Goal: Task Accomplishment & Management: Use online tool/utility

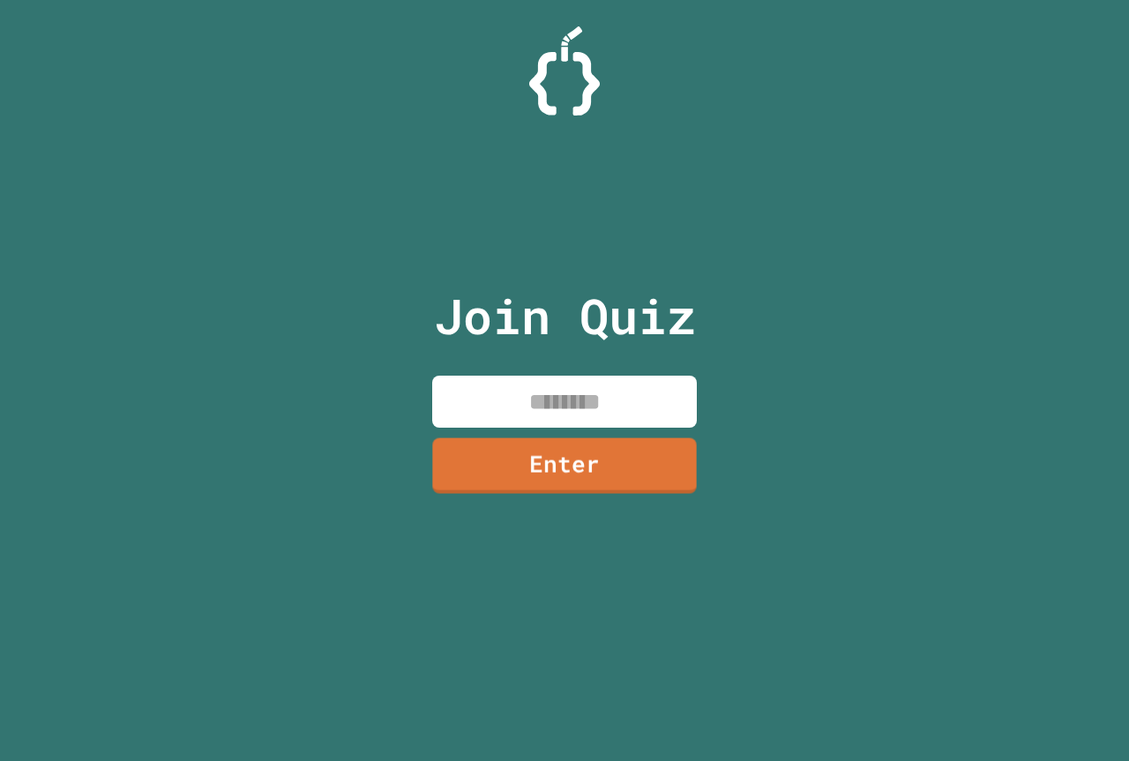
click at [456, 408] on input at bounding box center [564, 402] width 265 height 52
type input "********"
click at [447, 446] on link "Enter" at bounding box center [564, 464] width 263 height 58
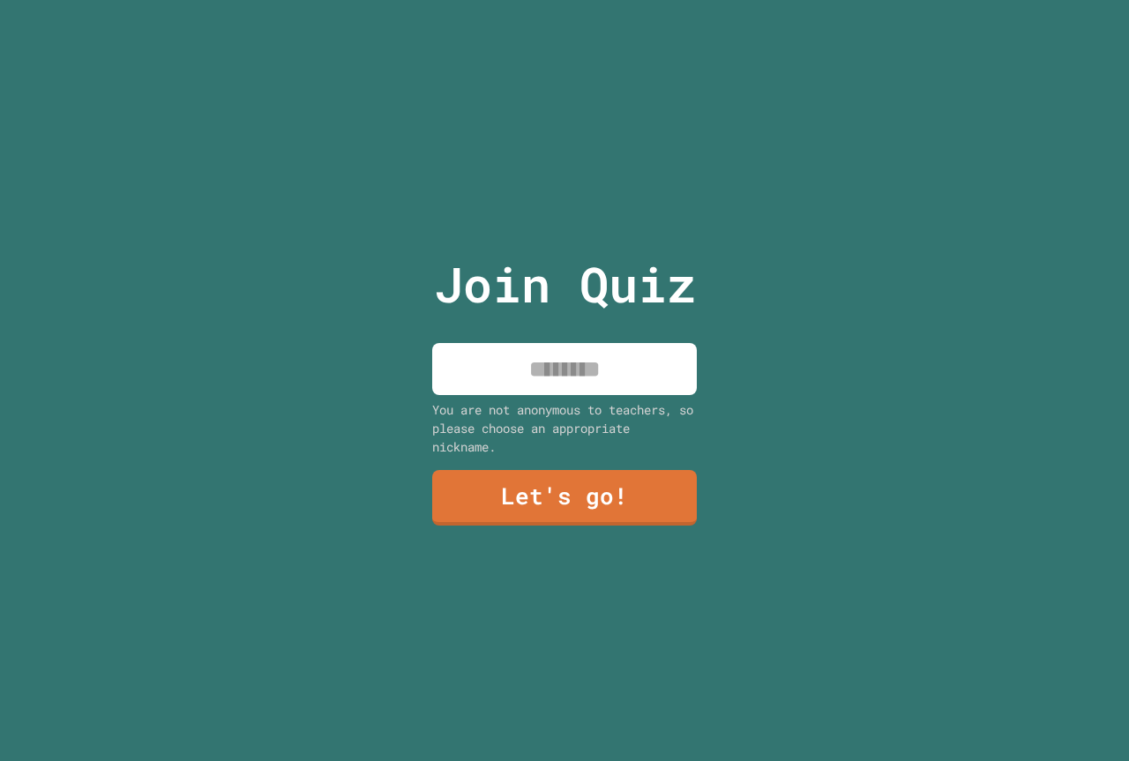
click at [642, 370] on input at bounding box center [564, 369] width 265 height 52
type input "*"
type input "*****"
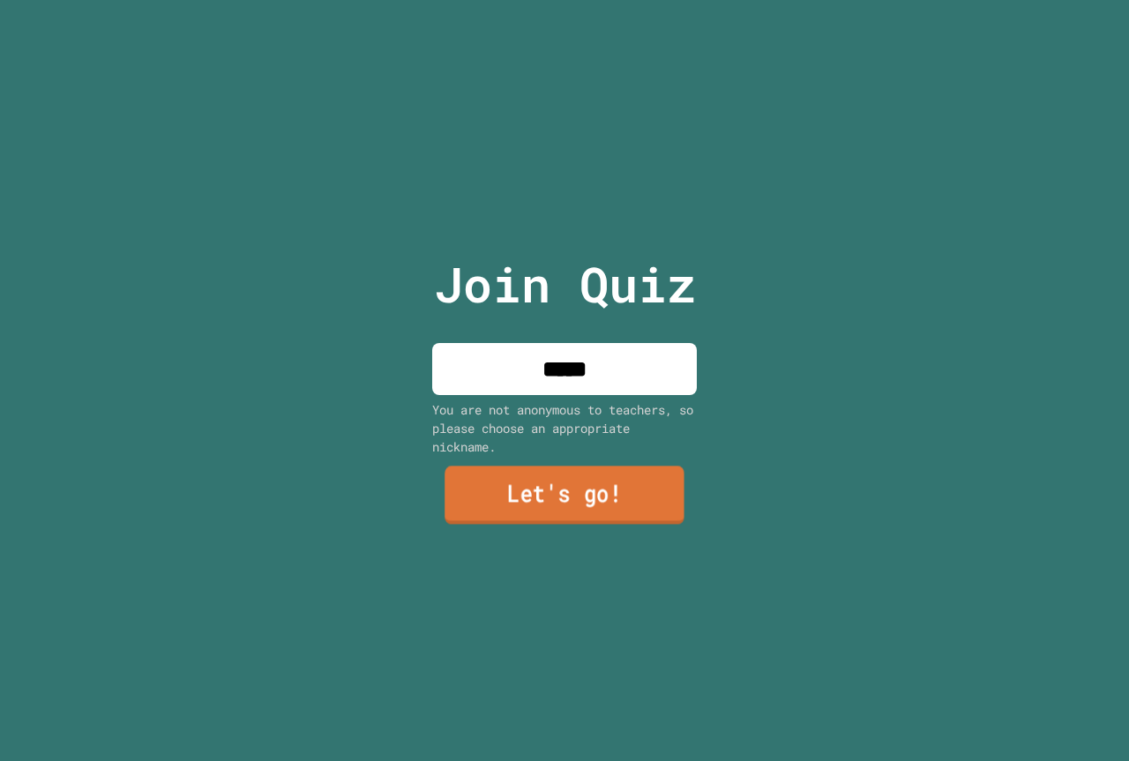
drag, startPoint x: 570, startPoint y: 499, endPoint x: 570, endPoint y: 490, distance: 9.7
click at [570, 490] on link "Let's go!" at bounding box center [565, 496] width 240 height 58
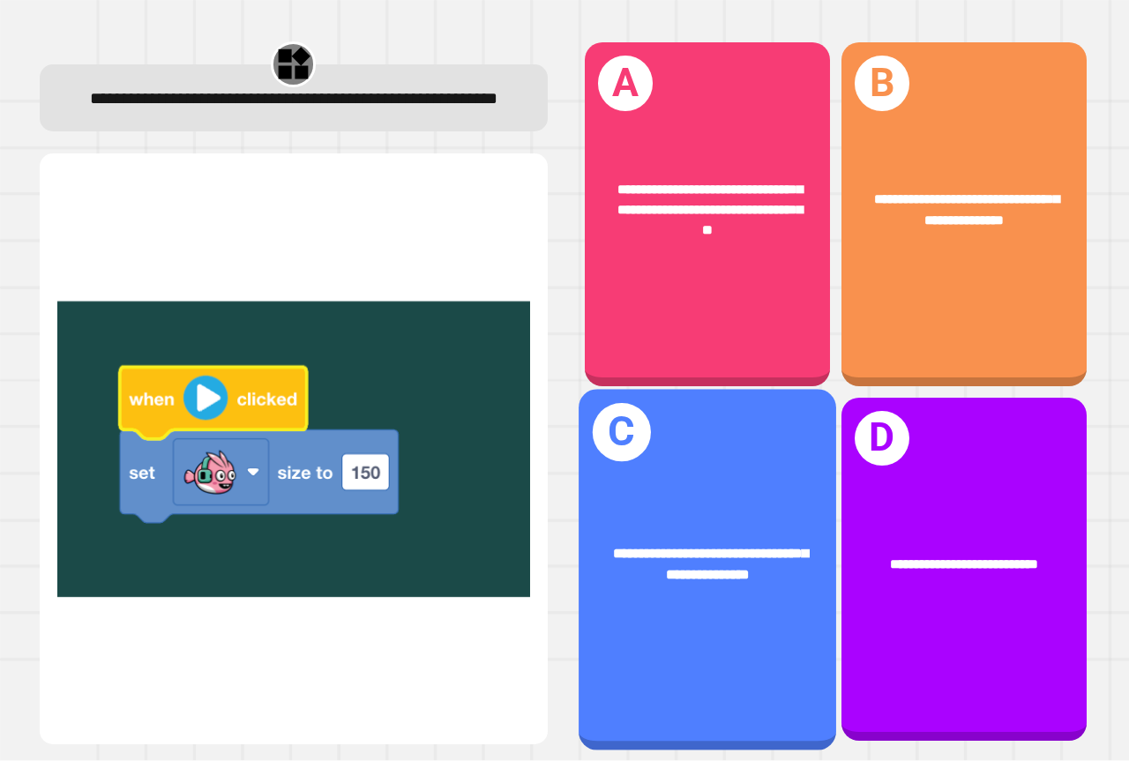
click at [670, 482] on div "**********" at bounding box center [708, 569] width 258 height 361
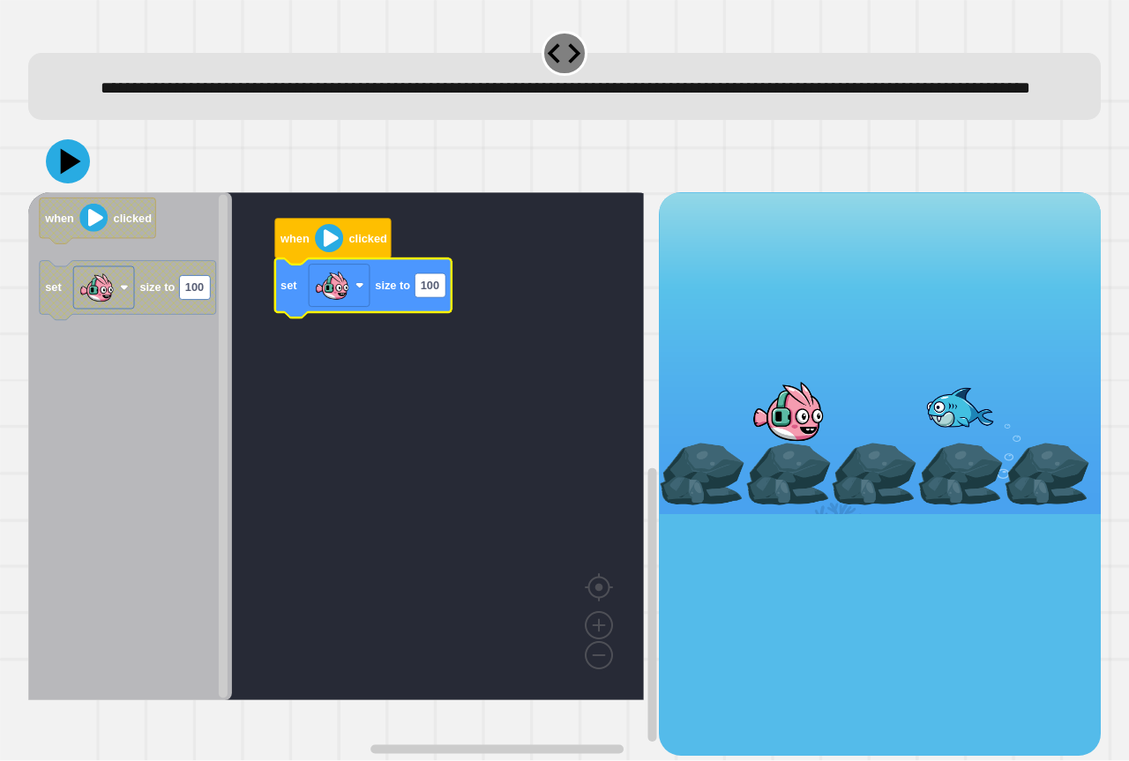
click at [36, 192] on div at bounding box center [564, 162] width 1073 height 62
click at [50, 188] on icon at bounding box center [67, 161] width 53 height 53
click at [446, 318] on icon "Blockly Workspace" at bounding box center [363, 288] width 176 height 59
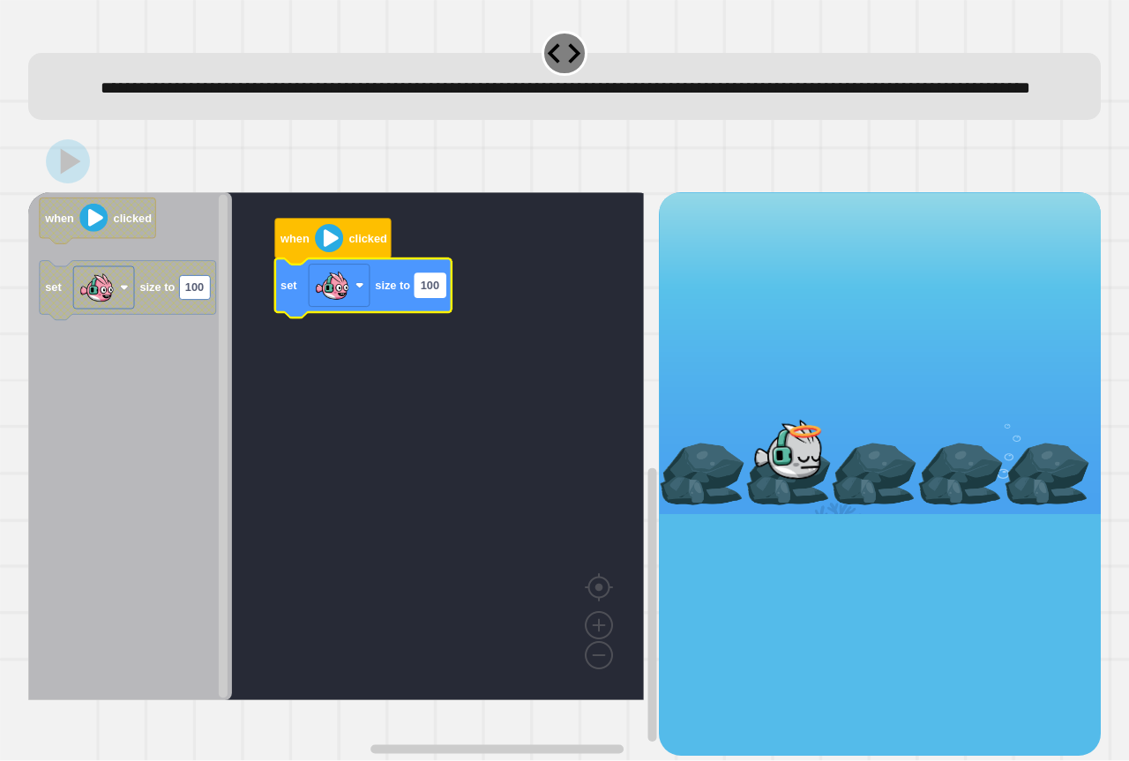
click at [440, 297] on rect "Blockly Workspace" at bounding box center [430, 285] width 31 height 24
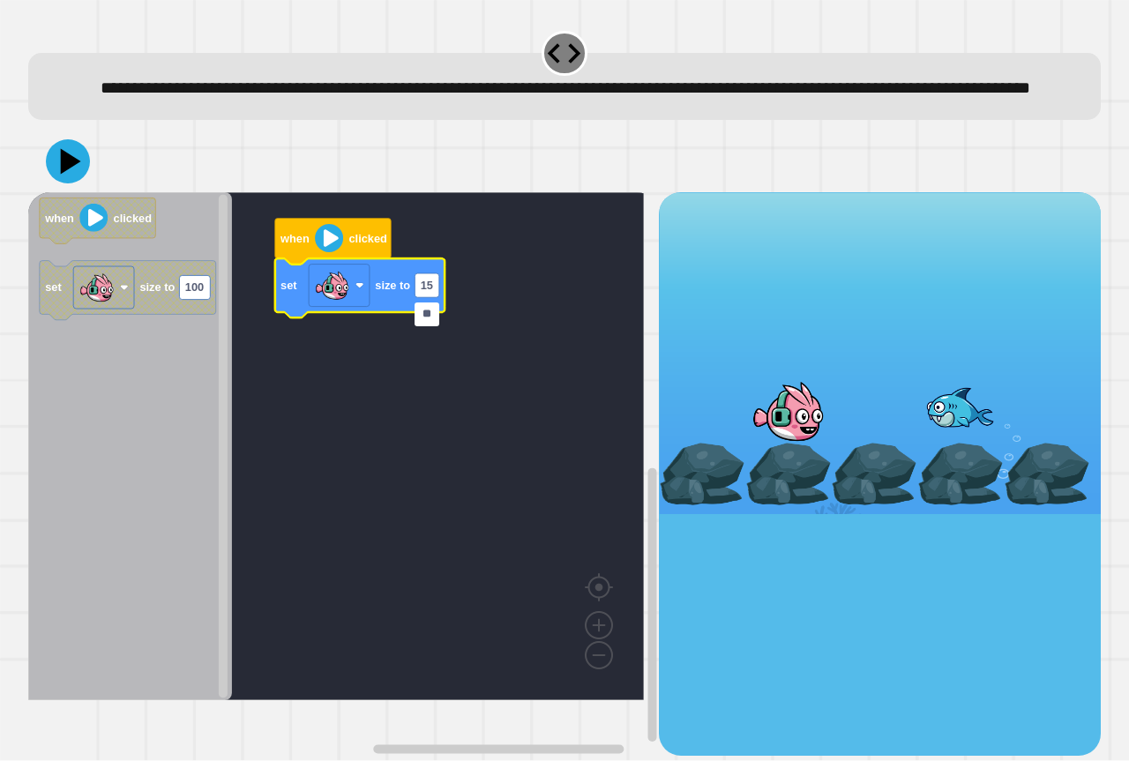
type input "***"
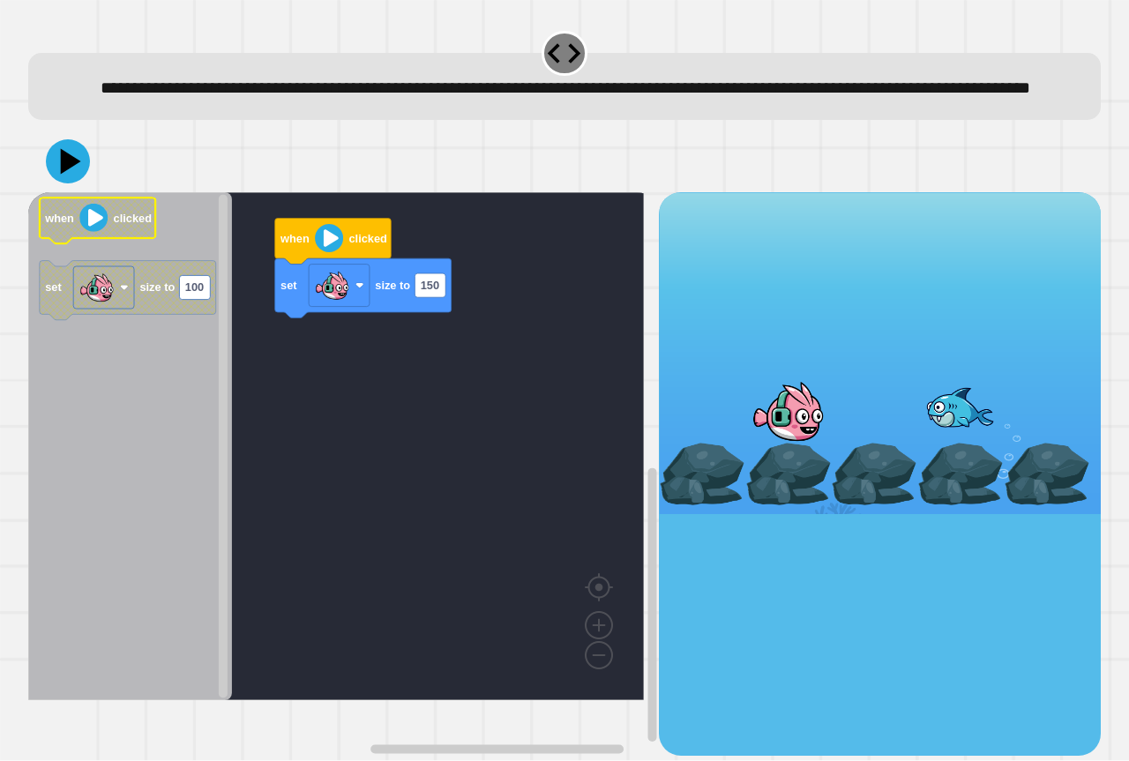
click at [69, 230] on icon "Blockly Workspace" at bounding box center [98, 221] width 116 height 46
click at [56, 188] on icon at bounding box center [67, 161] width 53 height 53
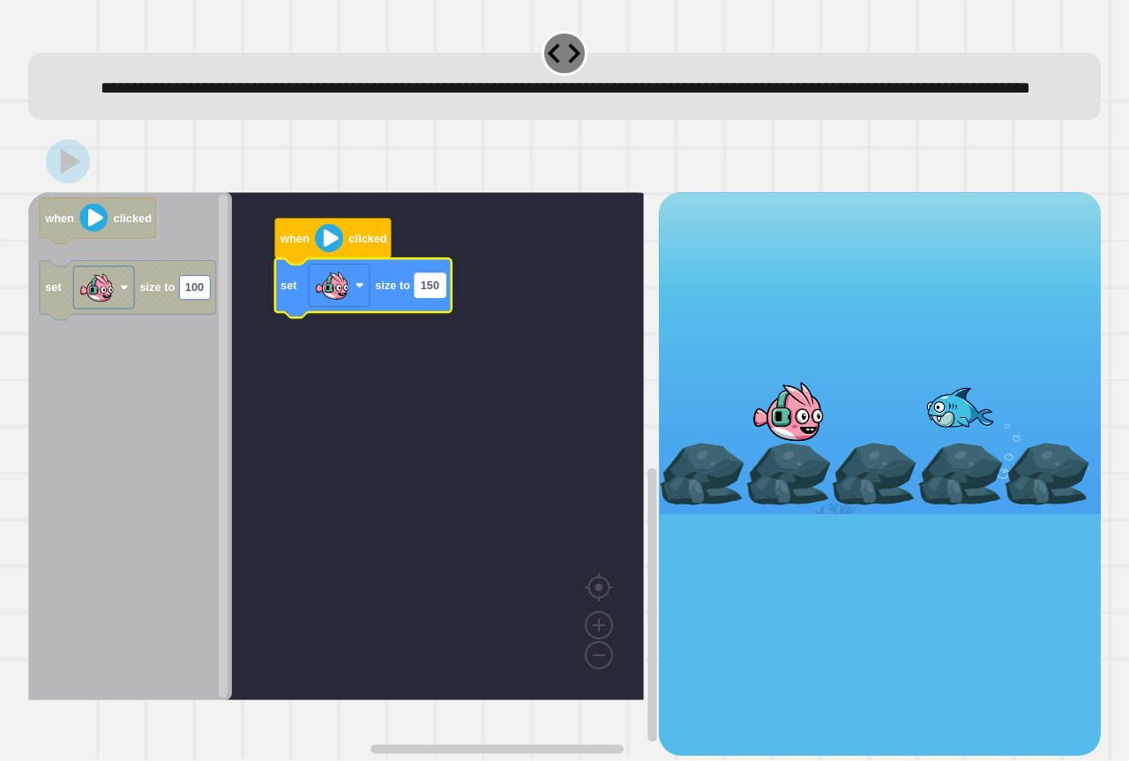
click at [445, 297] on rect "Blockly Workspace" at bounding box center [430, 285] width 31 height 24
type input "*"
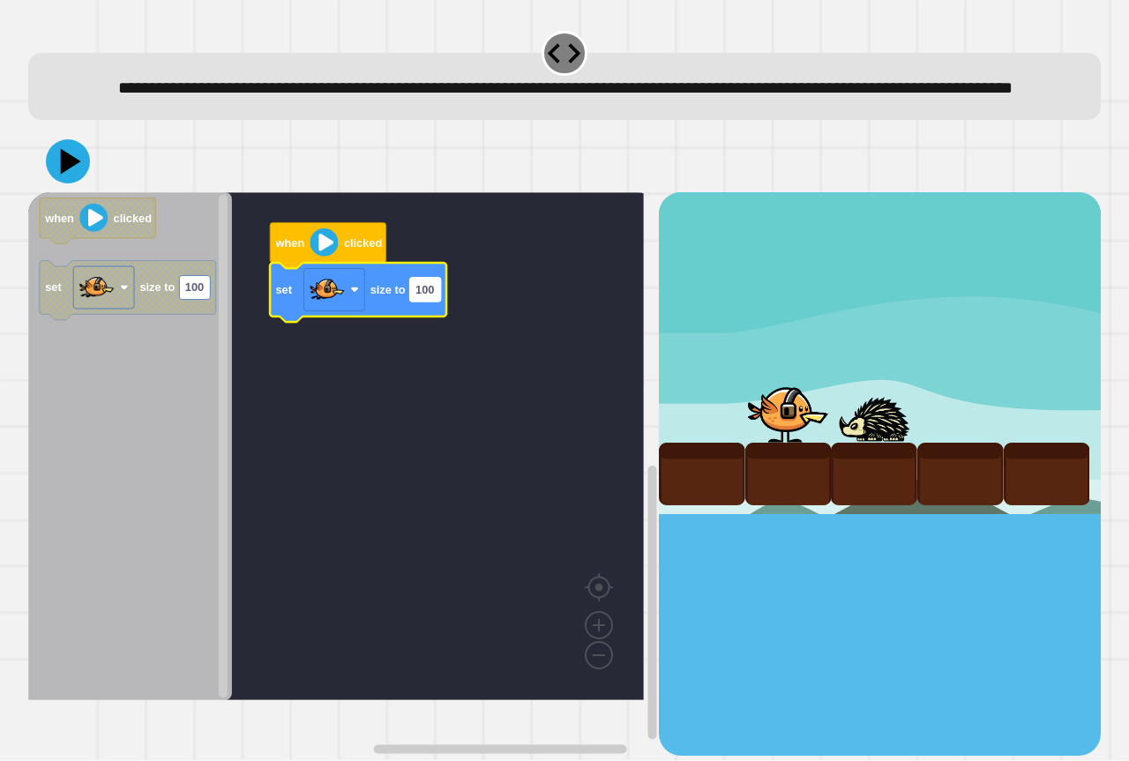
click at [430, 296] on text "100" at bounding box center [424, 289] width 19 height 13
type input "***"
drag, startPoint x: 105, startPoint y: 171, endPoint x: 44, endPoint y: 210, distance: 72.2
click at [42, 192] on div at bounding box center [564, 162] width 1073 height 62
click at [59, 183] on icon at bounding box center [68, 161] width 44 height 44
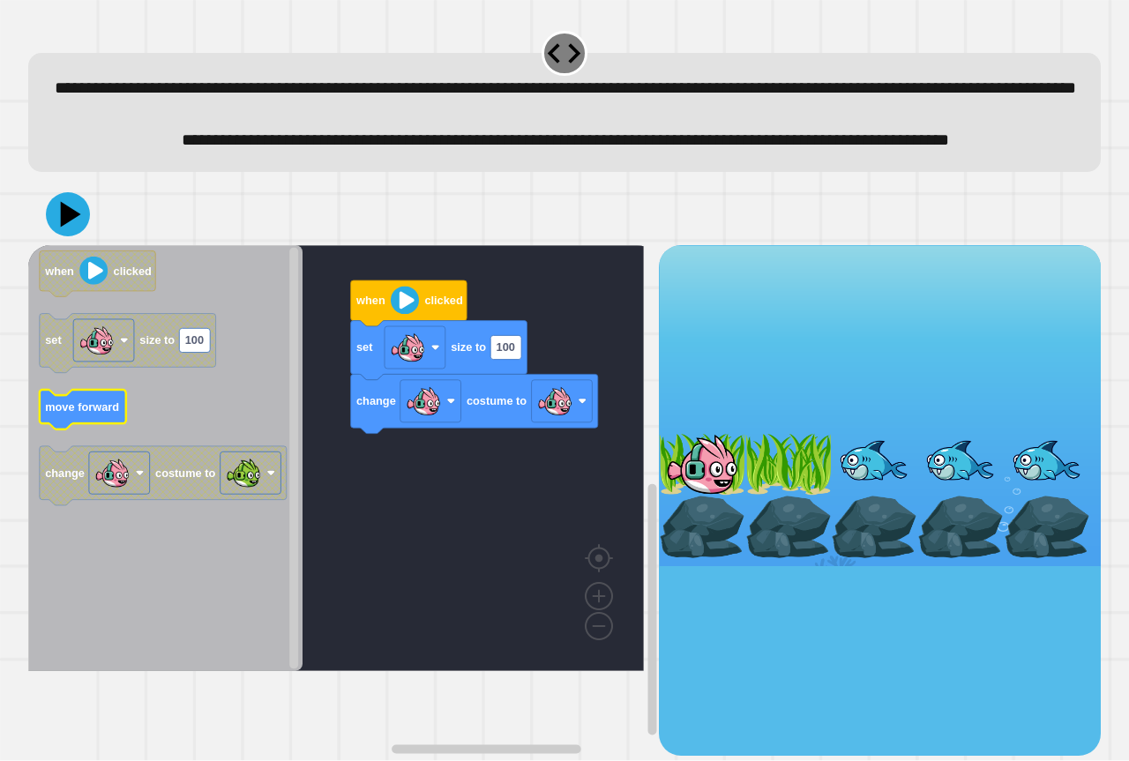
click at [78, 467] on icon "when clicked set size to 100 move forward change costume to" at bounding box center [165, 458] width 274 height 426
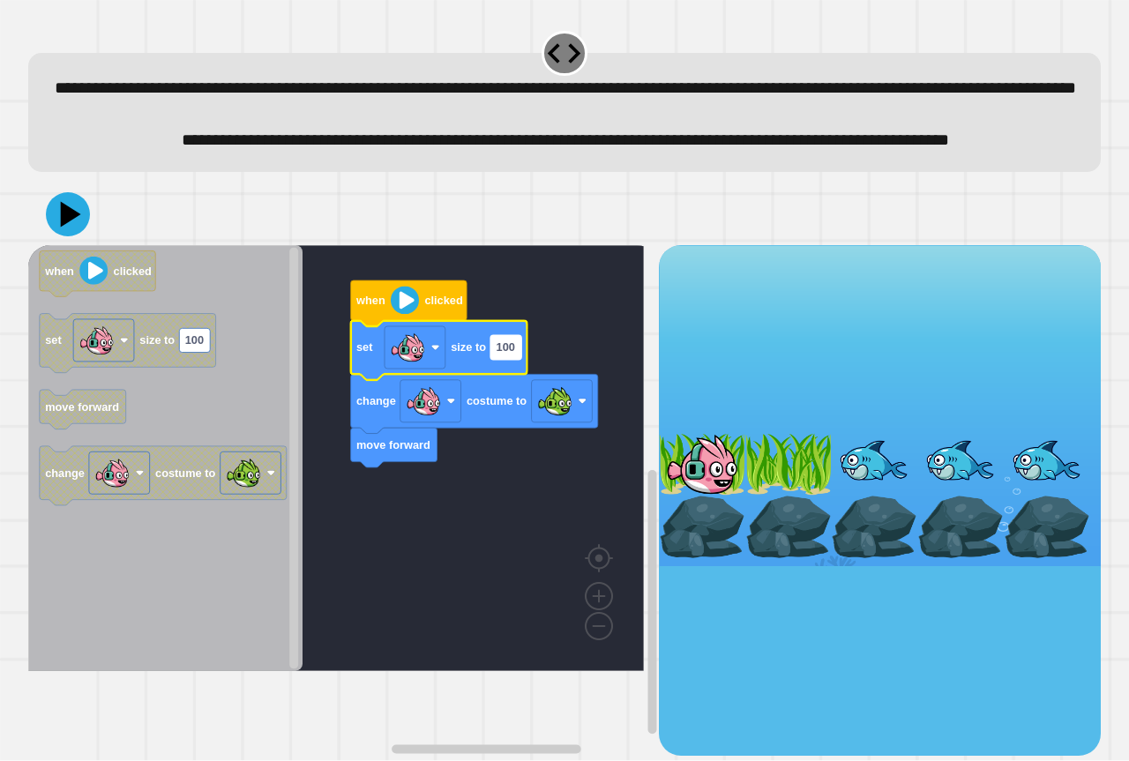
click at [512, 355] on text "100" at bounding box center [506, 347] width 19 height 13
type input "*"
type input "**"
drag, startPoint x: 84, startPoint y: 263, endPoint x: 55, endPoint y: 284, distance: 36.0
click at [56, 241] on icon at bounding box center [68, 215] width 52 height 52
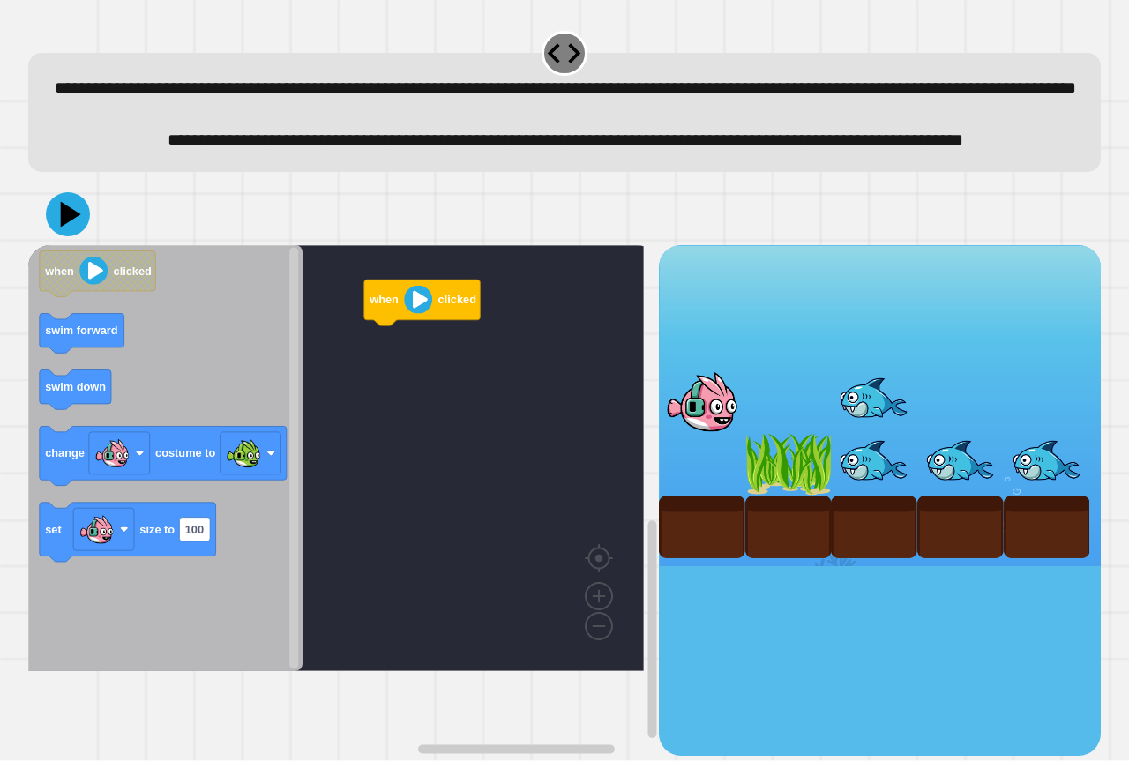
click at [59, 397] on icon "when clicked swim forward swim down change costume to set size to 100" at bounding box center [165, 458] width 274 height 426
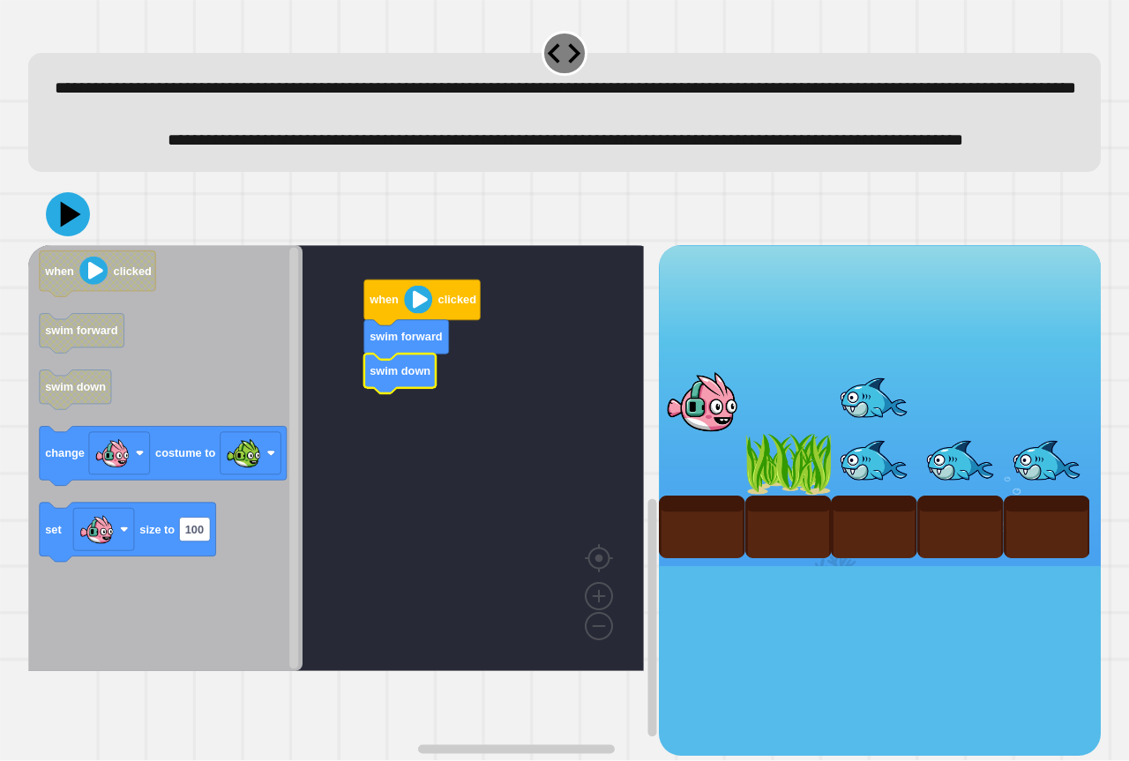
click at [196, 483] on icon "Blockly Workspace" at bounding box center [165, 458] width 274 height 426
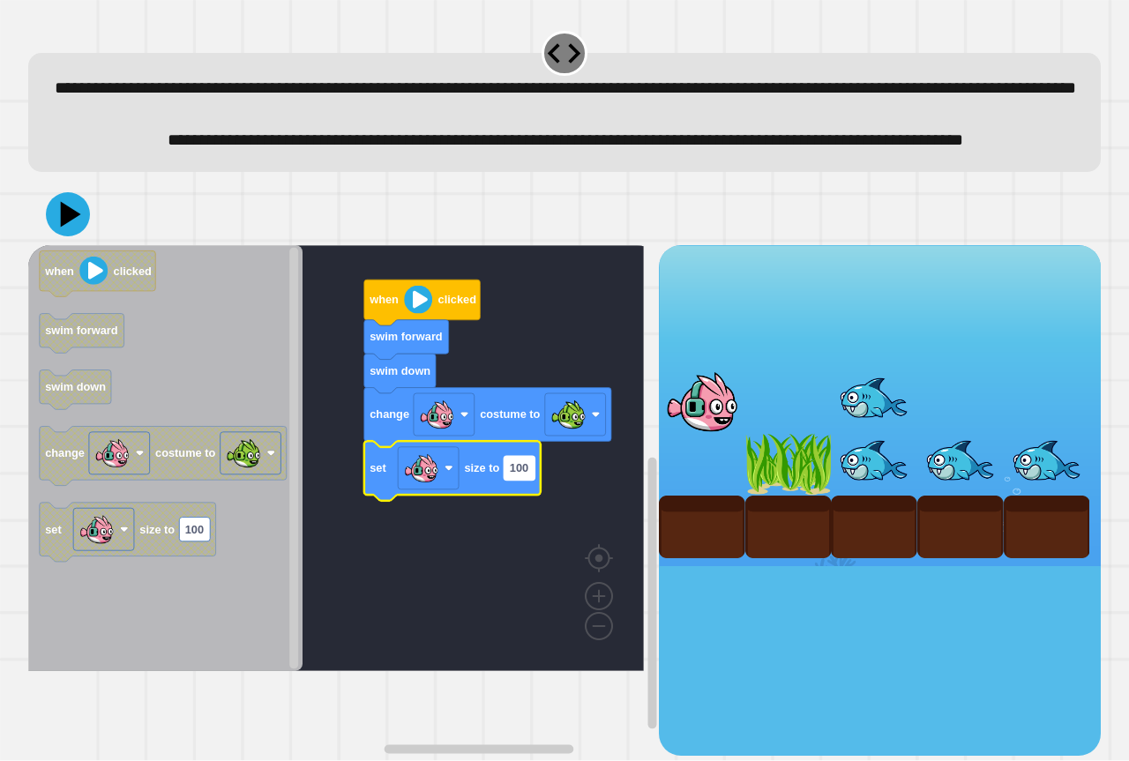
click at [524, 475] on text "100" at bounding box center [519, 467] width 19 height 13
type input "**"
drag, startPoint x: 4, startPoint y: 278, endPoint x: 50, endPoint y: 283, distance: 47.0
click at [28, 283] on div "**********" at bounding box center [564, 380] width 1129 height 761
click at [50, 241] on icon at bounding box center [67, 214] width 53 height 53
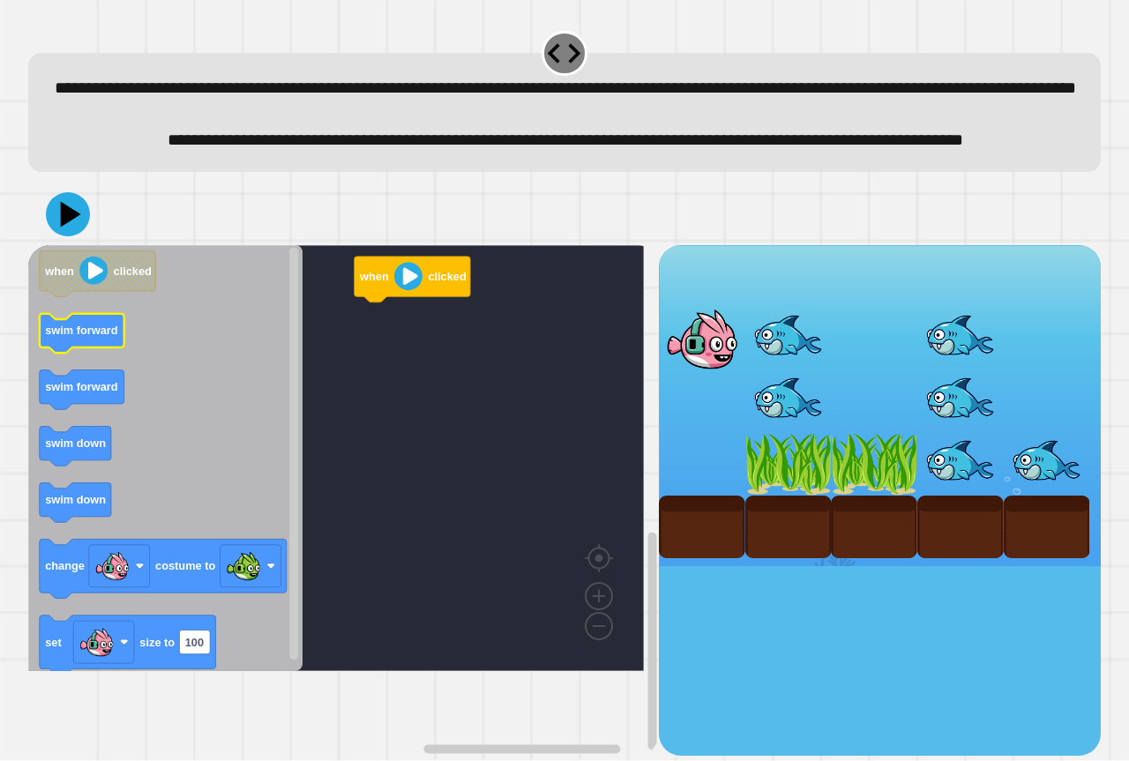
click at [142, 388] on icon "Blockly Workspace" at bounding box center [165, 458] width 274 height 426
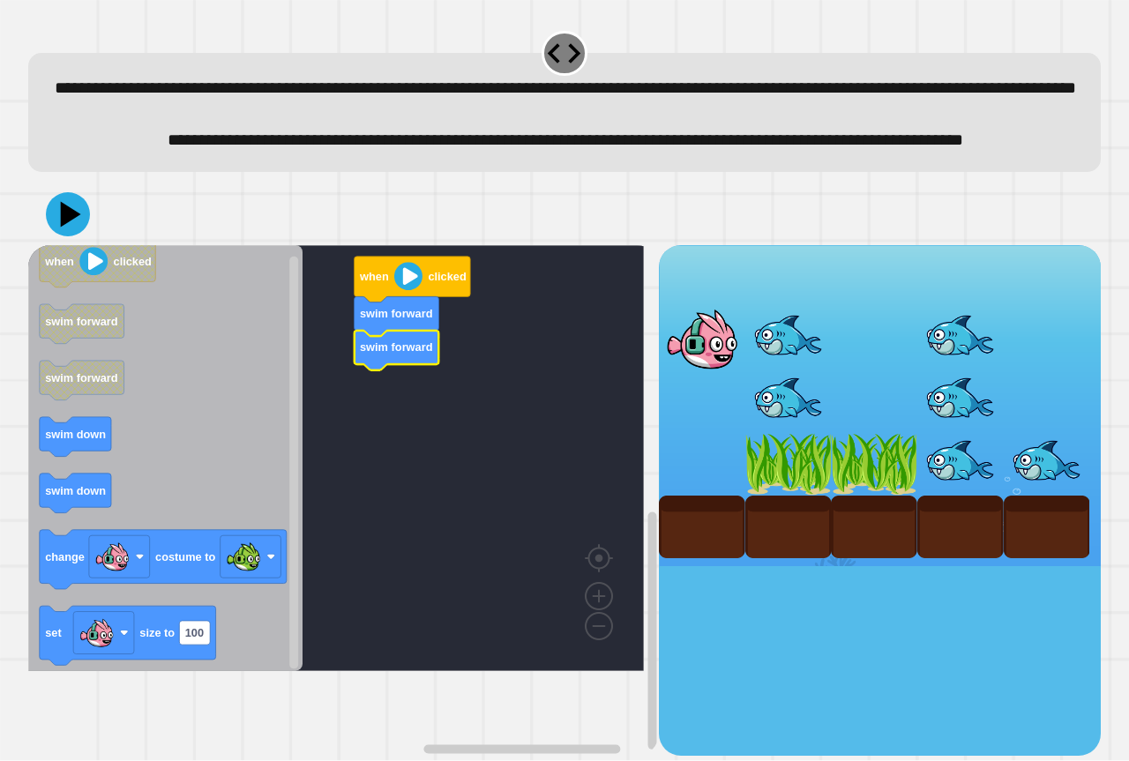
click at [386, 433] on rect "Blockly Workspace" at bounding box center [336, 458] width 616 height 426
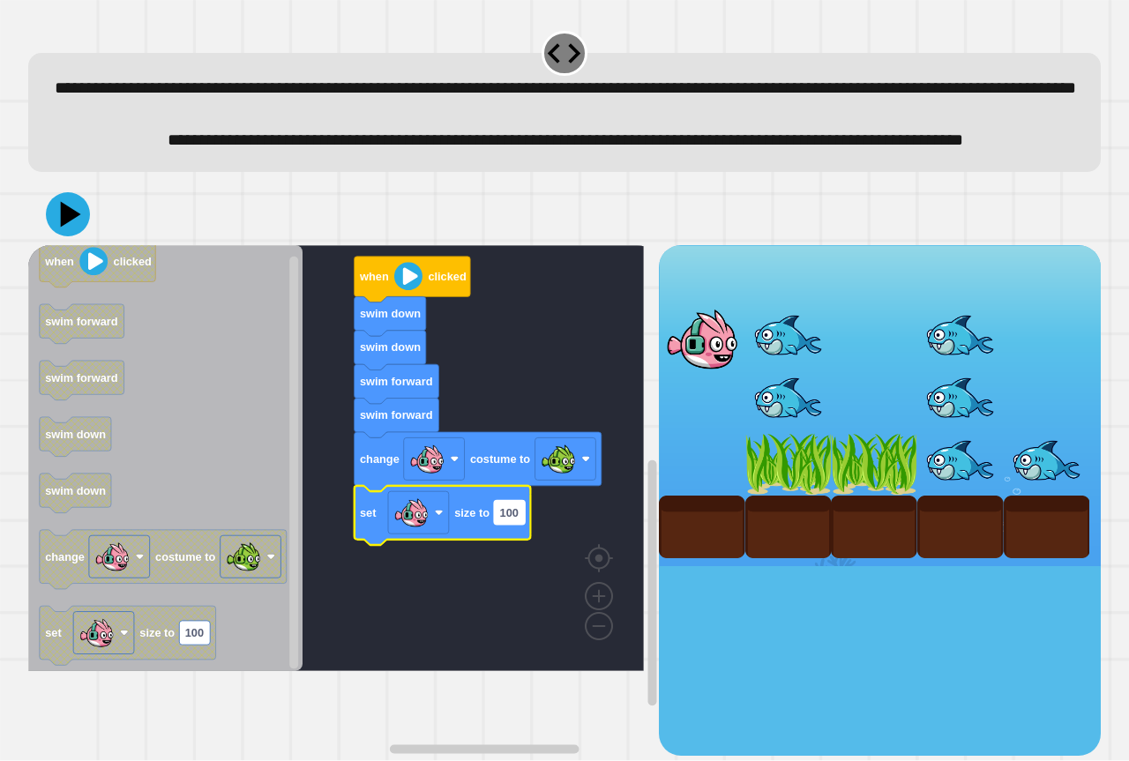
click at [505, 520] on text "100" at bounding box center [509, 512] width 19 height 13
type input "**"
click at [82, 241] on icon at bounding box center [67, 214] width 53 height 53
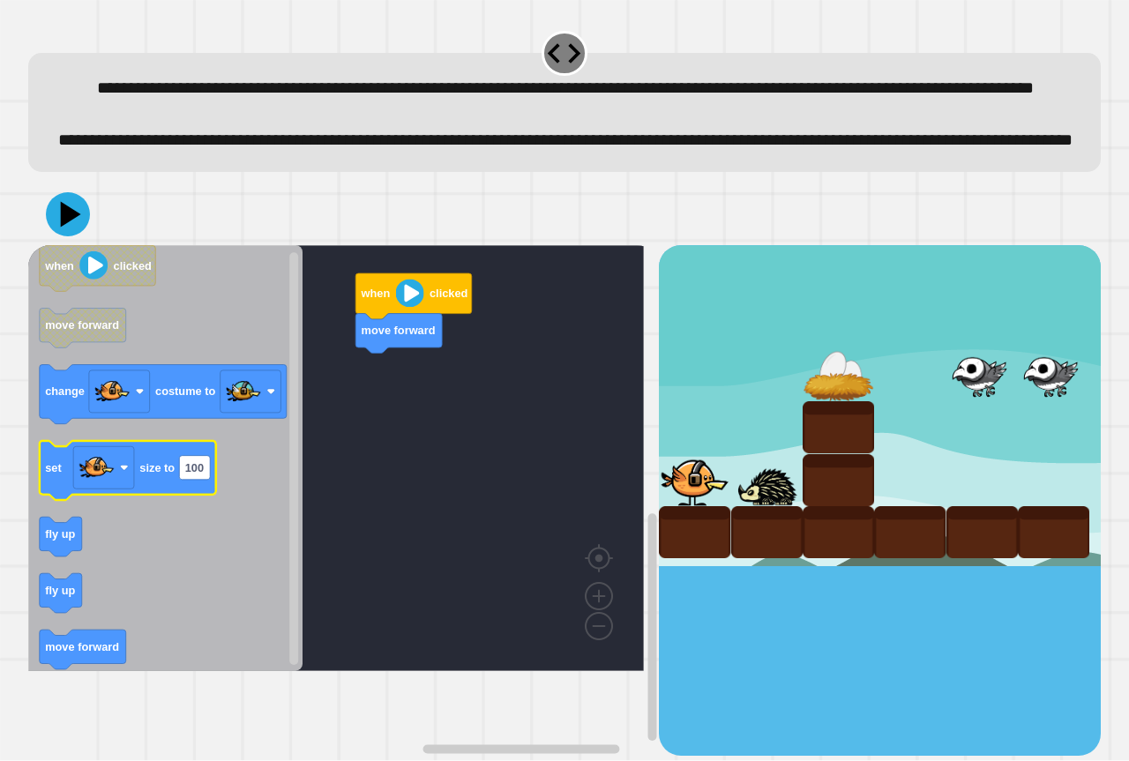
click at [107, 501] on icon "when clicked move forward change costume to set size to 100 fly up fly up move …" at bounding box center [165, 458] width 274 height 426
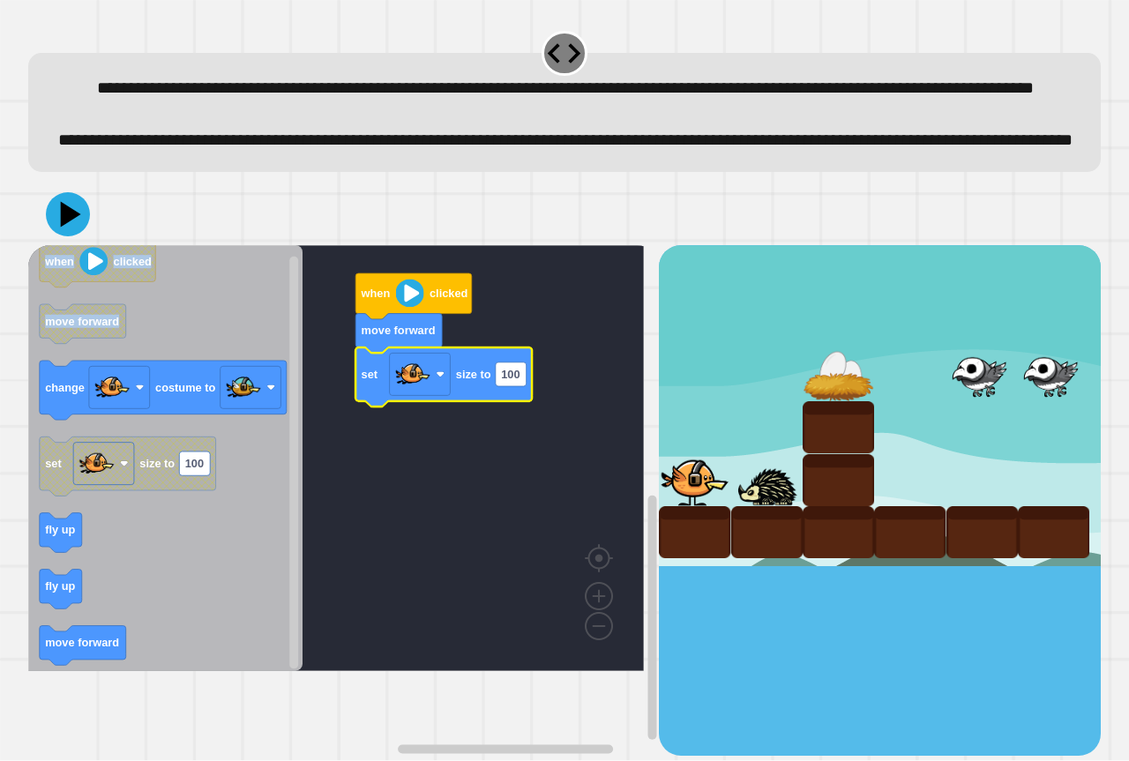
drag, startPoint x: 16, startPoint y: 438, endPoint x: 48, endPoint y: 442, distance: 31.9
click at [48, 442] on div "**********" at bounding box center [564, 380] width 1129 height 761
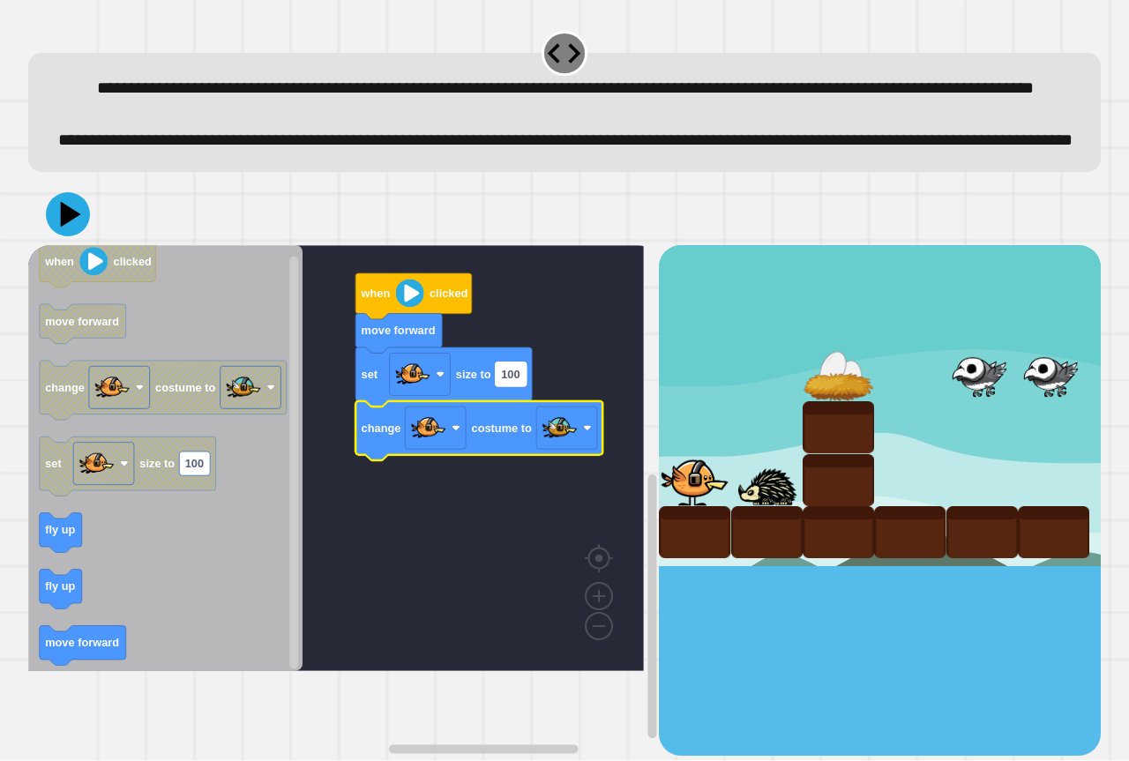
click at [522, 386] on rect "Blockly Workspace" at bounding box center [511, 375] width 31 height 24
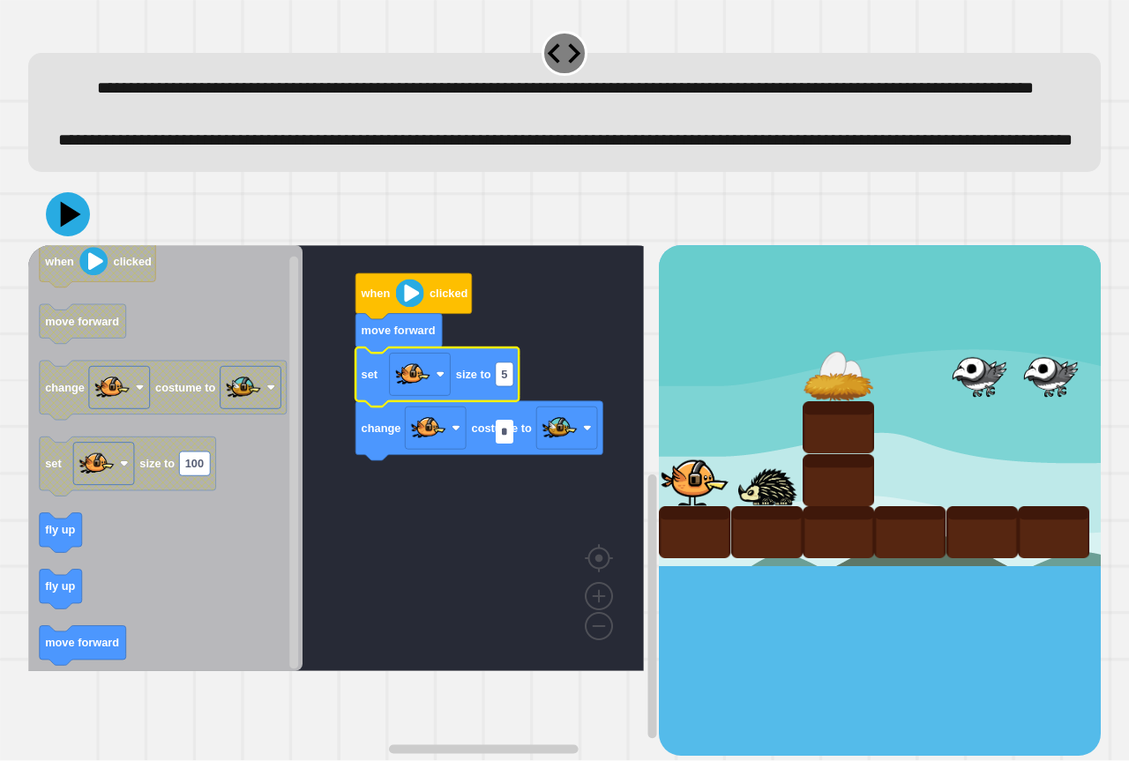
type input "**"
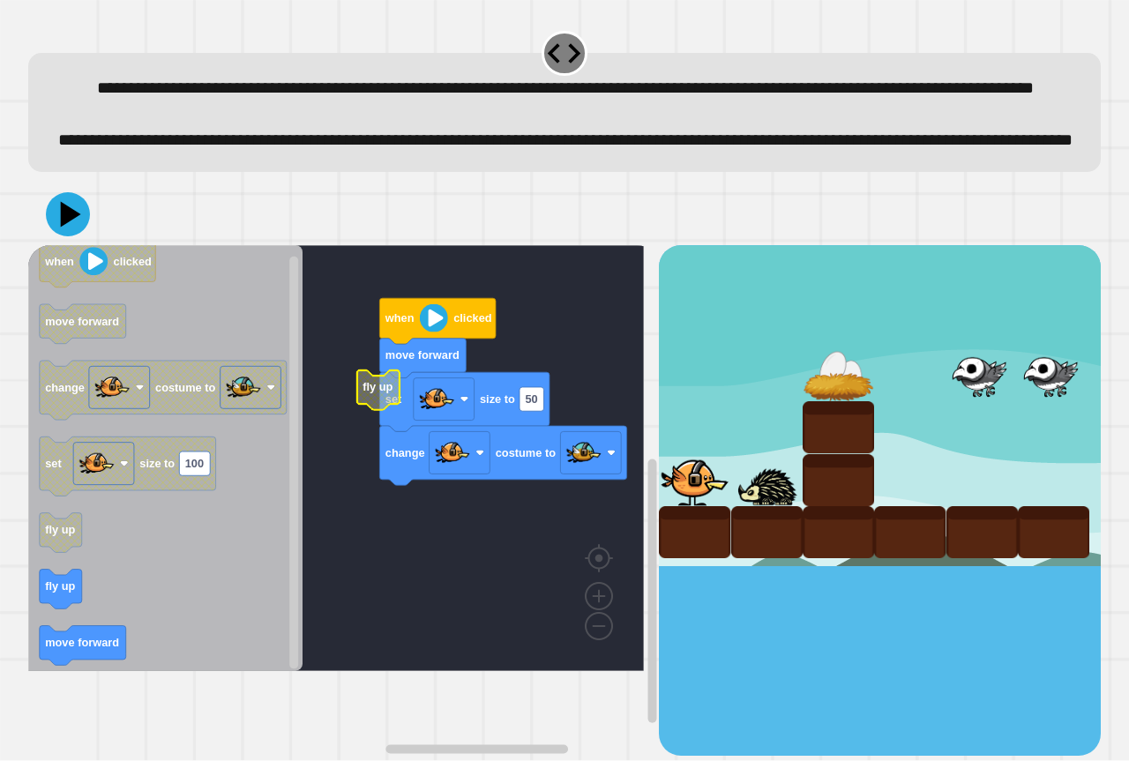
click at [439, 469] on g "when clicked move forward set size to 50 change costume to fly up" at bounding box center [348, 458] width 641 height 426
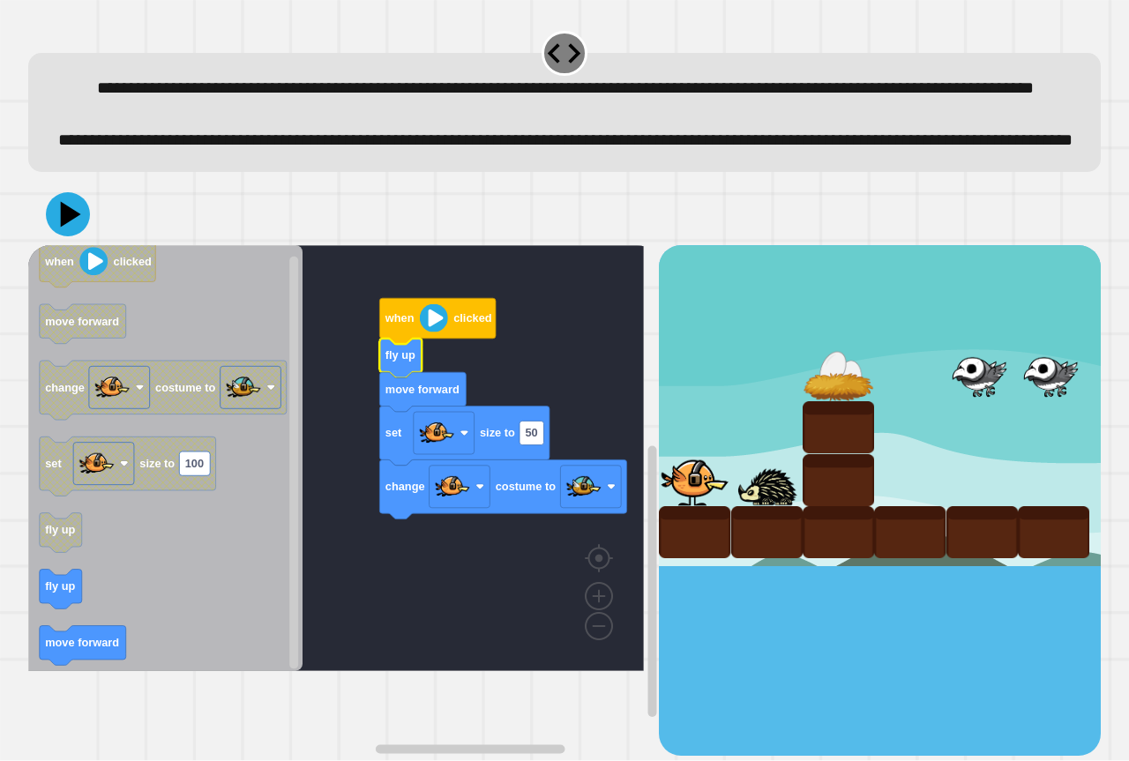
click at [56, 643] on icon "when clicked move forward change costume to set size to 100 fly up fly up move …" at bounding box center [165, 458] width 274 height 426
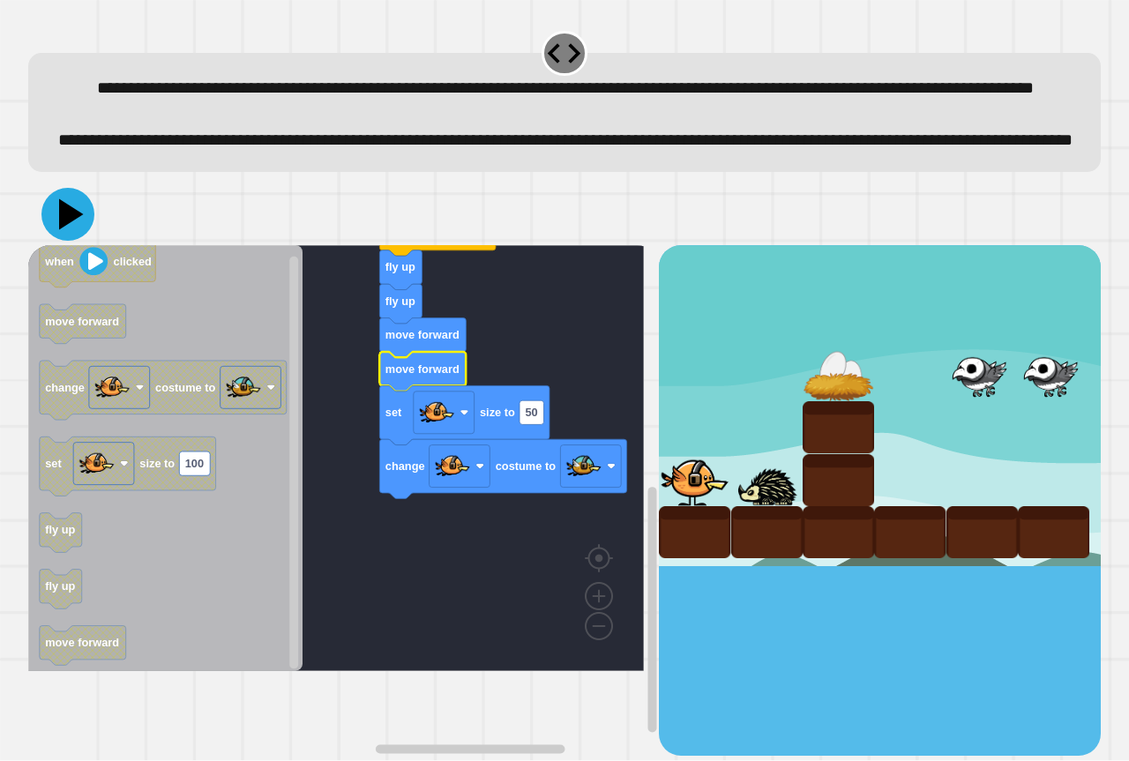
click at [79, 241] on icon at bounding box center [67, 214] width 53 height 53
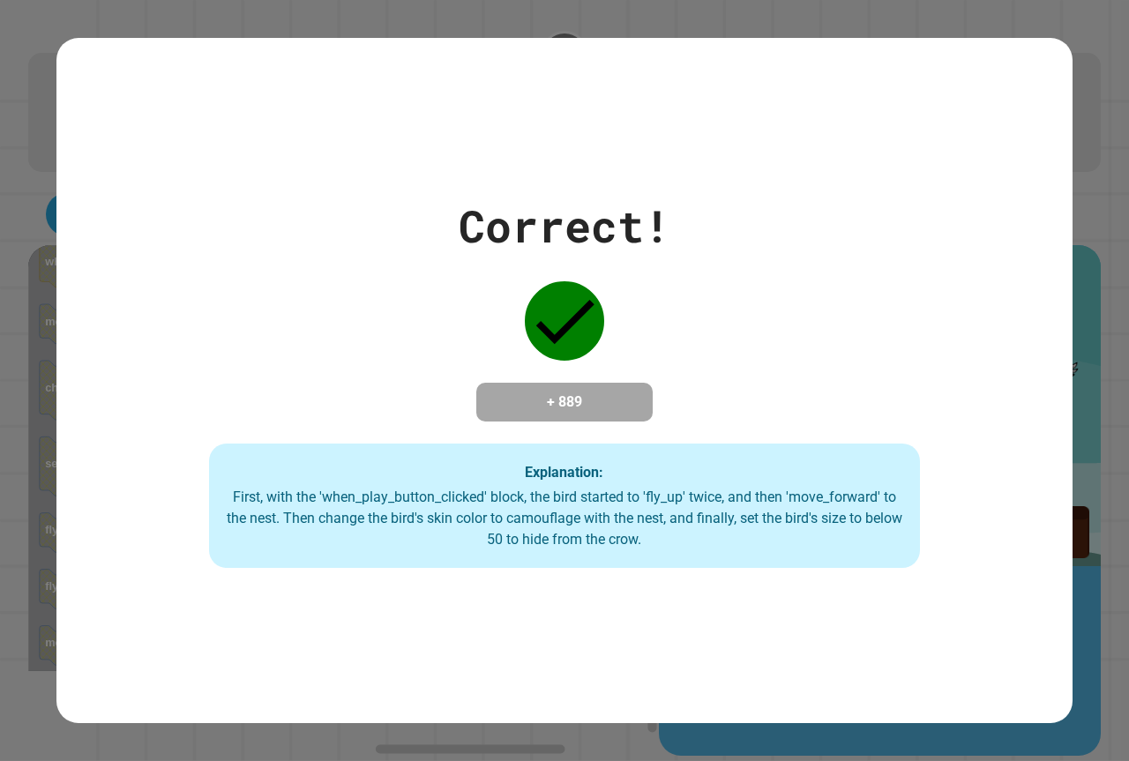
click at [991, 452] on div "Correct! + 889 Explanation: First, with the 'when_play_button_clicked' block, t…" at bounding box center [564, 381] width 1016 height 376
click at [972, 391] on div "Correct! + 889 Explanation: First, with the 'when_play_button_clicked' block, t…" at bounding box center [564, 381] width 1016 height 376
click at [904, 339] on div "Correct! + 889 Explanation: First, with the 'when_play_button_clicked' block, t…" at bounding box center [564, 381] width 1016 height 376
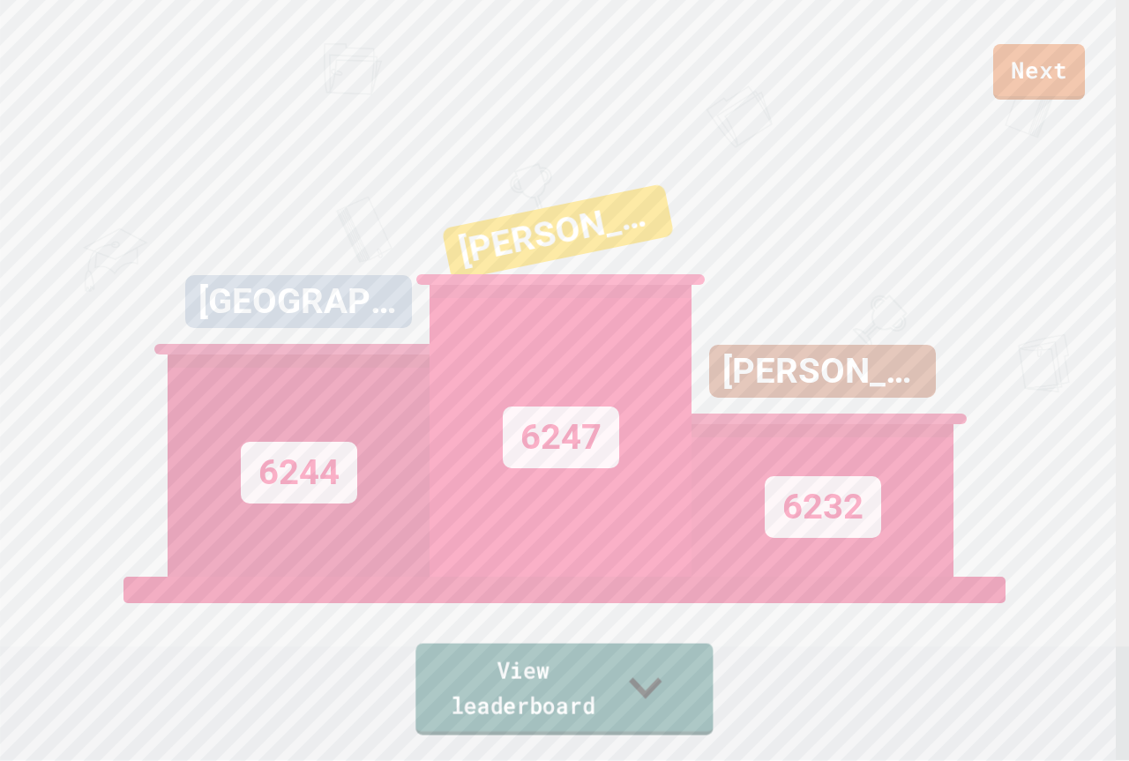
click at [501, 669] on link "View leaderboard" at bounding box center [563, 690] width 297 height 92
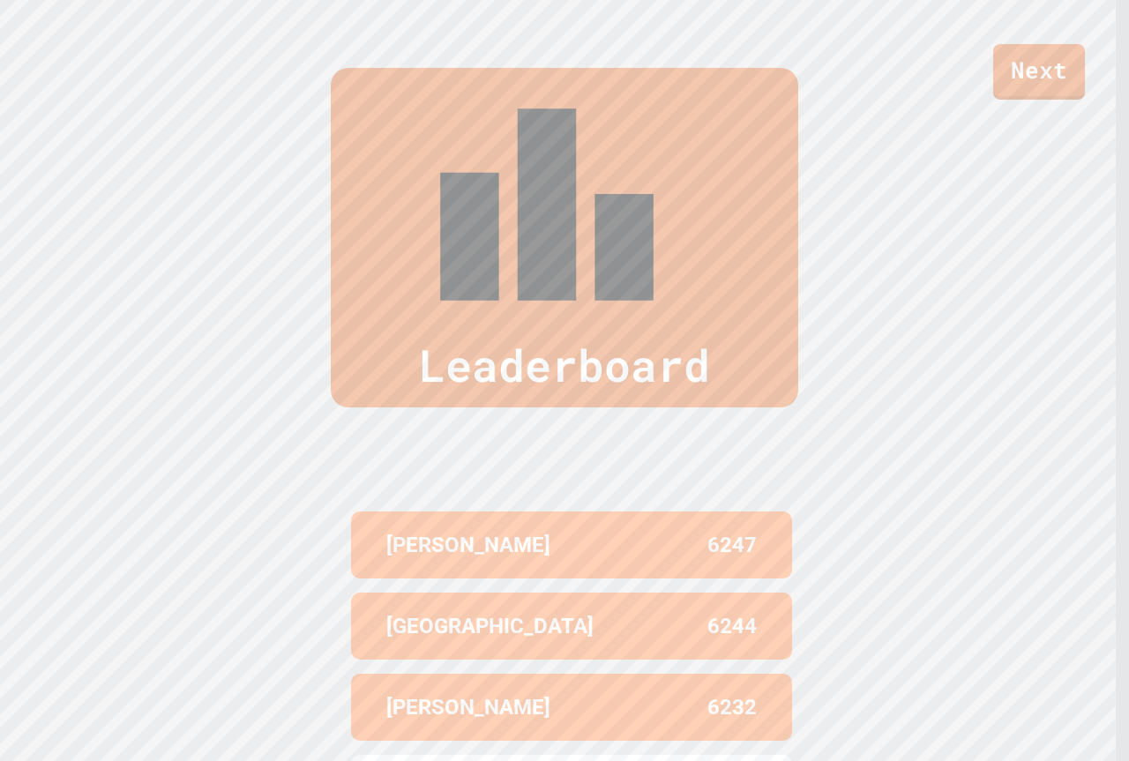
scroll to position [768, 0]
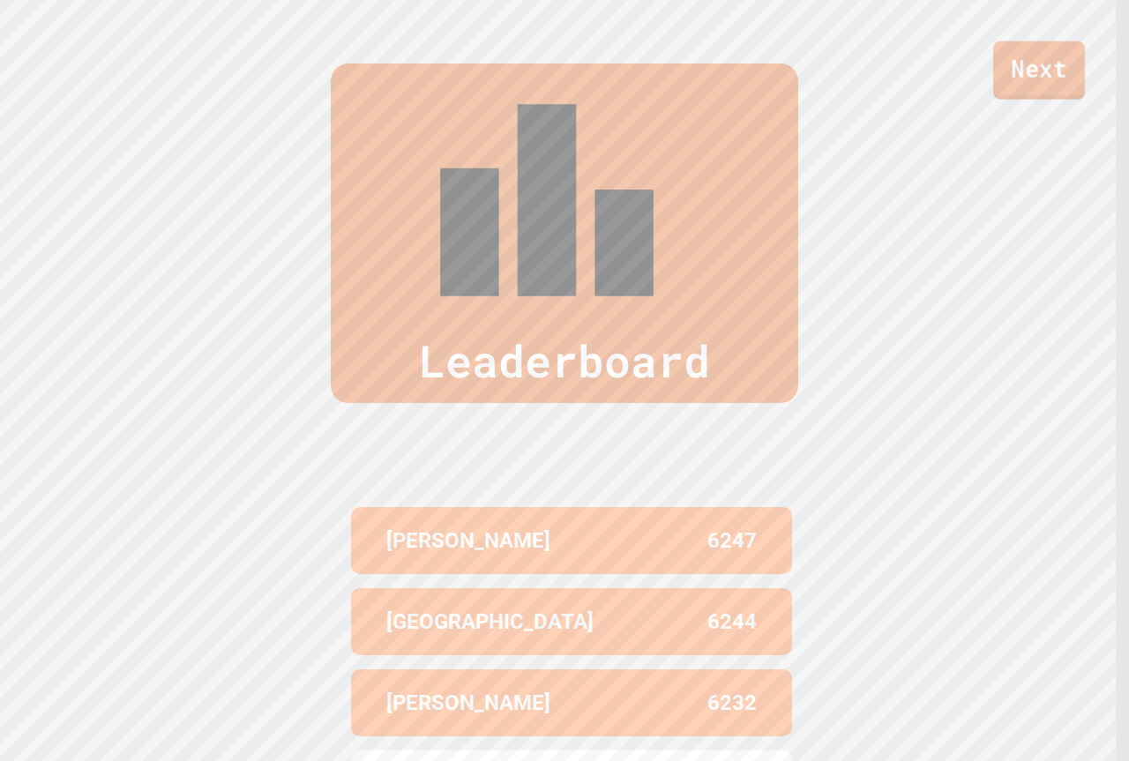
click at [1057, 95] on link "Next" at bounding box center [1039, 70] width 92 height 58
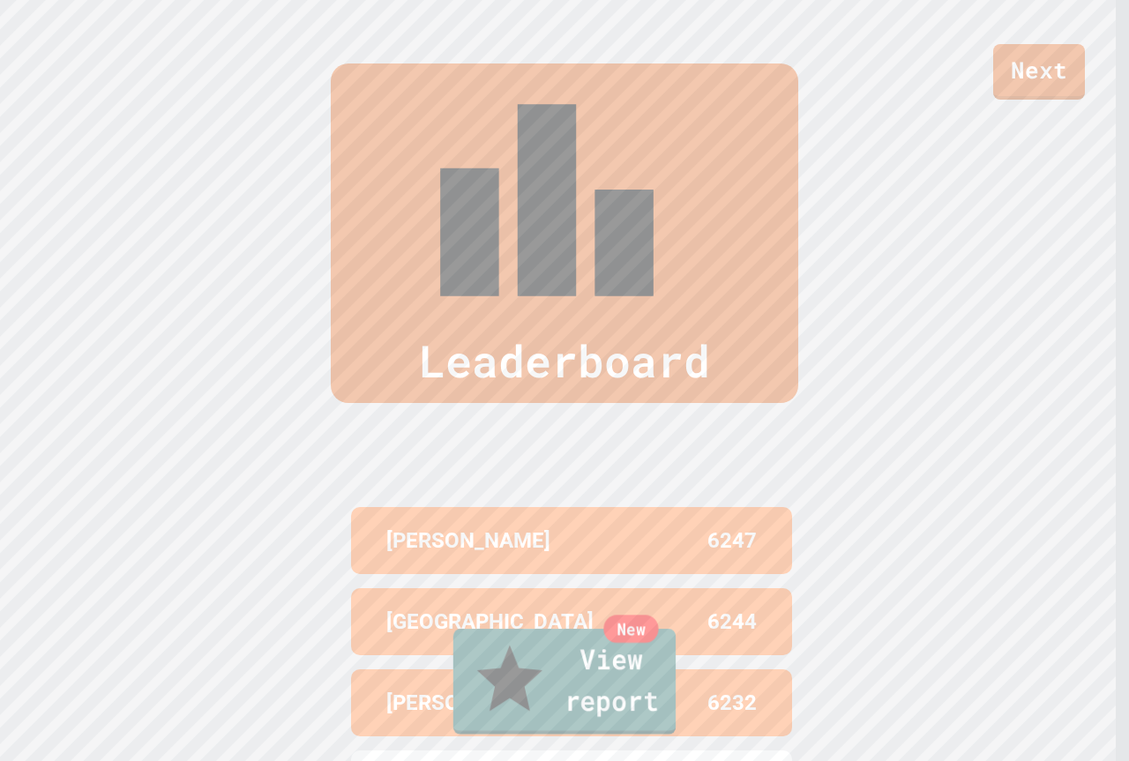
click at [674, 704] on link "New View report" at bounding box center [564, 682] width 222 height 106
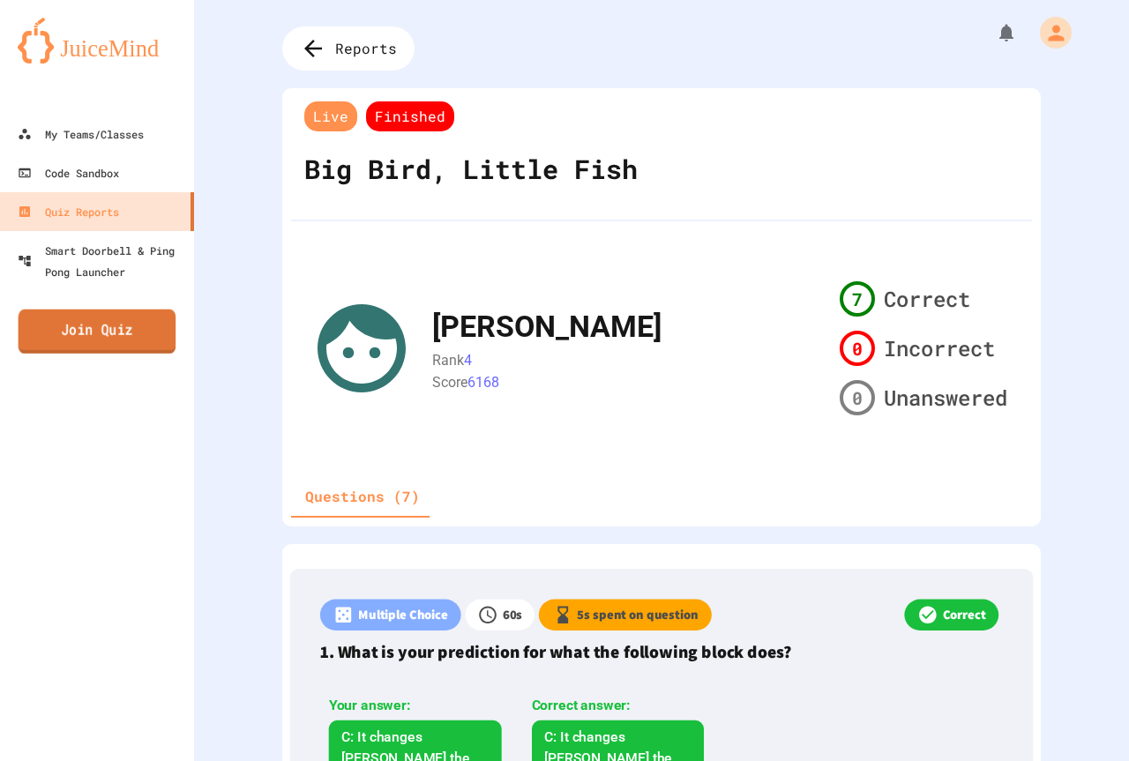
click at [92, 348] on link "Join Quiz" at bounding box center [98, 332] width 158 height 44
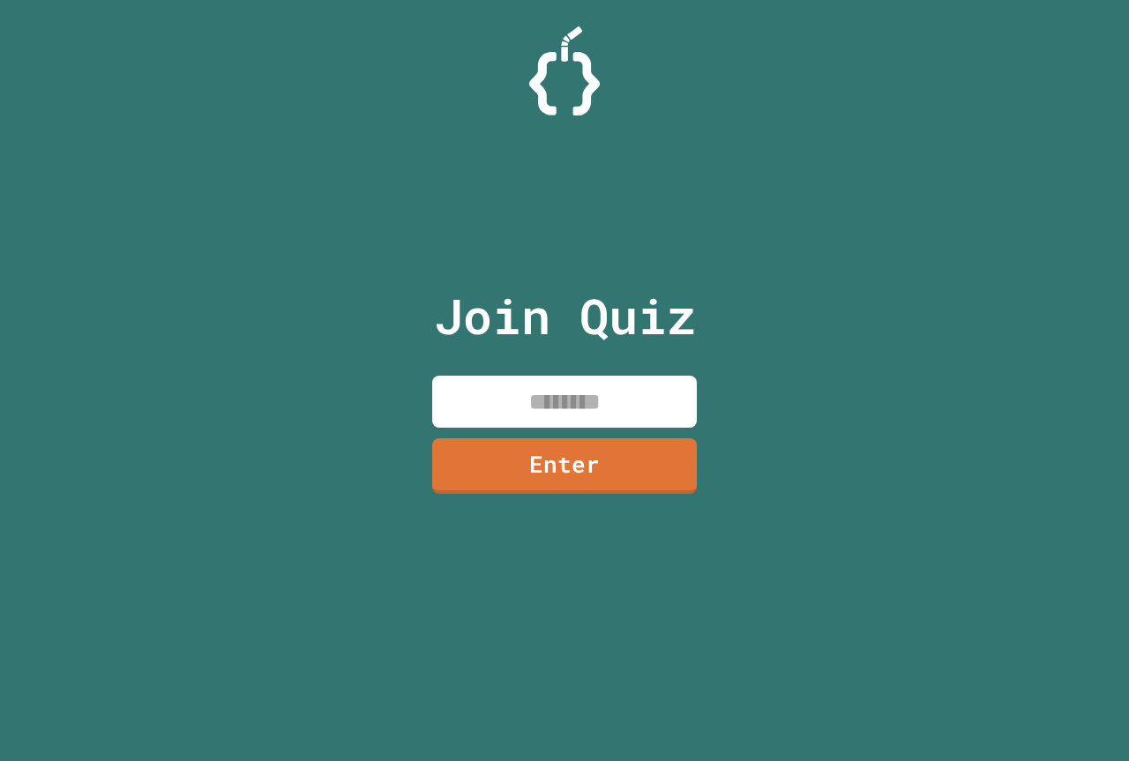
click at [705, 428] on div "Join Quiz Enter" at bounding box center [564, 380] width 297 height 673
click at [535, 344] on div "Join Quiz Enter" at bounding box center [564, 380] width 297 height 673
click at [551, 419] on input at bounding box center [564, 402] width 265 height 52
type input "********"
click at [447, 480] on link "Enter" at bounding box center [565, 464] width 258 height 58
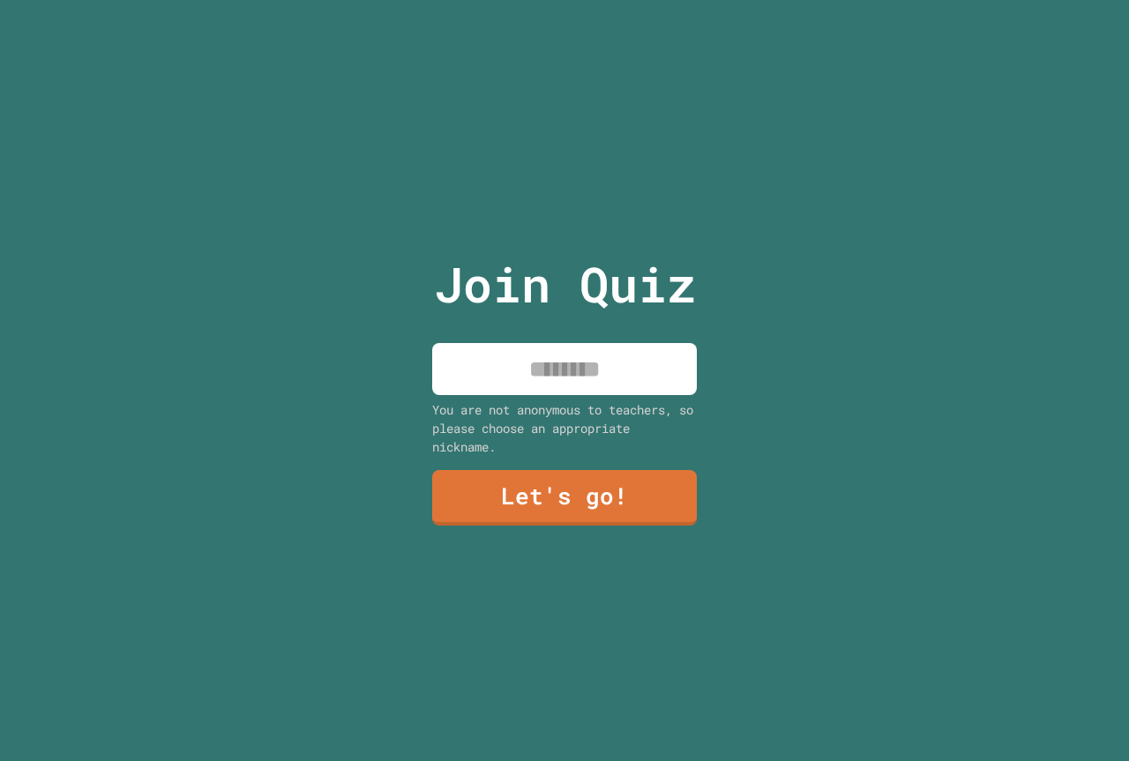
click at [516, 400] on div "You are not anonymous to teachers, so please choose an appropriate nickname." at bounding box center [564, 428] width 265 height 56
click at [530, 357] on input at bounding box center [564, 369] width 265 height 52
type input "*****"
drag, startPoint x: 610, startPoint y: 460, endPoint x: 634, endPoint y: 521, distance: 65.4
click at [633, 520] on div "Join Quiz ***** You are not anonymous to teachers, so please choose an appropri…" at bounding box center [564, 380] width 297 height 761
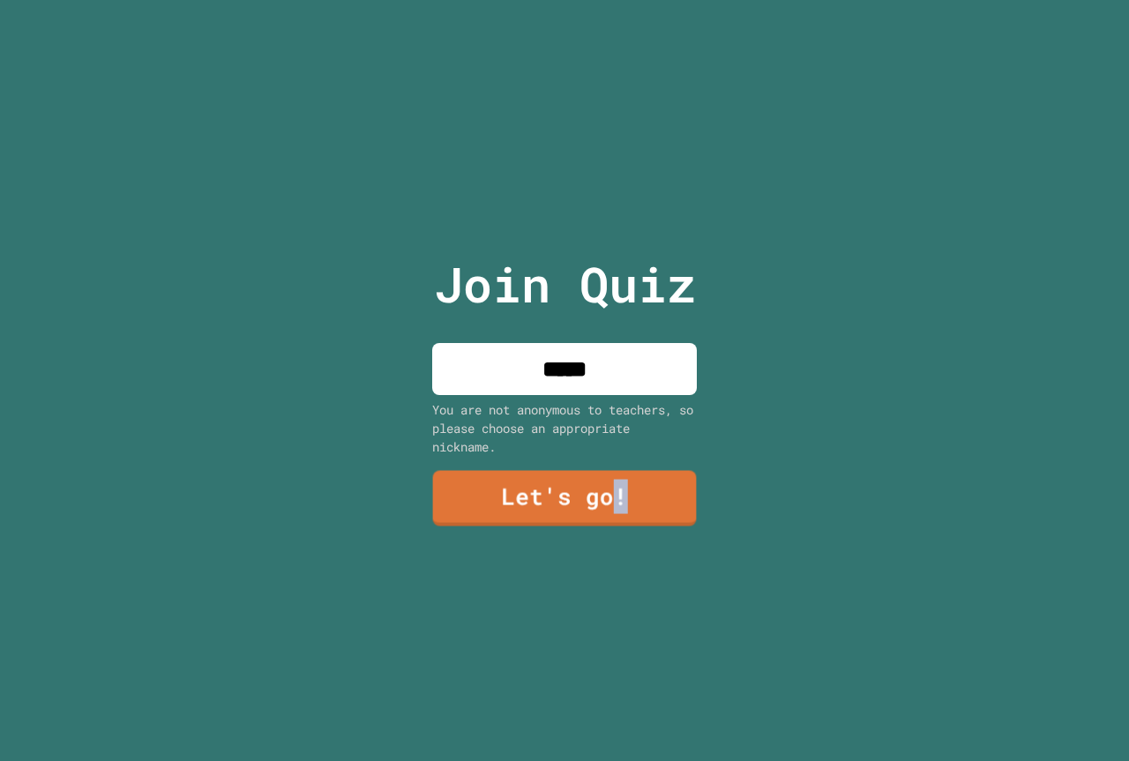
click at [634, 521] on div "Join Quiz ***** You are not anonymous to teachers, so please choose an appropri…" at bounding box center [564, 380] width 297 height 761
click at [631, 452] on div "Join Quiz ***** You are not anonymous to teachers, so please choose an appropri…" at bounding box center [564, 380] width 297 height 761
drag, startPoint x: 631, startPoint y: 452, endPoint x: 631, endPoint y: 461, distance: 9.7
click at [631, 461] on div "Join Quiz ***** You are not anonymous to teachers, so please choose an appropri…" at bounding box center [564, 380] width 297 height 761
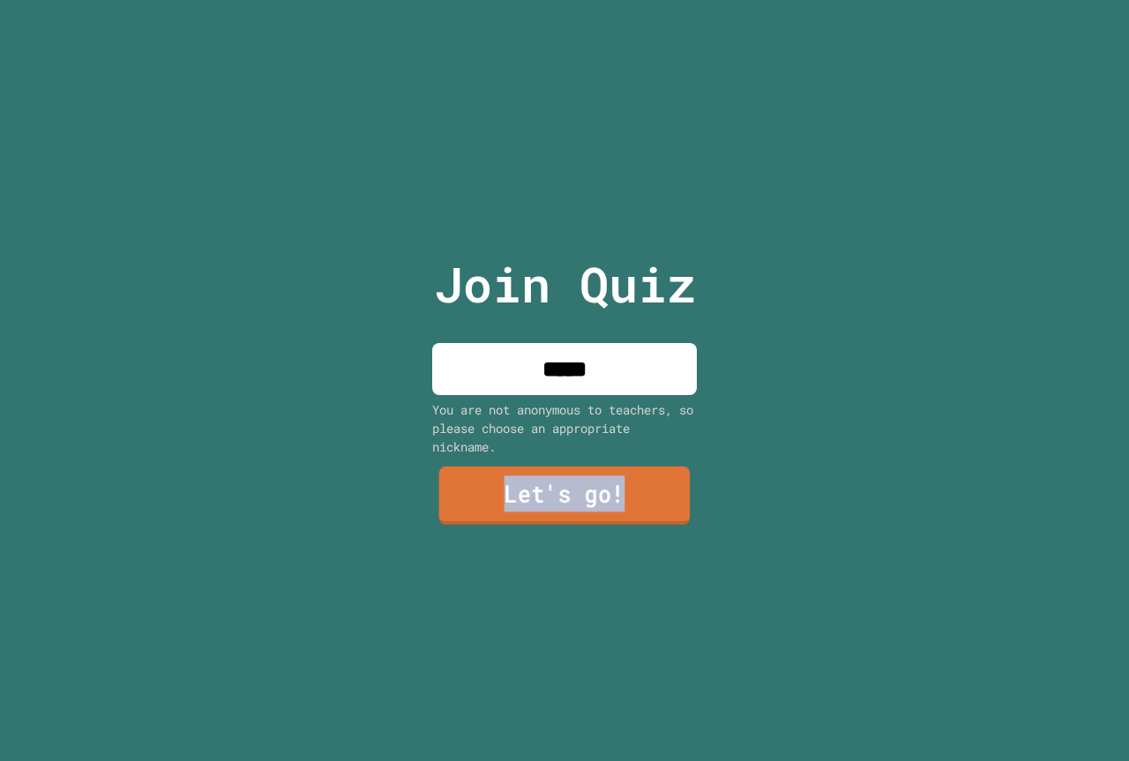
click at [639, 475] on link "Let's go!" at bounding box center [564, 496] width 251 height 58
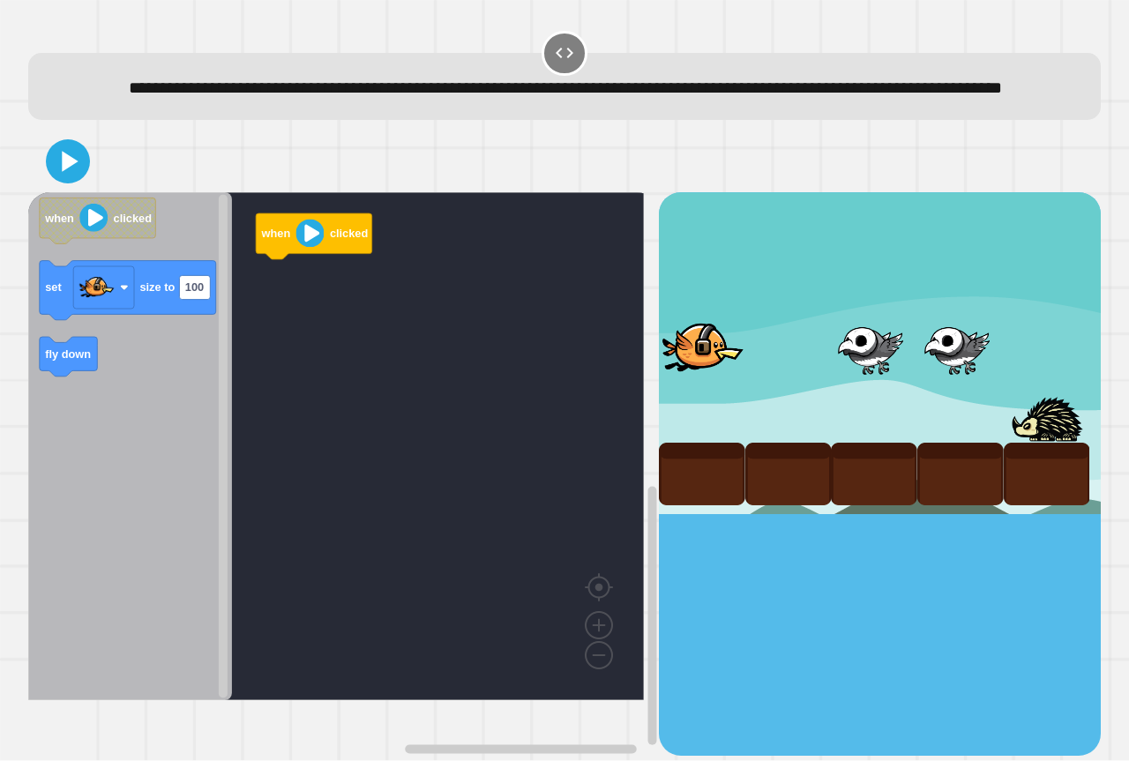
click at [46, 365] on icon "Blockly Workspace" at bounding box center [130, 446] width 204 height 508
click at [155, 318] on icon "when clicked set size to 100 fly down" at bounding box center [130, 446] width 204 height 508
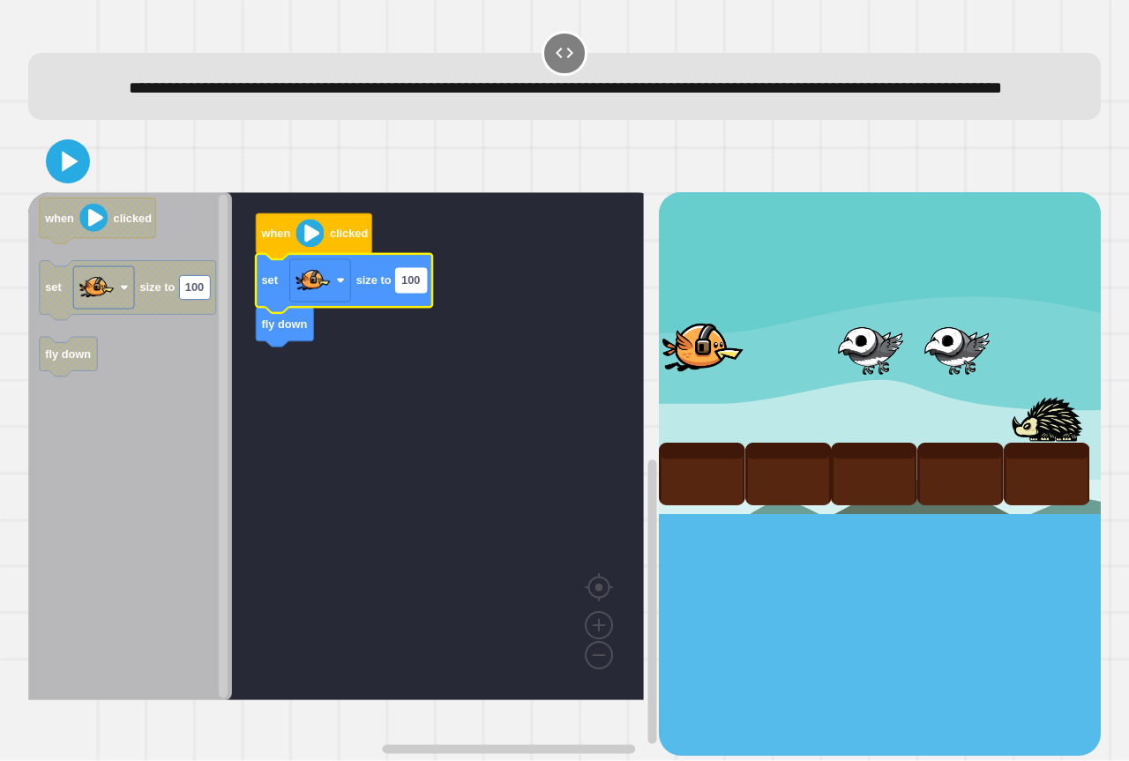
click at [409, 293] on rect "Blockly Workspace" at bounding box center [411, 281] width 31 height 24
type input "***"
click at [56, 180] on icon at bounding box center [68, 162] width 36 height 36
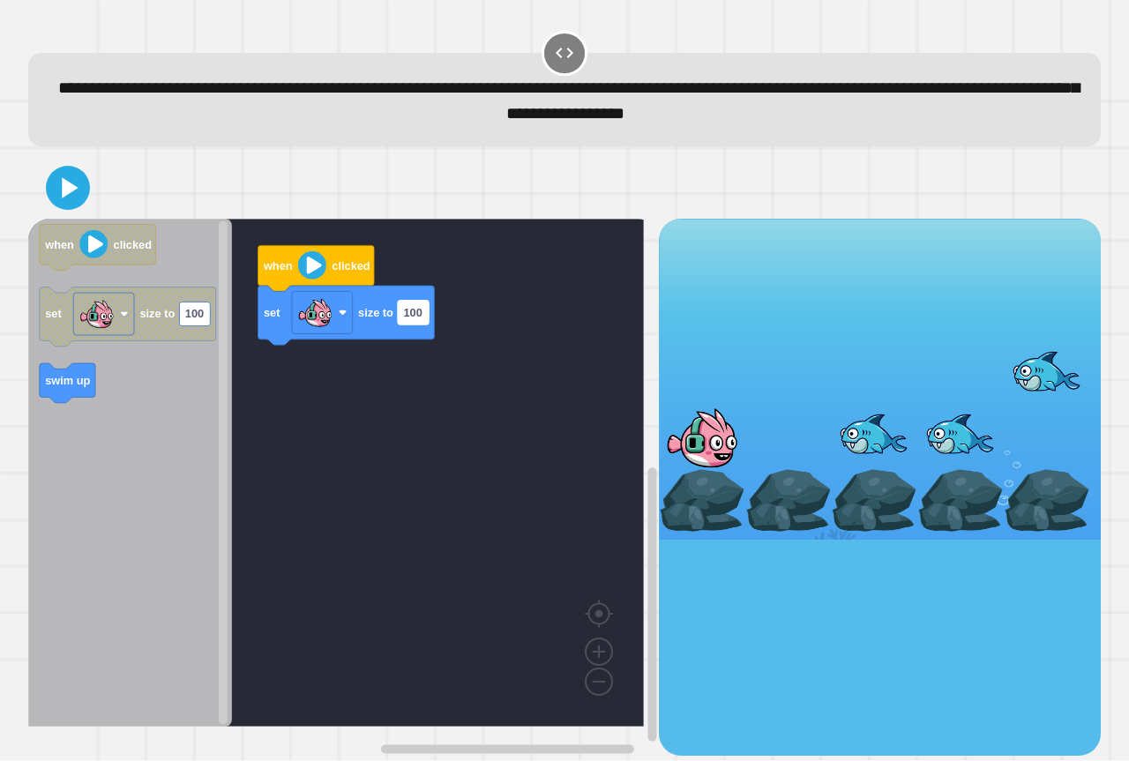
click at [413, 319] on text "100" at bounding box center [412, 312] width 19 height 13
type input "***"
click at [66, 197] on icon at bounding box center [70, 188] width 19 height 25
click at [46, 203] on div at bounding box center [564, 188] width 1073 height 62
click at [53, 198] on icon at bounding box center [68, 188] width 42 height 42
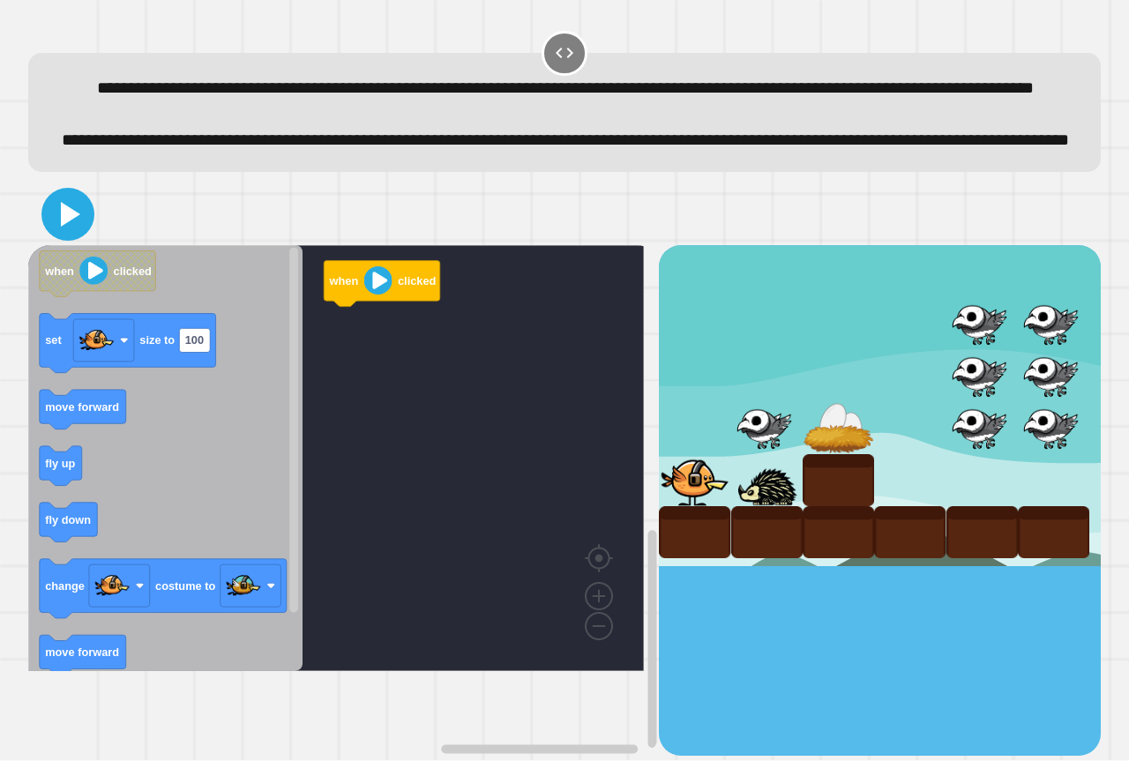
click at [76, 236] on icon at bounding box center [68, 214] width 42 height 42
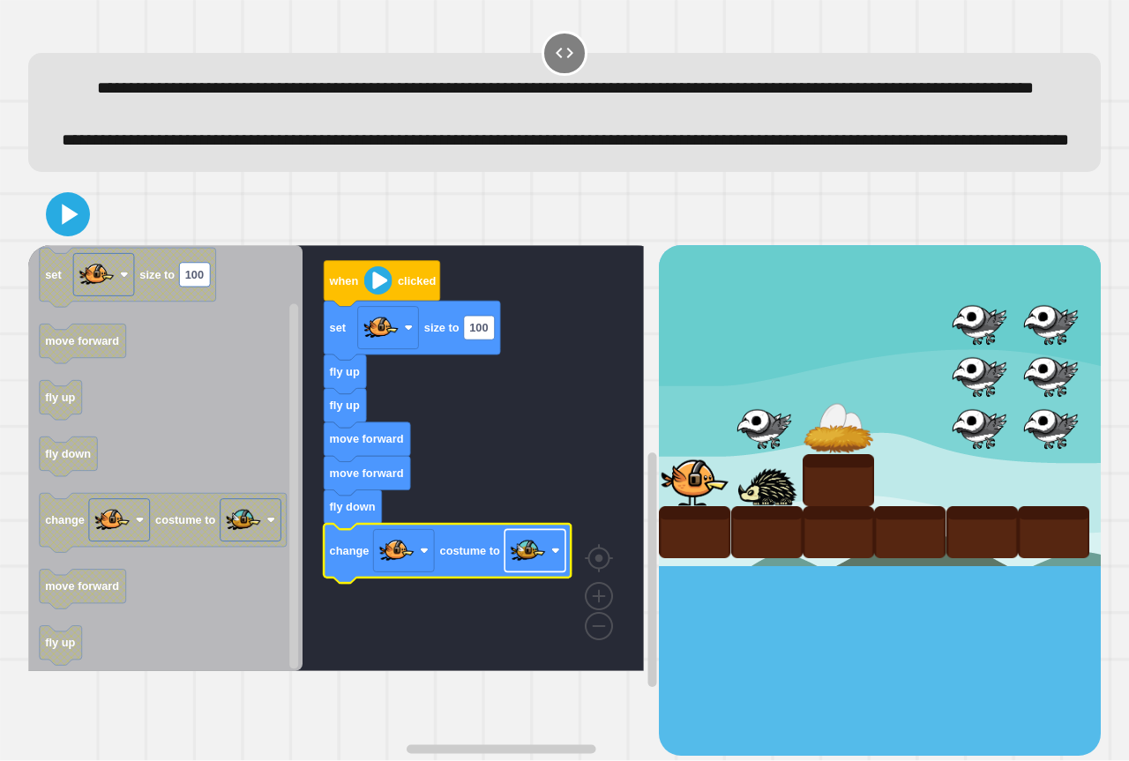
click at [539, 568] on image "Blockly Workspace" at bounding box center [528, 550] width 35 height 35
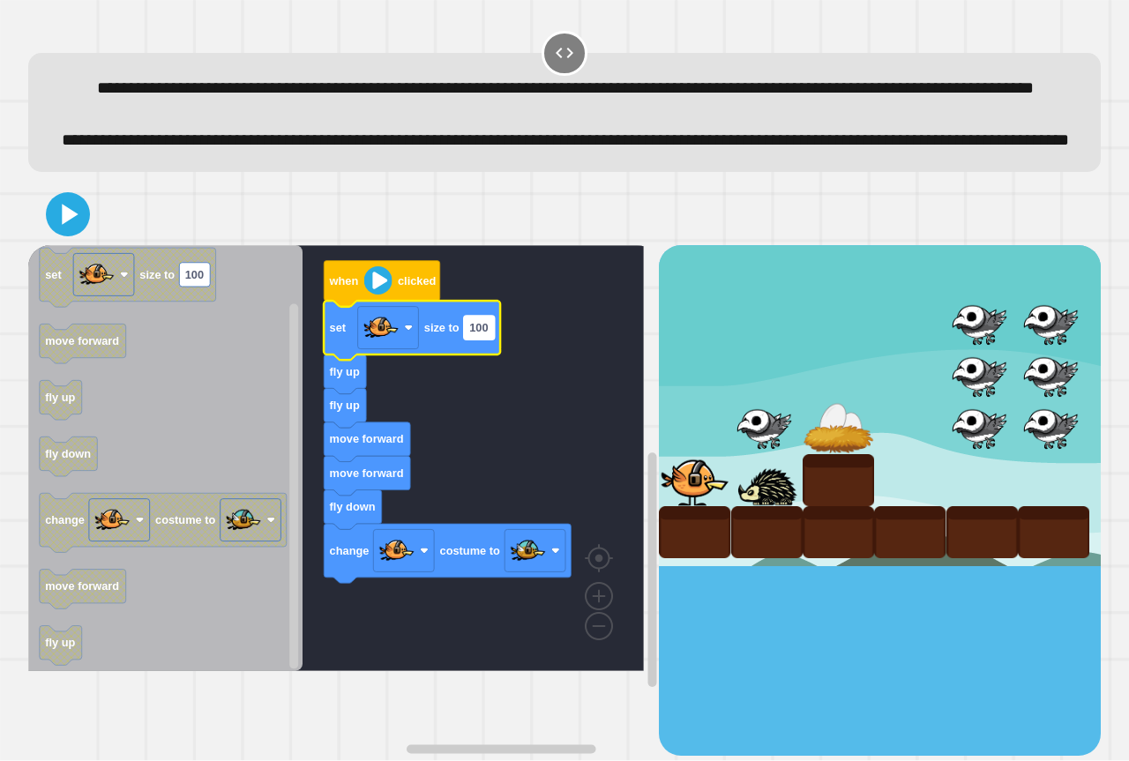
click at [486, 334] on text "100" at bounding box center [478, 327] width 19 height 13
type input "**"
click at [45, 245] on div at bounding box center [564, 214] width 1073 height 62
drag, startPoint x: 45, startPoint y: 260, endPoint x: 72, endPoint y: 261, distance: 27.4
click at [65, 245] on div at bounding box center [564, 214] width 1073 height 62
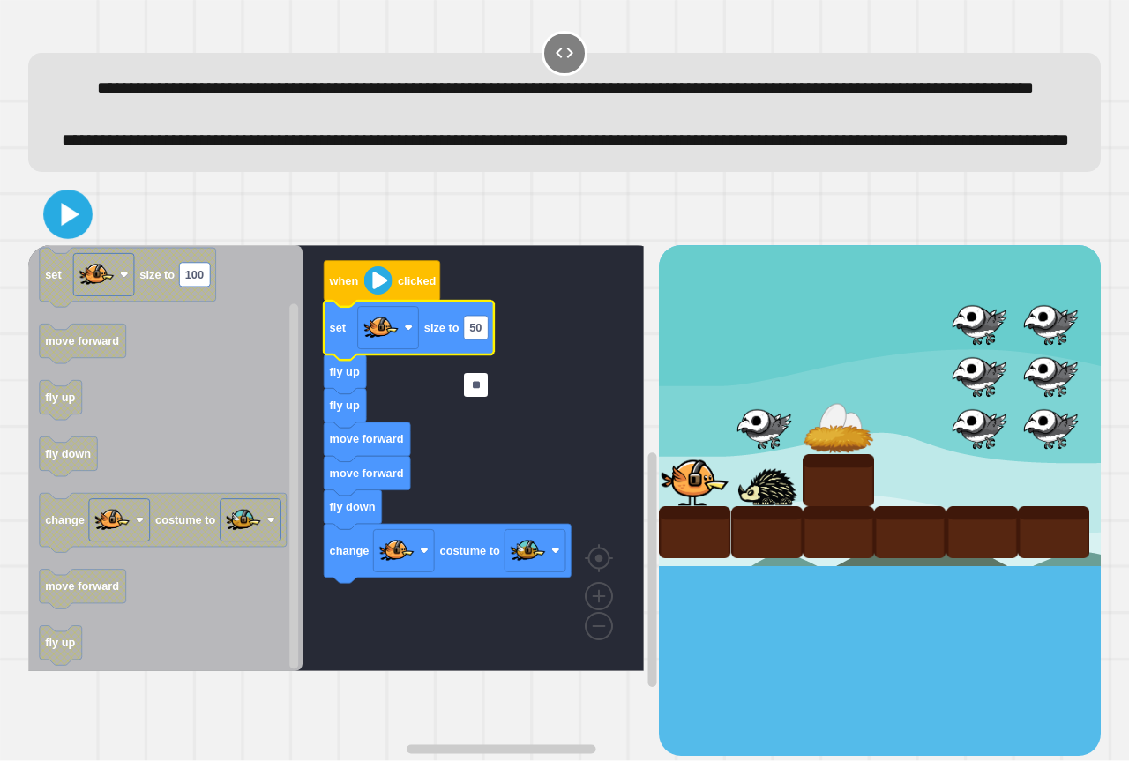
click at [72, 235] on icon at bounding box center [69, 215] width 40 height 40
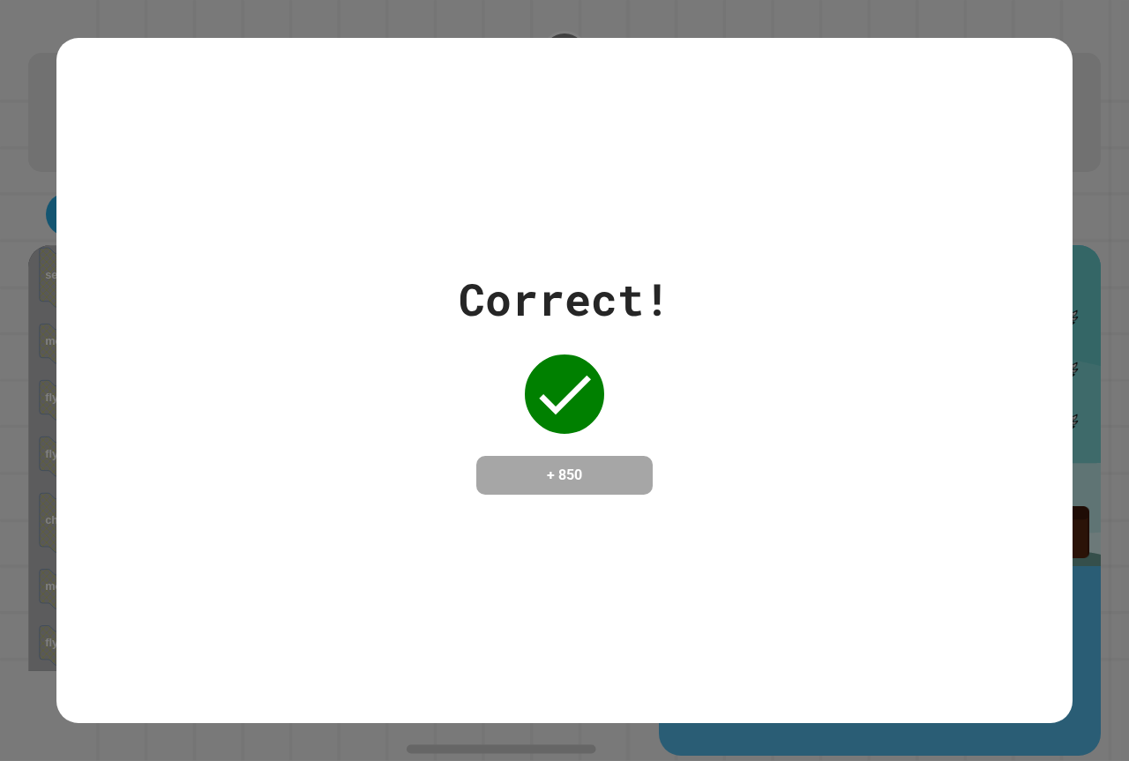
drag, startPoint x: 760, startPoint y: 312, endPoint x: 828, endPoint y: 286, distance: 72.9
click at [769, 311] on div "Correct! + 850" at bounding box center [564, 380] width 1016 height 228
click at [849, 219] on div "Correct! + 850" at bounding box center [564, 380] width 1016 height 685
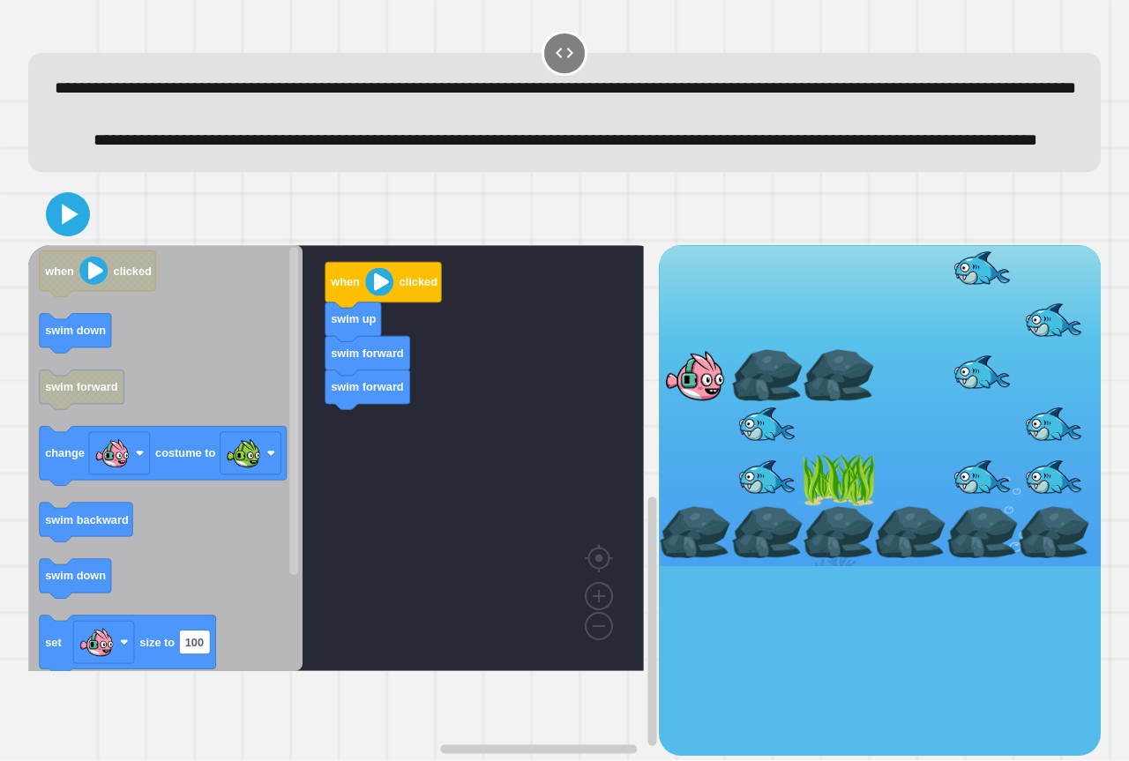
click at [59, 603] on icon "when clicked swim down swim forward change costume to swim backward swim down s…" at bounding box center [165, 458] width 274 height 426
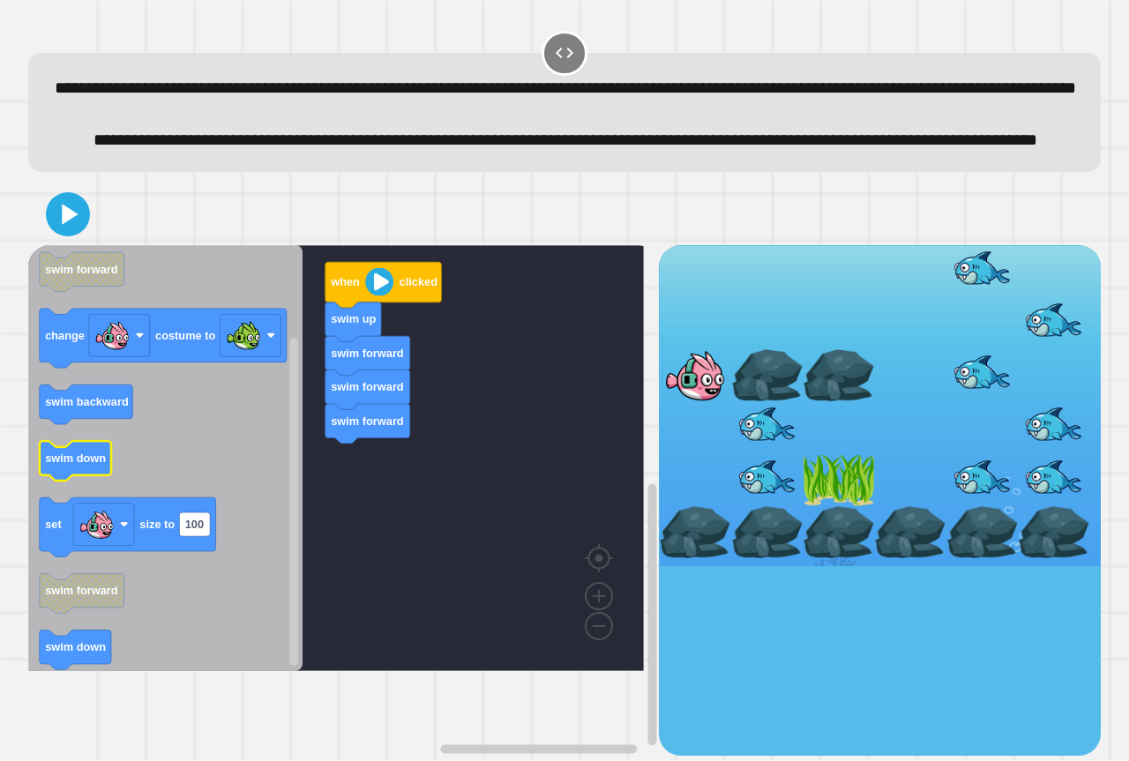
click at [148, 514] on icon "Blockly Workspace" at bounding box center [165, 458] width 274 height 426
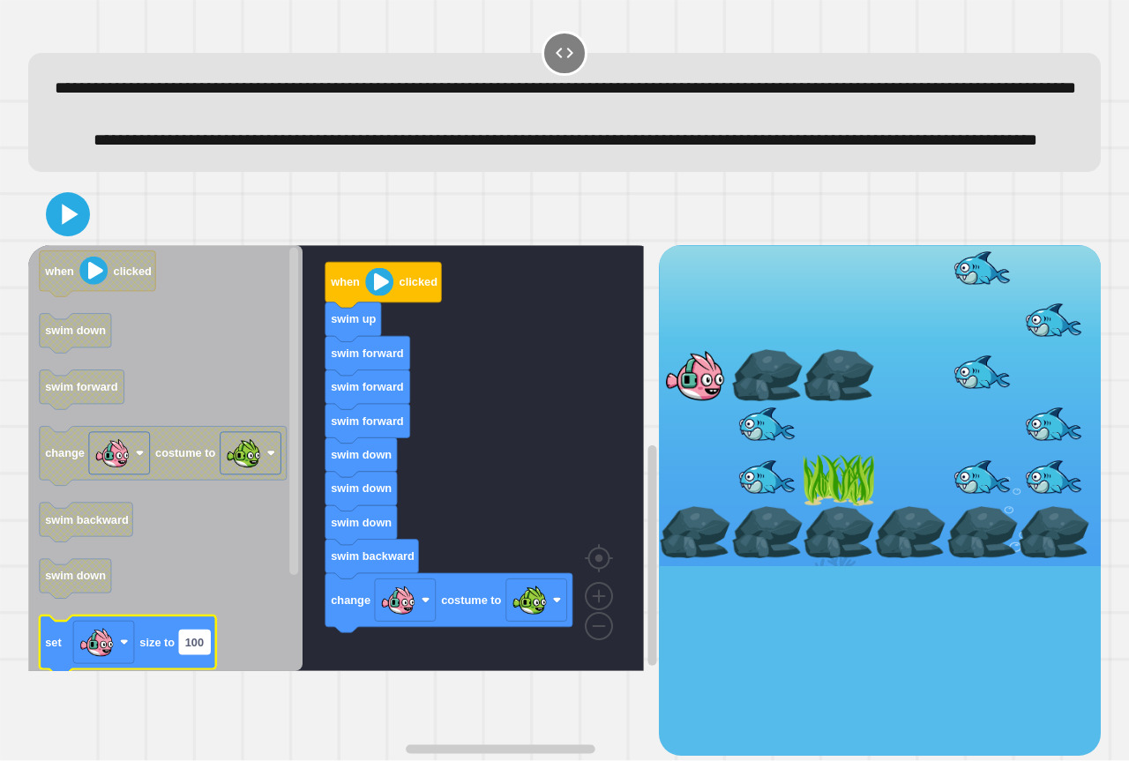
click at [199, 649] on text "100" at bounding box center [194, 642] width 19 height 13
type input "**"
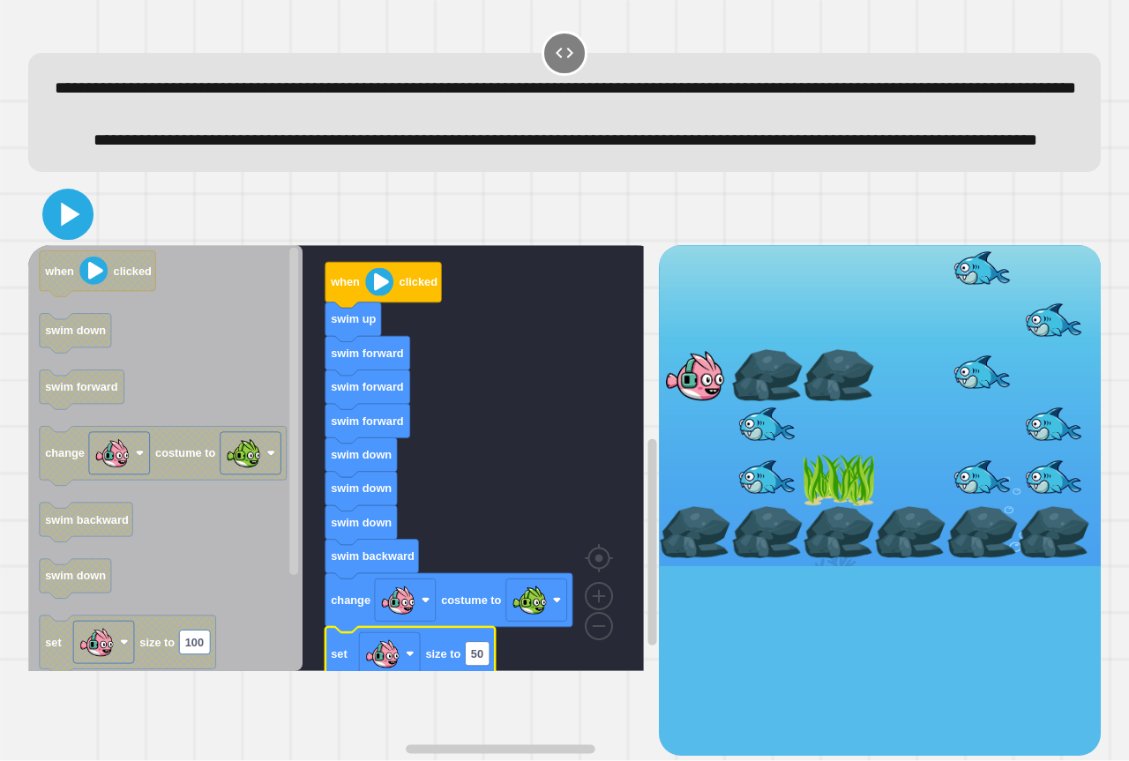
click at [43, 240] on button at bounding box center [67, 214] width 51 height 51
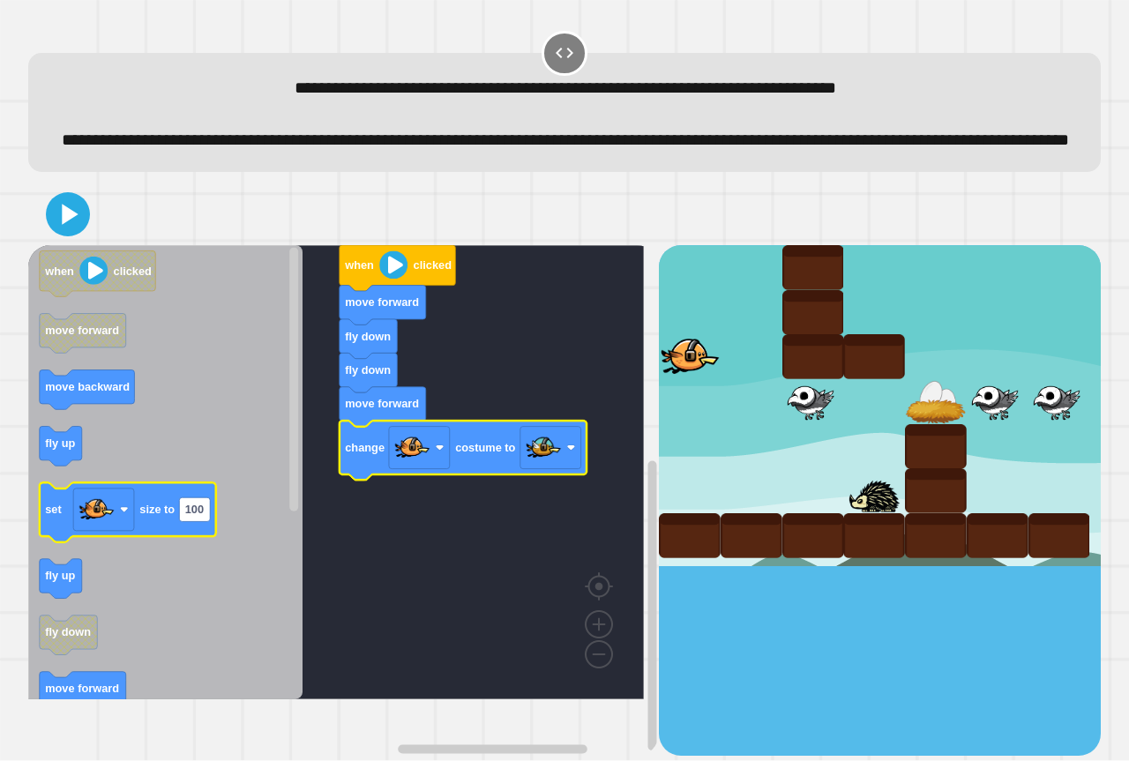
drag, startPoint x: 25, startPoint y: 546, endPoint x: 158, endPoint y: 549, distance: 133.2
click at [158, 549] on div "when clicked move forward fly down fly down move forward change costume to when…" at bounding box center [565, 469] width 1084 height 583
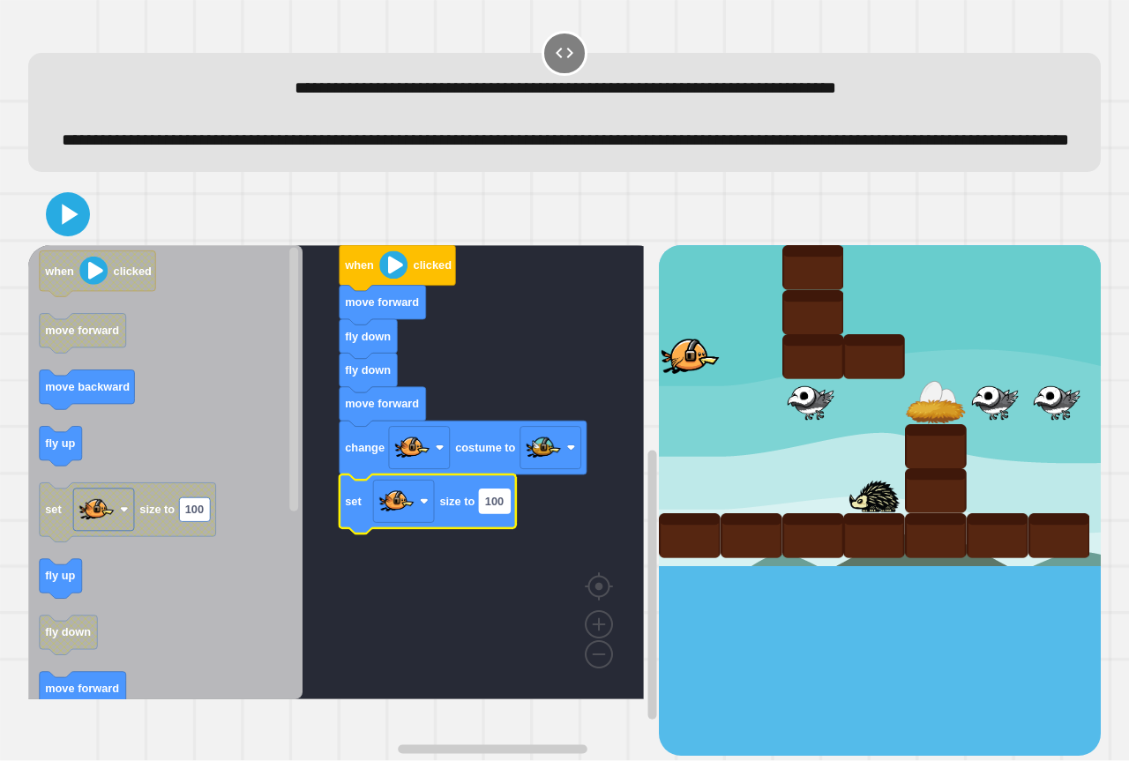
click at [494, 508] on text "100" at bounding box center [494, 501] width 19 height 13
type input "**"
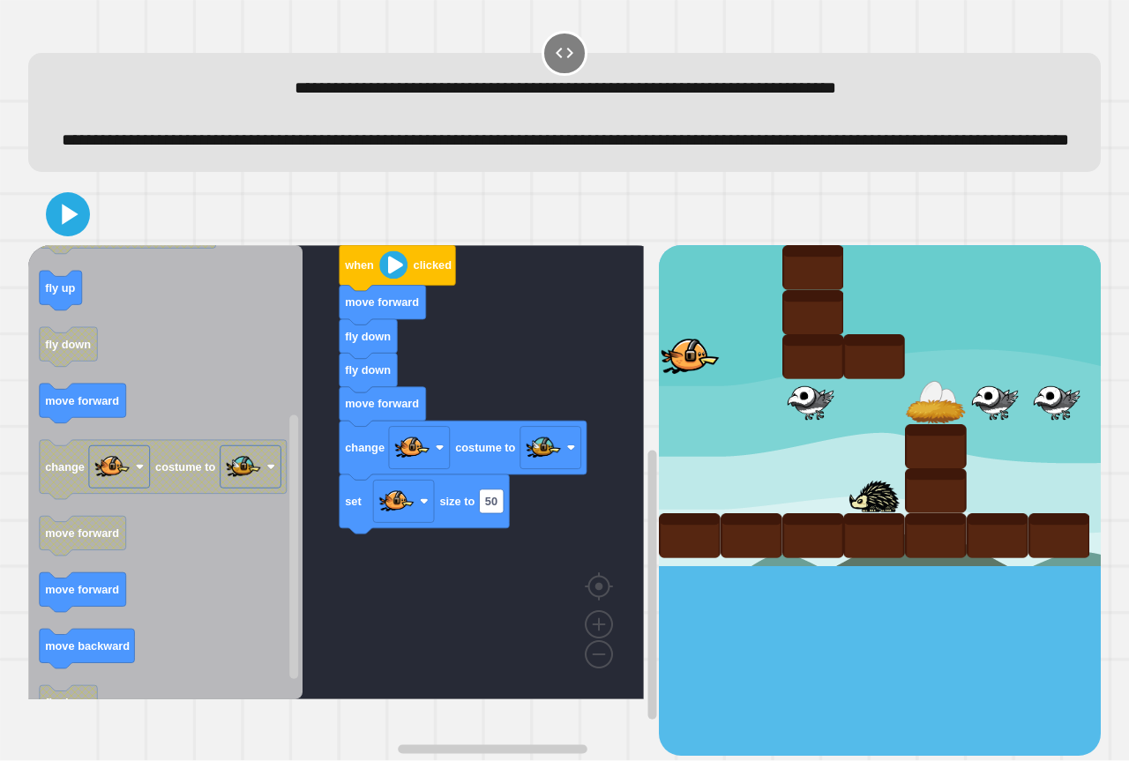
click at [348, 596] on div "when clicked move forward fly down fly down move forward change costume to set …" at bounding box center [343, 500] width 631 height 511
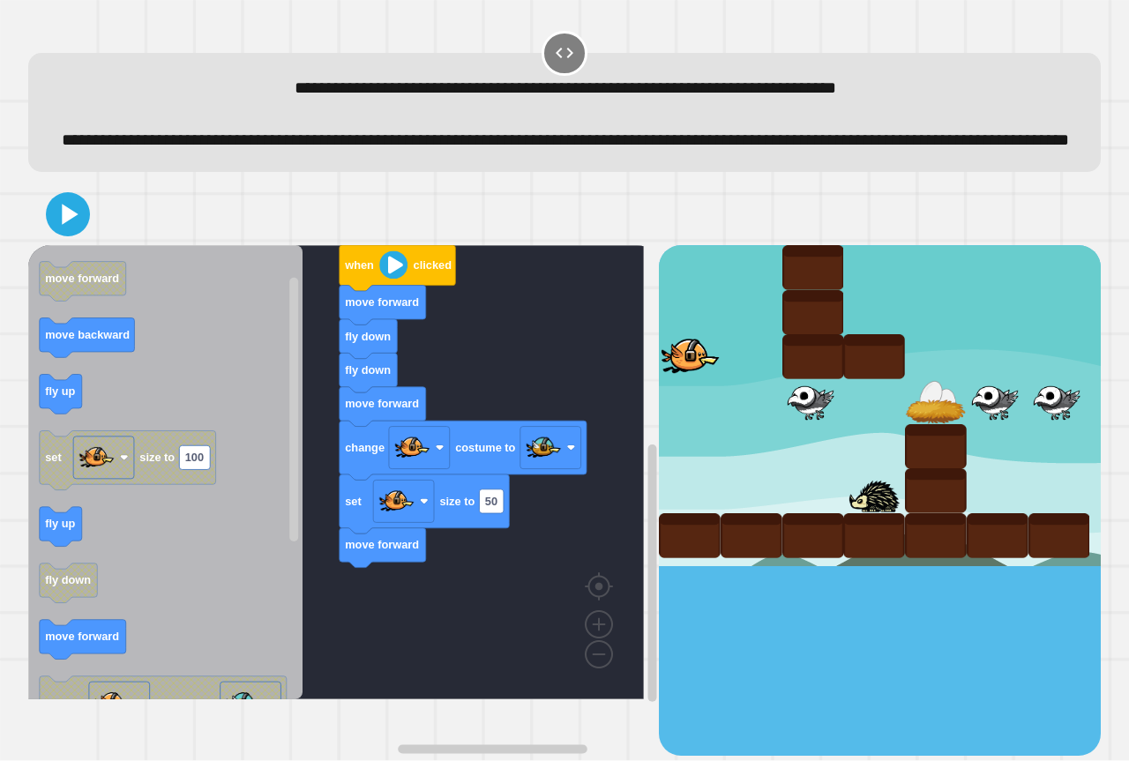
click at [257, 636] on icon "when clicked move forward move backward fly up set size to 100 fly up fly down …" at bounding box center [165, 472] width 274 height 454
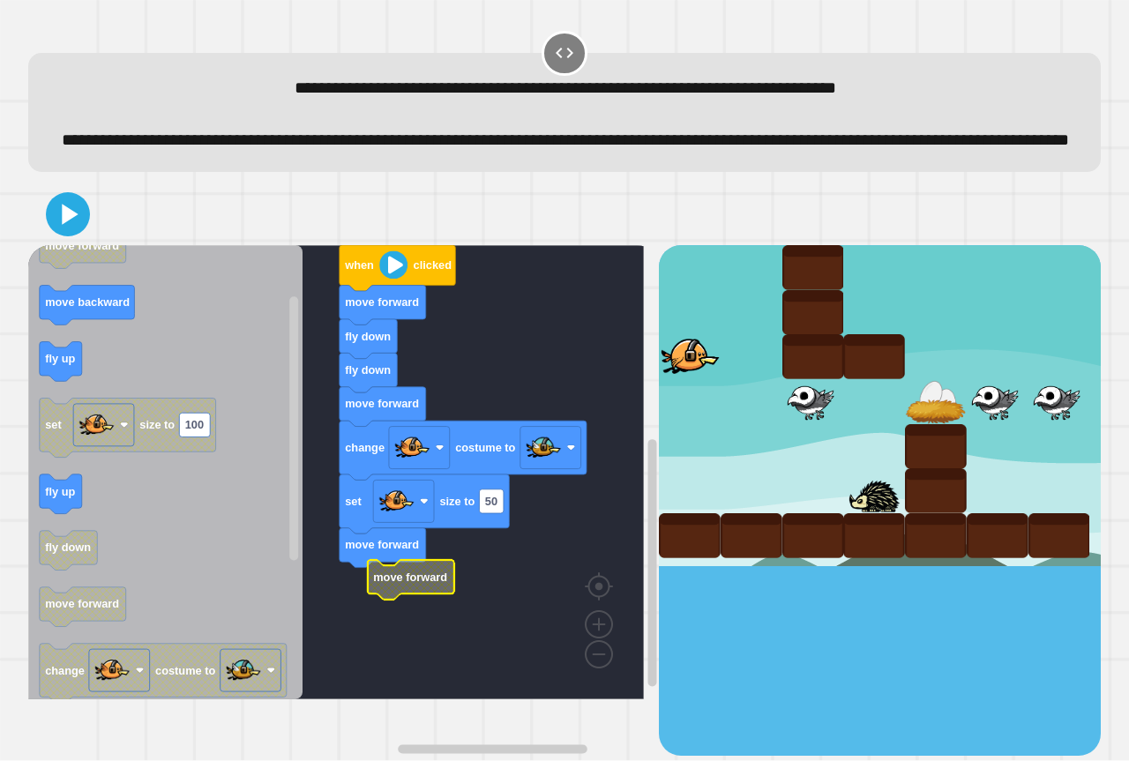
click at [407, 619] on g "when clicked move forward fly down fly down move forward change costume to set …" at bounding box center [348, 472] width 641 height 454
click at [59, 236] on icon at bounding box center [68, 214] width 42 height 42
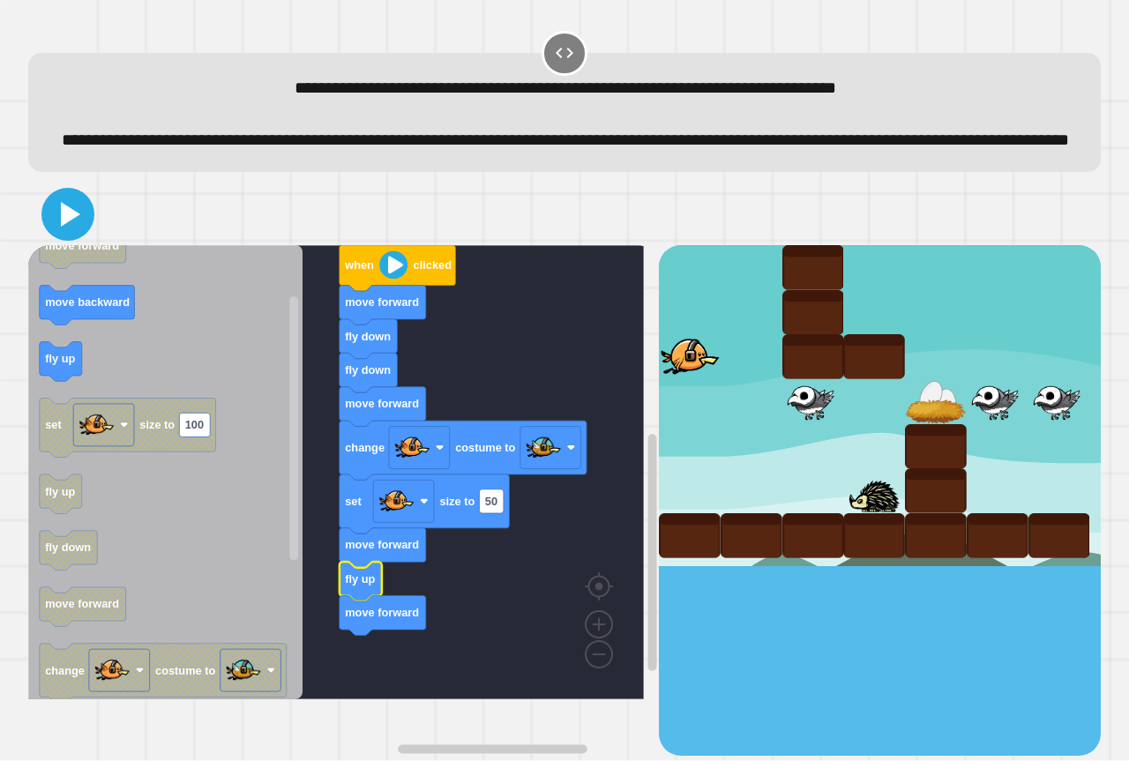
click at [89, 241] on button at bounding box center [67, 214] width 53 height 53
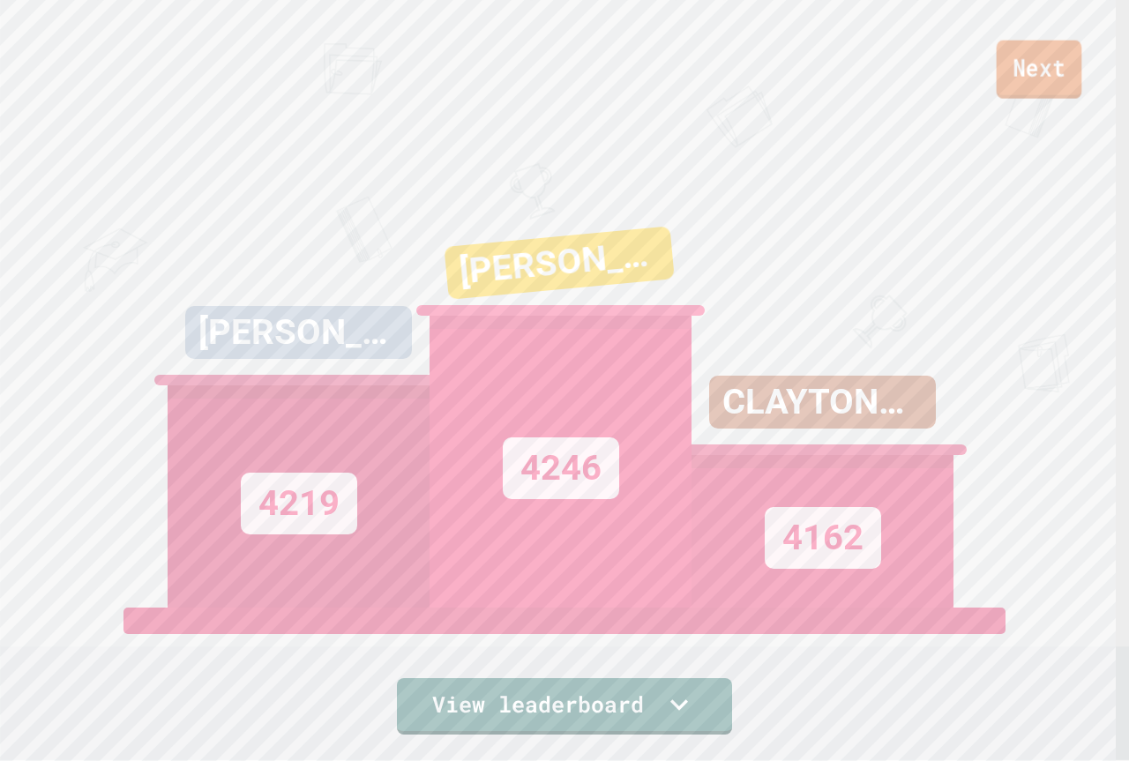
click at [1029, 96] on link "Next" at bounding box center [1040, 70] width 86 height 58
click at [474, 718] on link "New View report" at bounding box center [565, 701] width 232 height 64
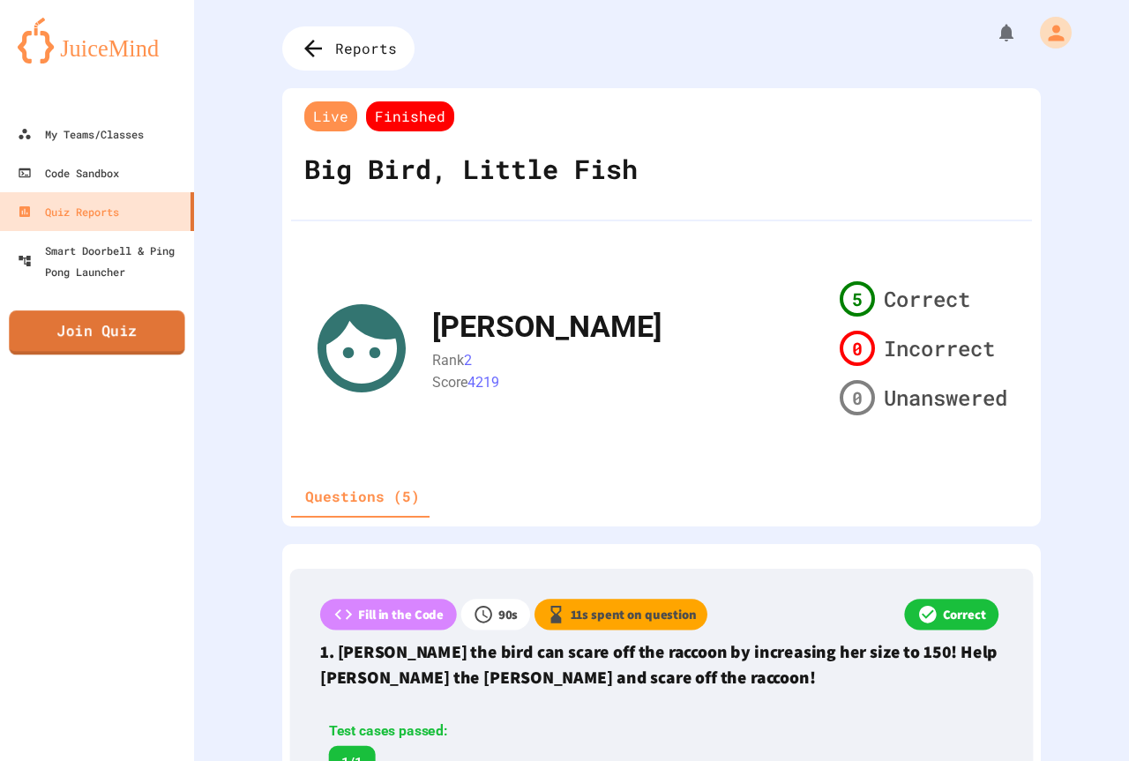
click at [134, 341] on link "Join Quiz" at bounding box center [97, 332] width 176 height 44
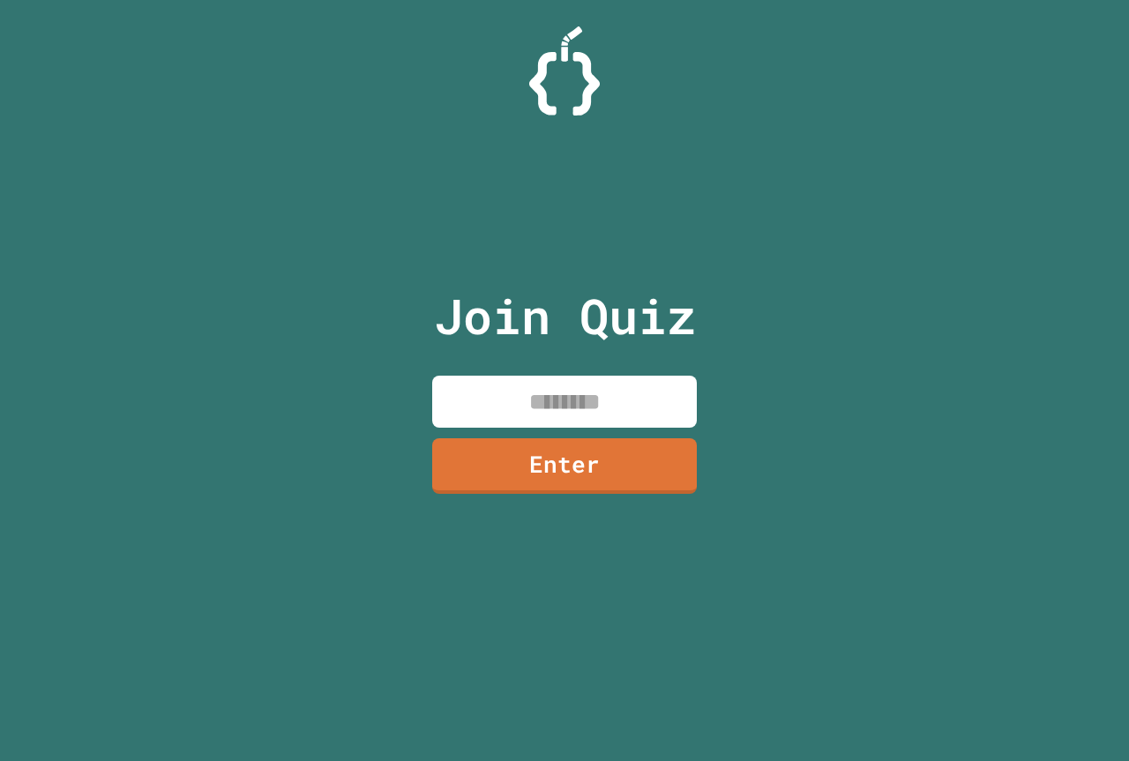
drag, startPoint x: 479, startPoint y: 384, endPoint x: 546, endPoint y: 409, distance: 71.7
click at [495, 393] on input at bounding box center [564, 402] width 265 height 52
type input "********"
drag, startPoint x: 365, startPoint y: 488, endPoint x: 454, endPoint y: 480, distance: 89.4
click at [399, 485] on div "Join Quiz ******** Enter" at bounding box center [564, 380] width 1129 height 761
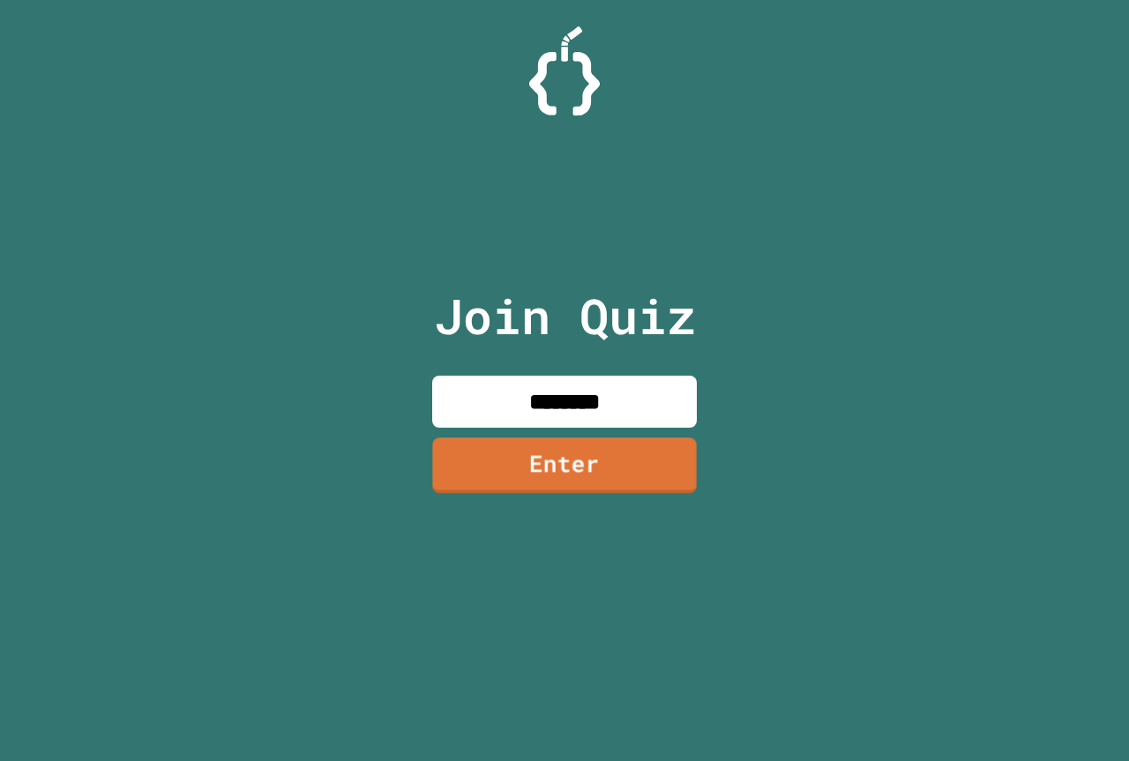
click at [485, 475] on link "Enter" at bounding box center [564, 465] width 264 height 56
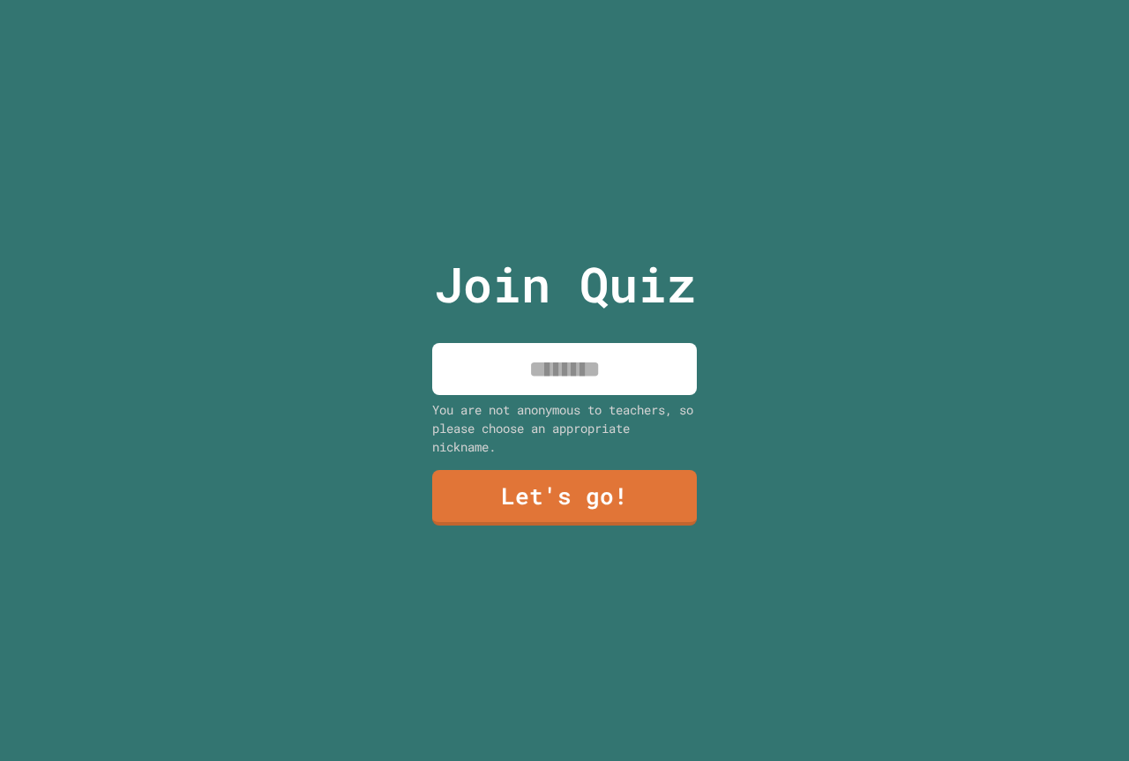
click at [453, 384] on input at bounding box center [564, 369] width 265 height 52
type input "*****"
drag, startPoint x: 790, startPoint y: 303, endPoint x: 658, endPoint y: 223, distance: 154.7
click at [530, 482] on link "Let's go!" at bounding box center [564, 498] width 265 height 56
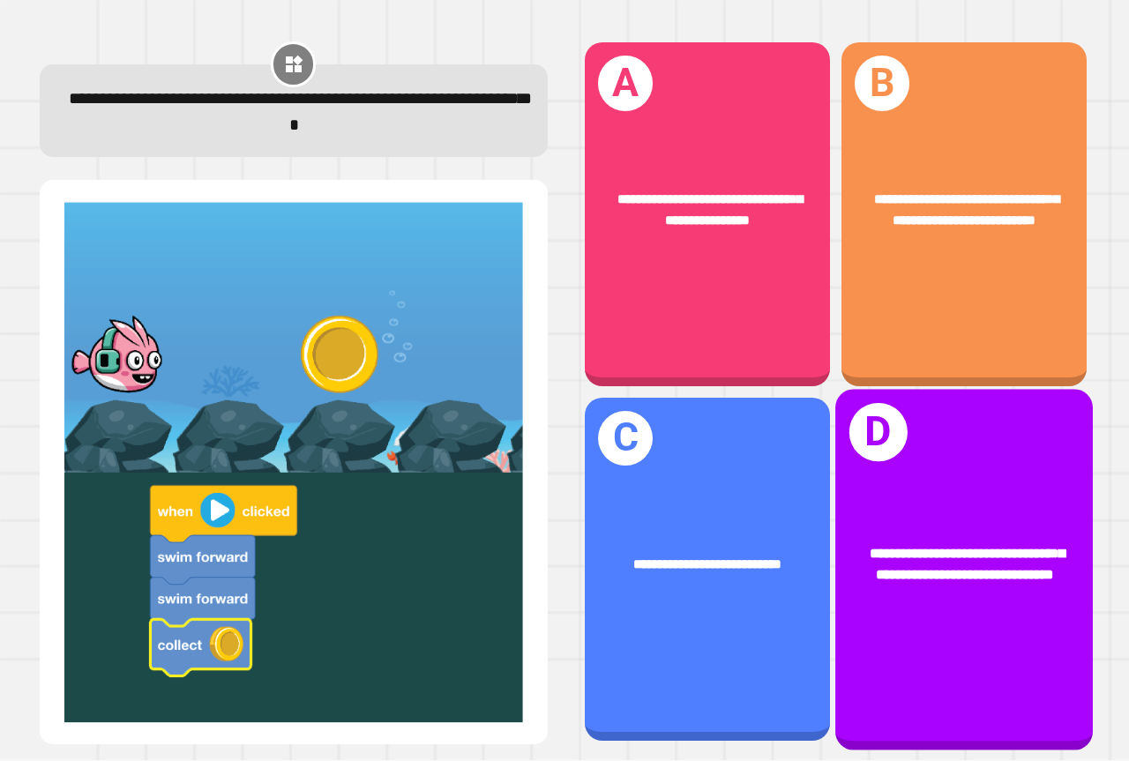
click at [891, 546] on span "**********" at bounding box center [967, 563] width 194 height 35
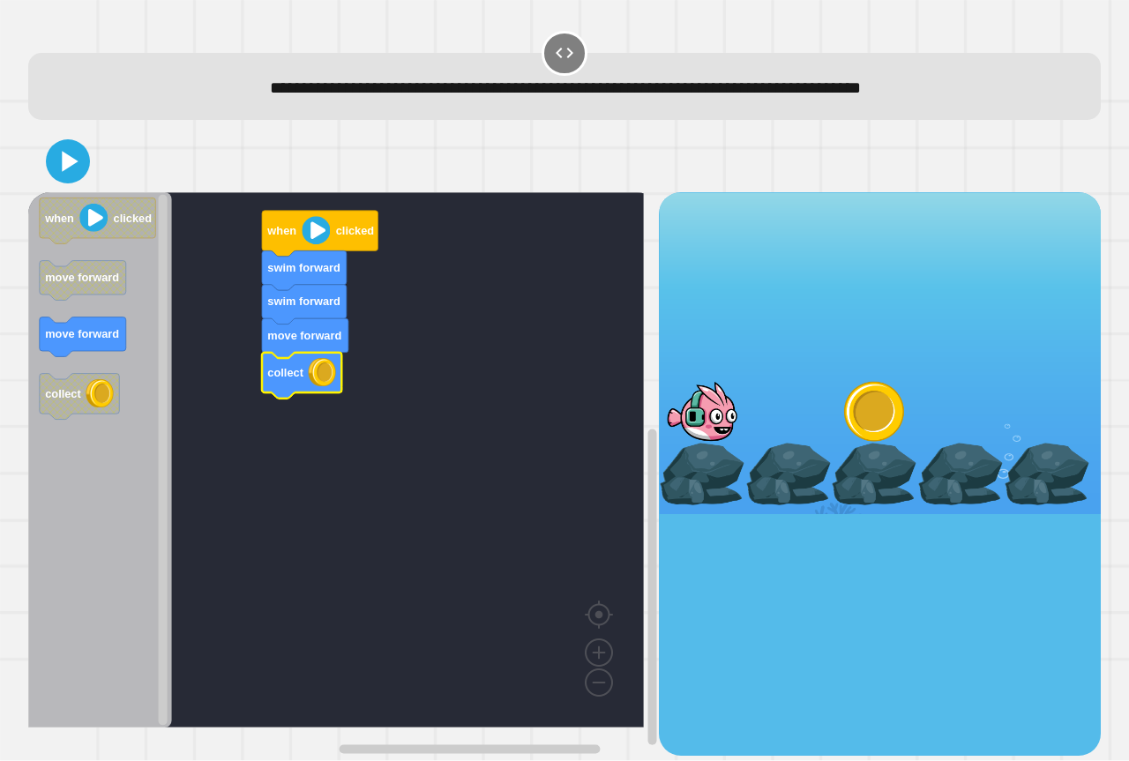
drag, startPoint x: 102, startPoint y: 181, endPoint x: 53, endPoint y: 161, distance: 53.1
click at [95, 180] on div at bounding box center [564, 162] width 1073 height 62
click at [53, 161] on icon at bounding box center [68, 161] width 42 height 42
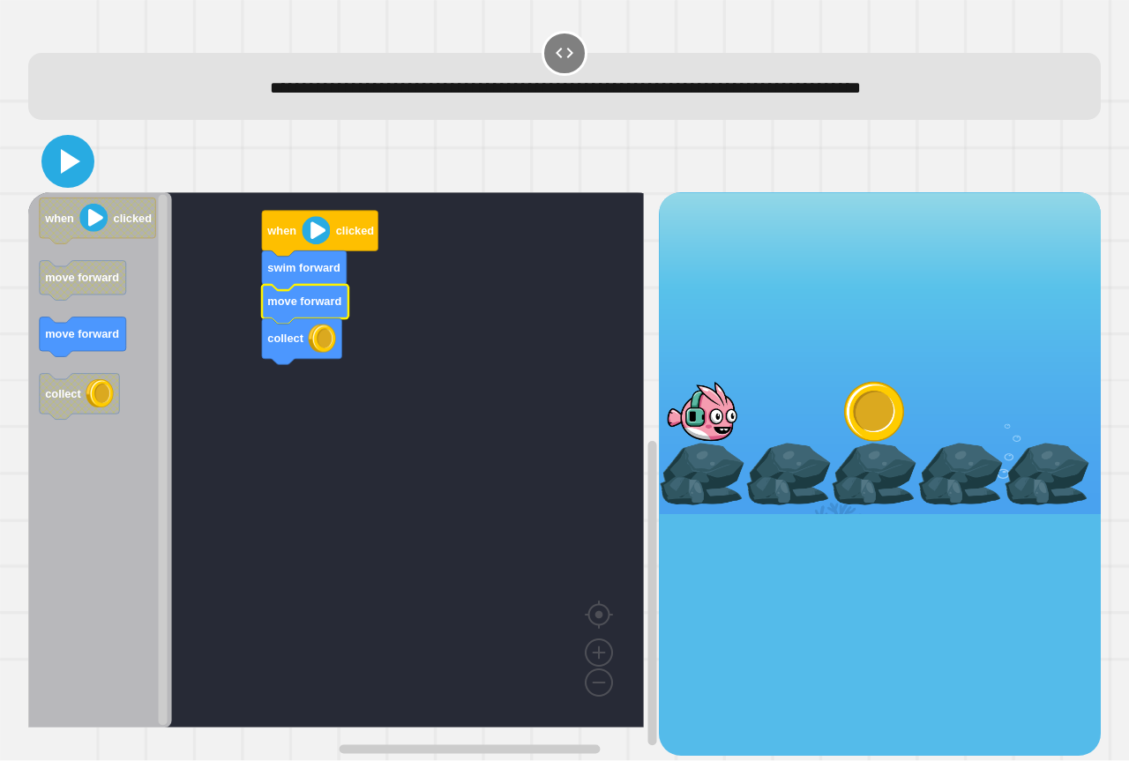
drag, startPoint x: 73, startPoint y: 169, endPoint x: 515, endPoint y: 207, distance: 443.5
click at [76, 169] on icon at bounding box center [68, 161] width 42 height 42
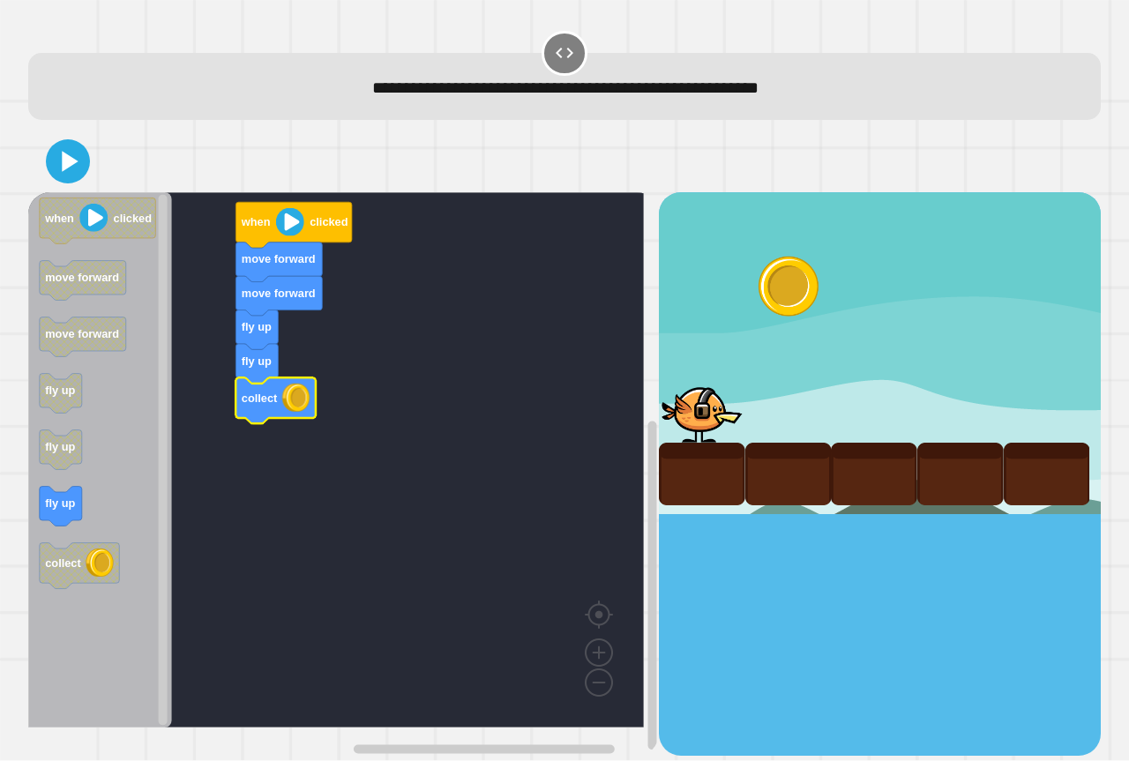
click at [48, 168] on div at bounding box center [564, 162] width 1073 height 62
click at [50, 168] on icon at bounding box center [68, 162] width 41 height 41
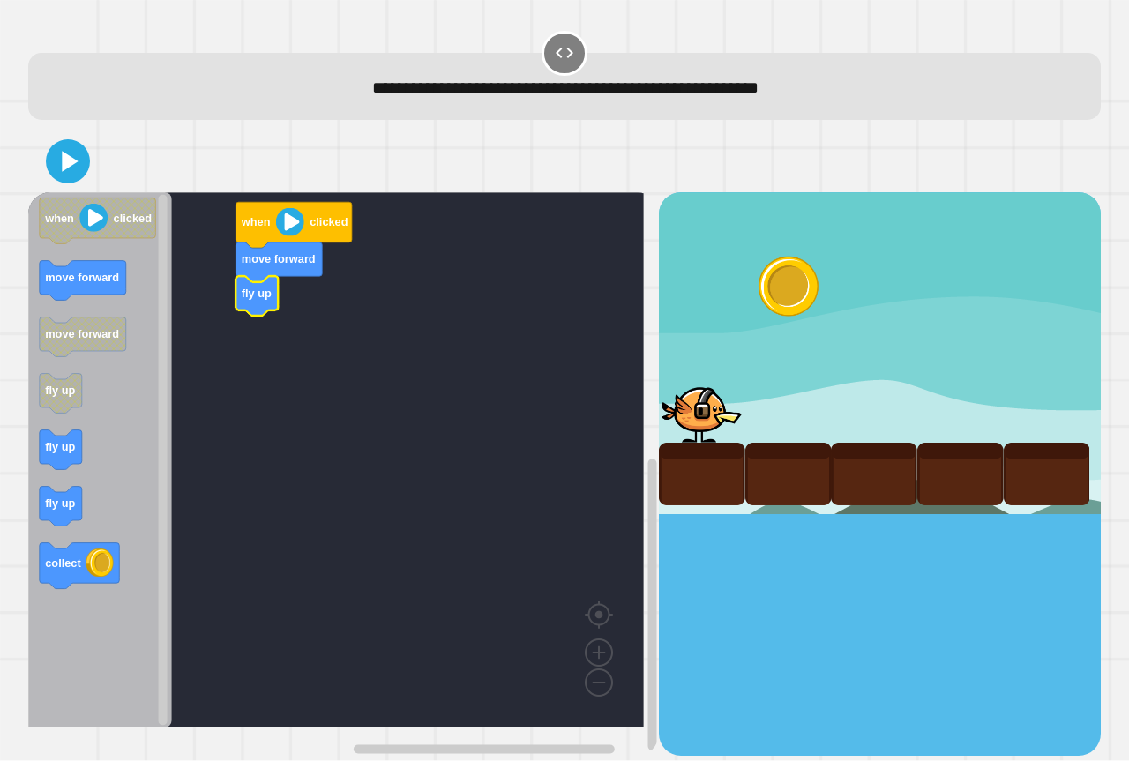
click at [161, 326] on div "when clicked move forward fly up when clicked move forward move forward fly up …" at bounding box center [343, 473] width 631 height 563
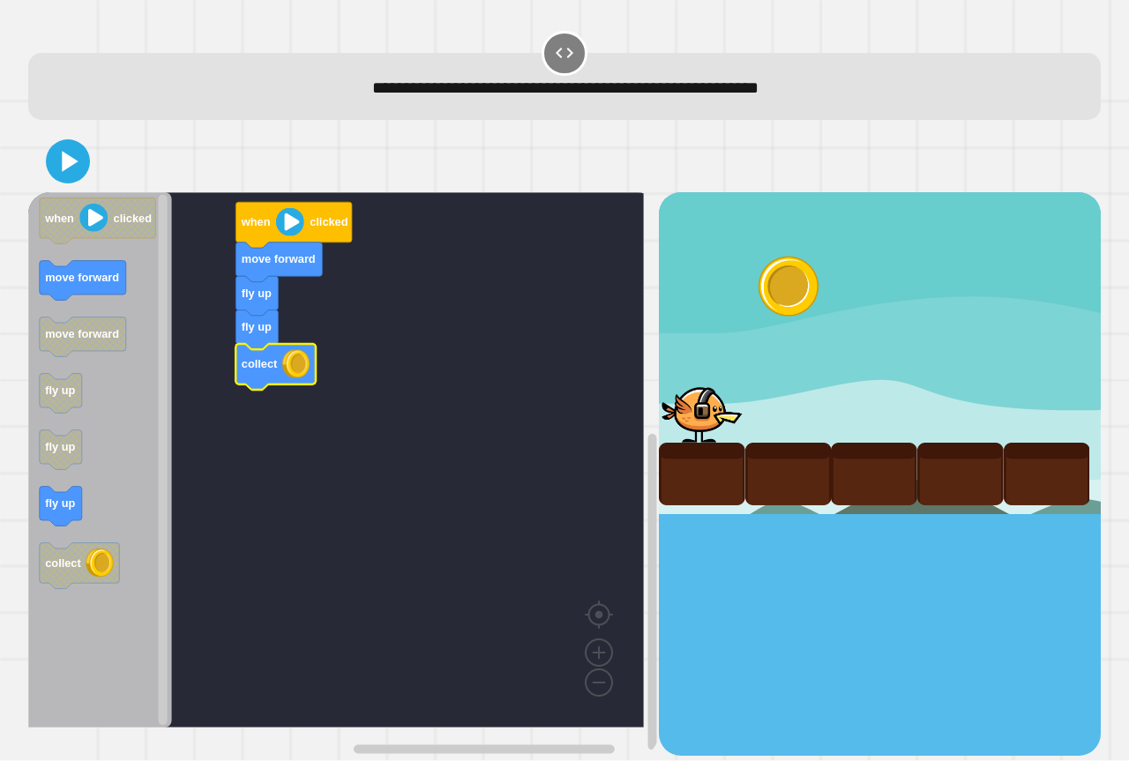
click at [78, 220] on icon "Blockly Workspace" at bounding box center [98, 221] width 116 height 46
click at [73, 198] on icon "Blockly Workspace" at bounding box center [100, 459] width 144 height 535
click at [75, 187] on div at bounding box center [564, 162] width 1073 height 62
click at [68, 176] on icon at bounding box center [67, 161] width 35 height 35
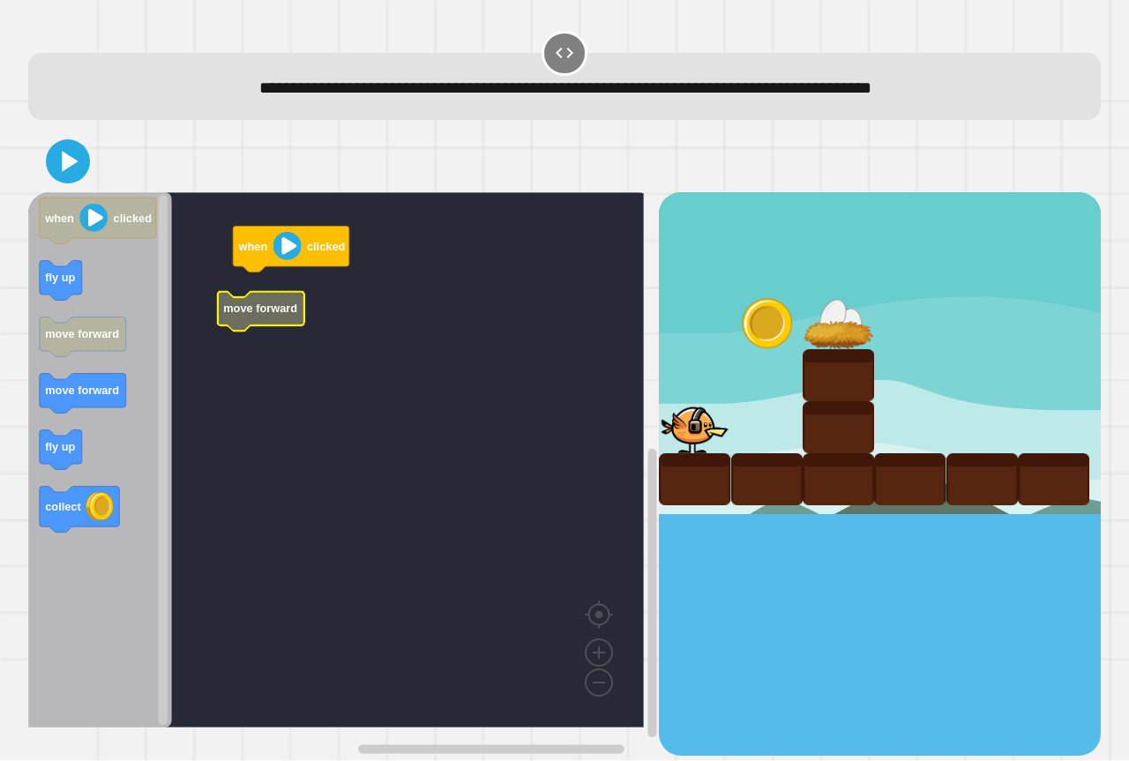
click at [250, 282] on rect "Blockly Workspace" at bounding box center [336, 459] width 616 height 535
drag, startPoint x: 17, startPoint y: 284, endPoint x: 56, endPoint y: 284, distance: 38.8
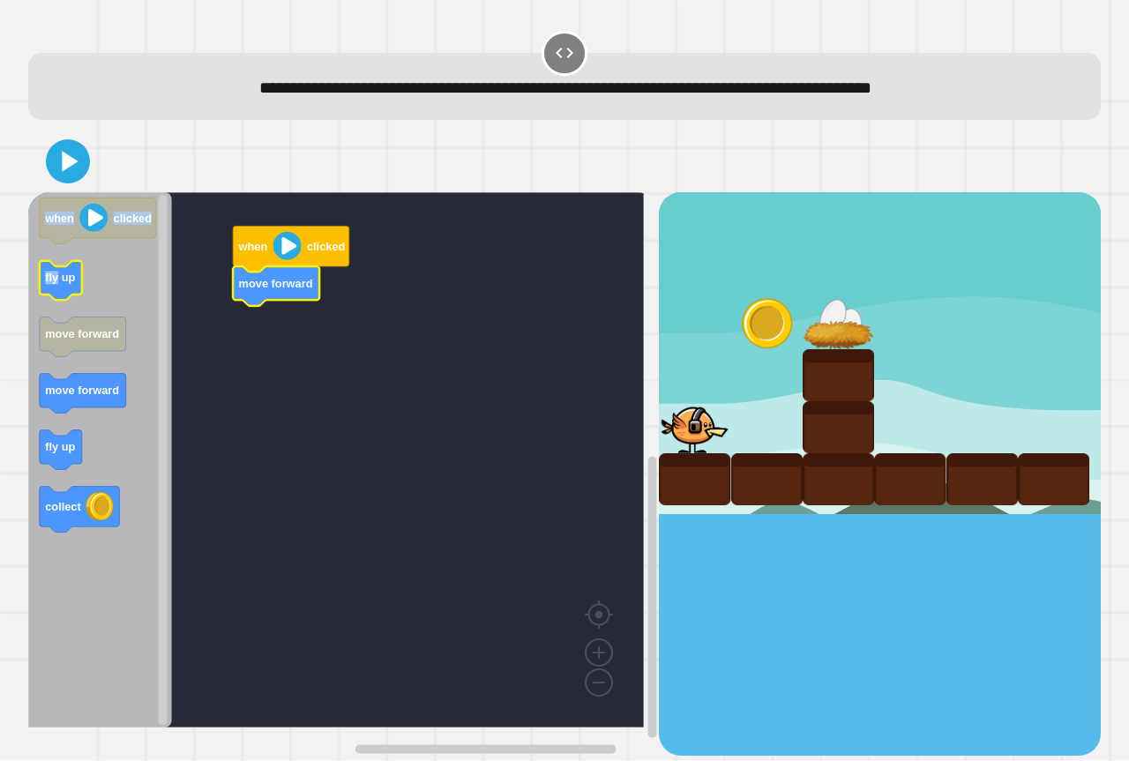
click at [57, 284] on div "**********" at bounding box center [564, 380] width 1129 height 761
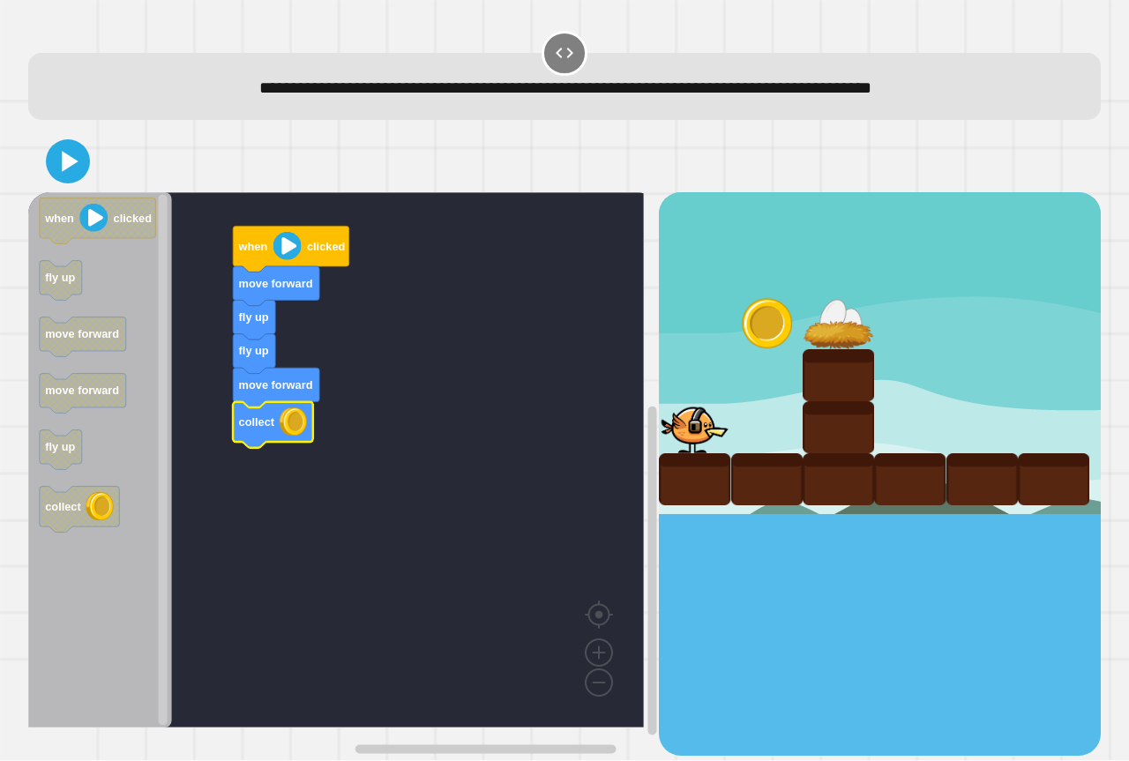
click at [68, 195] on icon "Blockly Workspace" at bounding box center [100, 459] width 144 height 535
click at [67, 188] on div at bounding box center [564, 162] width 1073 height 62
drag, startPoint x: 70, startPoint y: 185, endPoint x: 74, endPoint y: 177, distance: 9.1
click at [74, 177] on div at bounding box center [564, 162] width 1073 height 62
click at [74, 177] on icon at bounding box center [68, 161] width 42 height 42
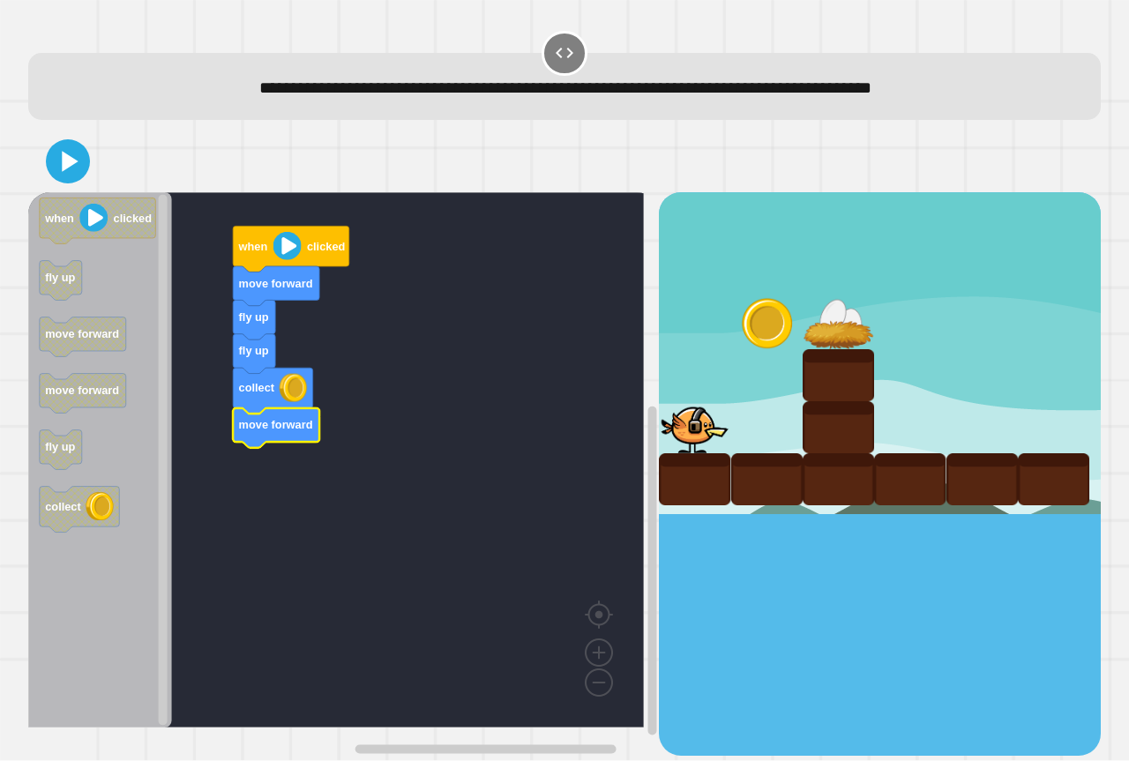
click at [64, 193] on icon "when clicked fly up move forward move forward fly up collect" at bounding box center [100, 459] width 144 height 535
click at [67, 187] on div at bounding box center [564, 162] width 1073 height 62
drag, startPoint x: 67, startPoint y: 187, endPoint x: 73, endPoint y: 179, distance: 10.1
click at [73, 179] on div at bounding box center [564, 162] width 1073 height 62
click at [73, 179] on icon at bounding box center [68, 161] width 42 height 42
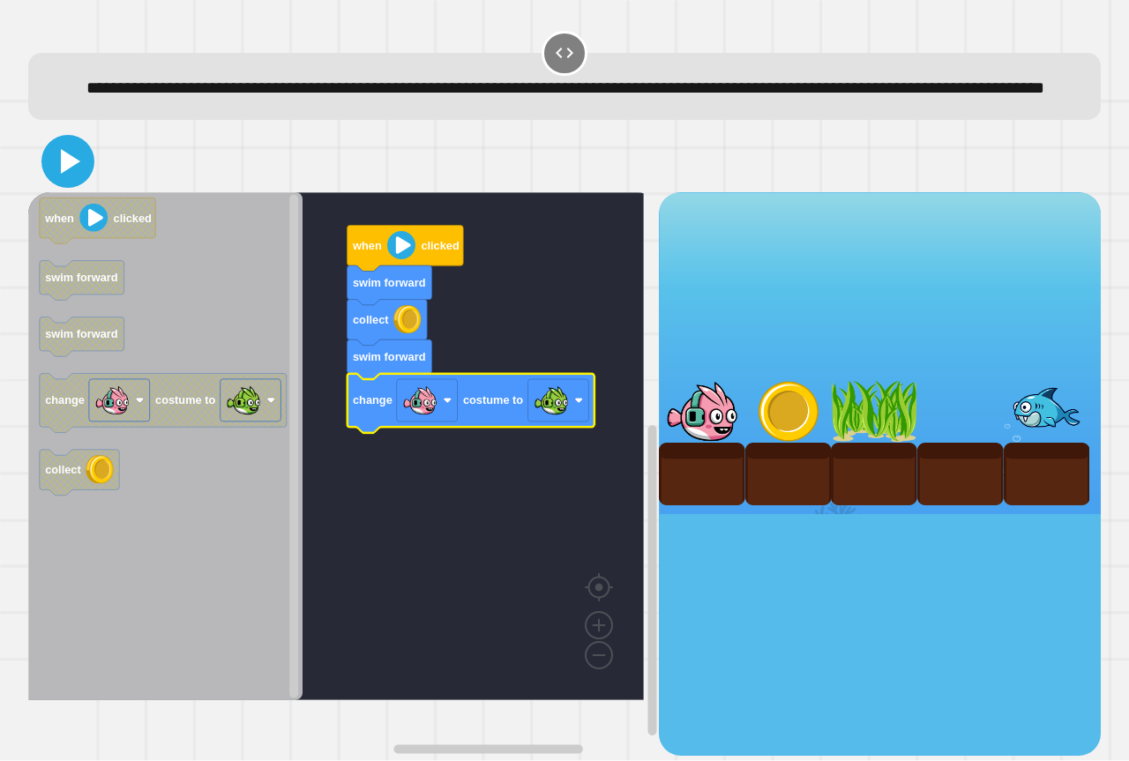
click at [83, 183] on icon at bounding box center [68, 161] width 42 height 42
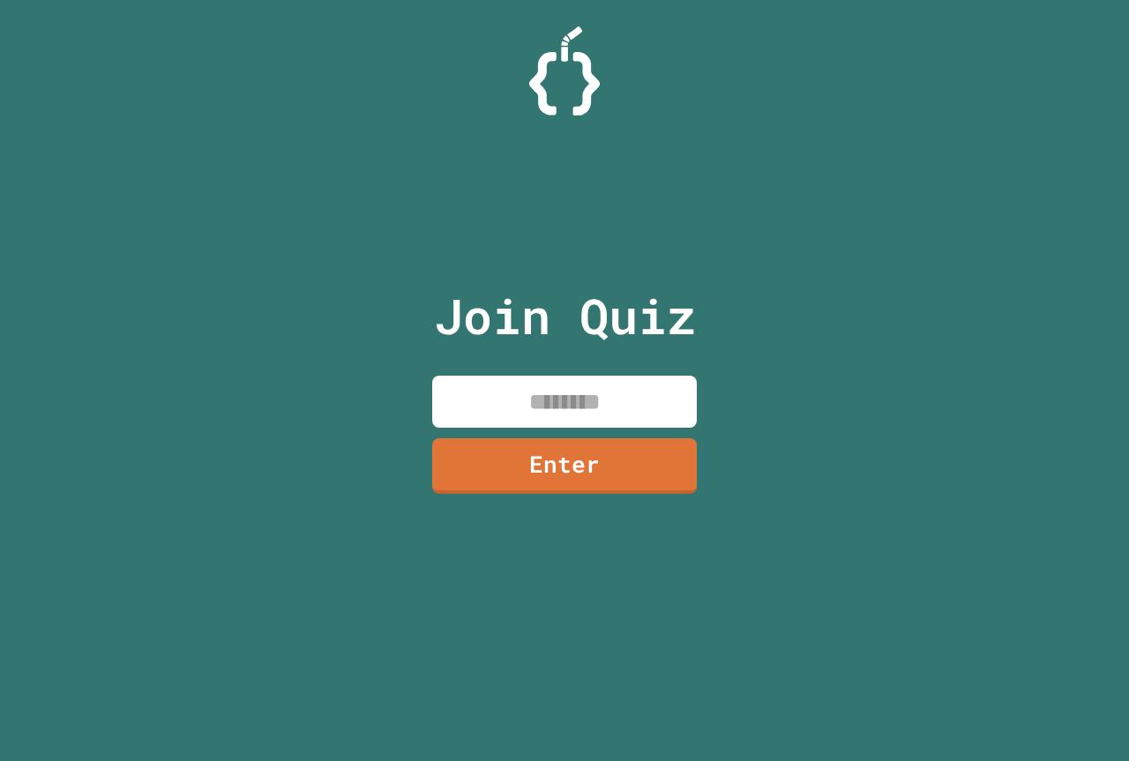
drag, startPoint x: 640, startPoint y: 412, endPoint x: 643, endPoint y: 402, distance: 10.1
click at [641, 415] on input at bounding box center [564, 402] width 265 height 52
type input "********"
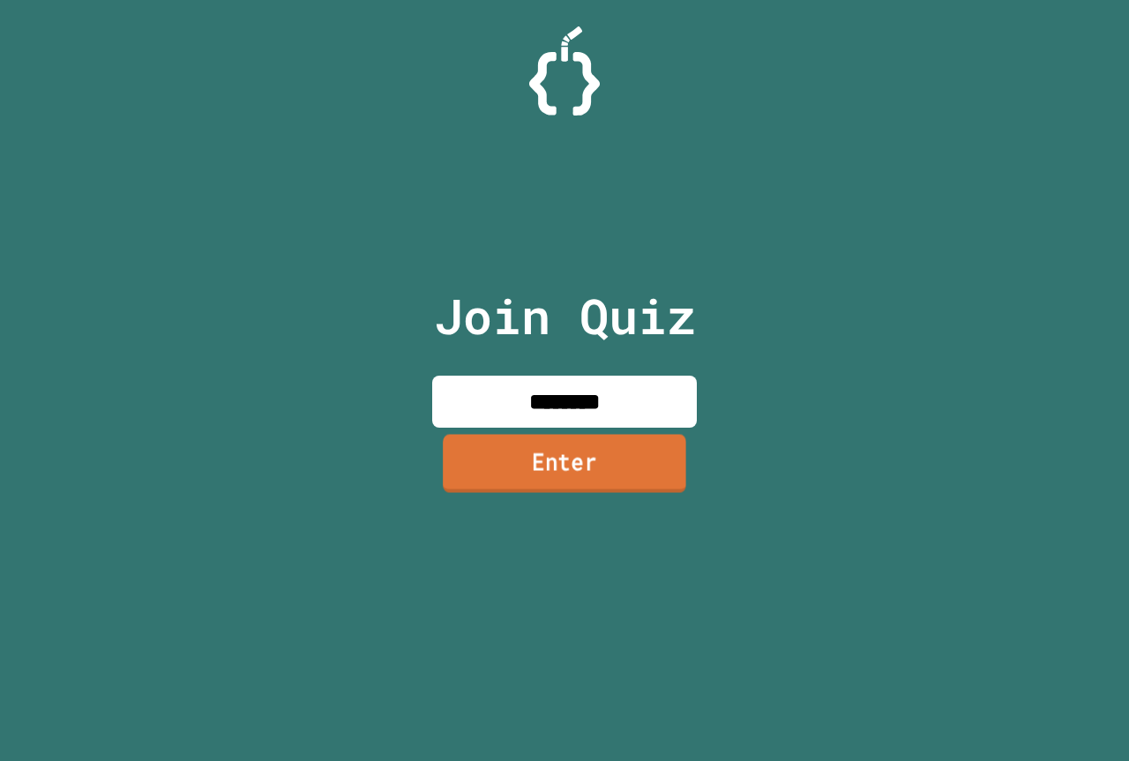
click at [514, 479] on link "Enter" at bounding box center [564, 463] width 243 height 58
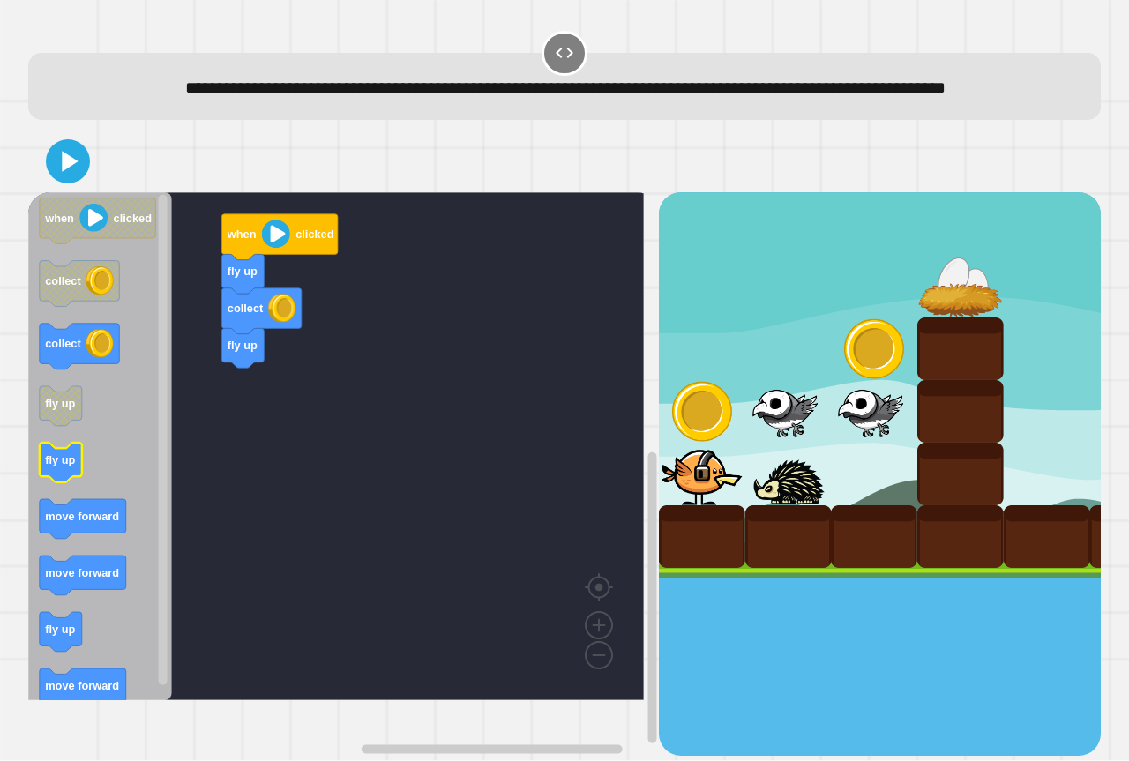
click at [51, 482] on icon "Blockly Workspace" at bounding box center [61, 463] width 42 height 40
click at [50, 482] on icon "Blockly Workspace" at bounding box center [61, 463] width 42 height 40
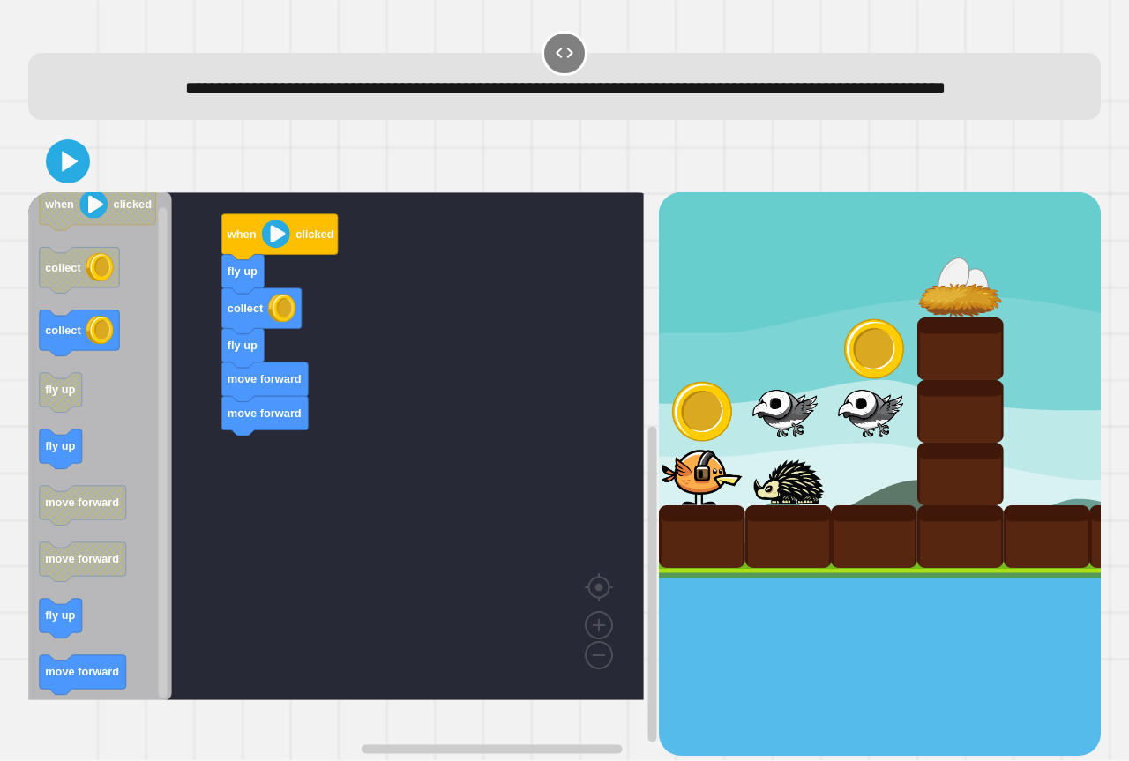
click at [128, 639] on icon "when clicked collect collect fly up fly up move forward move forward fly up mov…" at bounding box center [100, 446] width 144 height 508
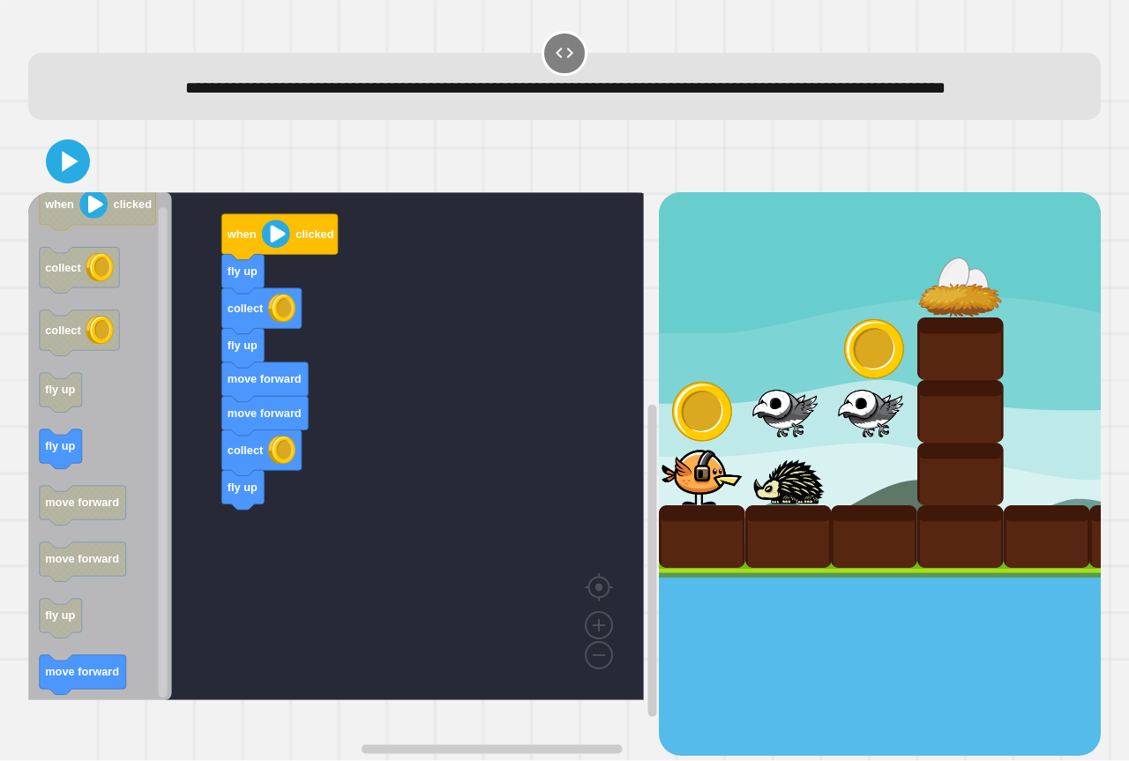
click at [69, 700] on icon "when clicked collect collect fly up fly up move forward move forward fly up mov…" at bounding box center [100, 446] width 144 height 508
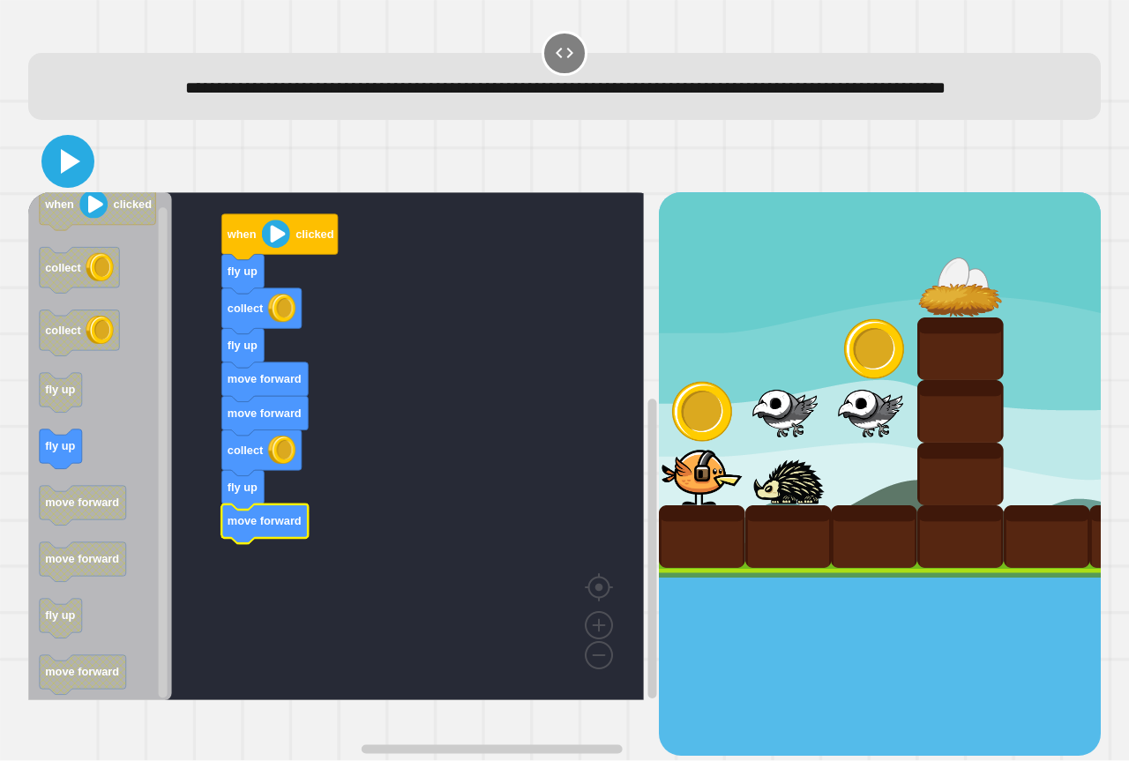
drag, startPoint x: 63, startPoint y: 184, endPoint x: 303, endPoint y: 301, distance: 267.5
click at [82, 183] on icon at bounding box center [68, 161] width 42 height 42
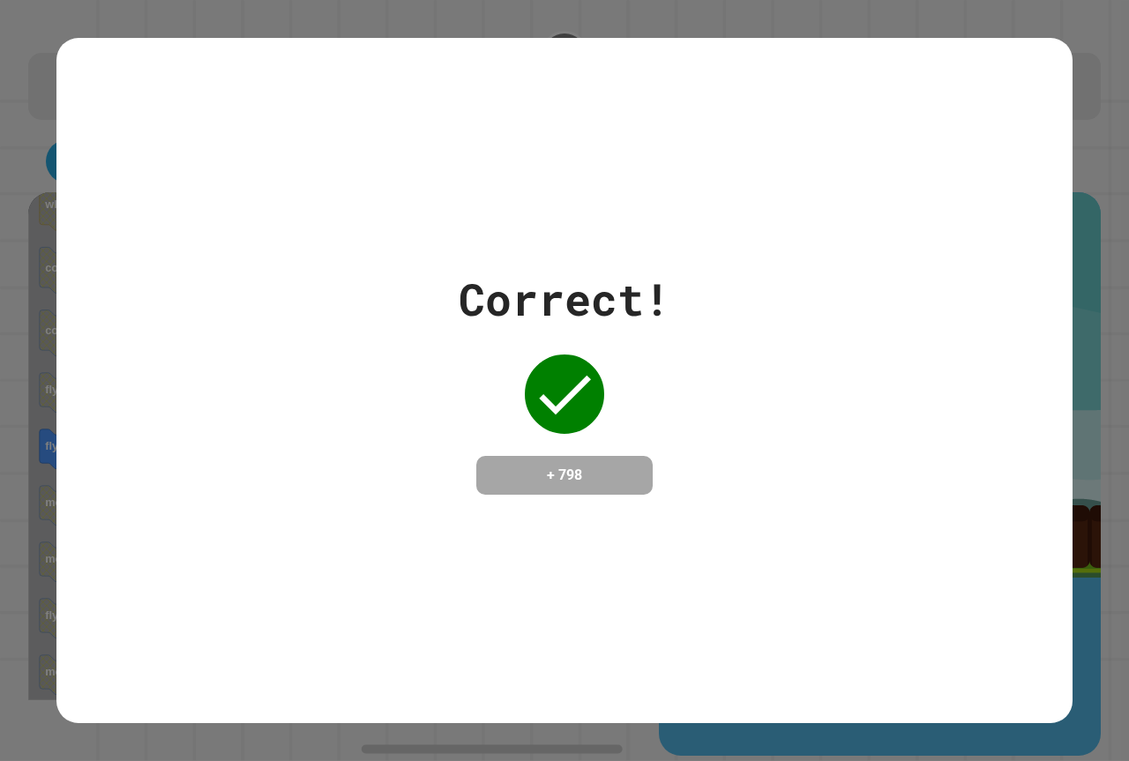
drag, startPoint x: 605, startPoint y: 414, endPoint x: 563, endPoint y: 406, distance: 43.1
click at [563, 406] on div "Correct! + 798" at bounding box center [565, 380] width 212 height 228
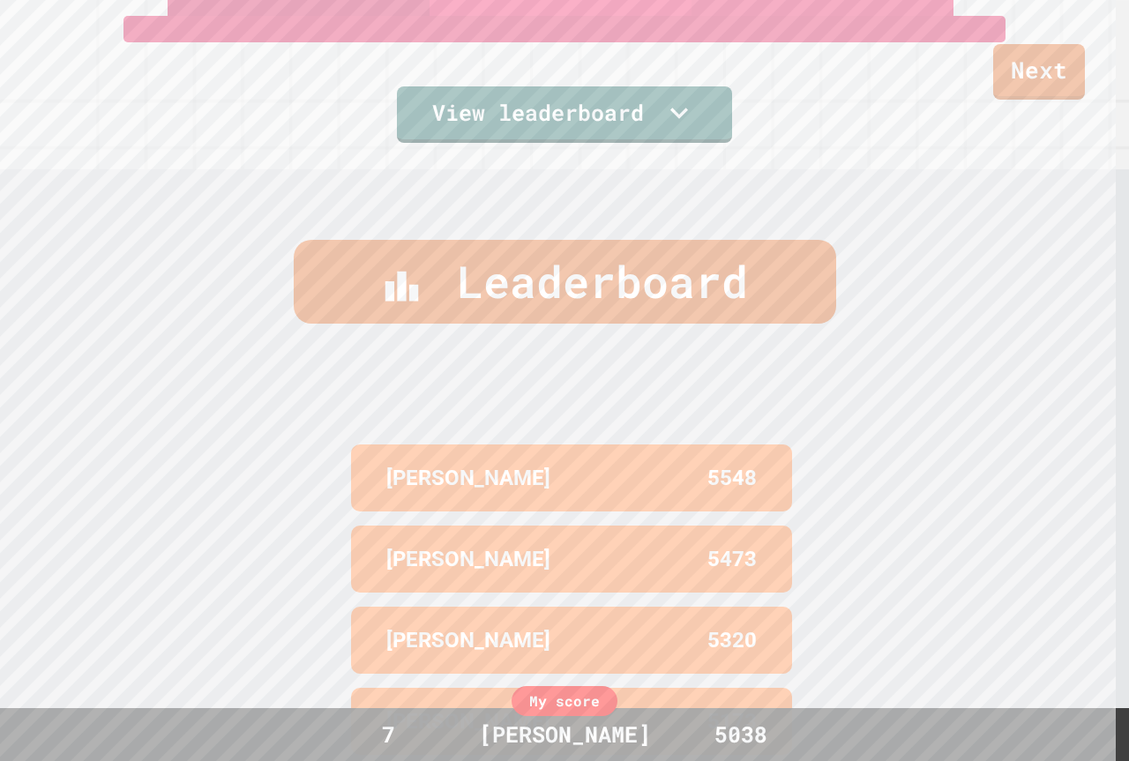
scroll to position [768, 0]
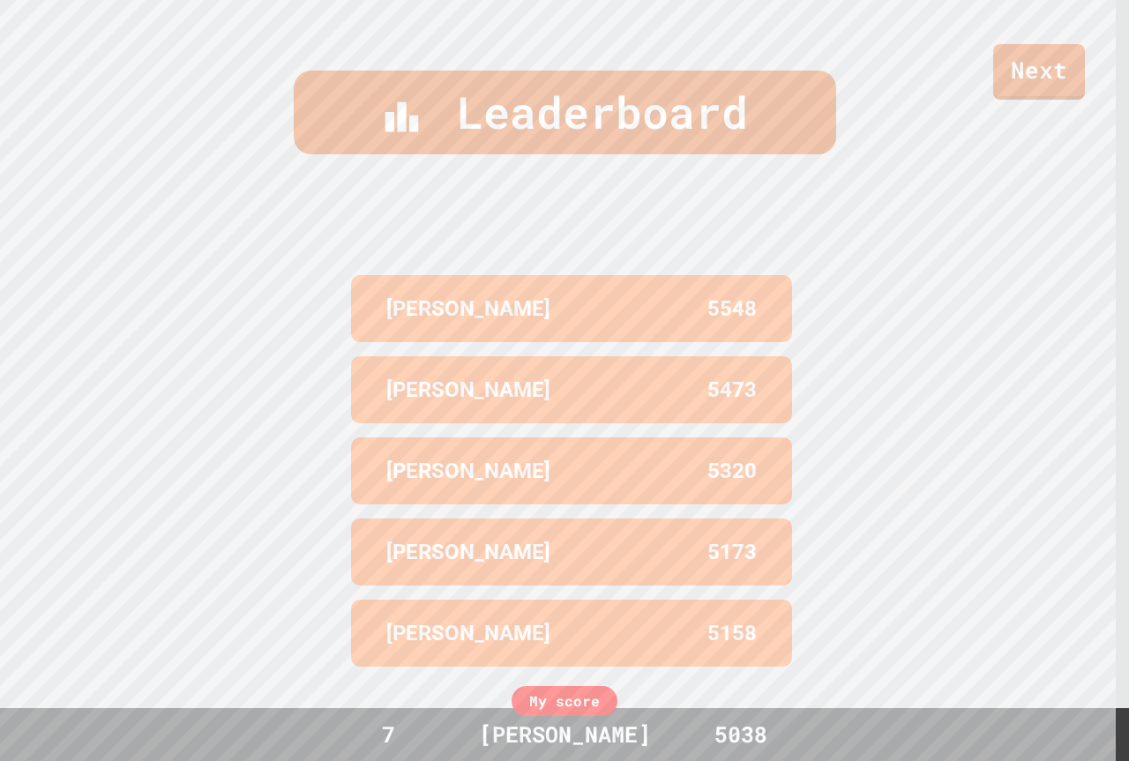
drag, startPoint x: 1073, startPoint y: 38, endPoint x: 1061, endPoint y: 72, distance: 36.5
click at [1073, 47] on div "Next" at bounding box center [564, 50] width 1129 height 100
click at [1061, 72] on link "Next" at bounding box center [1039, 70] width 85 height 58
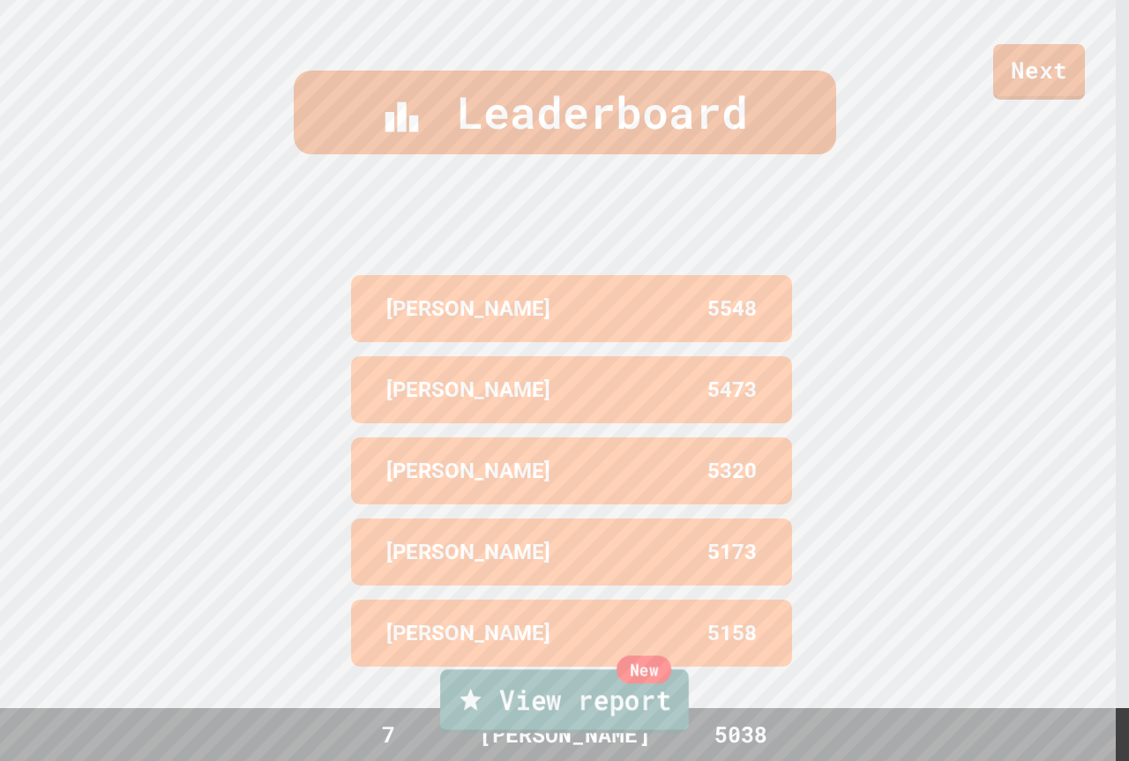
click at [503, 695] on link "New View report" at bounding box center [564, 701] width 249 height 64
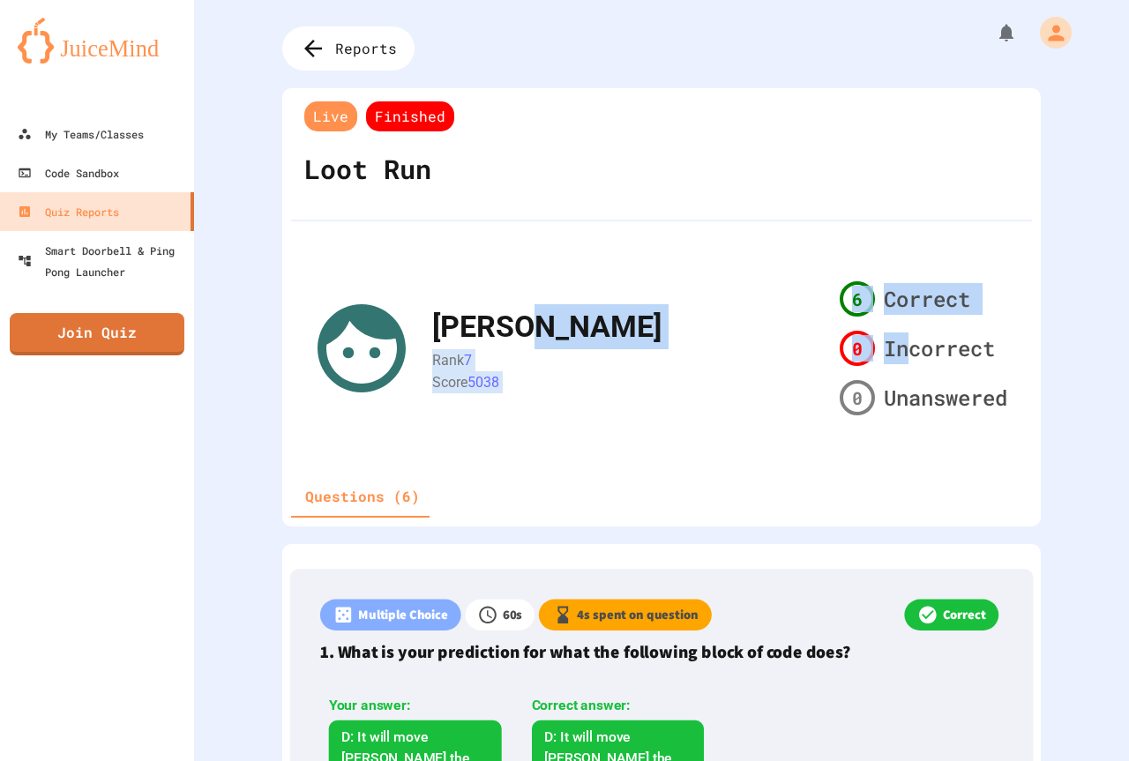
drag, startPoint x: 887, startPoint y: 366, endPoint x: 797, endPoint y: 340, distance: 93.5
click at [797, 340] on div "AARON Rank 7 Score 5038 6 Correct 0 Incorrect 0 Unanswered" at bounding box center [662, 348] width 706 height 148
click at [911, 298] on span "Correct" at bounding box center [927, 299] width 86 height 32
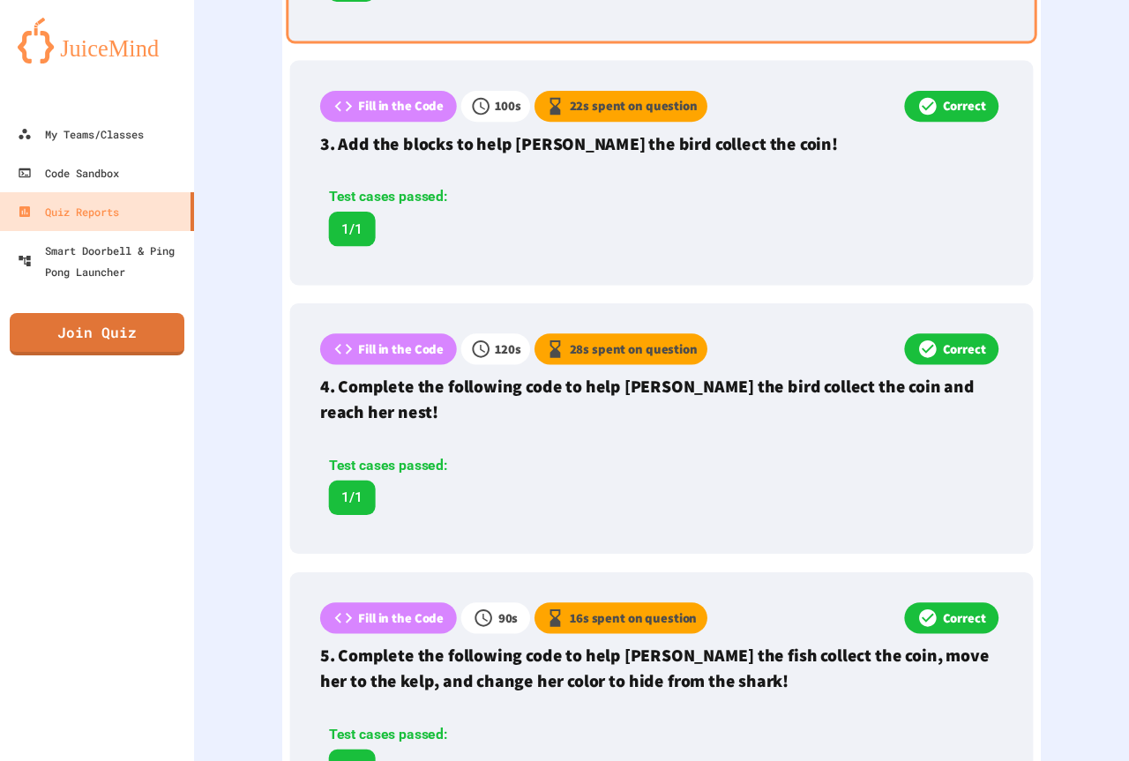
scroll to position [794, 0]
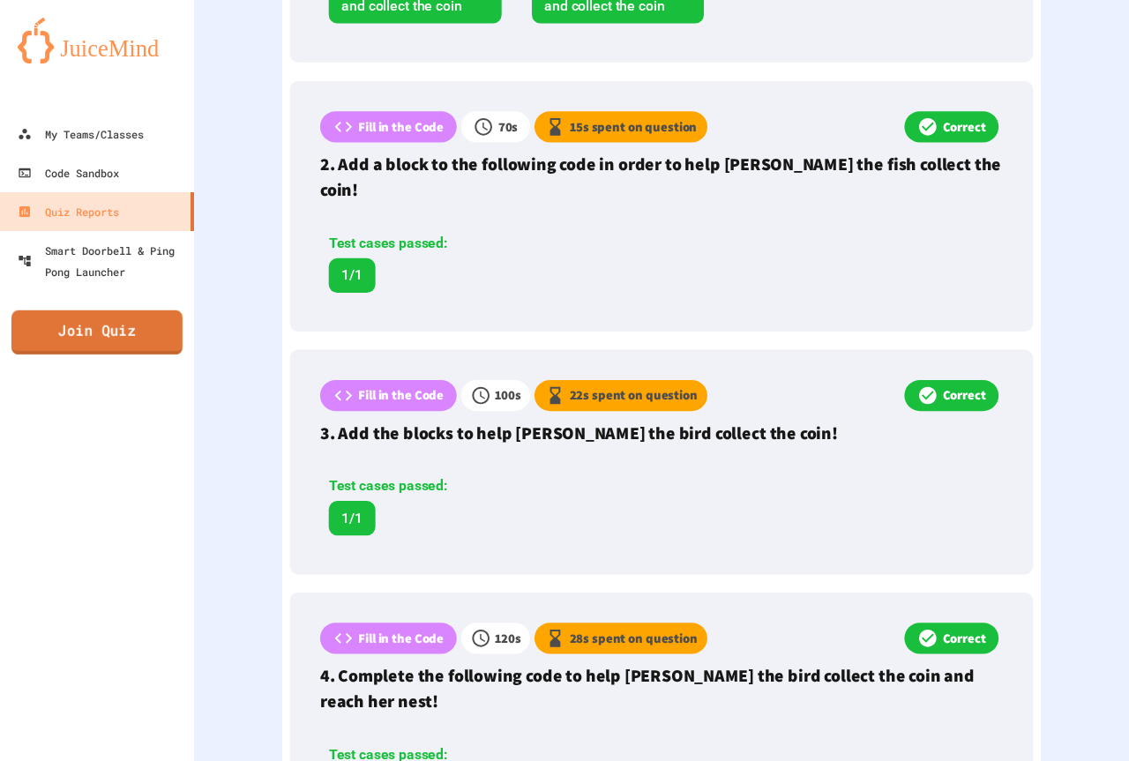
click at [73, 340] on link "Join Quiz" at bounding box center [96, 332] width 171 height 44
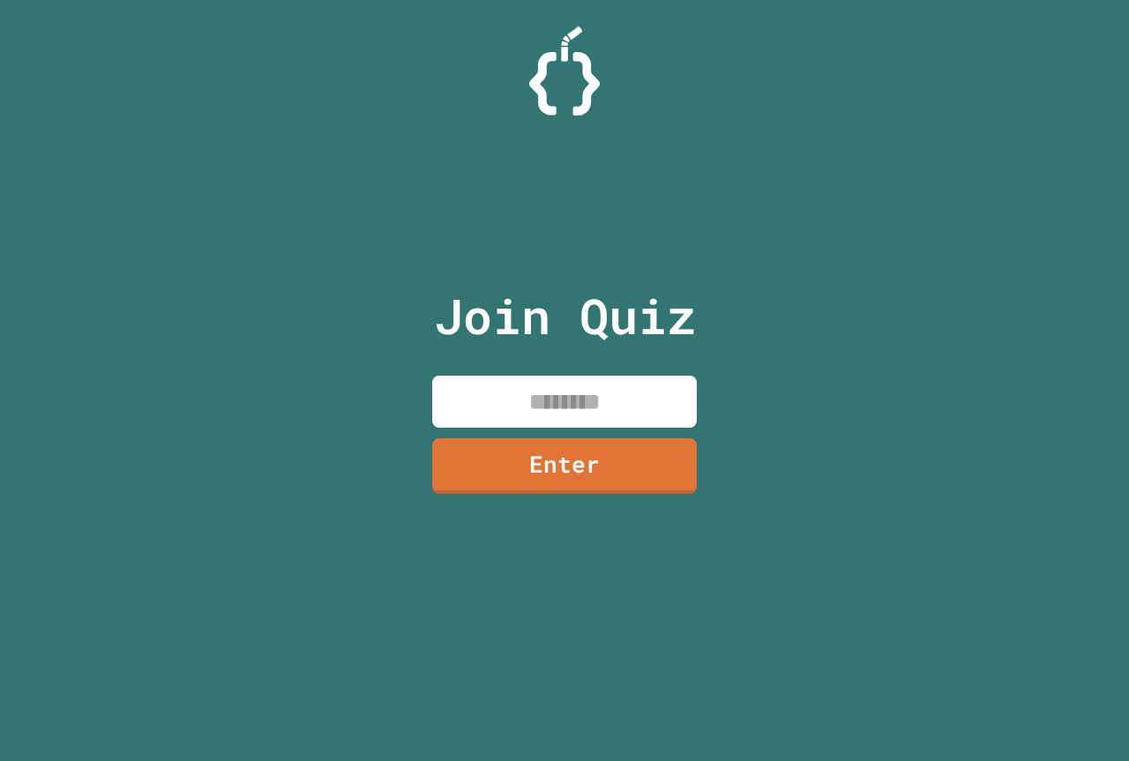
click at [505, 378] on input at bounding box center [564, 402] width 265 height 52
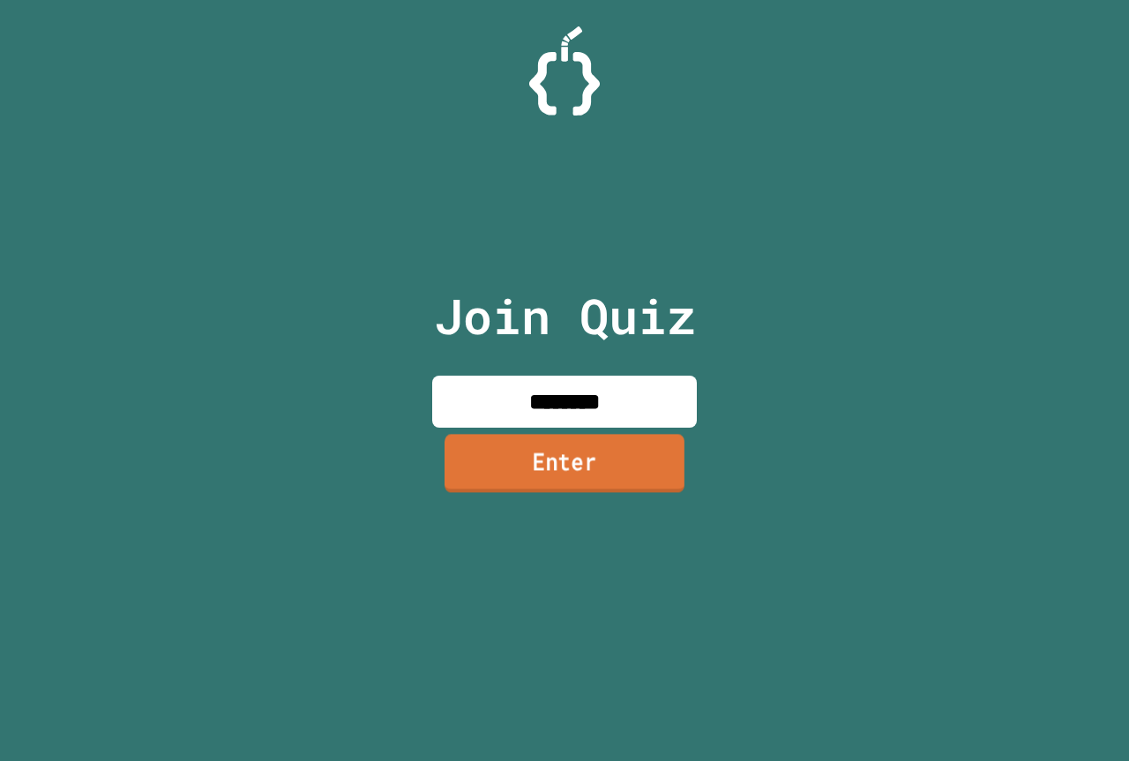
type input "********"
click at [447, 482] on link "Enter" at bounding box center [564, 464] width 263 height 58
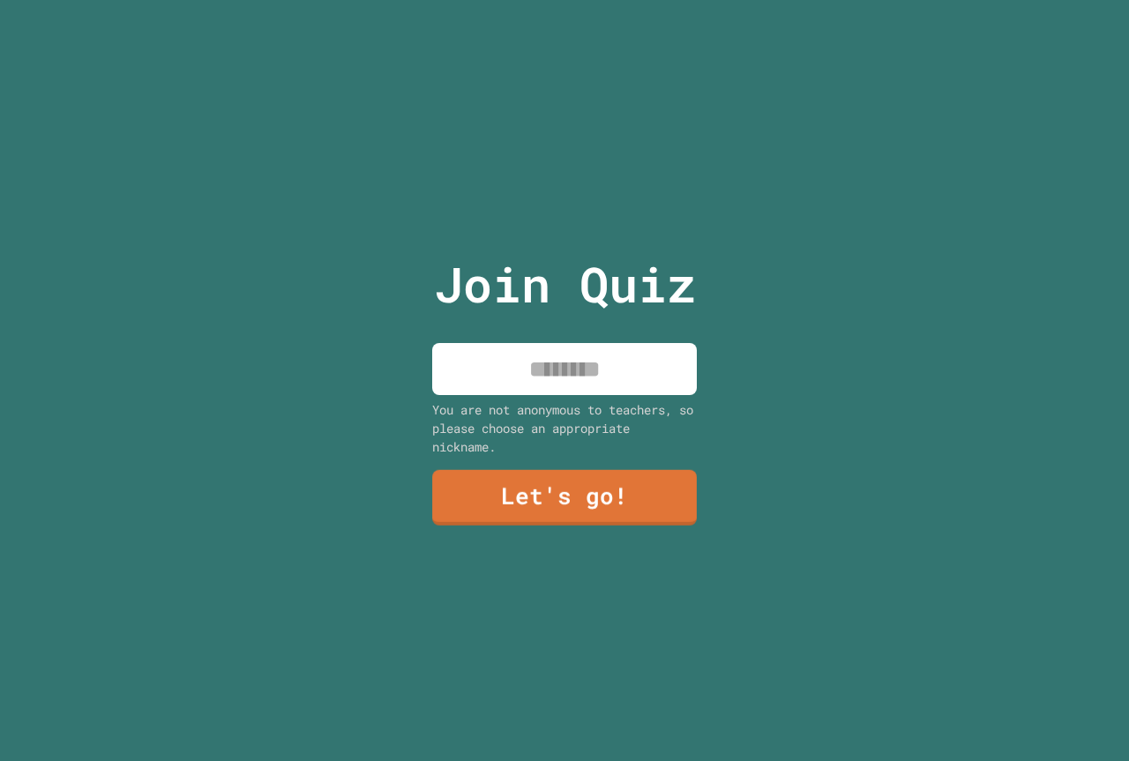
click at [580, 369] on input at bounding box center [564, 369] width 265 height 52
type input "*****"
click at [662, 467] on link "Let's go!" at bounding box center [564, 496] width 265 height 58
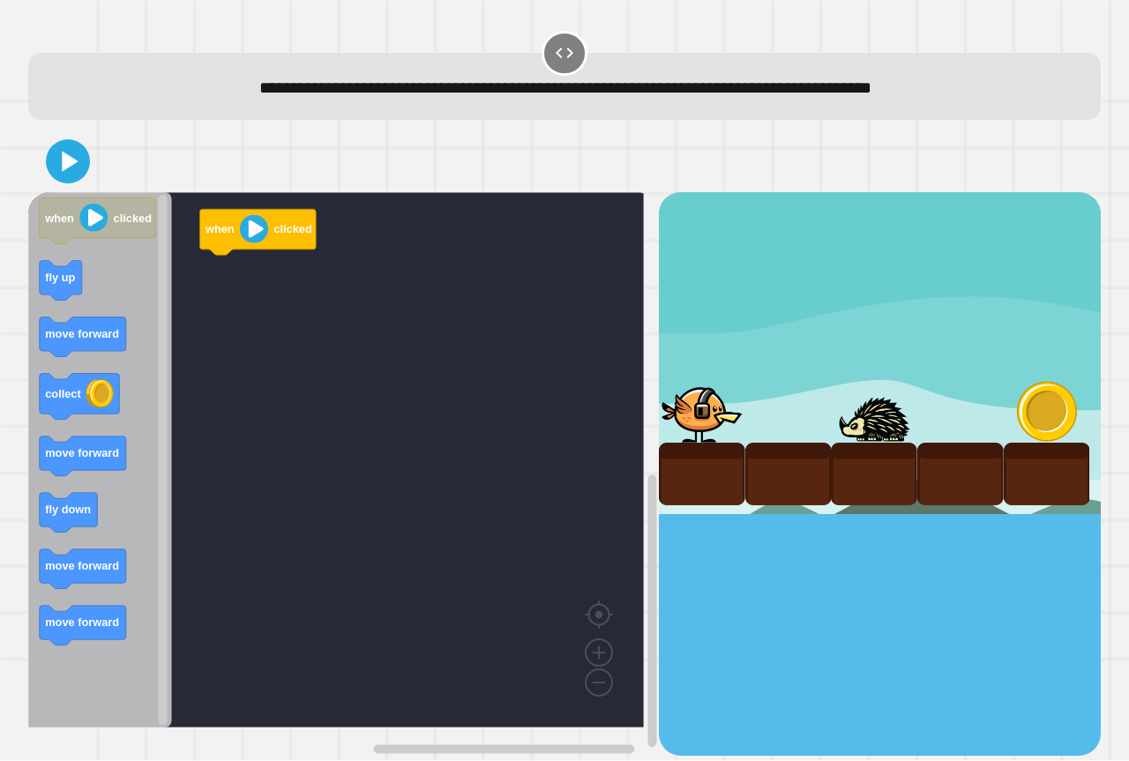
click at [116, 251] on icon "Blockly Workspace" at bounding box center [100, 459] width 144 height 535
click at [166, 278] on div "when clicked when clicked fly up move forward collect move forward fly down mov…" at bounding box center [343, 473] width 631 height 563
click at [87, 299] on icon "Blockly Workspace" at bounding box center [100, 459] width 144 height 535
click at [161, 307] on div "when clicked fly up when clicked fly up move forward collect move forward fly d…" at bounding box center [343, 473] width 631 height 563
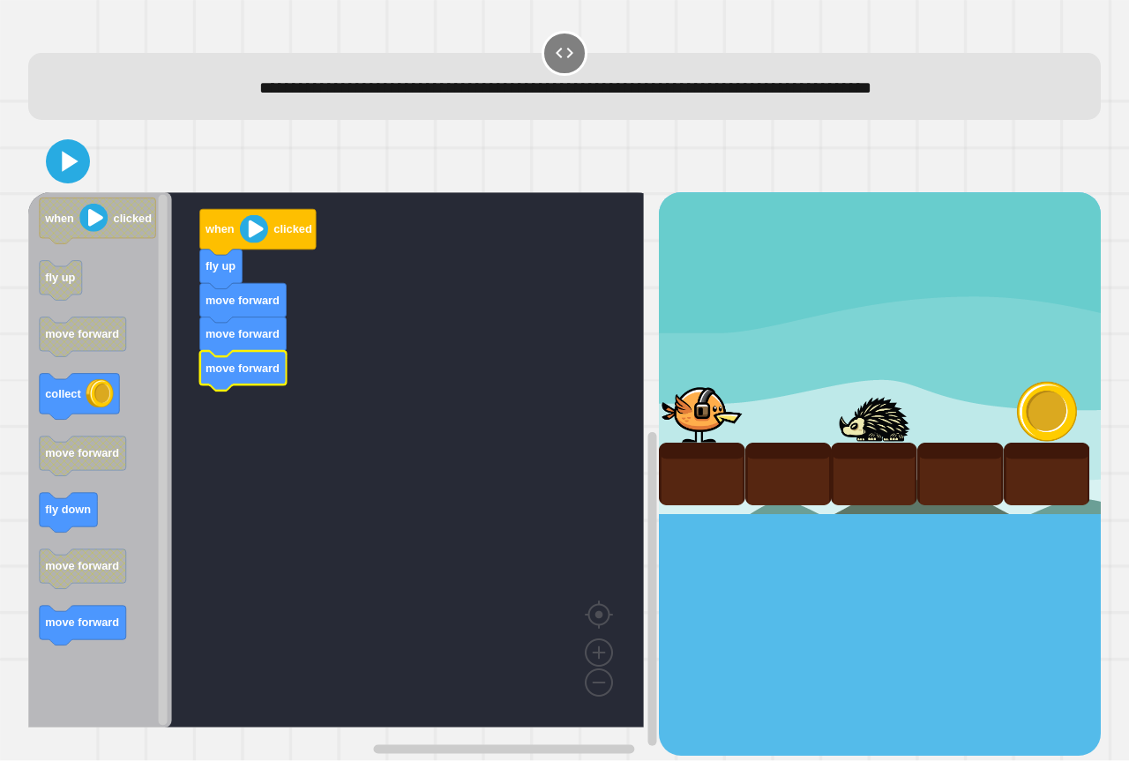
click at [116, 632] on icon "when clicked fly up move forward collect move forward fly down move forward mov…" at bounding box center [100, 459] width 144 height 535
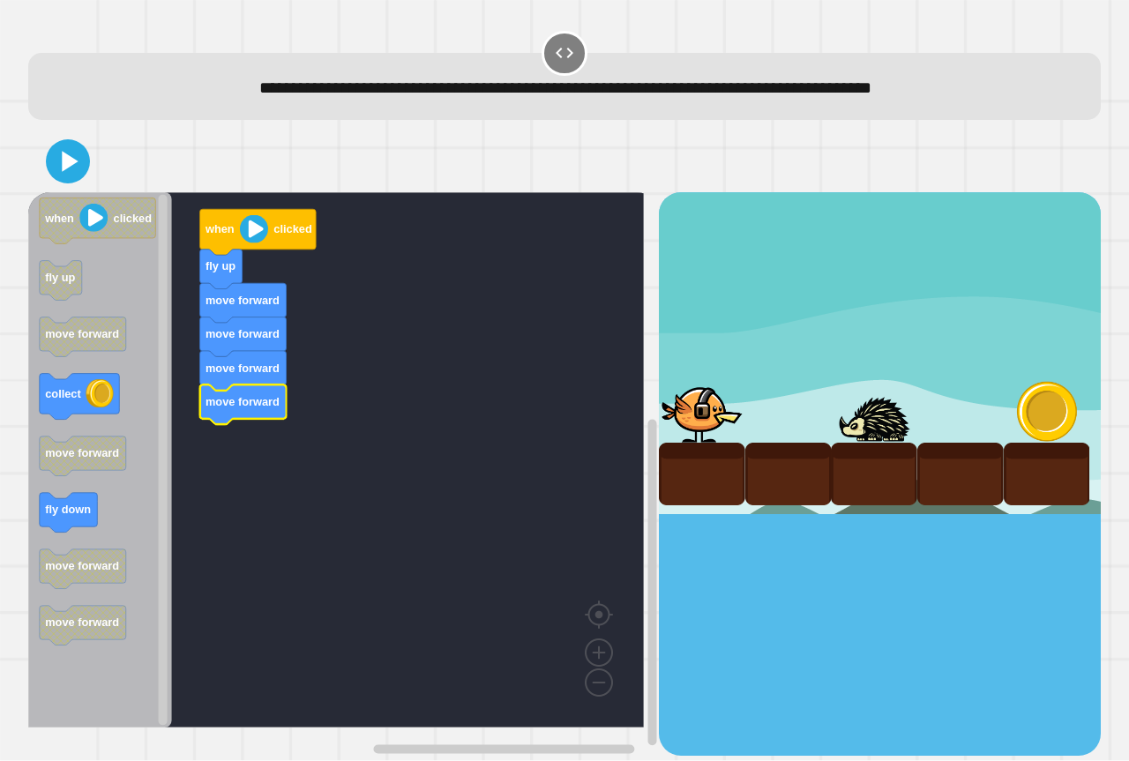
click at [98, 516] on icon "Blockly Workspace" at bounding box center [100, 459] width 144 height 535
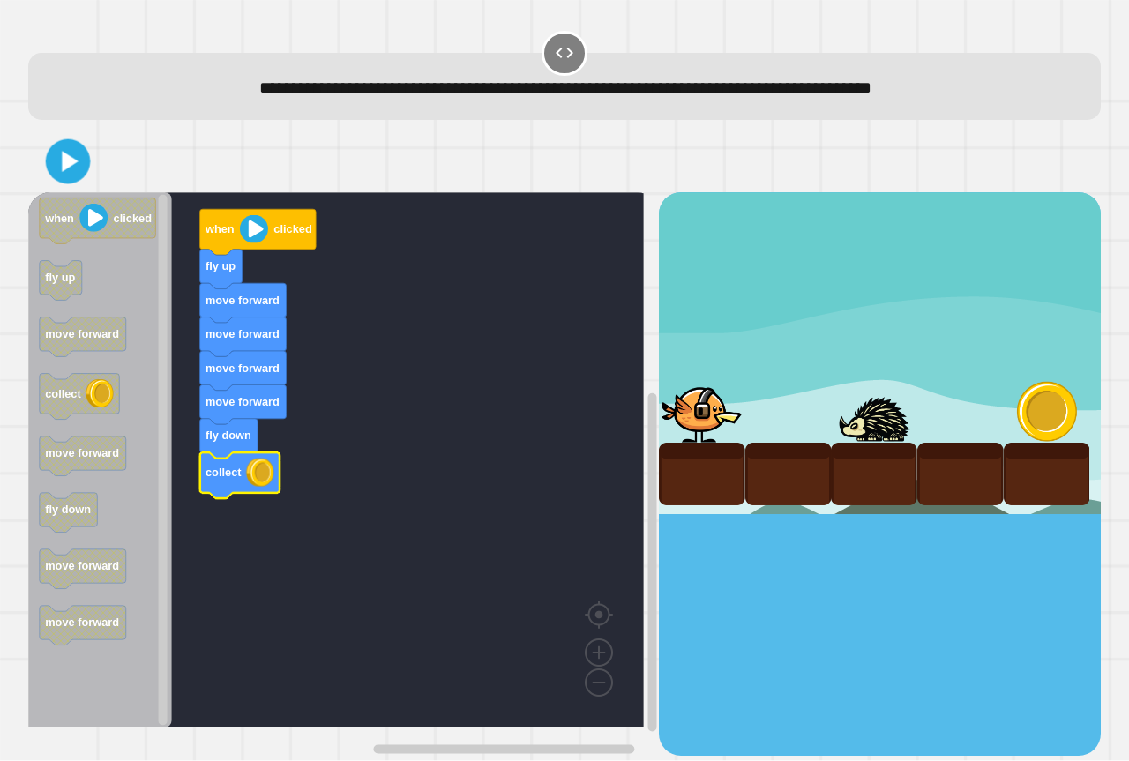
click at [58, 172] on icon at bounding box center [68, 162] width 36 height 36
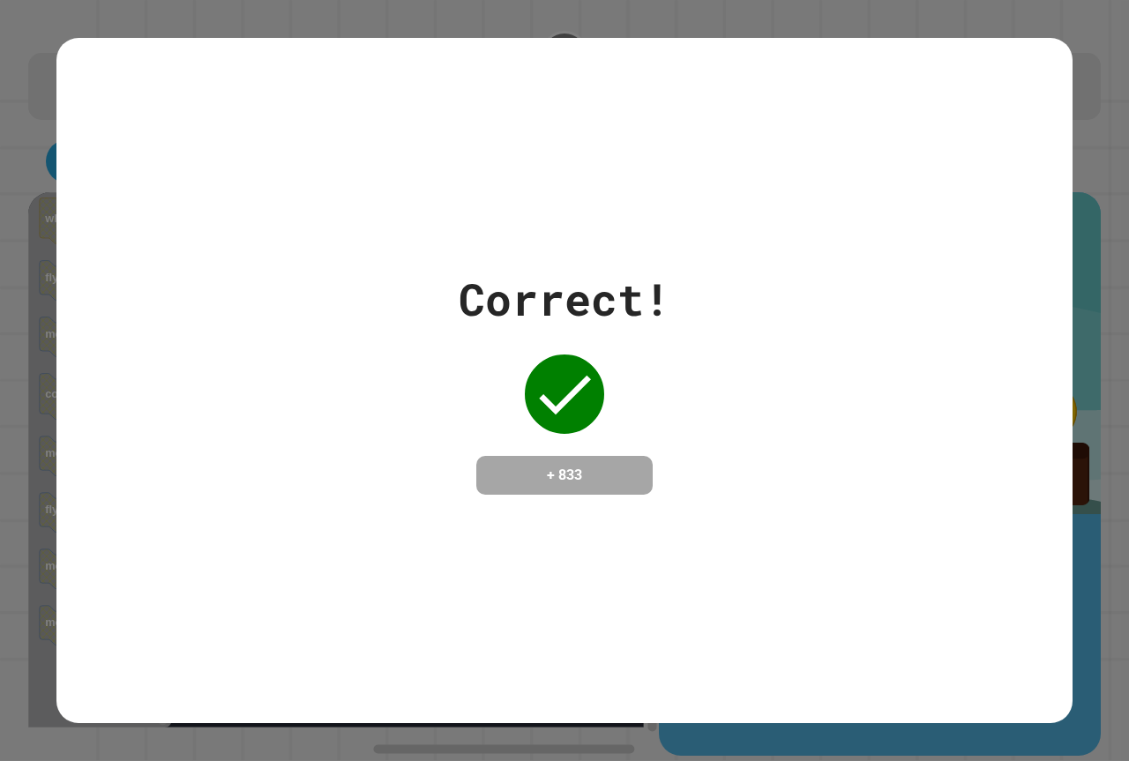
drag, startPoint x: 538, startPoint y: 345, endPoint x: 499, endPoint y: 534, distance: 192.7
click at [520, 430] on div "Correct! + 833" at bounding box center [565, 380] width 212 height 228
click at [511, 520] on div "Correct! + 833" at bounding box center [564, 380] width 1016 height 685
drag, startPoint x: 525, startPoint y: 512, endPoint x: 541, endPoint y: 495, distance: 23.7
click at [541, 495] on div "Correct! + 833" at bounding box center [564, 380] width 1016 height 685
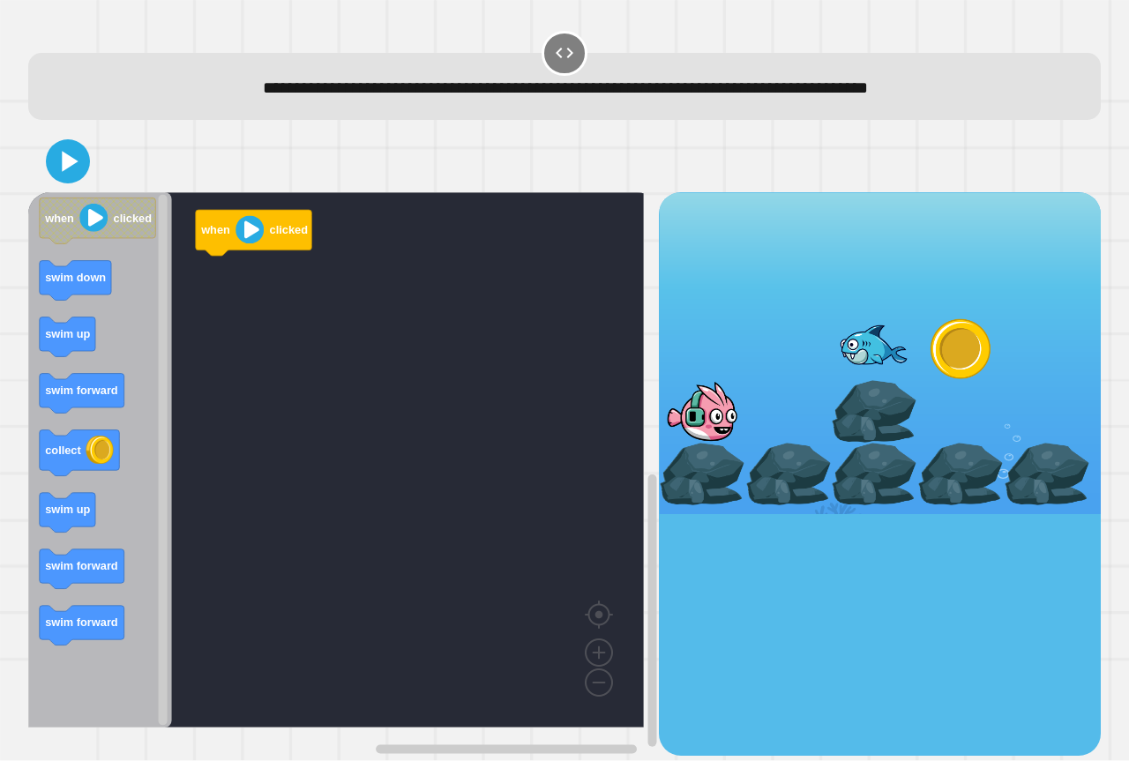
click at [76, 311] on icon "Blockly Workspace" at bounding box center [100, 459] width 144 height 535
click at [81, 261] on icon "Blockly Workspace" at bounding box center [100, 459] width 144 height 535
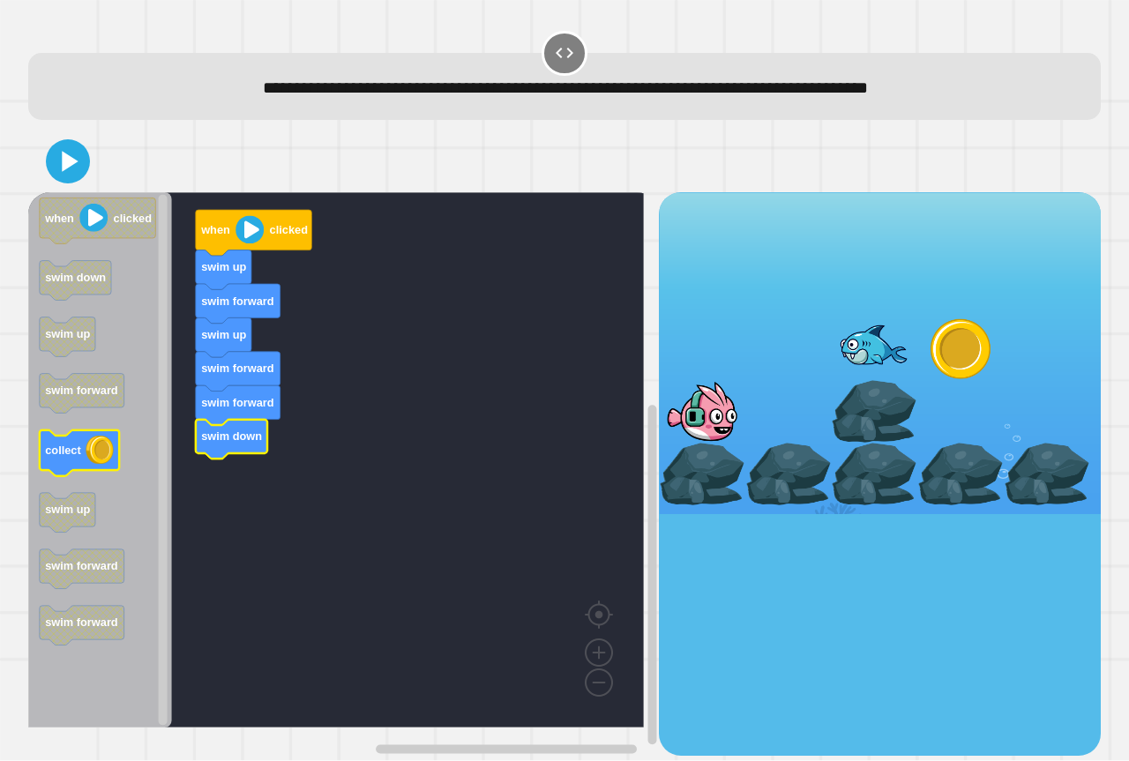
click at [105, 467] on icon "when clicked swim down swim up swim forward collect swim up swim forward swim f…" at bounding box center [100, 459] width 144 height 535
click at [80, 177] on icon at bounding box center [68, 162] width 36 height 36
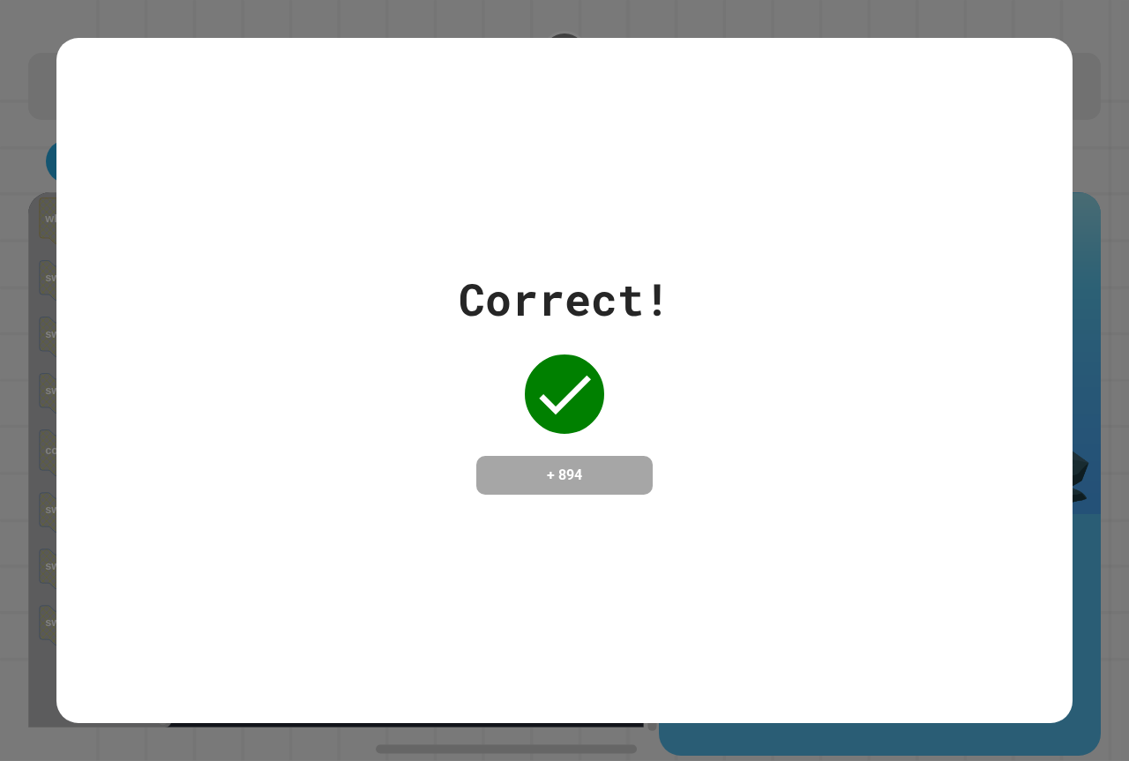
click at [904, 482] on div "Correct! + 894" at bounding box center [564, 380] width 1016 height 228
drag, startPoint x: 749, startPoint y: 321, endPoint x: 854, endPoint y: 294, distance: 108.5
click at [832, 293] on div "Correct! + 894" at bounding box center [564, 380] width 1016 height 228
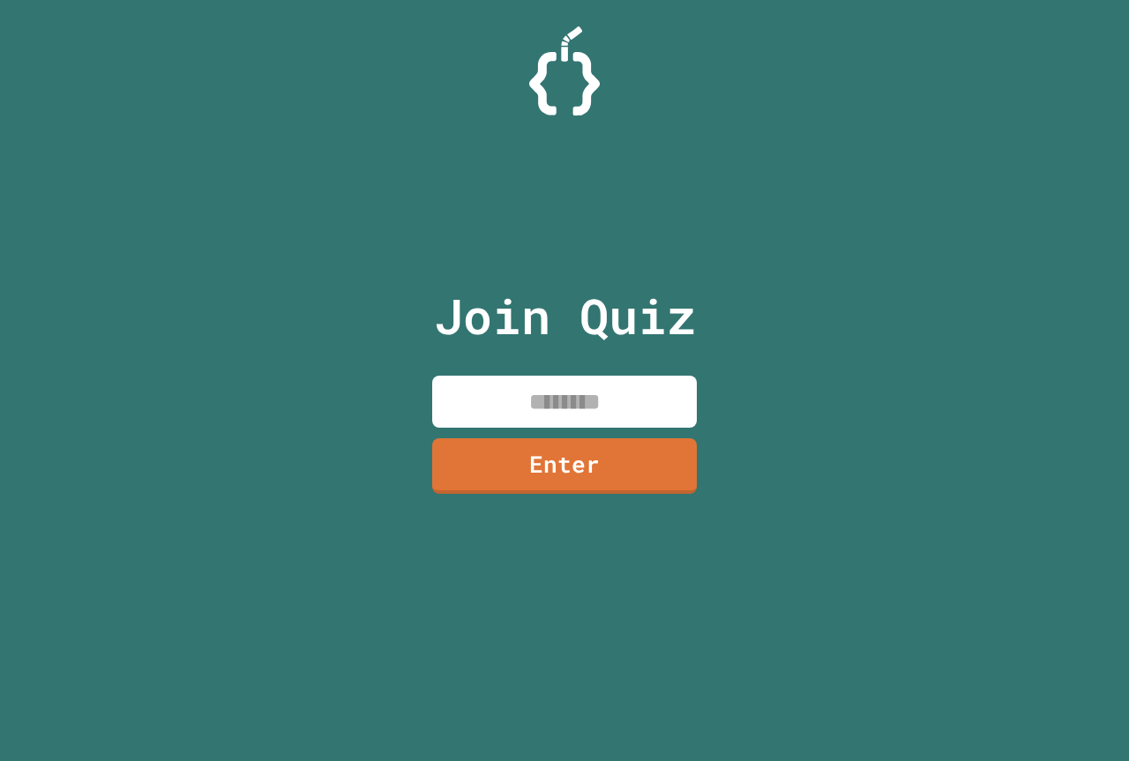
click at [558, 403] on input at bounding box center [564, 402] width 265 height 52
type input "********"
click at [514, 439] on link "Enter" at bounding box center [564, 465] width 266 height 56
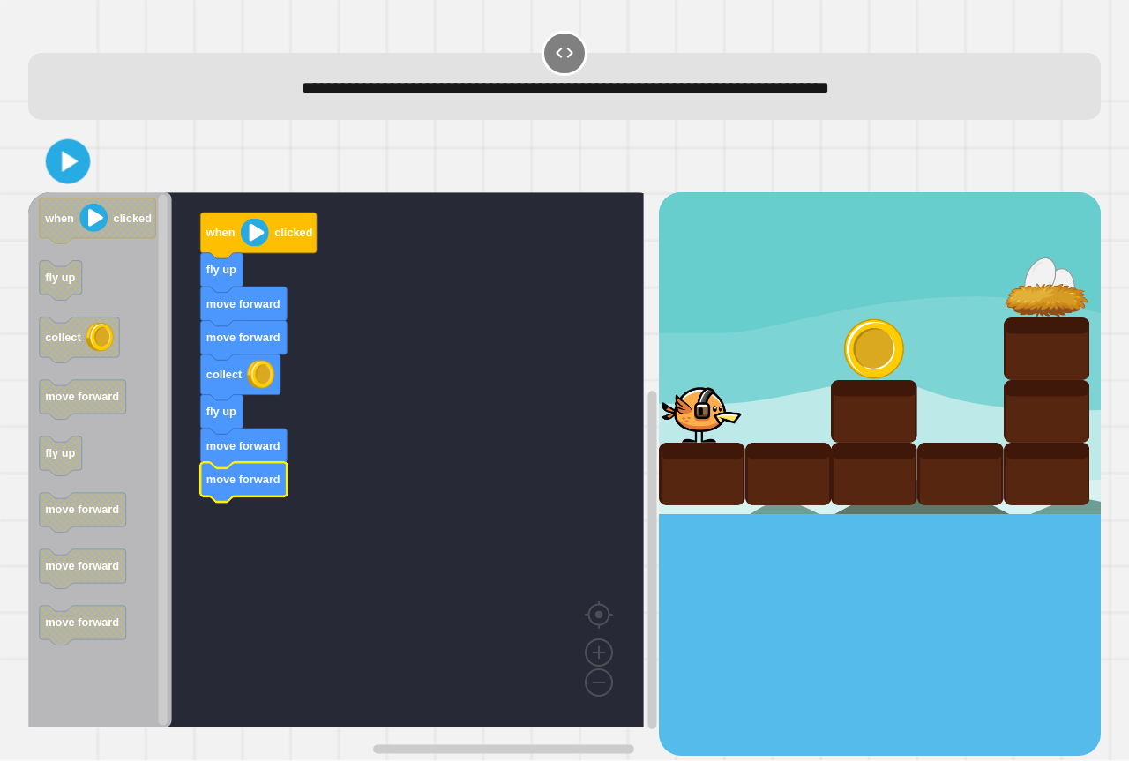
click at [80, 155] on icon at bounding box center [68, 162] width 36 height 36
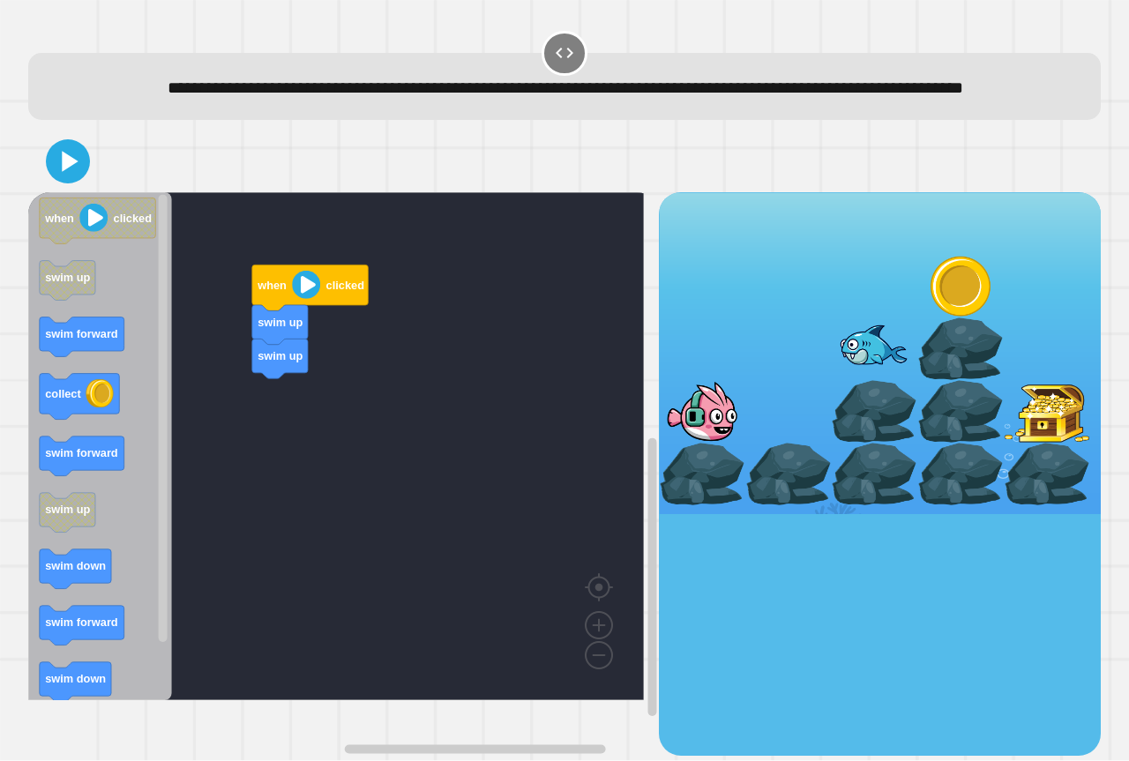
click at [173, 354] on div "when clicked swim up swim up when clicked swim up swim forward collect swim for…" at bounding box center [343, 473] width 631 height 563
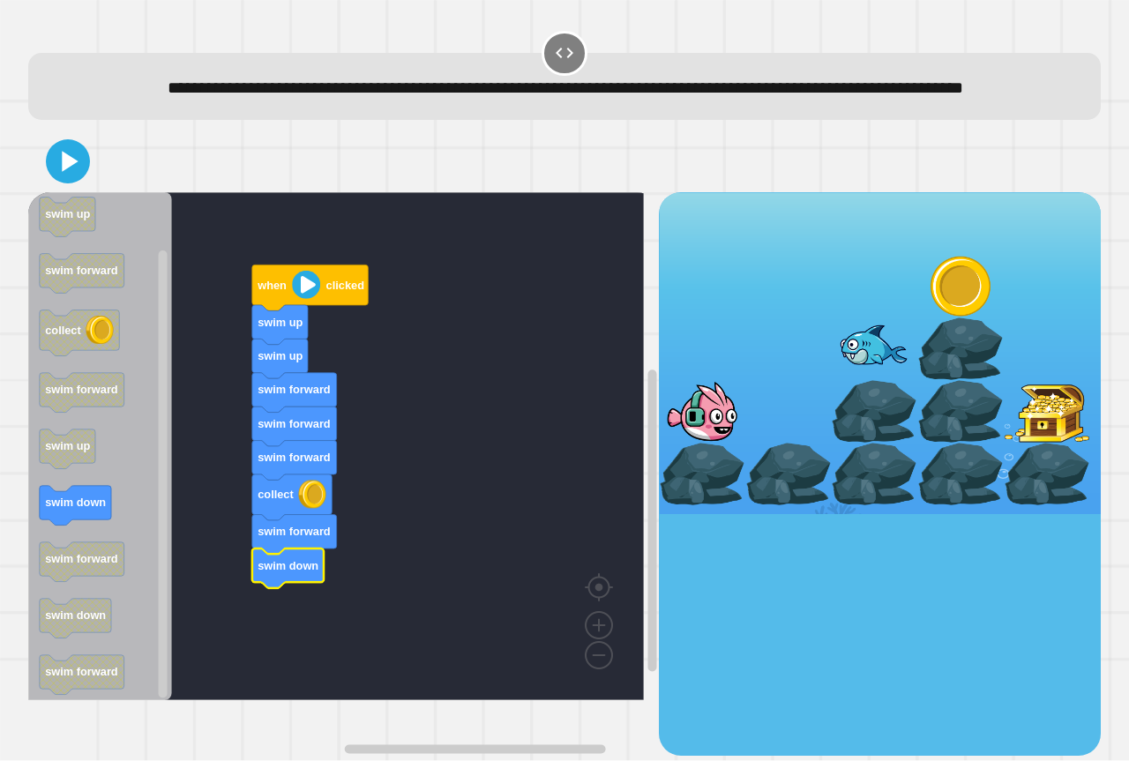
click at [86, 557] on icon "Blockly Workspace" at bounding box center [100, 446] width 144 height 508
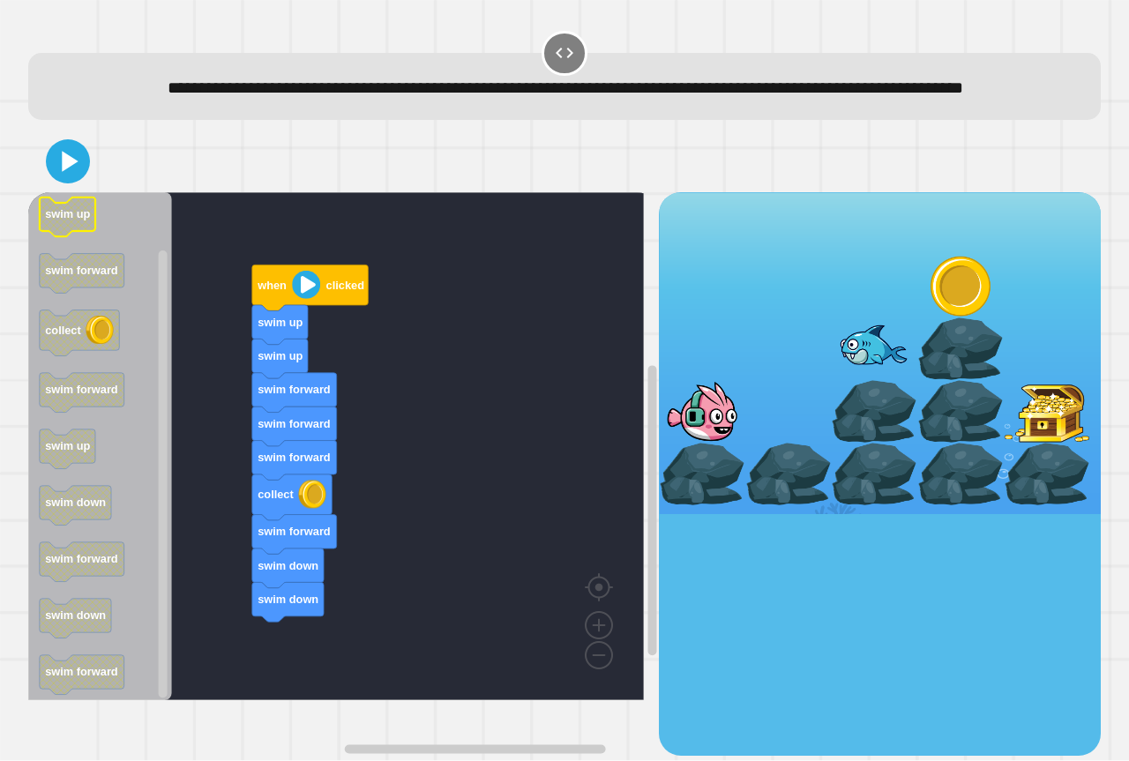
click at [75, 231] on icon "Blockly Workspace" at bounding box center [68, 218] width 56 height 40
click at [76, 192] on div at bounding box center [564, 162] width 1073 height 62
click at [75, 192] on div at bounding box center [564, 162] width 1073 height 62
click at [64, 180] on icon at bounding box center [68, 162] width 36 height 36
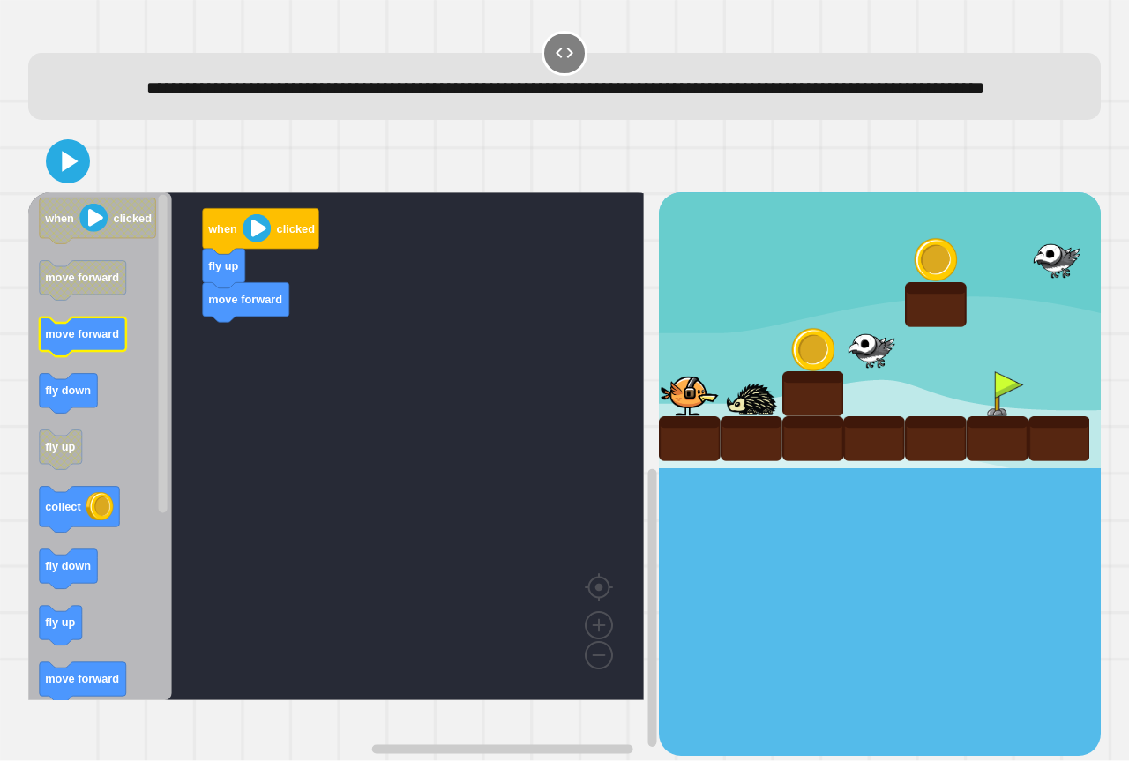
click at [134, 378] on icon "when clicked move forward move forward fly down fly up collect fly down fly up …" at bounding box center [100, 446] width 144 height 508
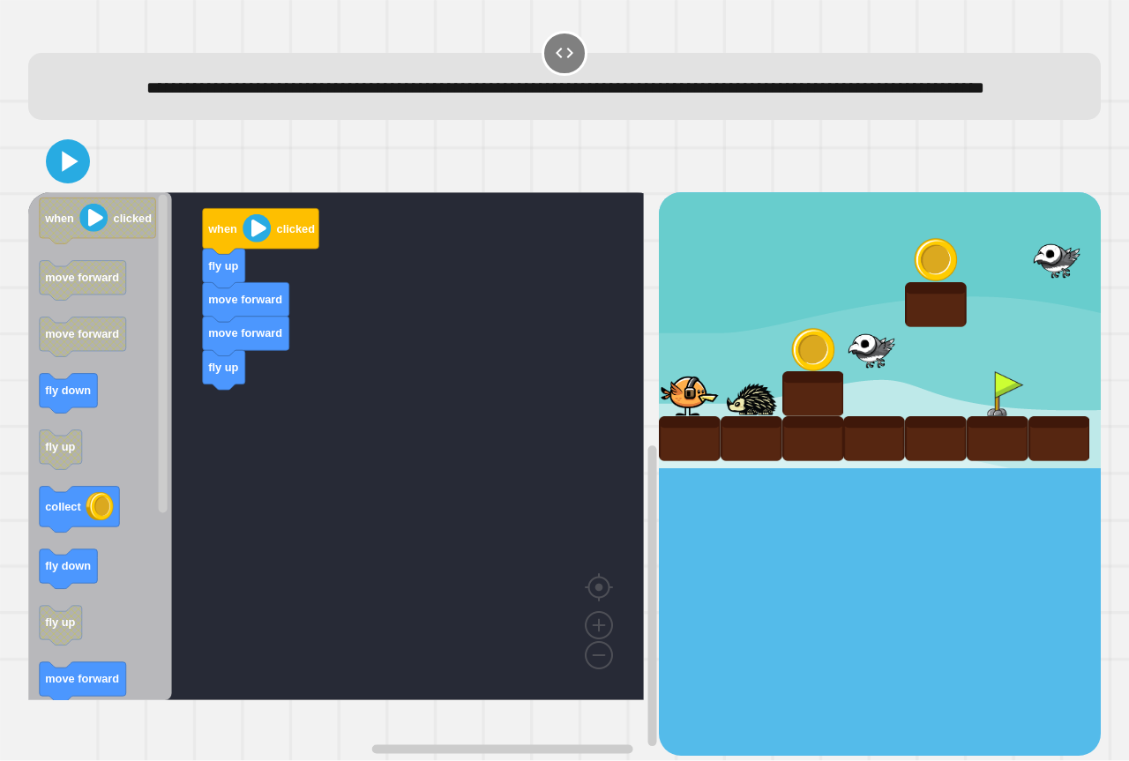
click at [93, 533] on g "collect" at bounding box center [79, 510] width 79 height 46
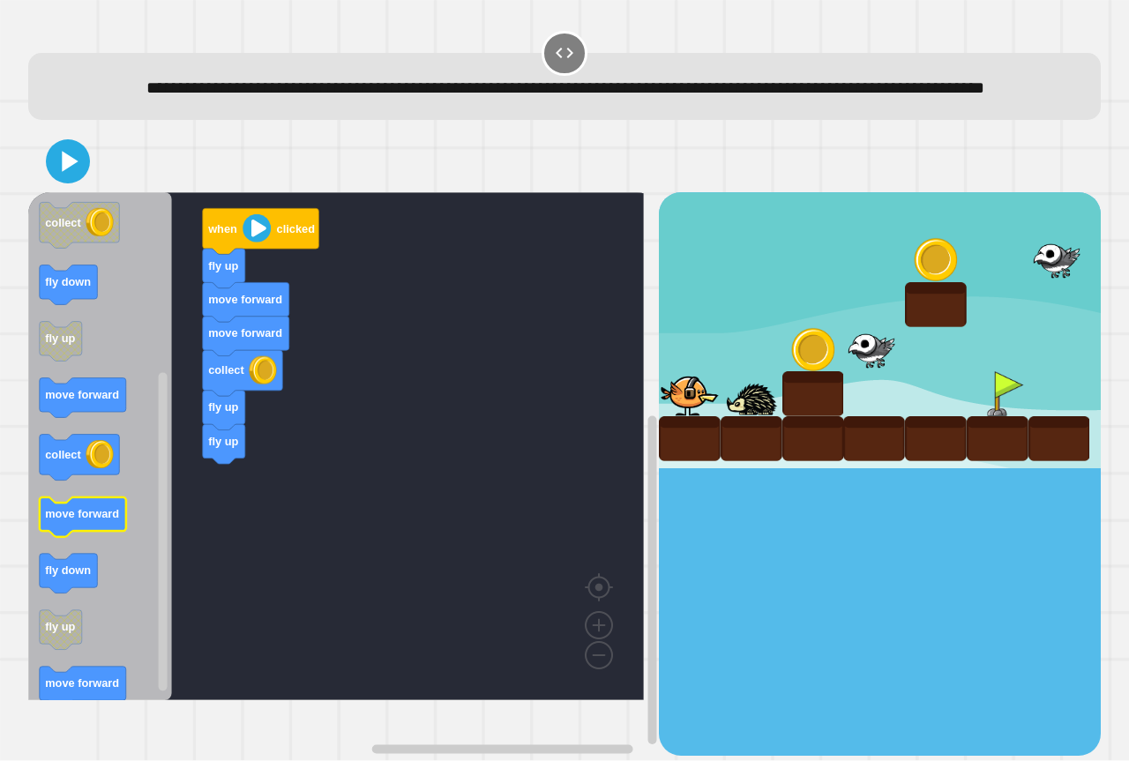
click at [101, 522] on icon "Blockly Workspace" at bounding box center [100, 446] width 144 height 508
drag, startPoint x: 3, startPoint y: 600, endPoint x: 36, endPoint y: 575, distance: 41.6
click at [36, 575] on div "**********" at bounding box center [564, 380] width 1129 height 761
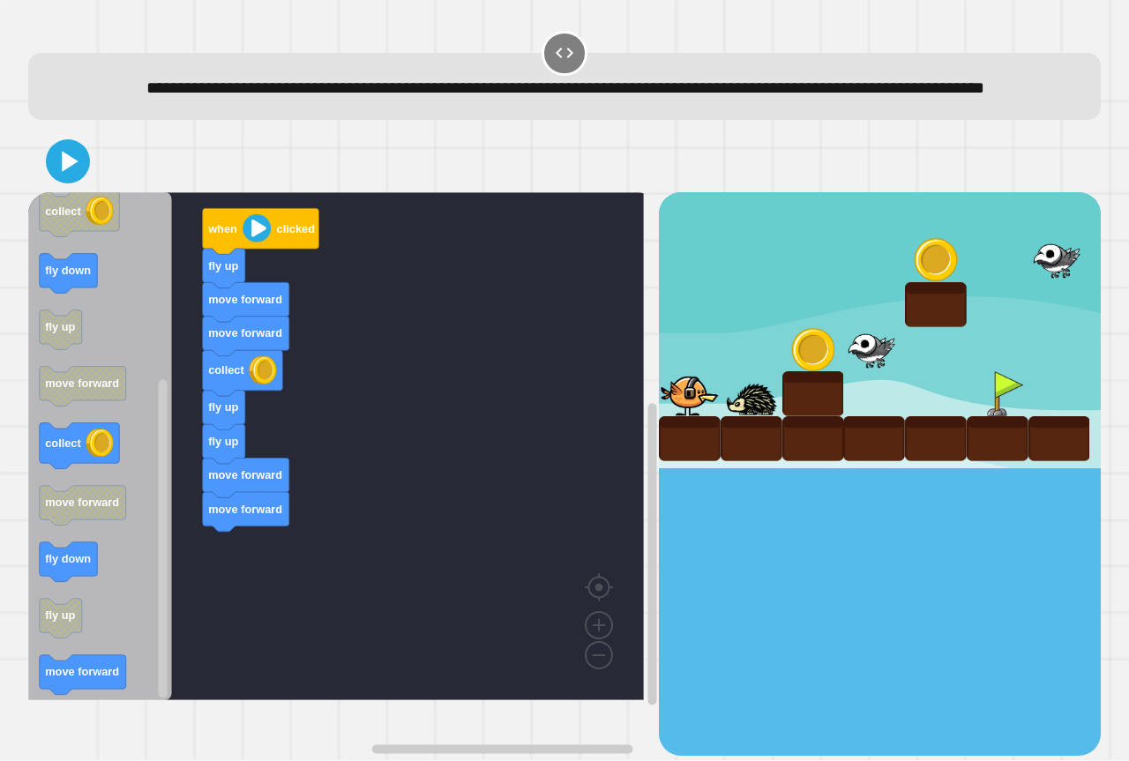
click at [188, 676] on div "when clicked fly up move forward move forward collect fly up fly up move forwar…" at bounding box center [343, 473] width 631 height 563
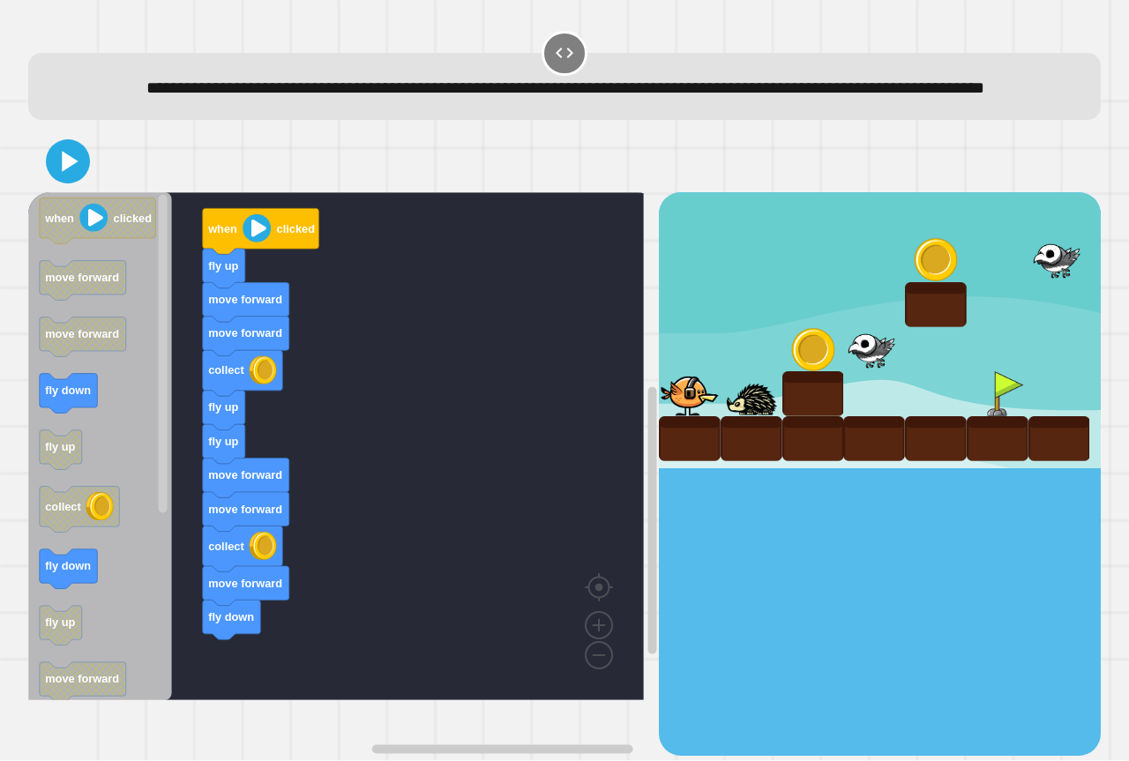
click at [350, 743] on div "**********" at bounding box center [565, 392] width 1084 height 738
drag, startPoint x: 49, startPoint y: 172, endPoint x: 59, endPoint y: 175, distance: 10.1
click at [56, 174] on icon at bounding box center [68, 162] width 38 height 38
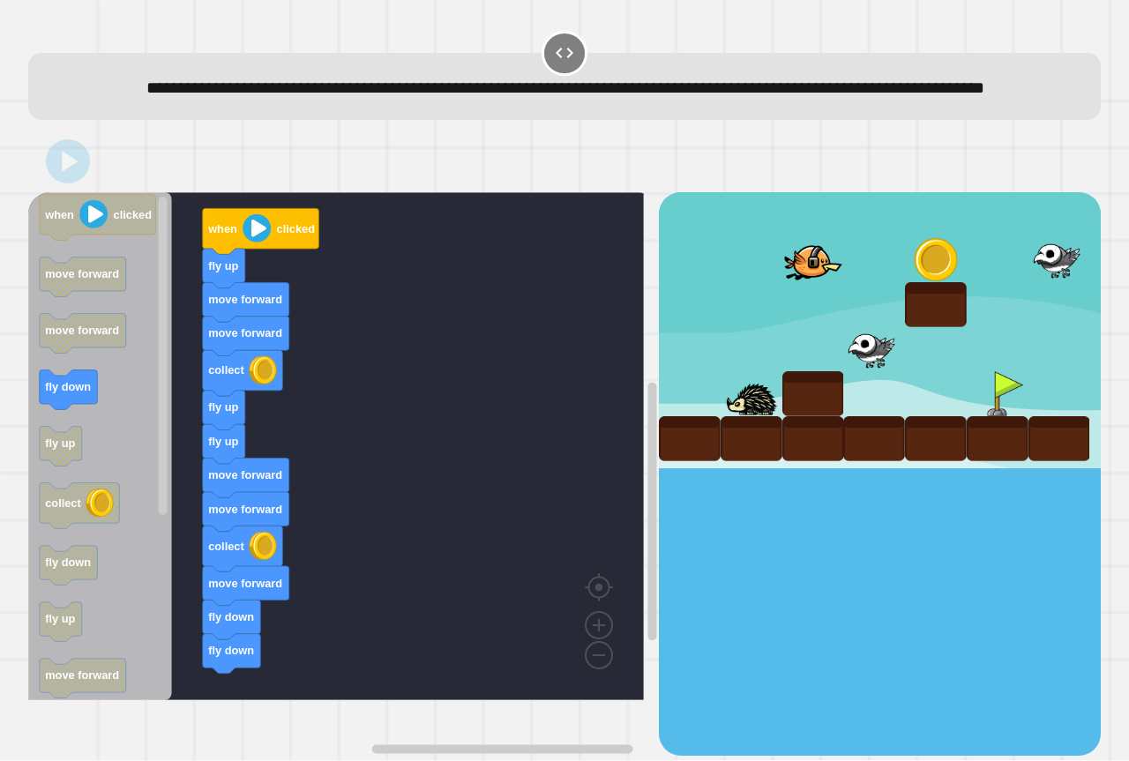
click at [26, 414] on div "when clicked fly up move forward move forward collect fly up fly up move forwar…" at bounding box center [565, 443] width 1084 height 636
drag, startPoint x: 19, startPoint y: 414, endPoint x: 64, endPoint y: 406, distance: 46.5
click at [64, 406] on div "**********" at bounding box center [564, 380] width 1129 height 761
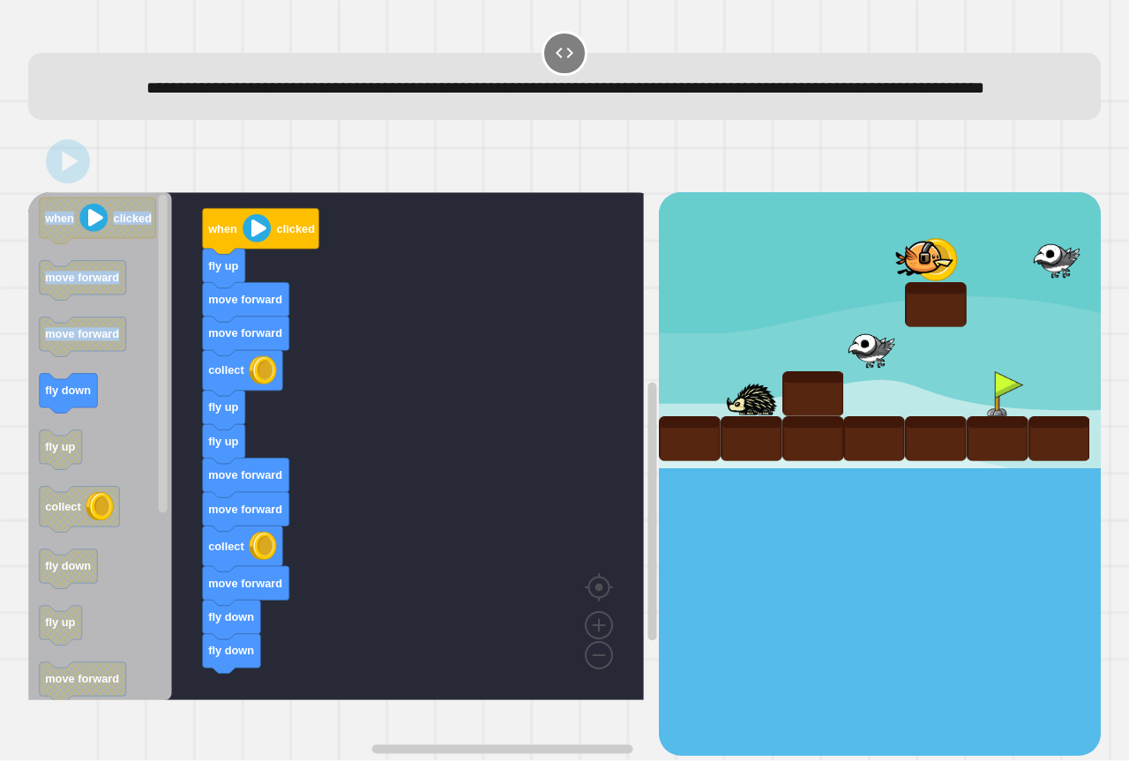
click at [146, 528] on icon "when clicked move forward move forward fly down fly up collect fly down fly up …" at bounding box center [100, 446] width 144 height 508
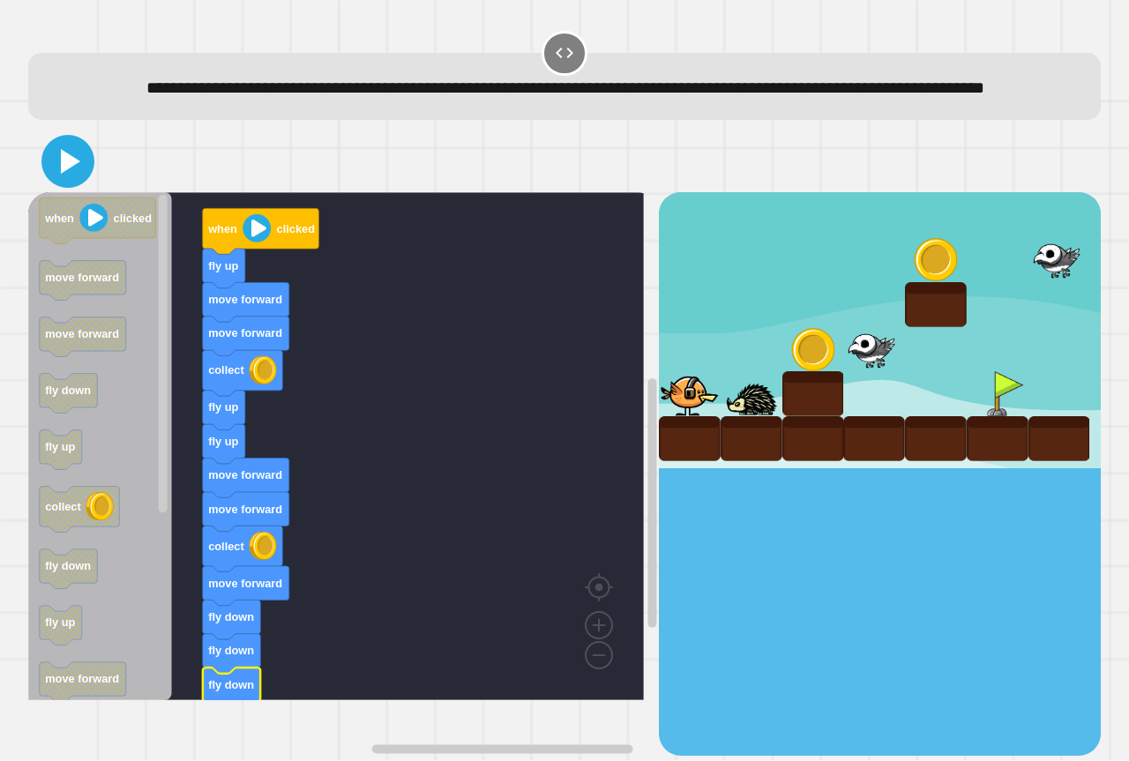
click at [76, 183] on icon at bounding box center [68, 161] width 42 height 42
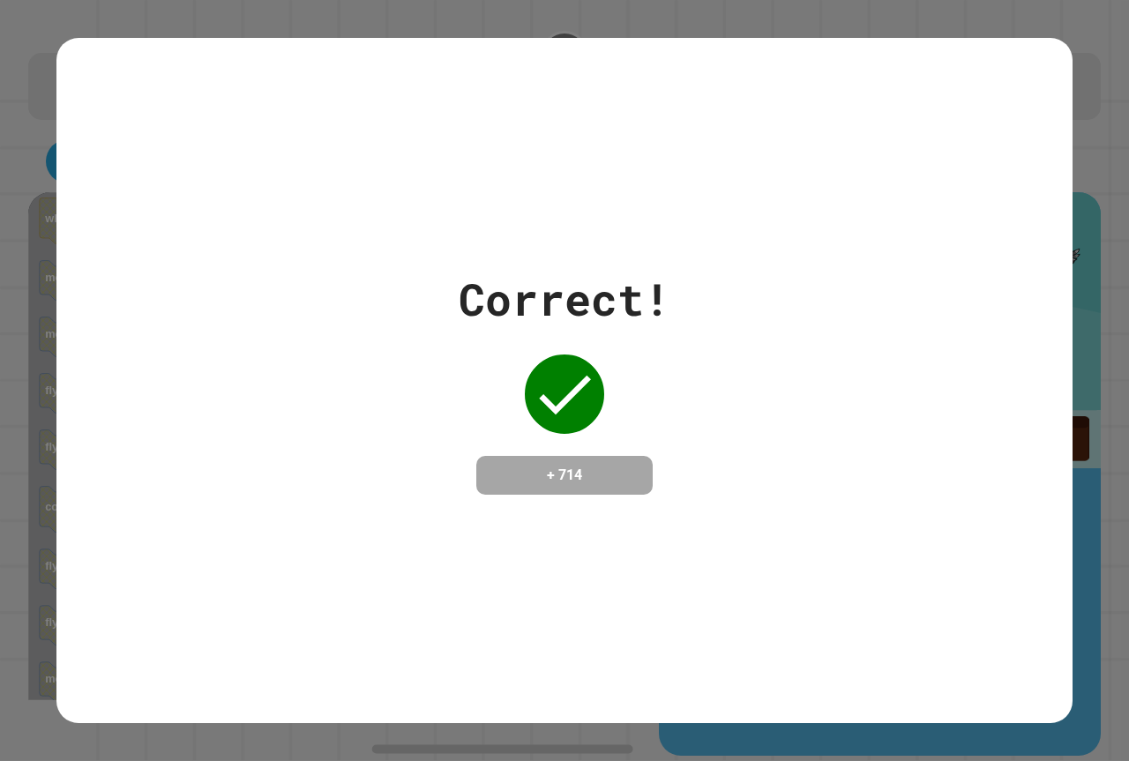
click at [722, 534] on div "Correct! + 714" at bounding box center [564, 380] width 1016 height 685
click at [714, 523] on div "Correct! + 714" at bounding box center [564, 380] width 1016 height 685
click at [716, 520] on div "Correct! + 714" at bounding box center [564, 380] width 1016 height 685
click at [731, 515] on div "Correct! + 714" at bounding box center [564, 380] width 1016 height 685
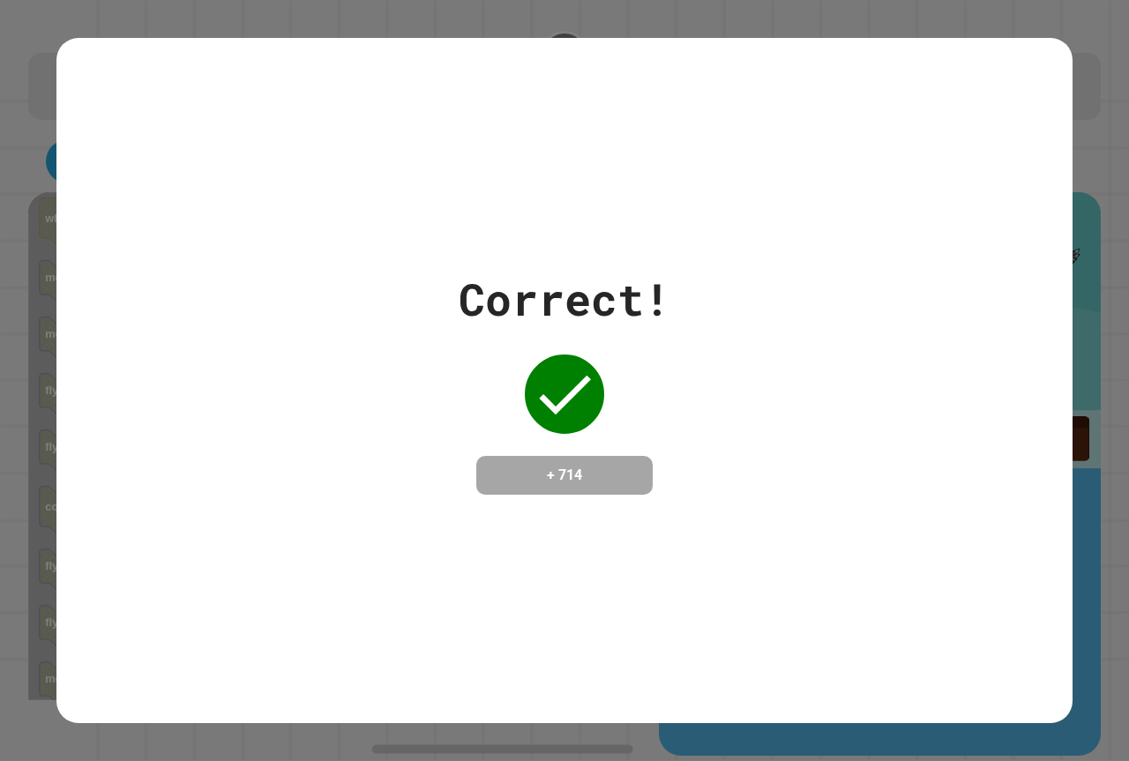
click at [744, 513] on div "Correct! + 714" at bounding box center [564, 380] width 1016 height 685
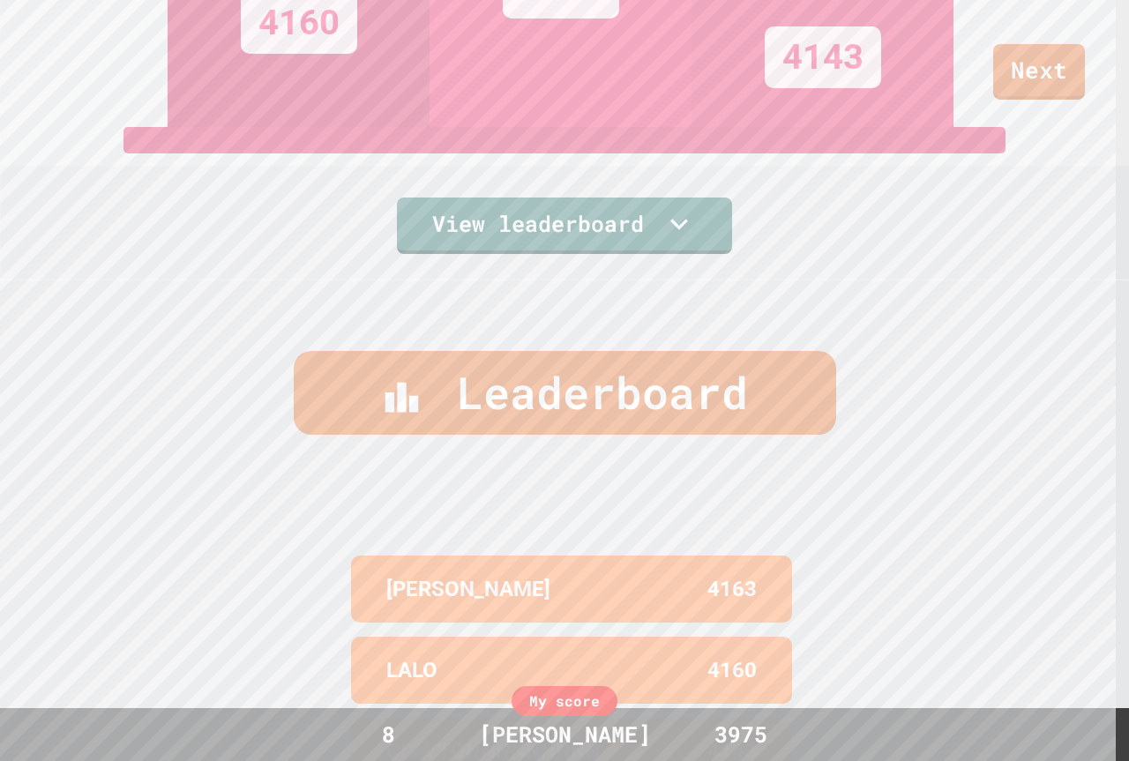
scroll to position [327, 0]
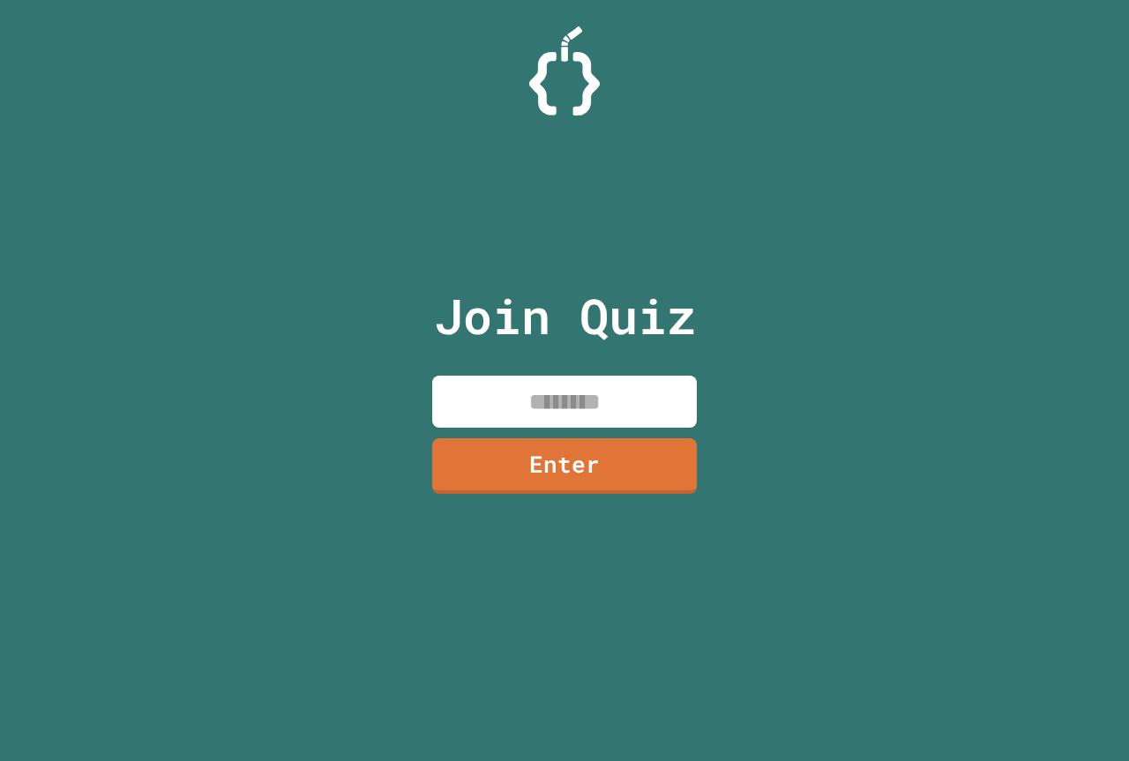
click at [591, 428] on div "Join Quiz Enter" at bounding box center [564, 380] width 297 height 673
paste input "********"
type input "********"
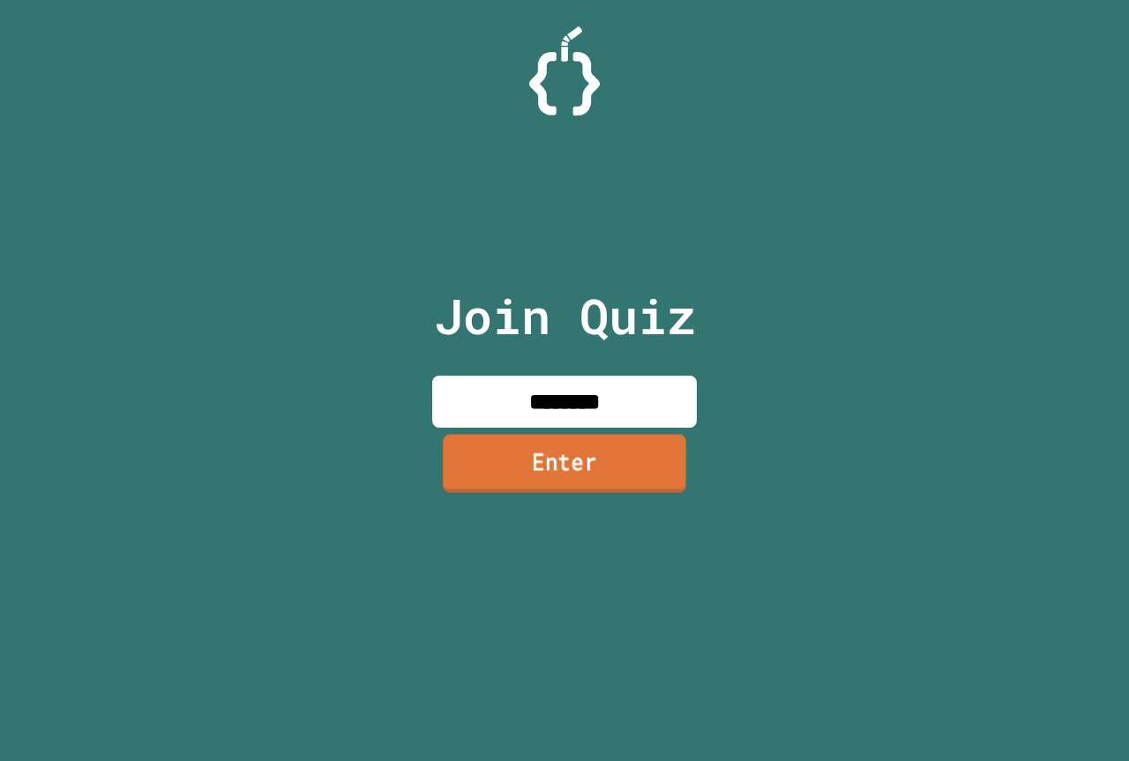
click at [572, 483] on link "Enter" at bounding box center [564, 463] width 243 height 58
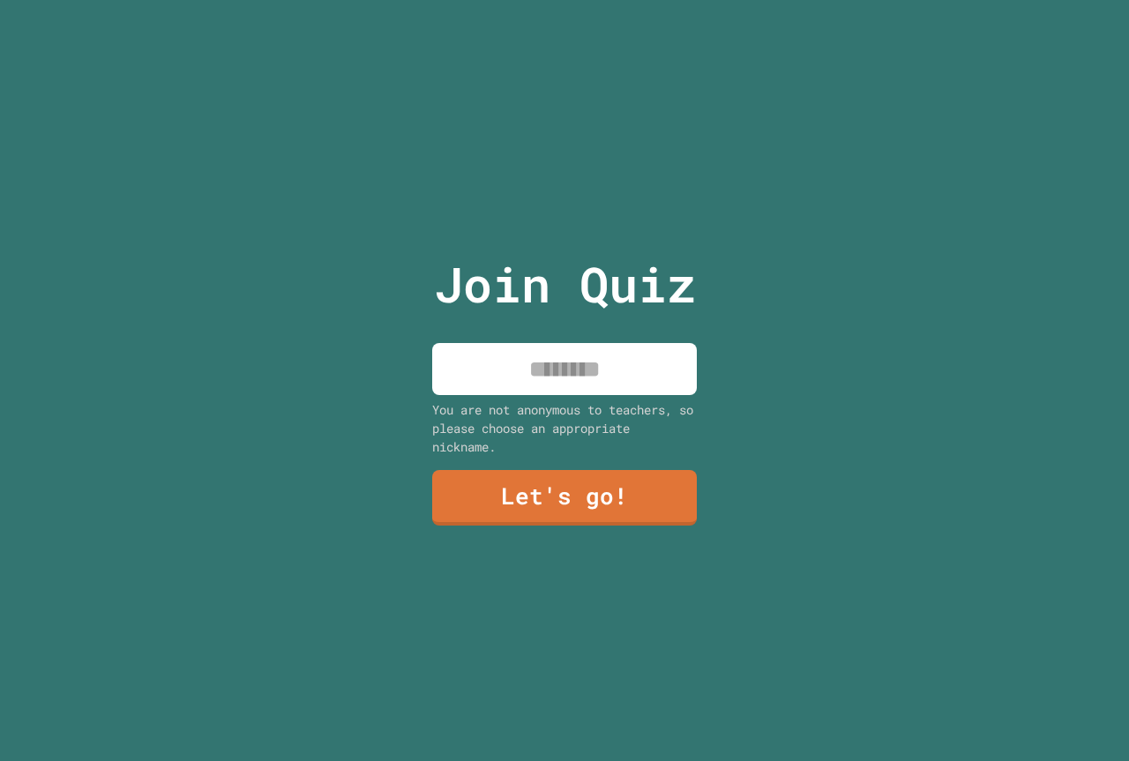
click at [529, 372] on input at bounding box center [564, 369] width 265 height 52
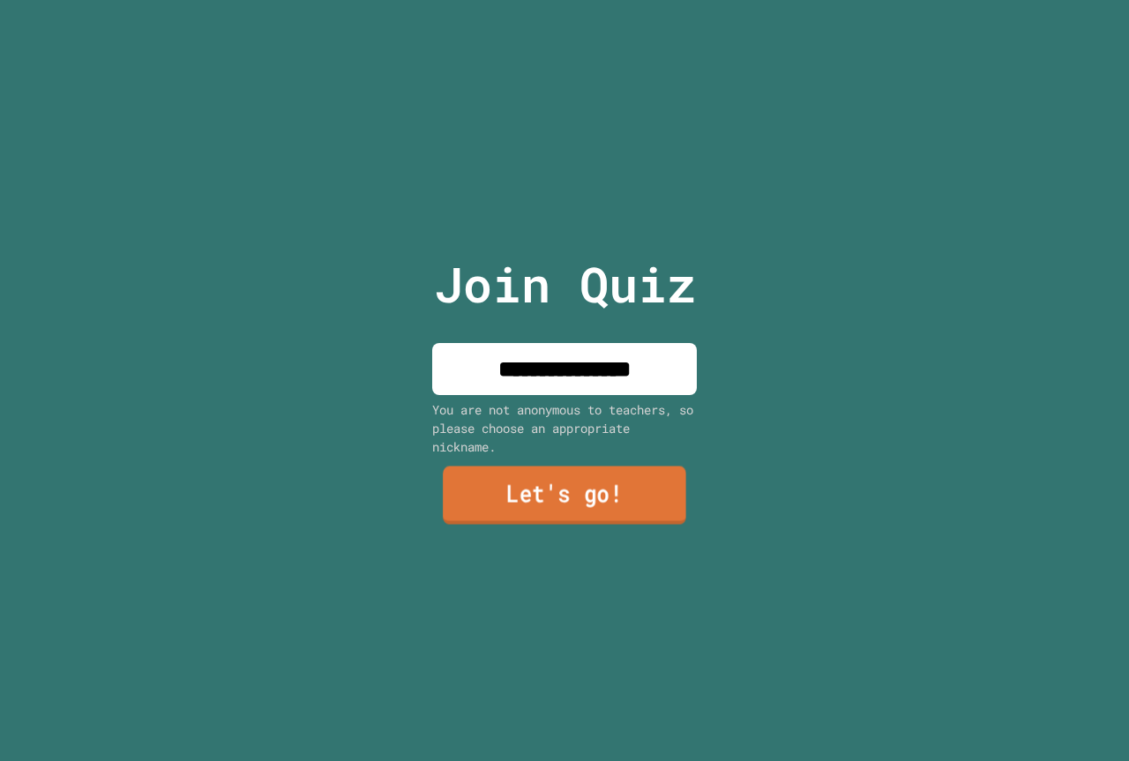
type input "**********"
click at [596, 484] on link "Let's go!" at bounding box center [564, 496] width 243 height 58
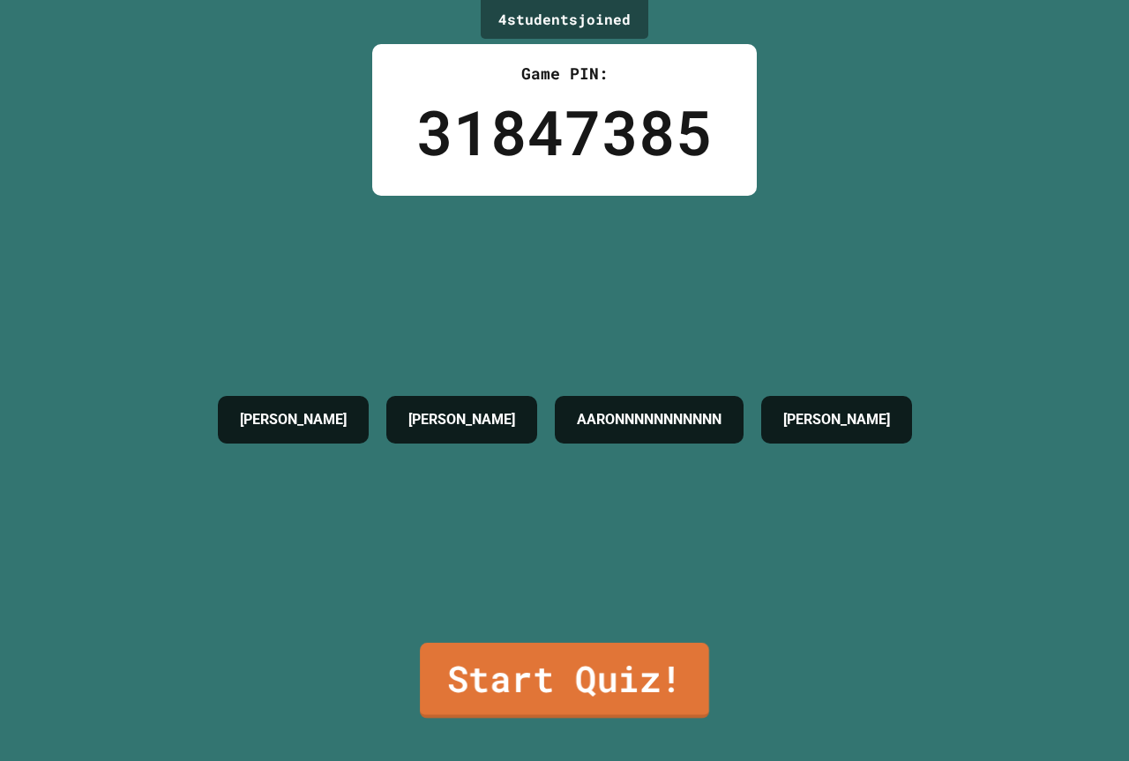
click at [548, 665] on link "Start Quiz!" at bounding box center [564, 681] width 289 height 76
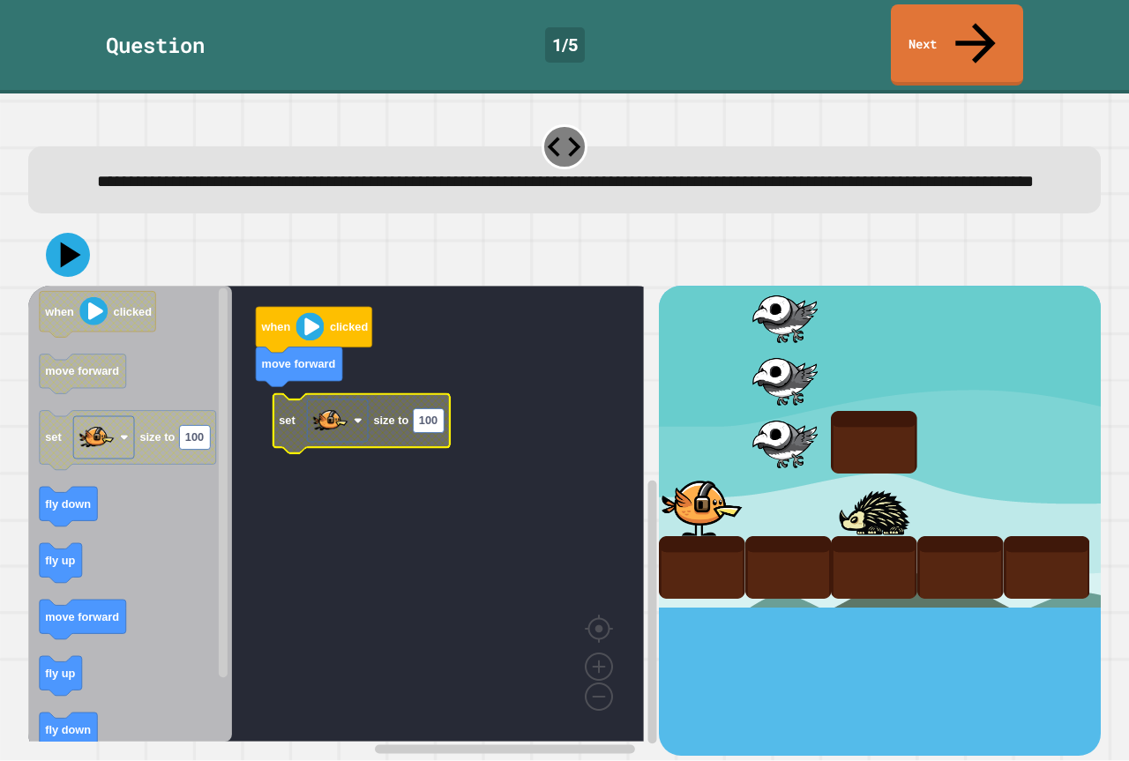
click at [266, 381] on rect "Blockly Workspace" at bounding box center [336, 514] width 616 height 456
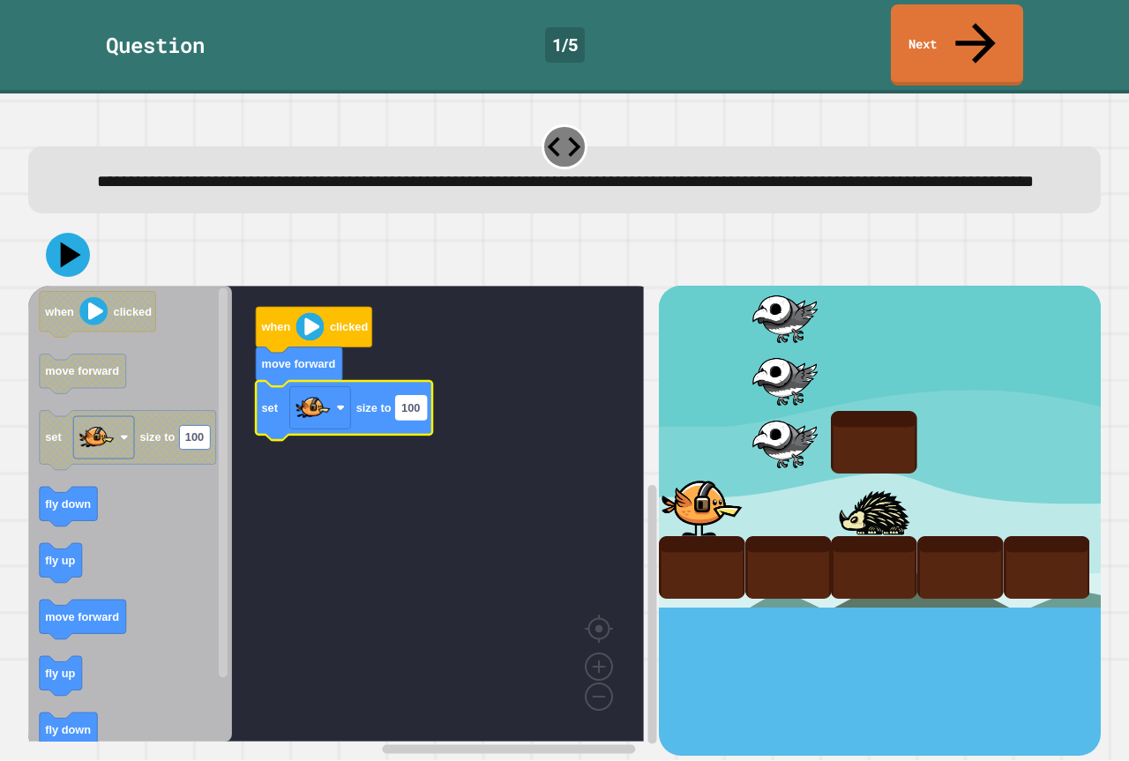
click at [397, 400] on rect "Blockly Workspace" at bounding box center [411, 408] width 31 height 24
type input "*"
type input "***"
drag, startPoint x: 31, startPoint y: 243, endPoint x: 46, endPoint y: 245, distance: 15.1
click at [39, 245] on div at bounding box center [564, 255] width 1073 height 62
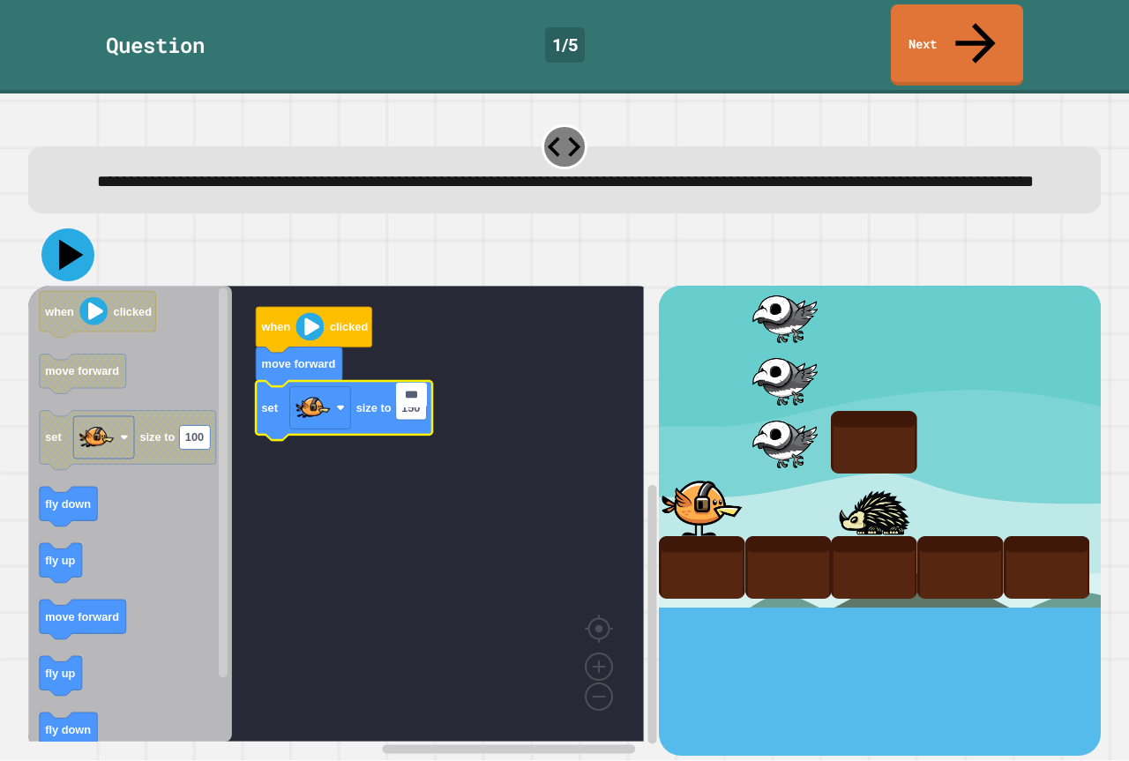
click at [46, 245] on button at bounding box center [67, 254] width 53 height 53
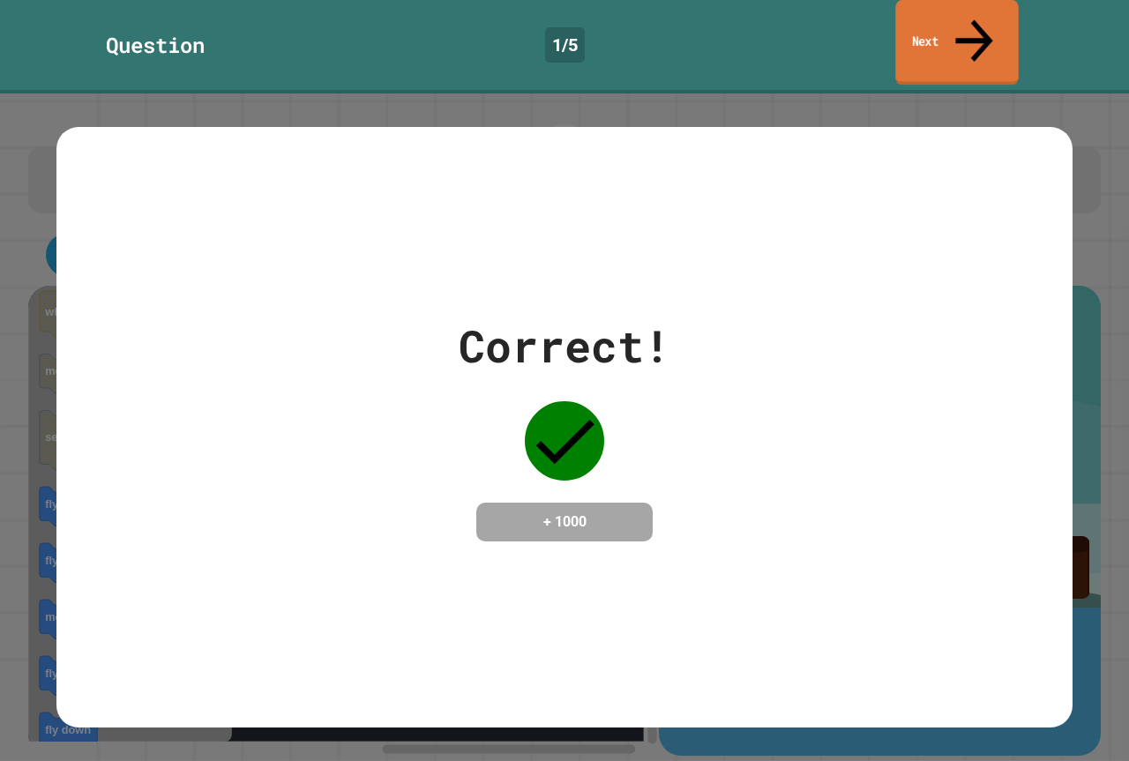
drag, startPoint x: 925, startPoint y: 33, endPoint x: 893, endPoint y: 39, distance: 33.2
click at [896, 39] on link "Next" at bounding box center [956, 43] width 123 height 86
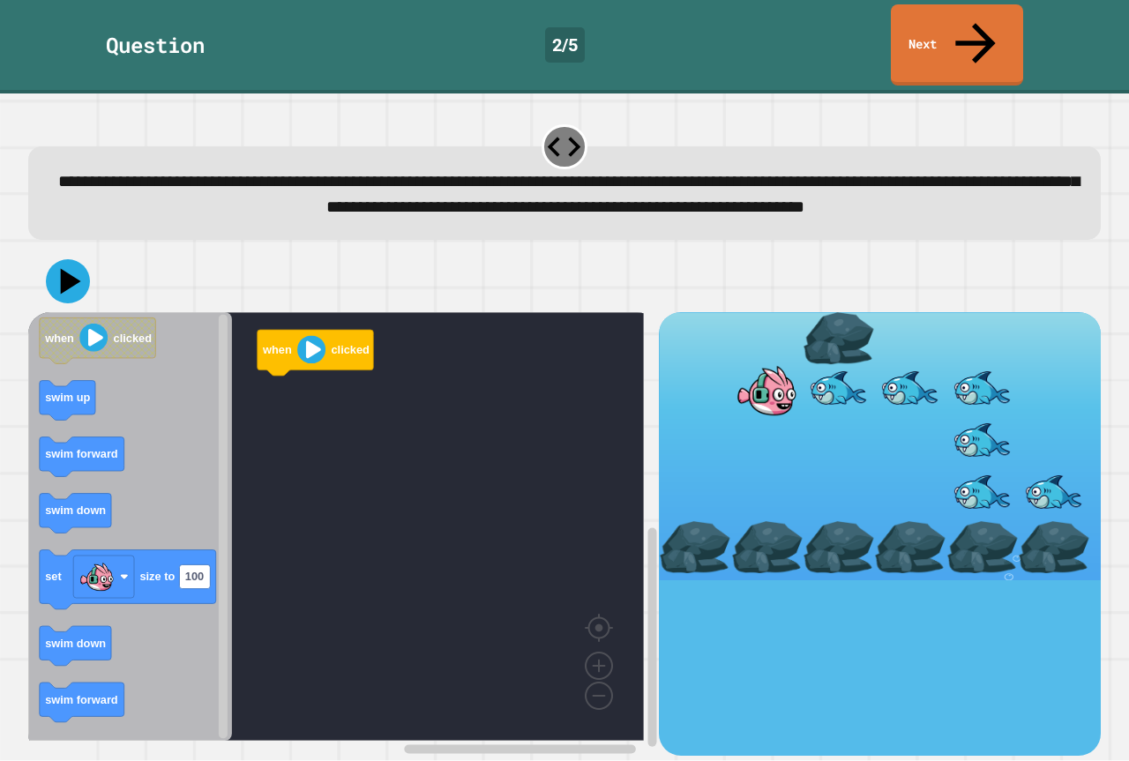
click at [78, 525] on icon "Blockly Workspace" at bounding box center [130, 526] width 204 height 429
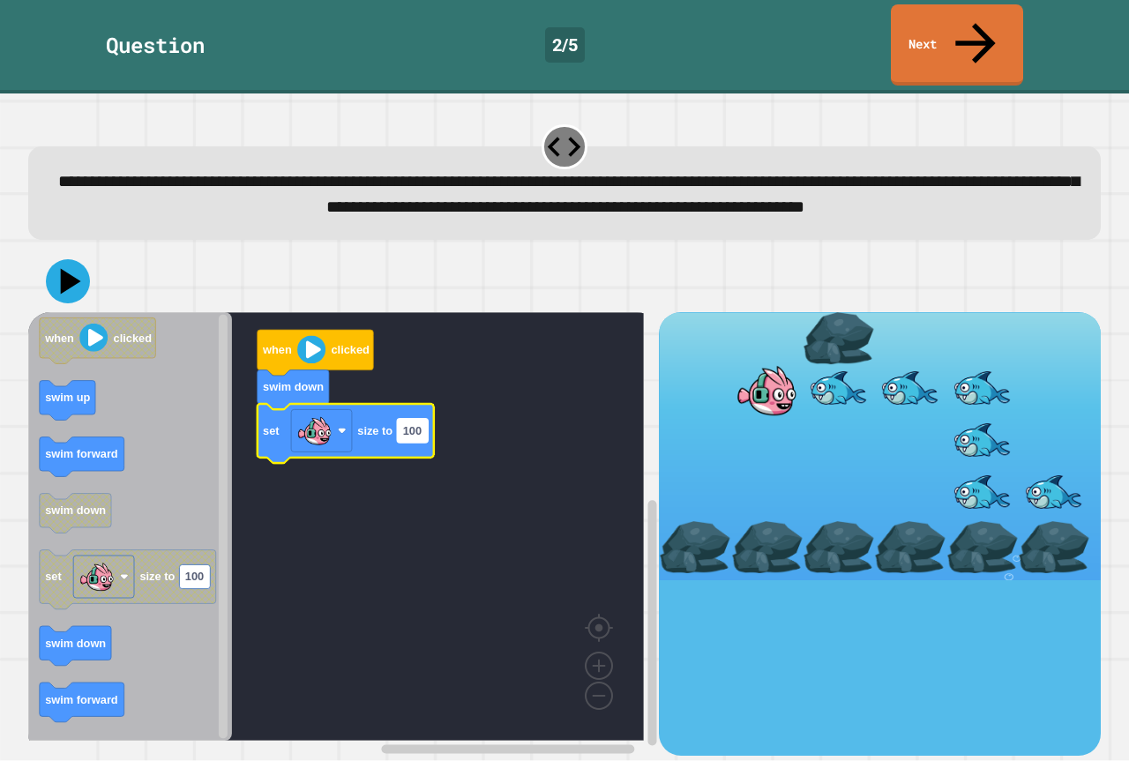
click at [420, 426] on text "100" at bounding box center [412, 430] width 19 height 13
type input "***"
click at [71, 271] on icon at bounding box center [71, 281] width 25 height 31
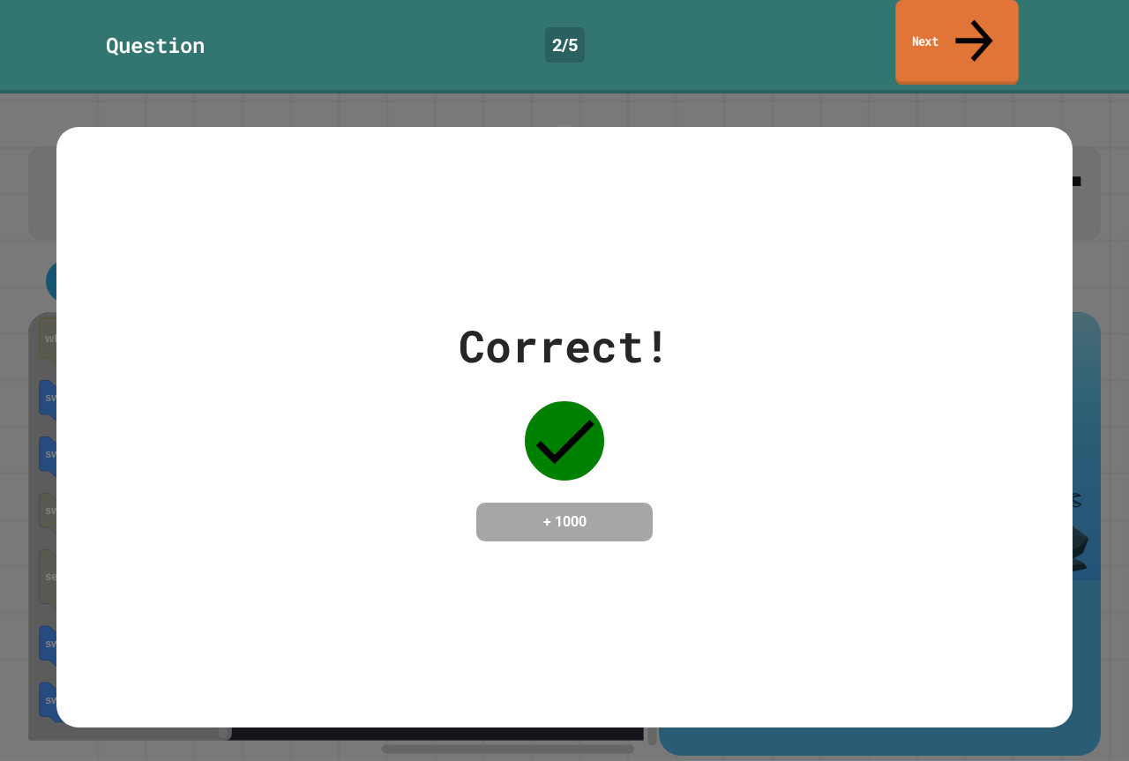
click at [940, 28] on link "Next" at bounding box center [956, 43] width 123 height 86
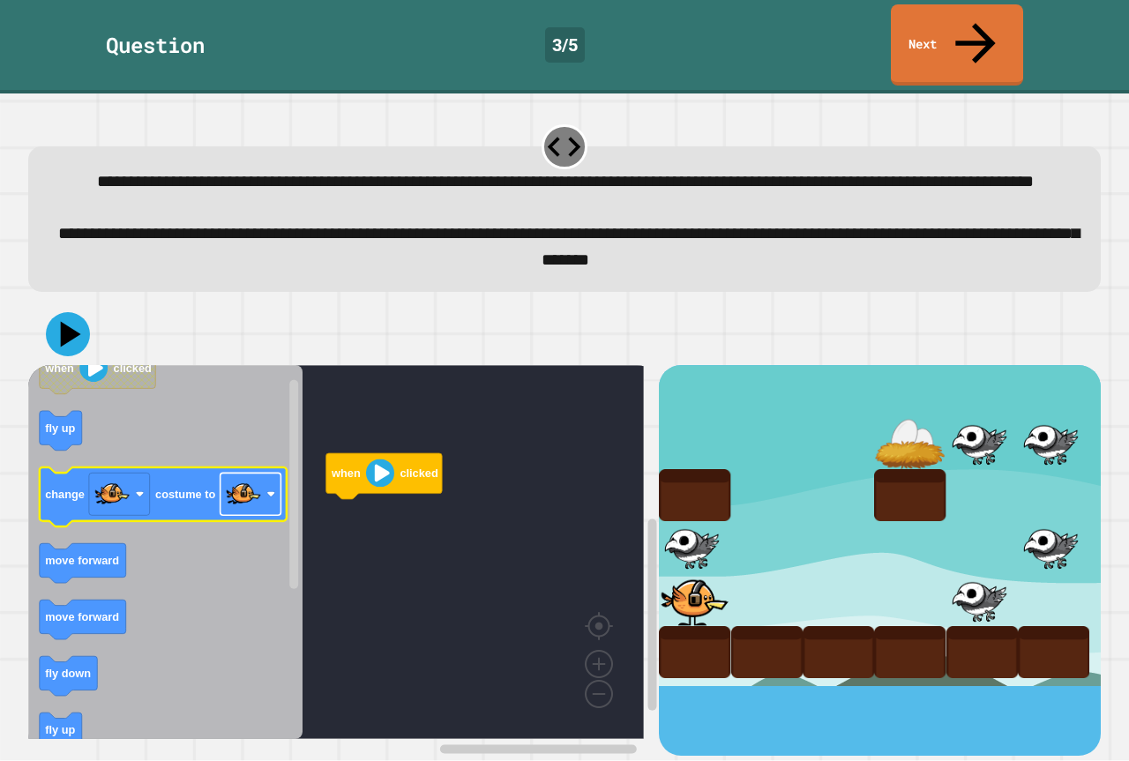
click at [250, 498] on image "Blockly Workspace" at bounding box center [243, 493] width 35 height 35
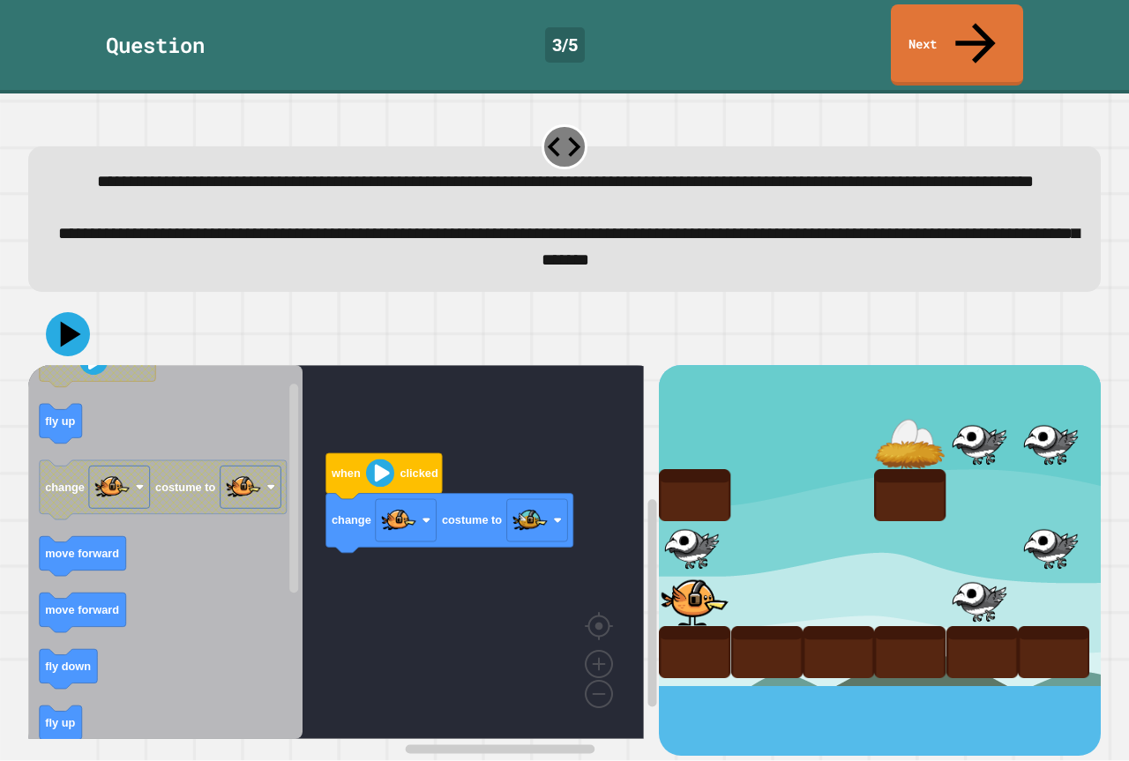
click at [258, 542] on icon "Blockly Workspace" at bounding box center [165, 552] width 274 height 374
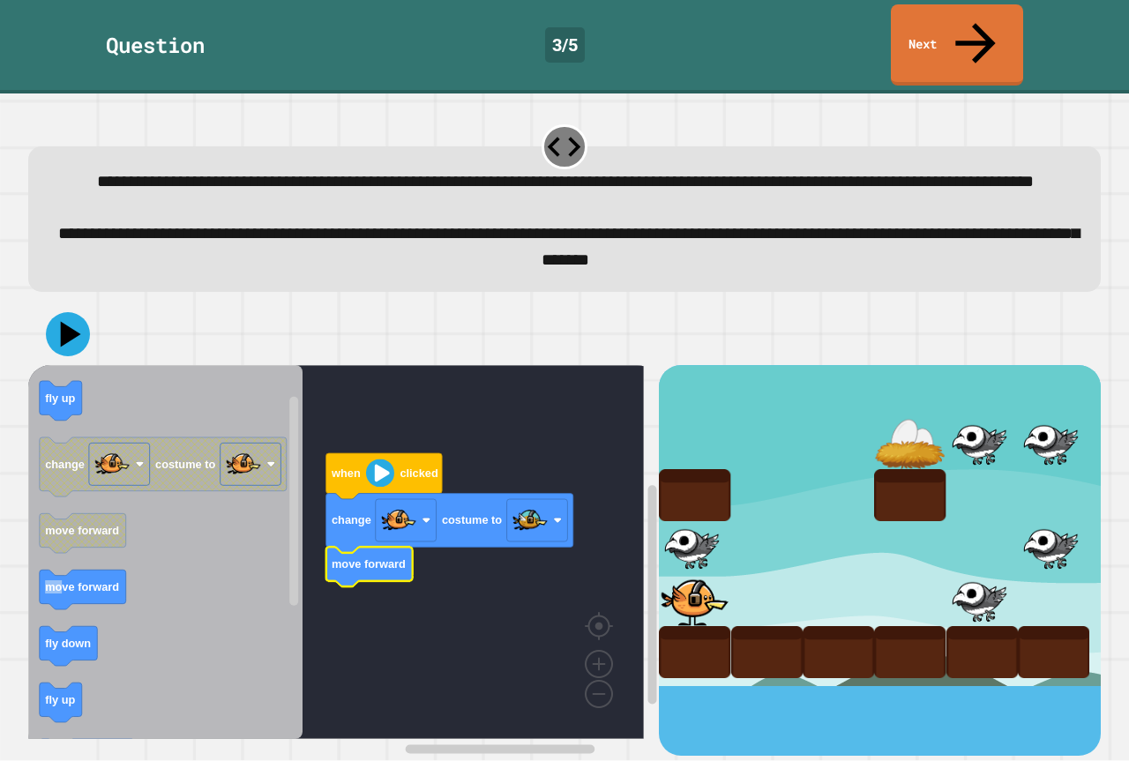
drag, startPoint x: 27, startPoint y: 559, endPoint x: 70, endPoint y: 579, distance: 46.9
click at [70, 579] on icon "when clicked fly up change costume to move forward move forward fly down fly up…" at bounding box center [165, 552] width 274 height 374
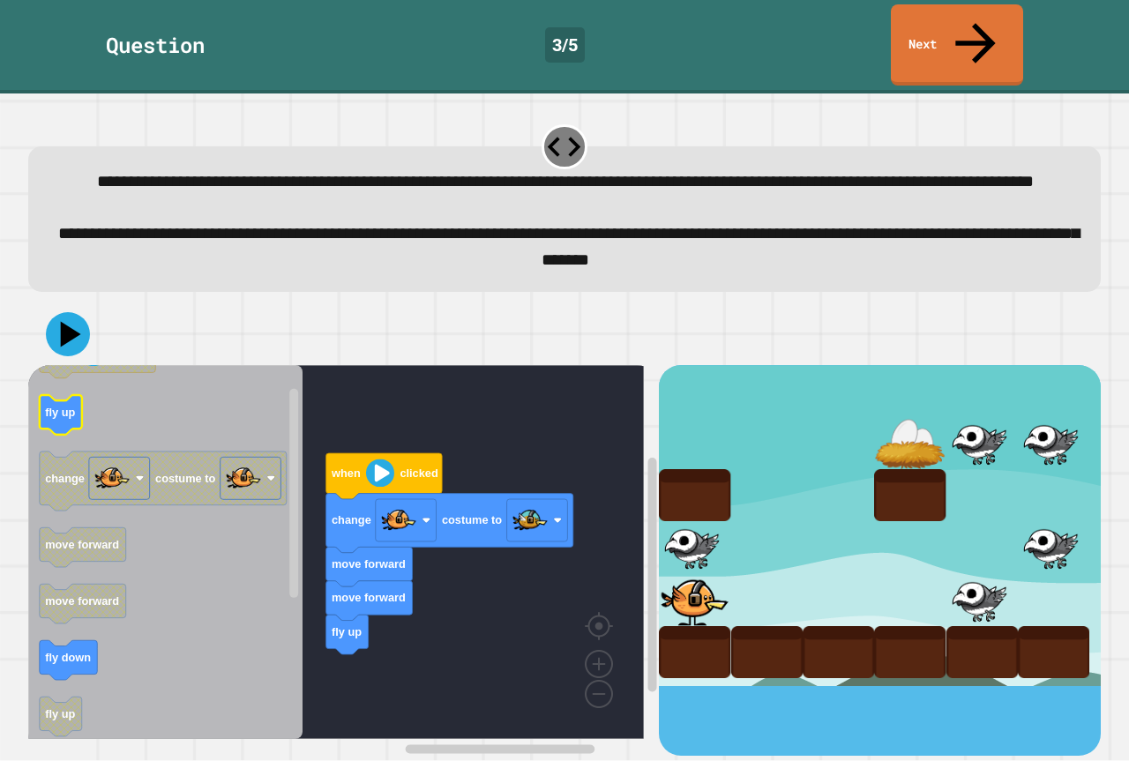
click at [148, 409] on icon "Blockly Workspace" at bounding box center [165, 552] width 274 height 374
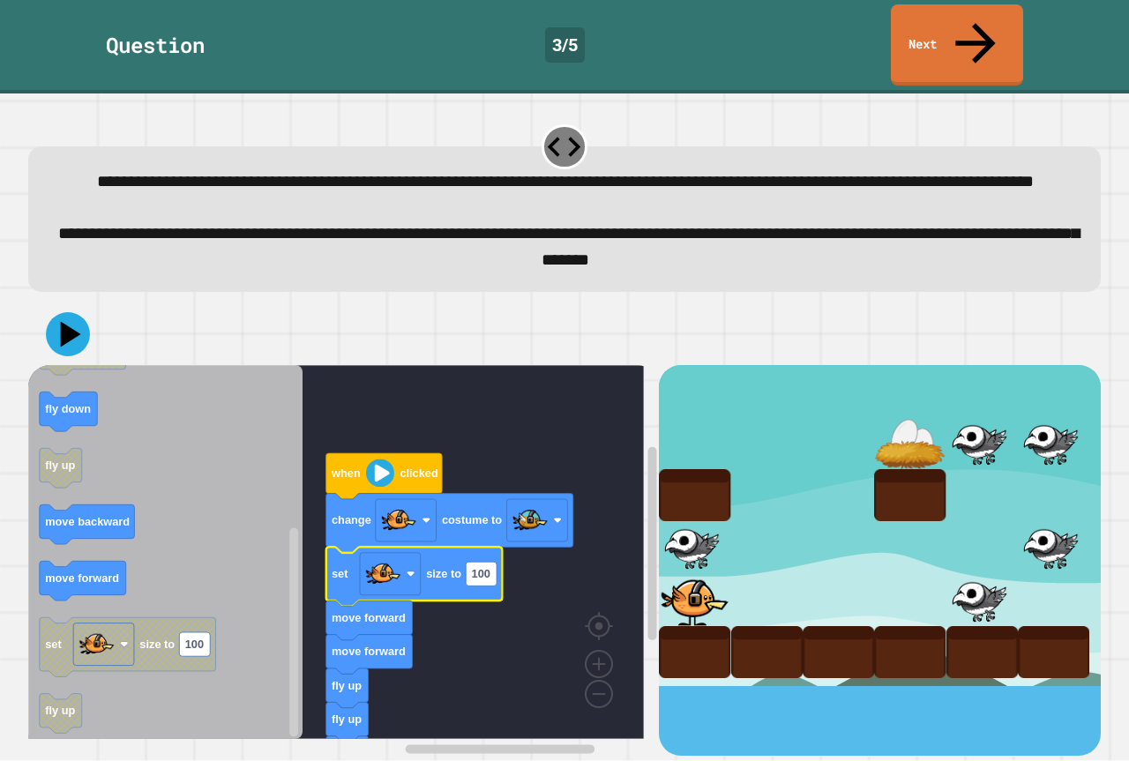
click at [503, 585] on rect "Blockly Workspace" at bounding box center [336, 552] width 616 height 374
click at [498, 576] on icon "Blockly Workspace" at bounding box center [414, 576] width 176 height 59
click at [497, 566] on rect "Blockly Workspace" at bounding box center [481, 574] width 31 height 24
type input "**"
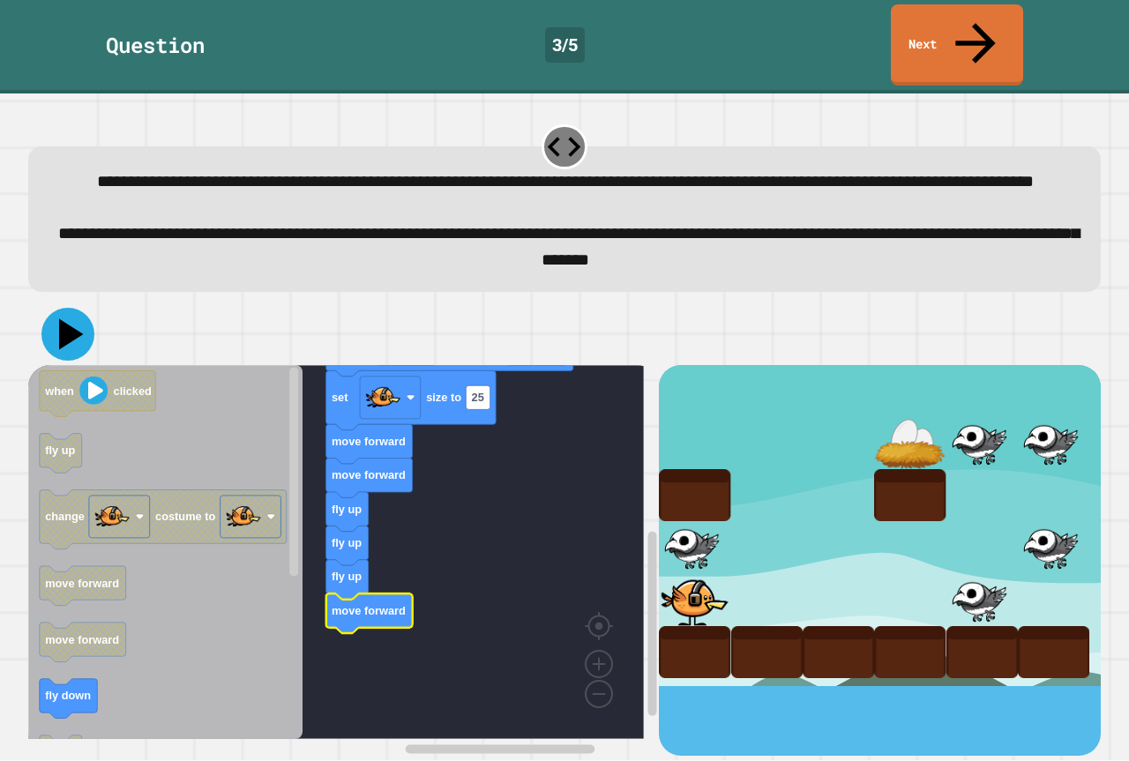
click at [81, 322] on icon at bounding box center [67, 334] width 53 height 53
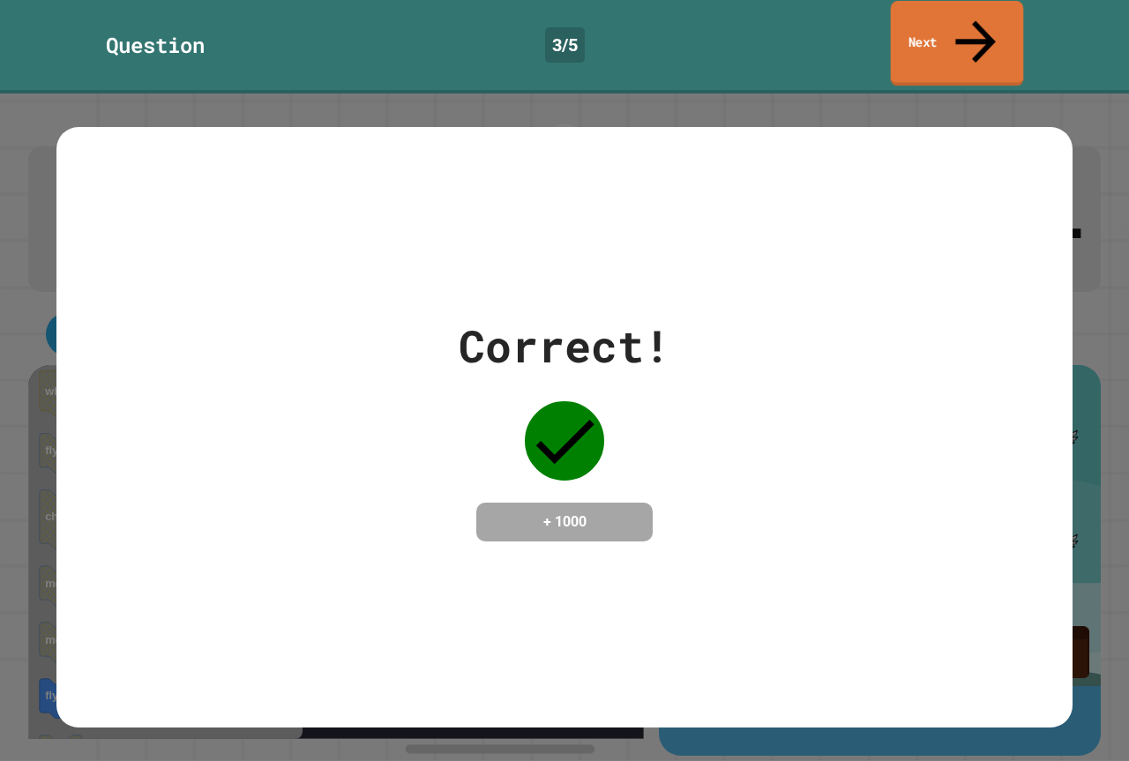
click at [974, 40] on link "Next" at bounding box center [957, 44] width 133 height 86
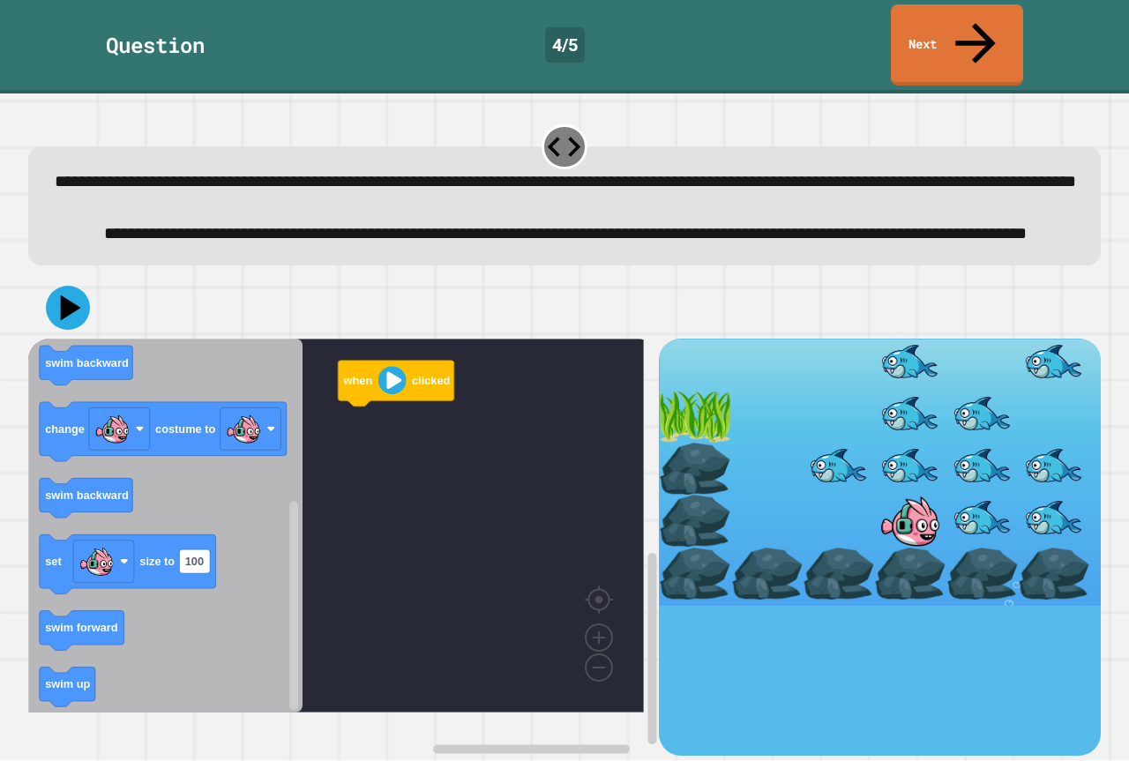
click at [226, 595] on icon "Blockly Workspace" at bounding box center [165, 526] width 274 height 374
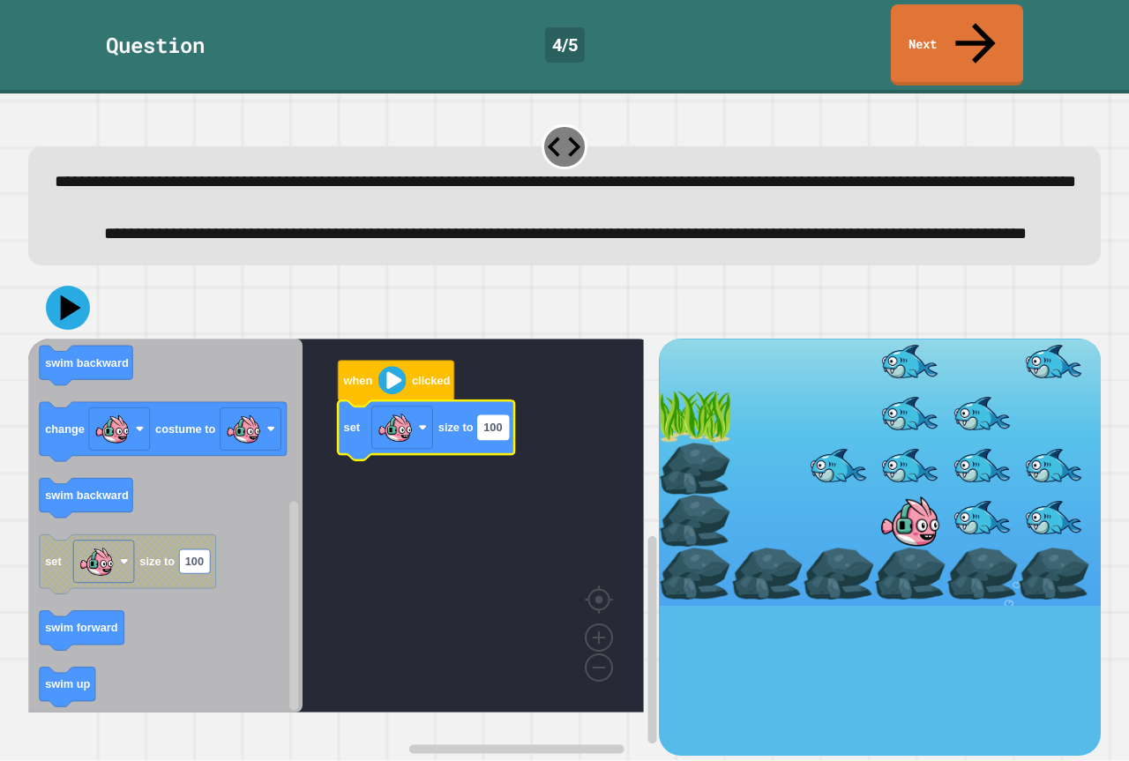
click at [500, 434] on text "100" at bounding box center [492, 427] width 19 height 13
type input "*"
click at [59, 444] on icon "when clicked swim forward swim up swim backward swim down swim backward change …" at bounding box center [165, 526] width 274 height 374
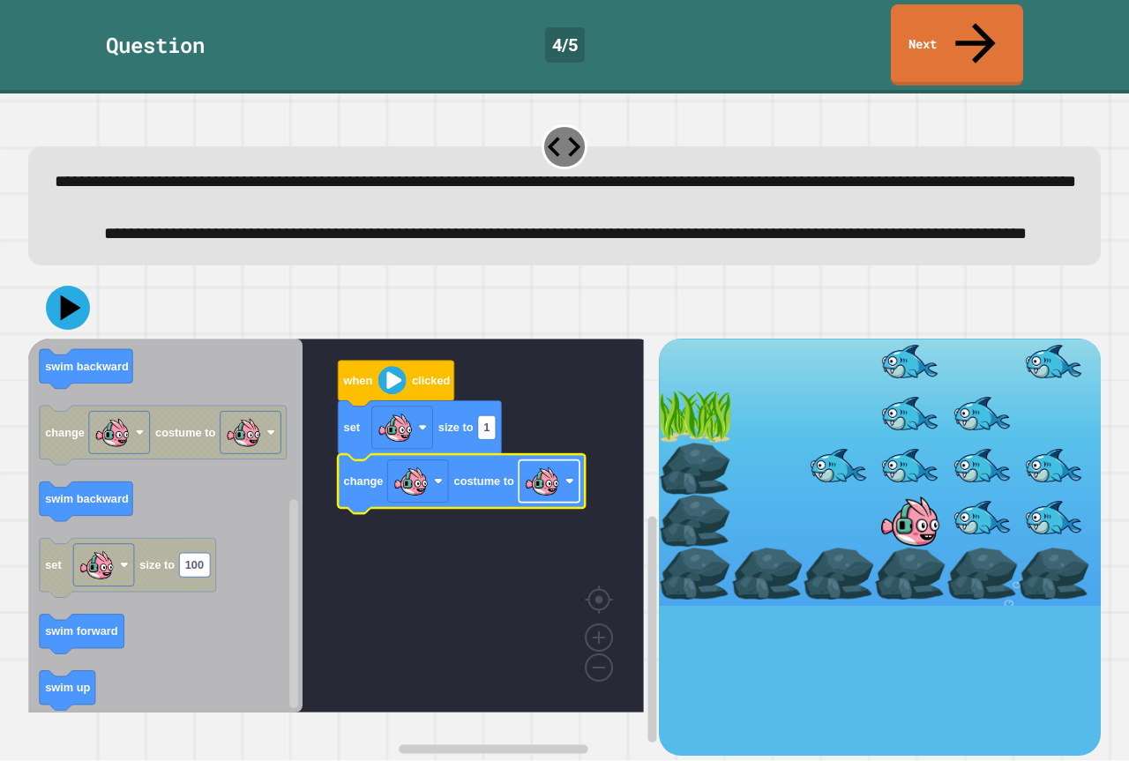
click at [545, 499] on image "Blockly Workspace" at bounding box center [542, 481] width 35 height 35
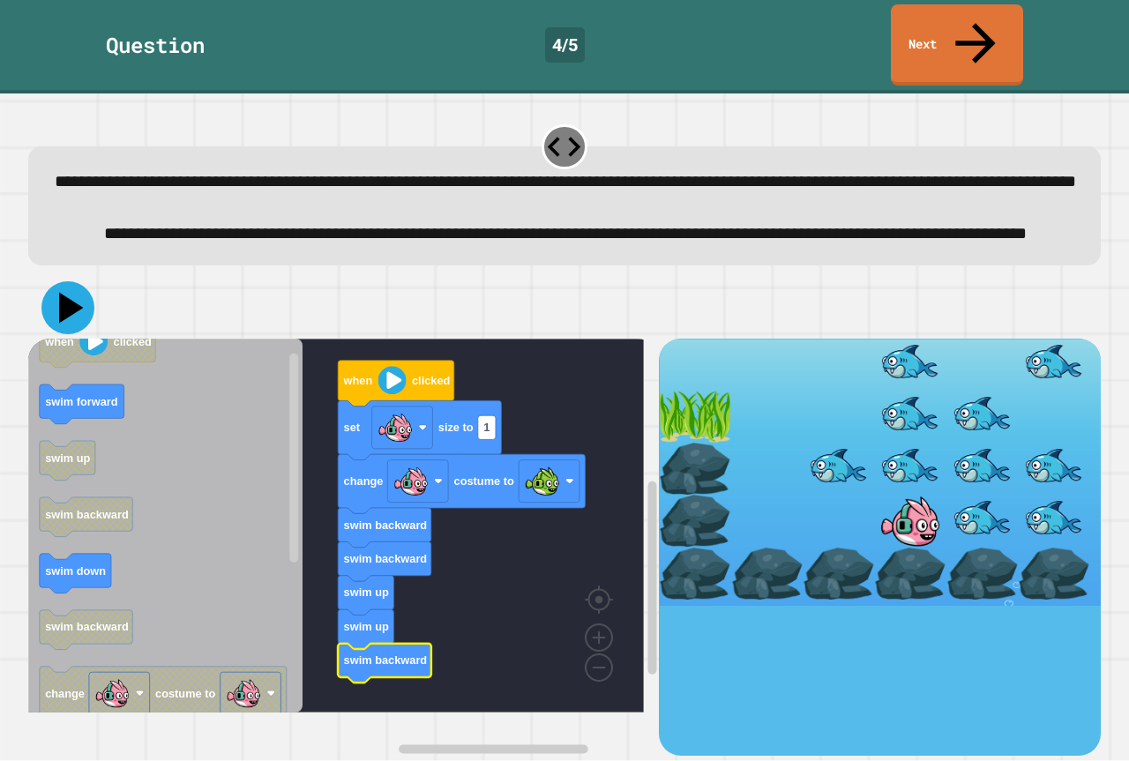
click at [51, 329] on icon at bounding box center [67, 307] width 53 height 53
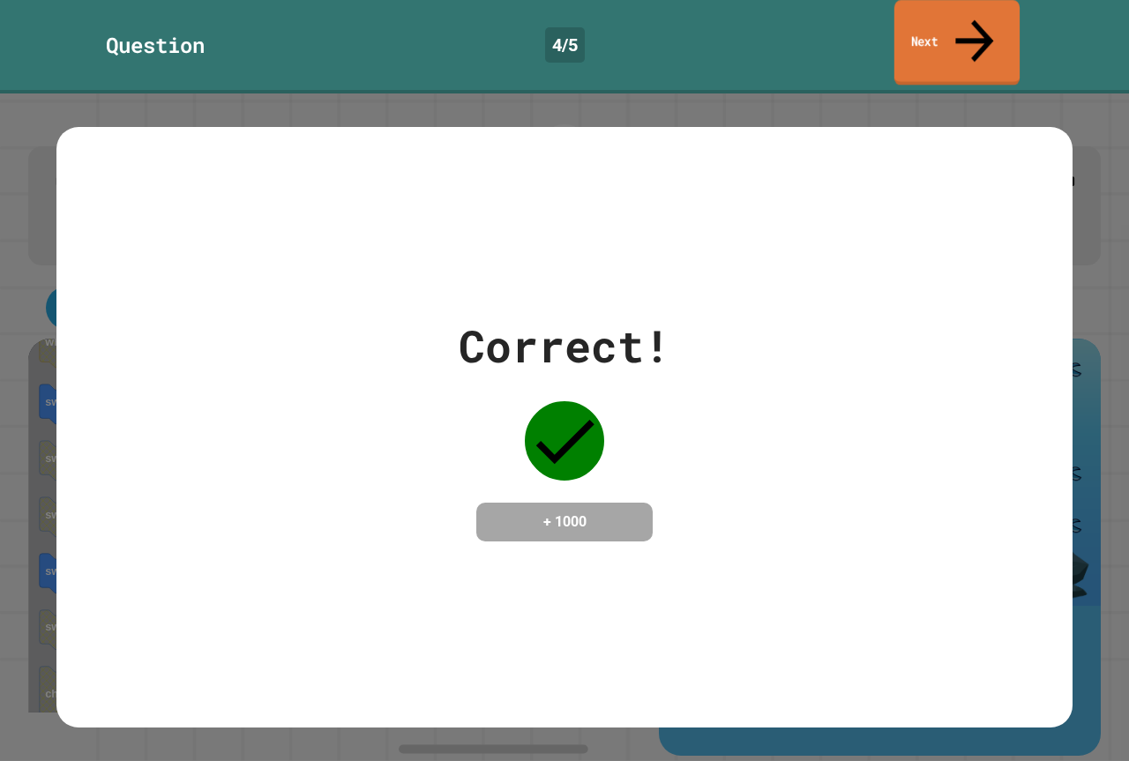
click at [955, 16] on link "Next" at bounding box center [956, 43] width 125 height 86
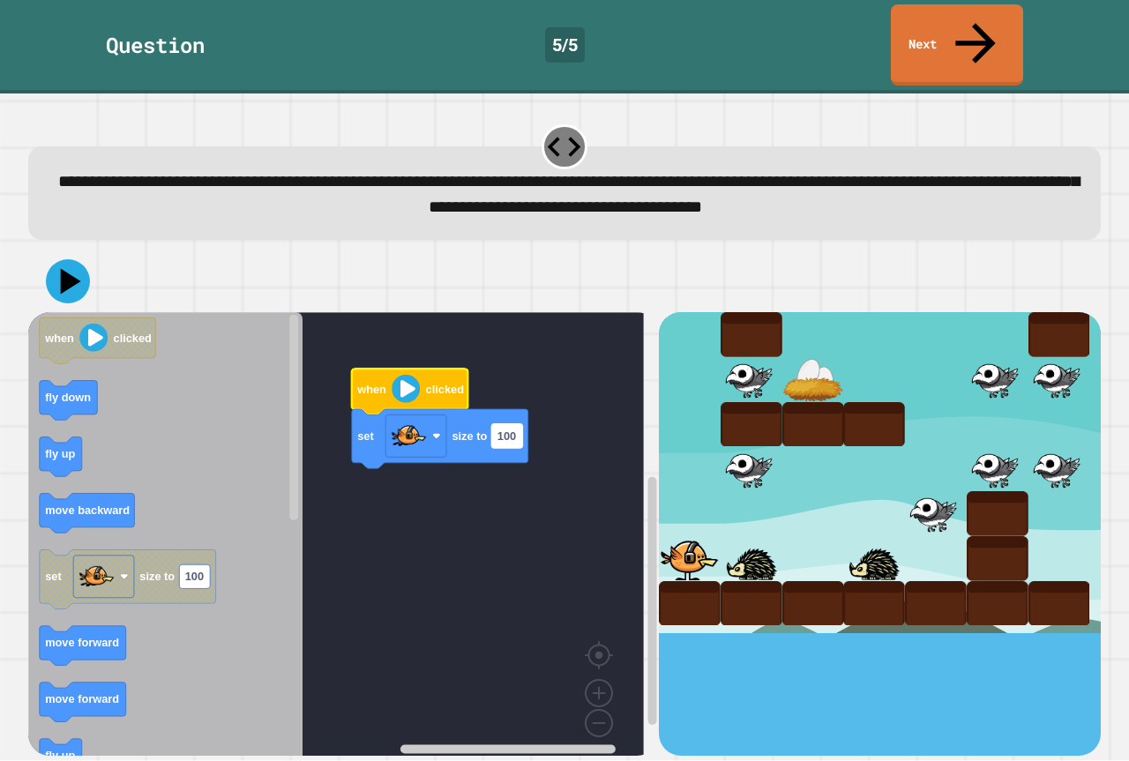
click at [520, 424] on rect "Blockly Workspace" at bounding box center [506, 436] width 31 height 24
type input "*"
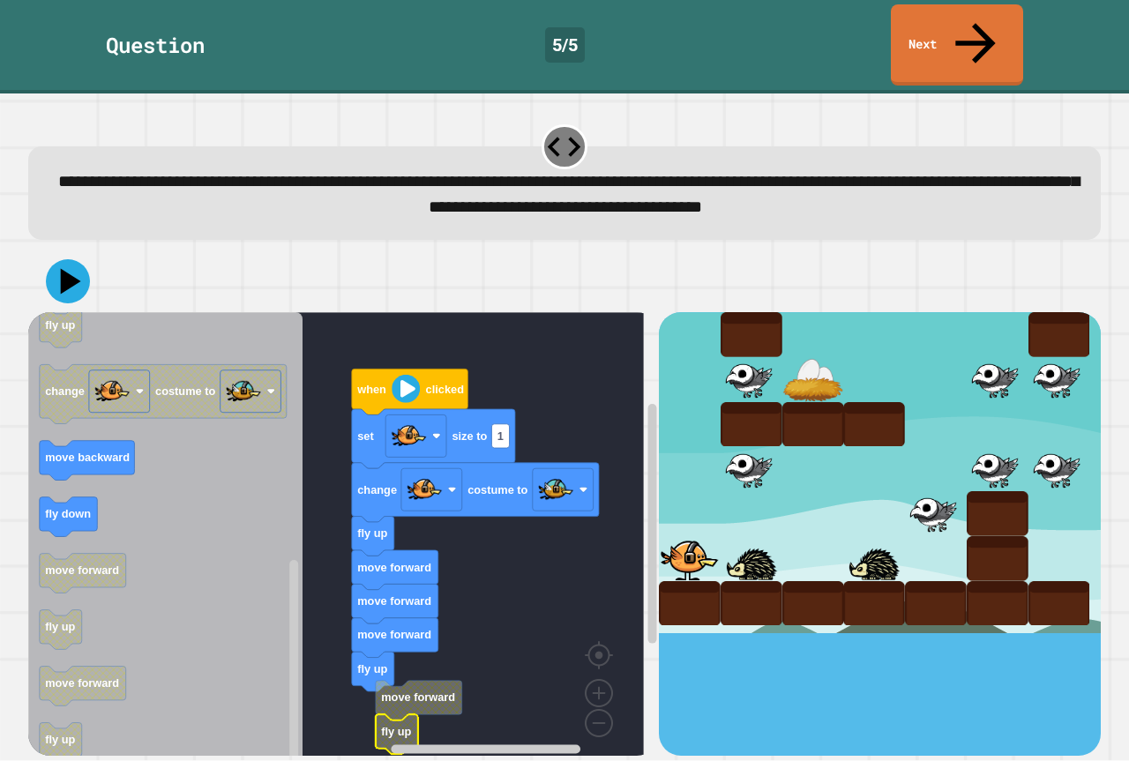
click at [394, 725] on text "fly up" at bounding box center [396, 731] width 30 height 13
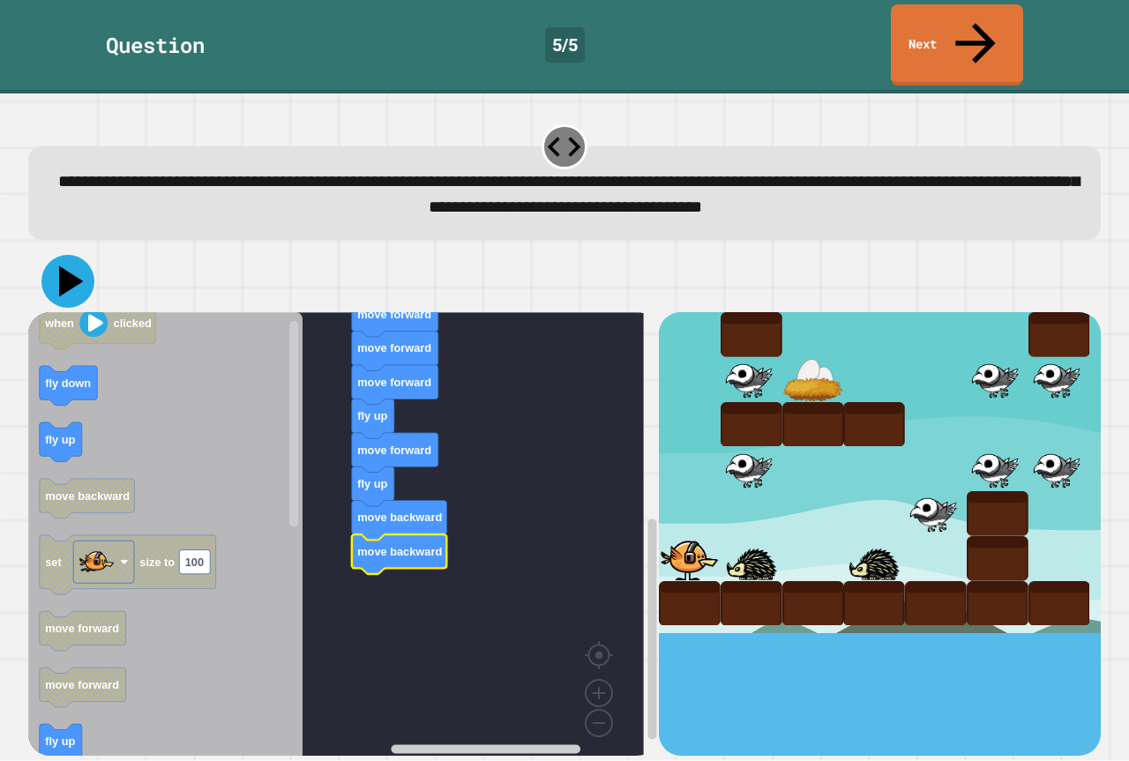
click at [56, 256] on icon at bounding box center [67, 281] width 53 height 53
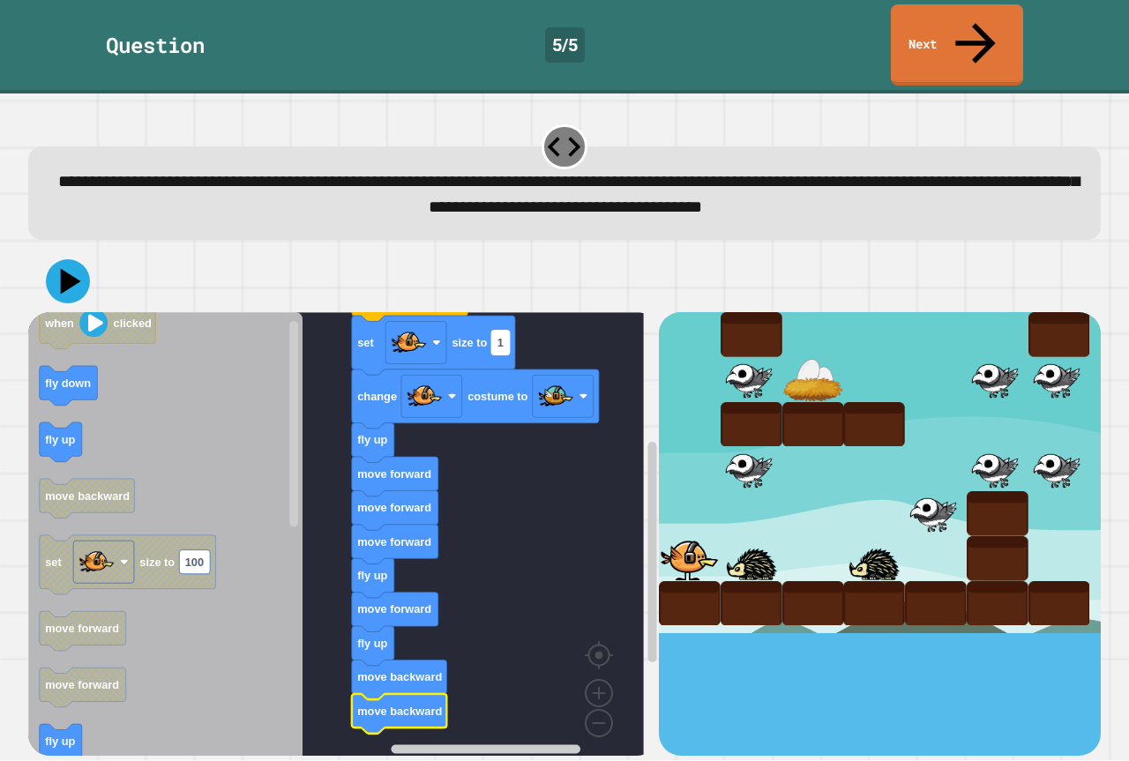
click at [497, 331] on rect "Blockly Workspace" at bounding box center [500, 343] width 18 height 24
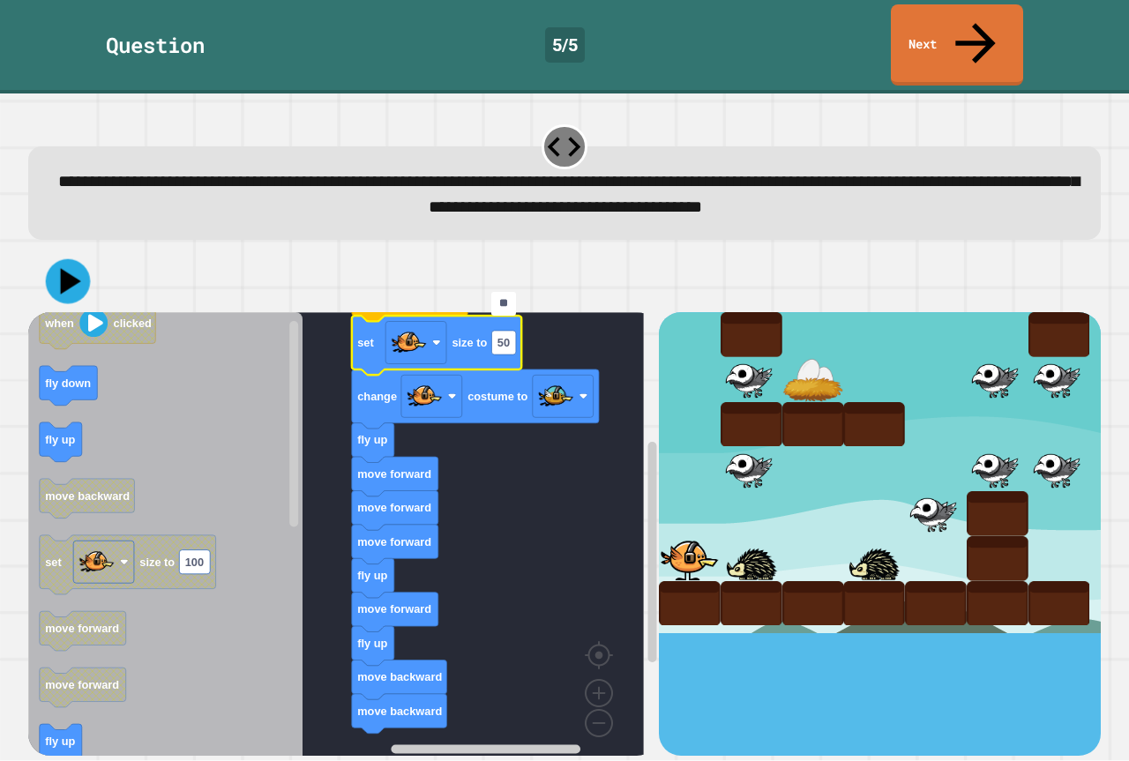
type input "**"
click at [49, 255] on icon at bounding box center [67, 281] width 53 height 53
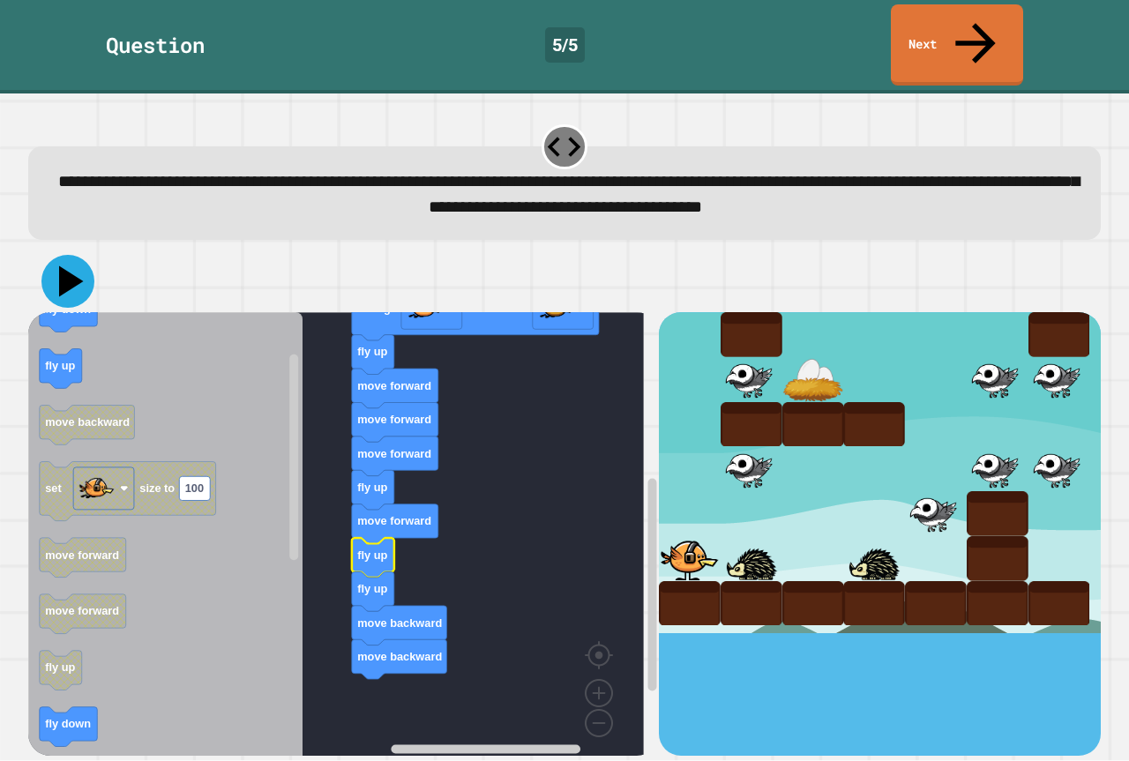
click at [78, 255] on icon at bounding box center [67, 281] width 53 height 53
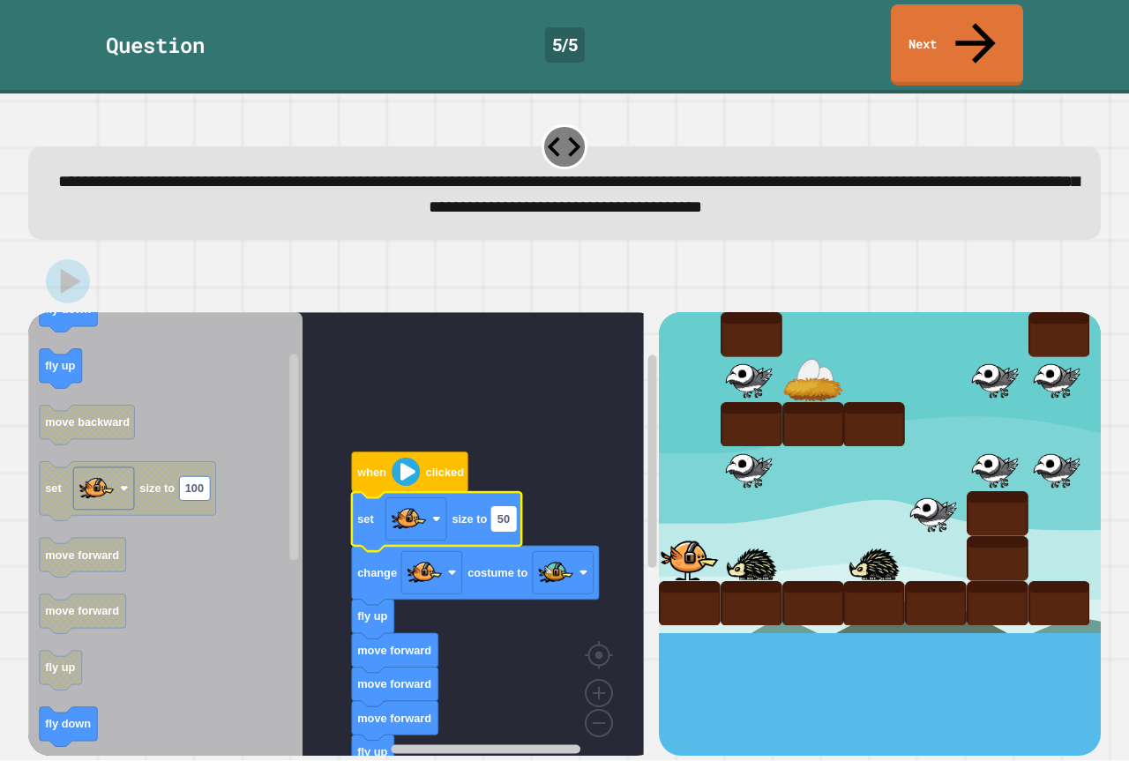
click at [500, 512] on text "50" at bounding box center [503, 518] width 12 height 13
type input "*"
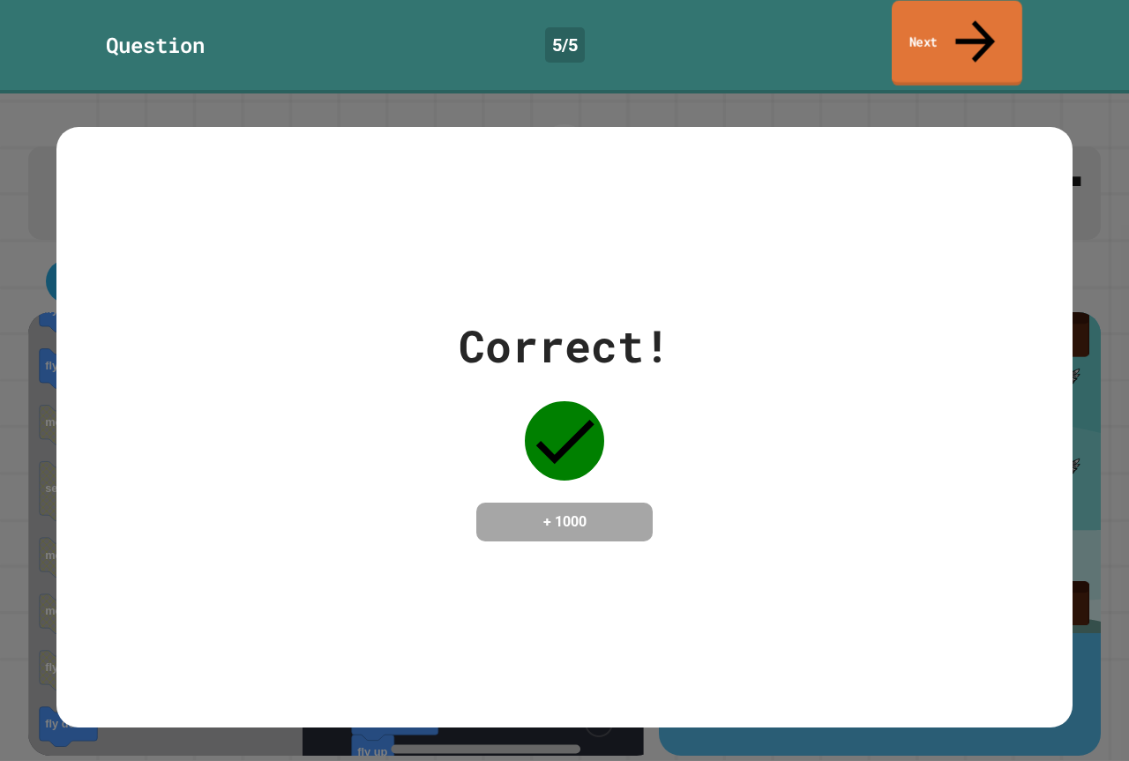
click at [961, 3] on link "Next" at bounding box center [957, 44] width 131 height 86
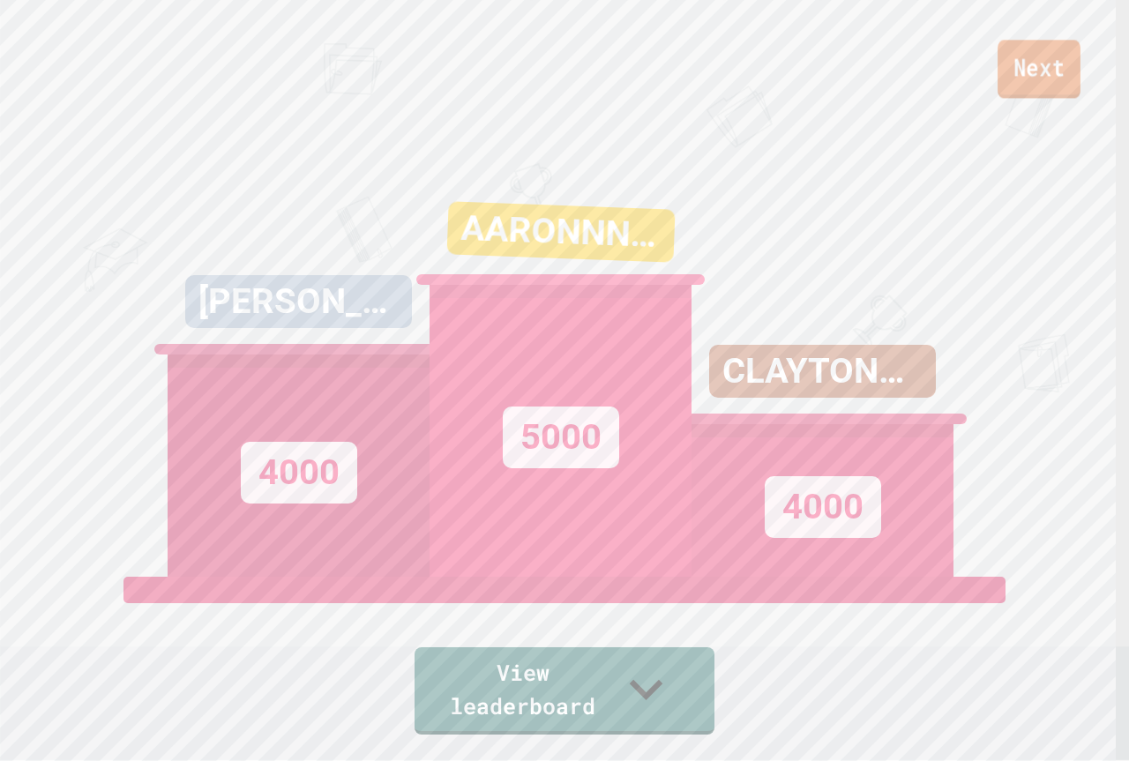
click at [1038, 97] on link "Next" at bounding box center [1039, 69] width 83 height 58
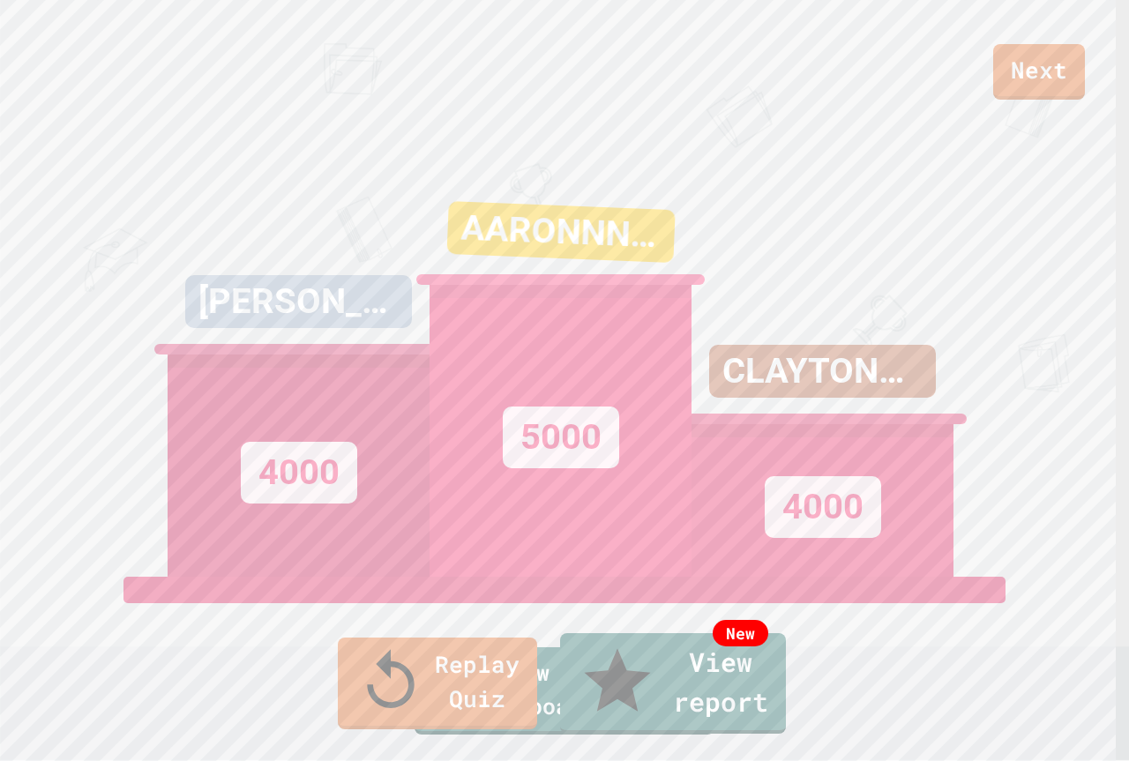
drag, startPoint x: 529, startPoint y: 307, endPoint x: 791, endPoint y: 623, distance: 410.3
drag, startPoint x: 834, startPoint y: 252, endPoint x: 823, endPoint y: 173, distance: 80.1
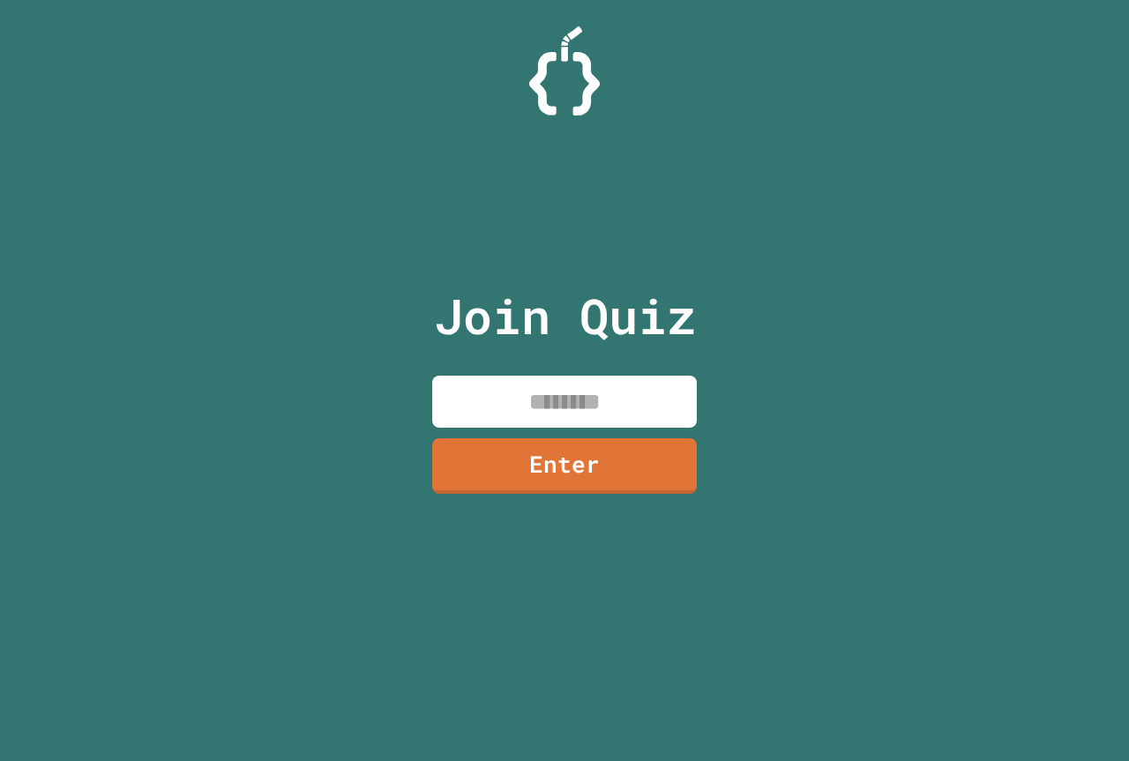
click at [636, 386] on input at bounding box center [564, 402] width 265 height 52
paste input "********"
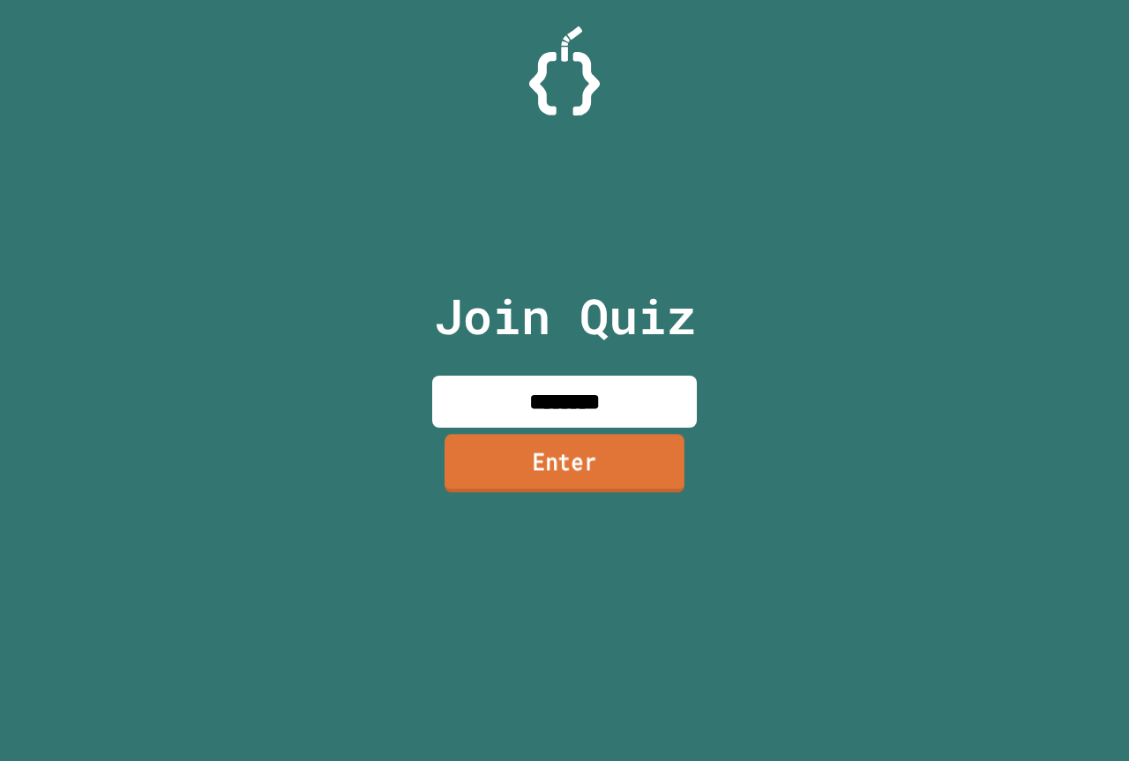
type input "********"
drag, startPoint x: 629, startPoint y: 483, endPoint x: 615, endPoint y: 481, distance: 14.4
click at [615, 481] on link "Enter" at bounding box center [565, 463] width 240 height 58
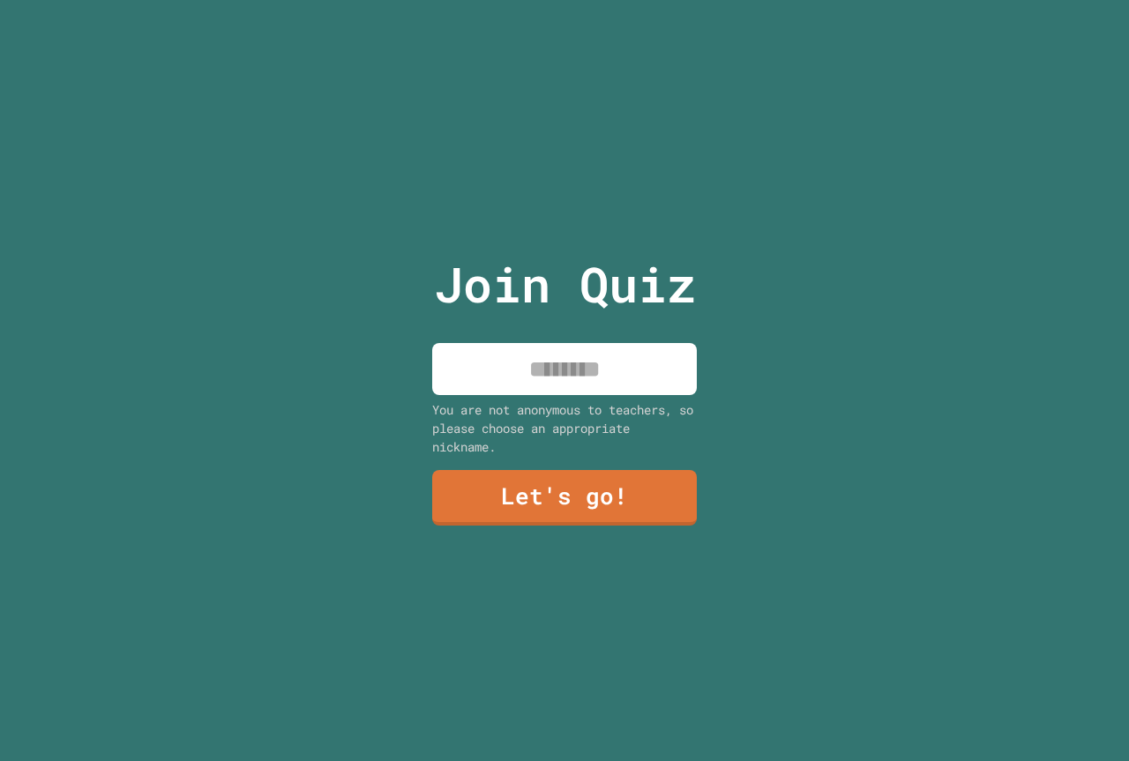
click at [677, 393] on div "Join Quiz You are not anonymous to teachers, so please choose an appropriate ni…" at bounding box center [564, 380] width 297 height 761
click at [651, 352] on input at bounding box center [564, 369] width 265 height 52
type input "*****"
drag, startPoint x: 595, startPoint y: 456, endPoint x: 608, endPoint y: 505, distance: 50.9
click at [605, 484] on div "Join Quiz ***** You are not anonymous to teachers, so please choose an appropri…" at bounding box center [564, 380] width 297 height 761
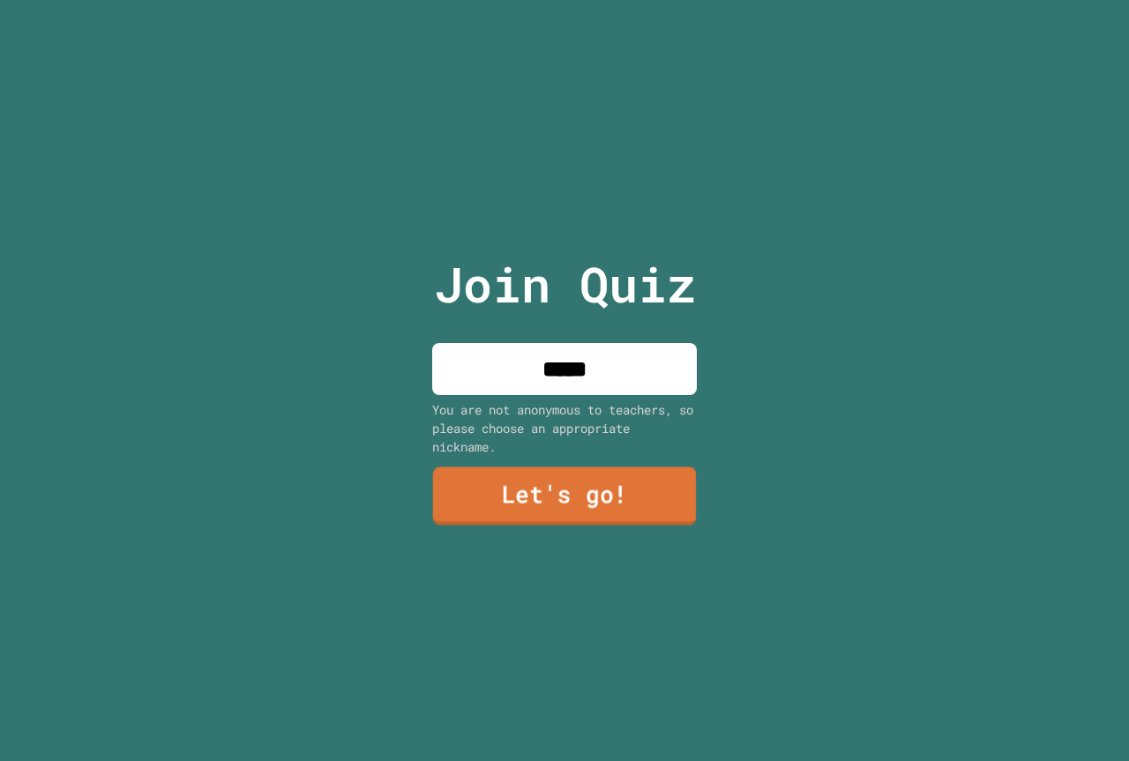
click at [631, 504] on link "Let's go!" at bounding box center [564, 496] width 263 height 58
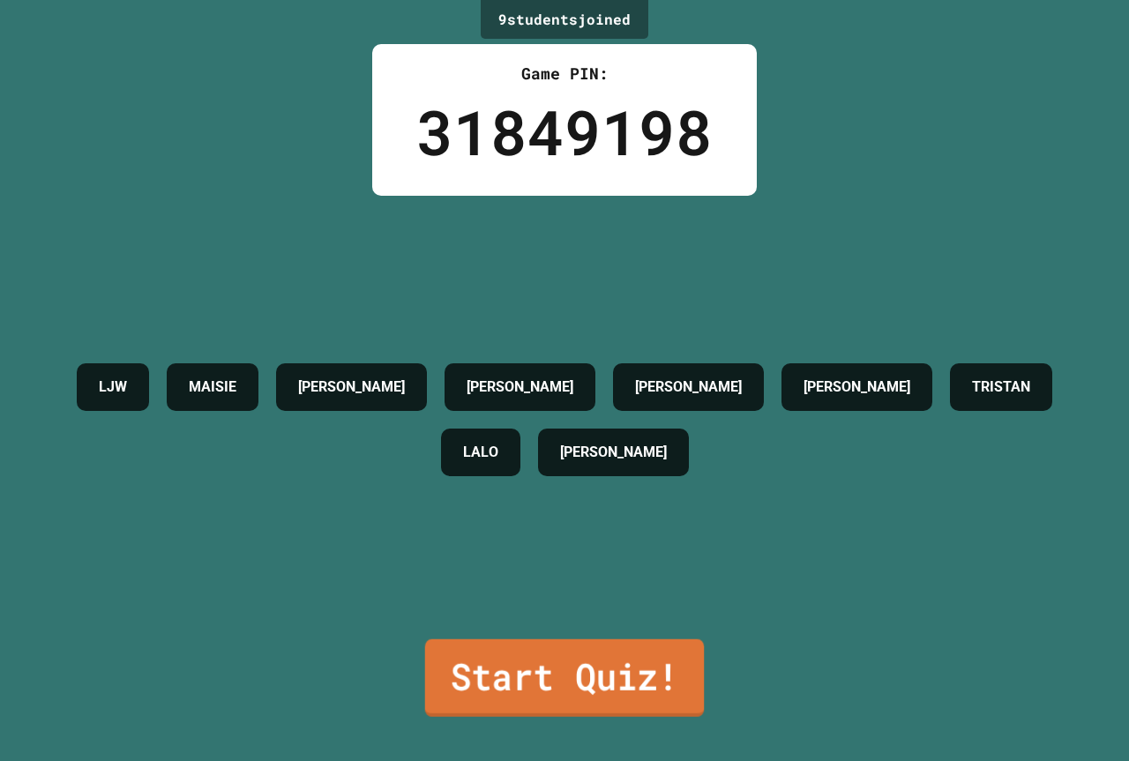
click at [528, 663] on link "Start Quiz!" at bounding box center [564, 678] width 279 height 78
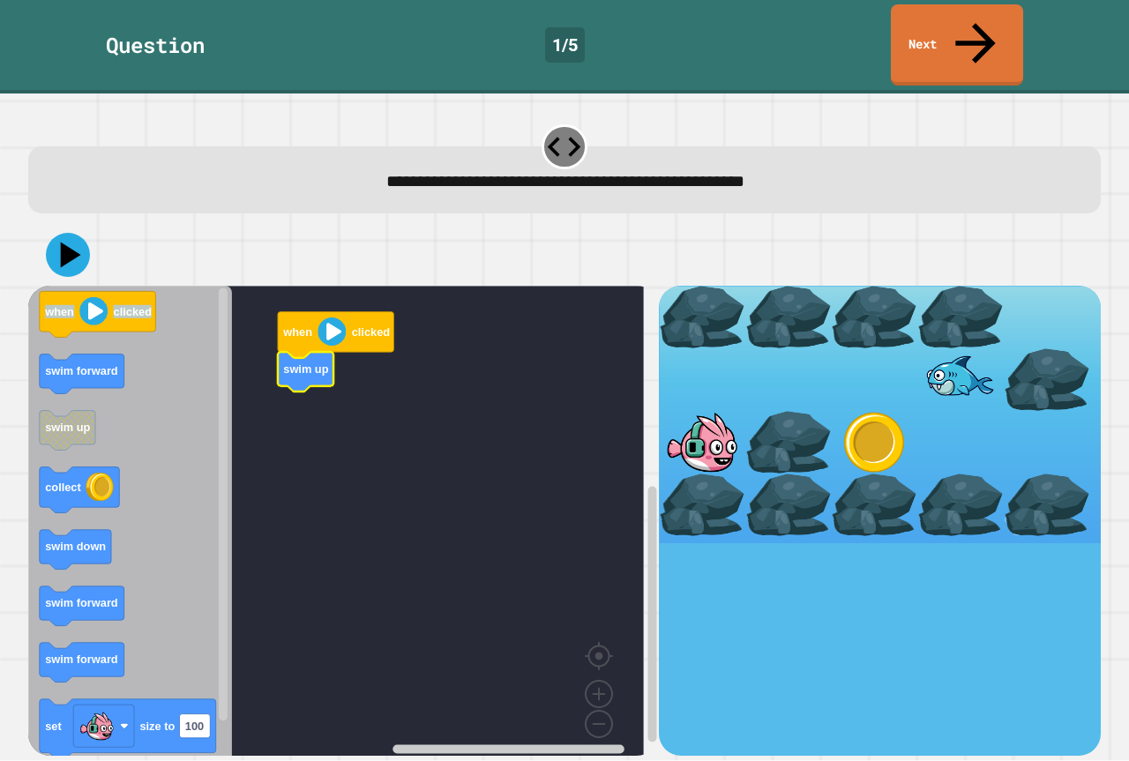
drag, startPoint x: 26, startPoint y: 342, endPoint x: 59, endPoint y: 340, distance: 33.6
click at [59, 340] on div "when clicked swim up when clicked swim forward swim up collect swim down swim f…" at bounding box center [565, 490] width 1084 height 542
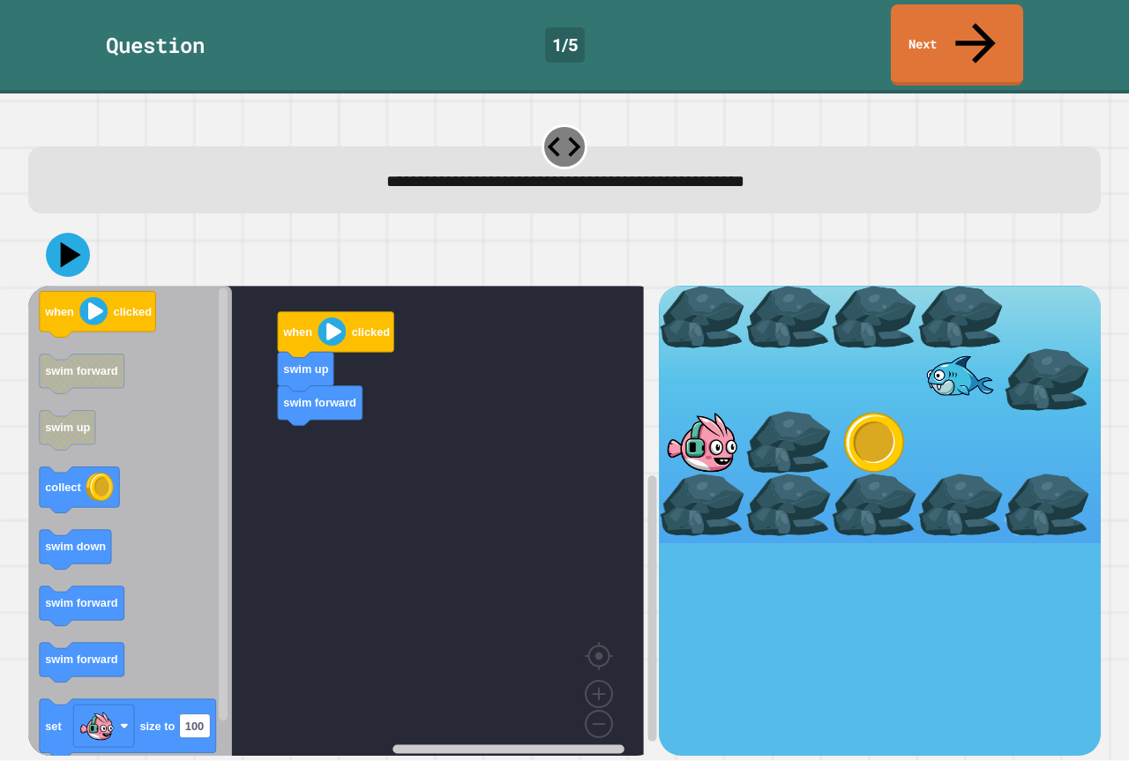
click at [101, 587] on icon "Blockly Workspace" at bounding box center [130, 527] width 204 height 483
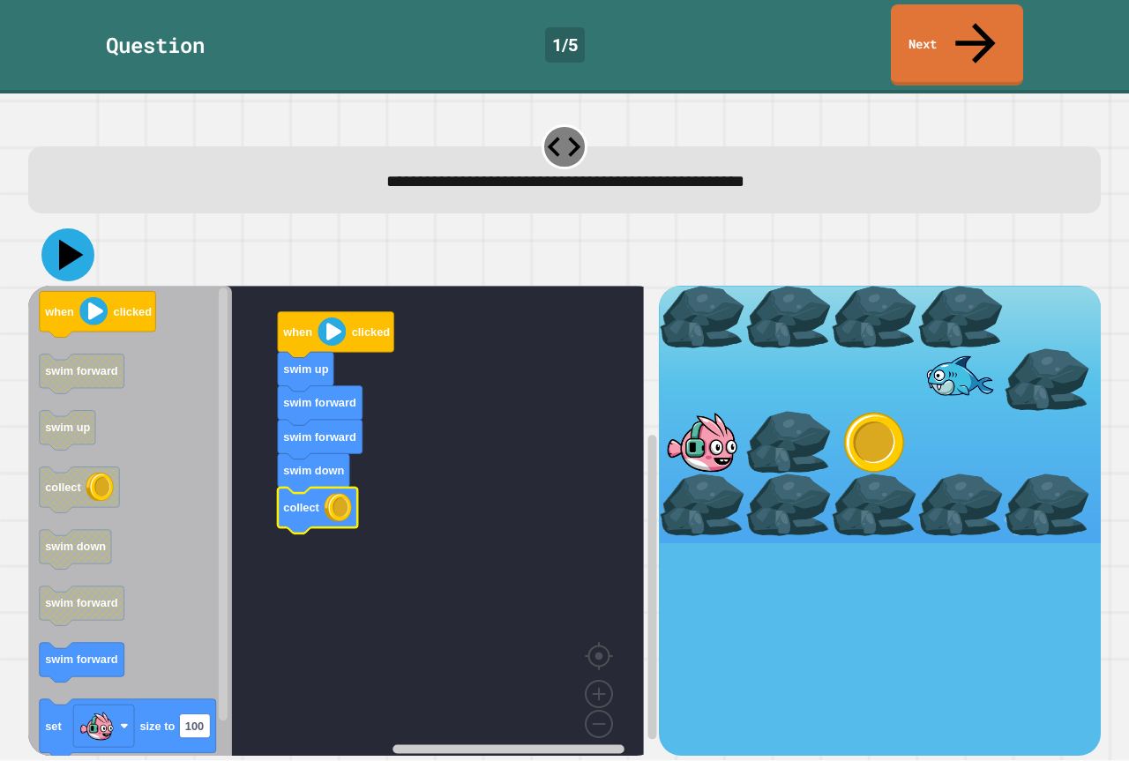
click at [72, 228] on icon at bounding box center [67, 254] width 53 height 53
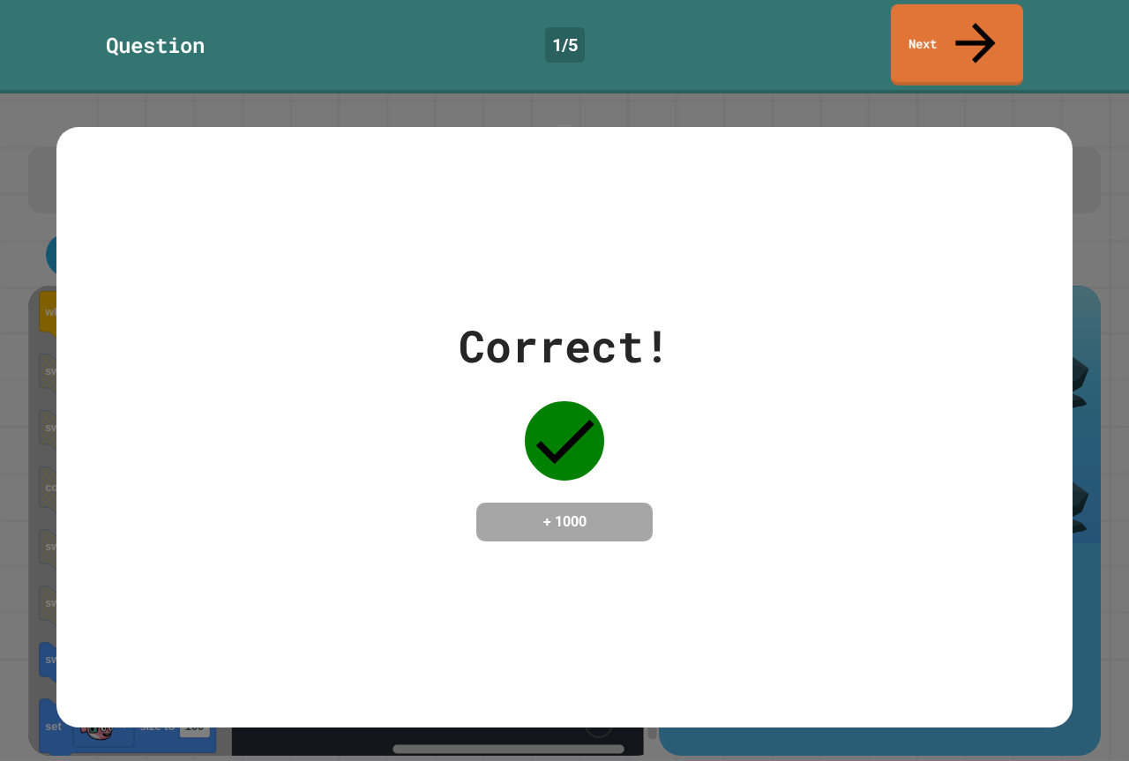
click at [938, 46] on div "Question 1 / 5 Next" at bounding box center [564, 46] width 1129 height 93
click at [938, 44] on div "Question 1 / 5 Next" at bounding box center [564, 46] width 1129 height 93
click at [983, 26] on link "Next" at bounding box center [957, 44] width 131 height 86
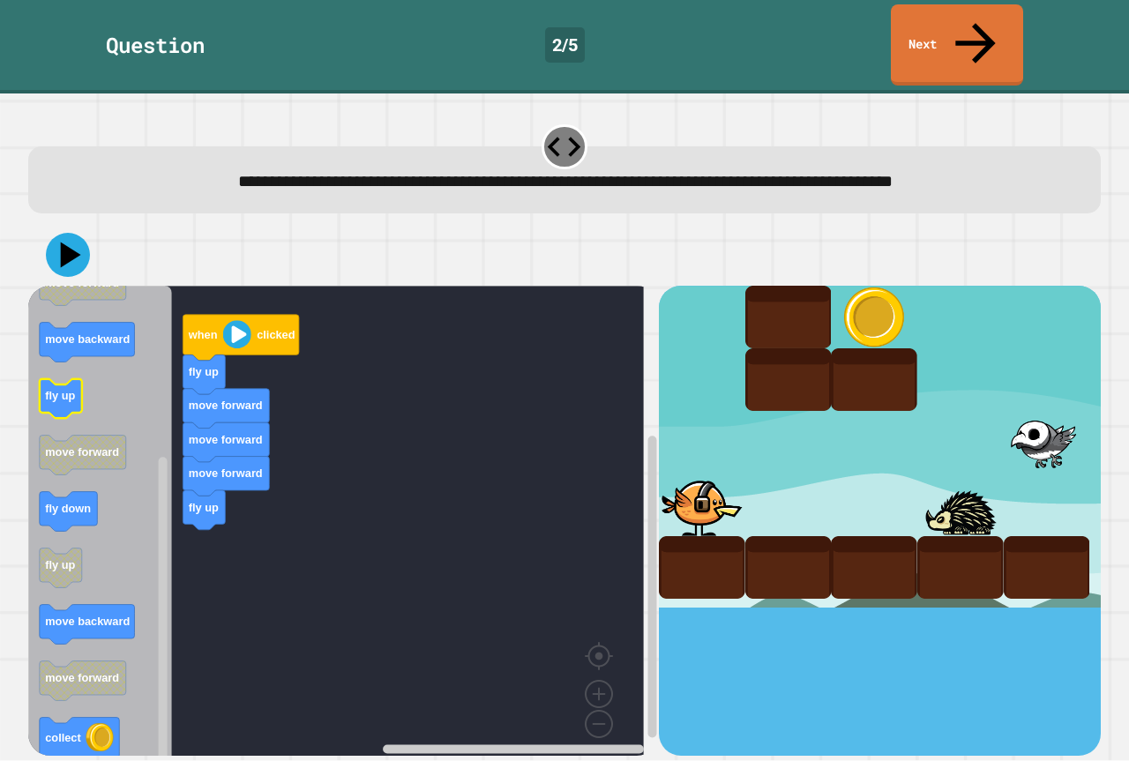
click at [75, 379] on rect "Blockly Workspace" at bounding box center [61, 399] width 42 height 40
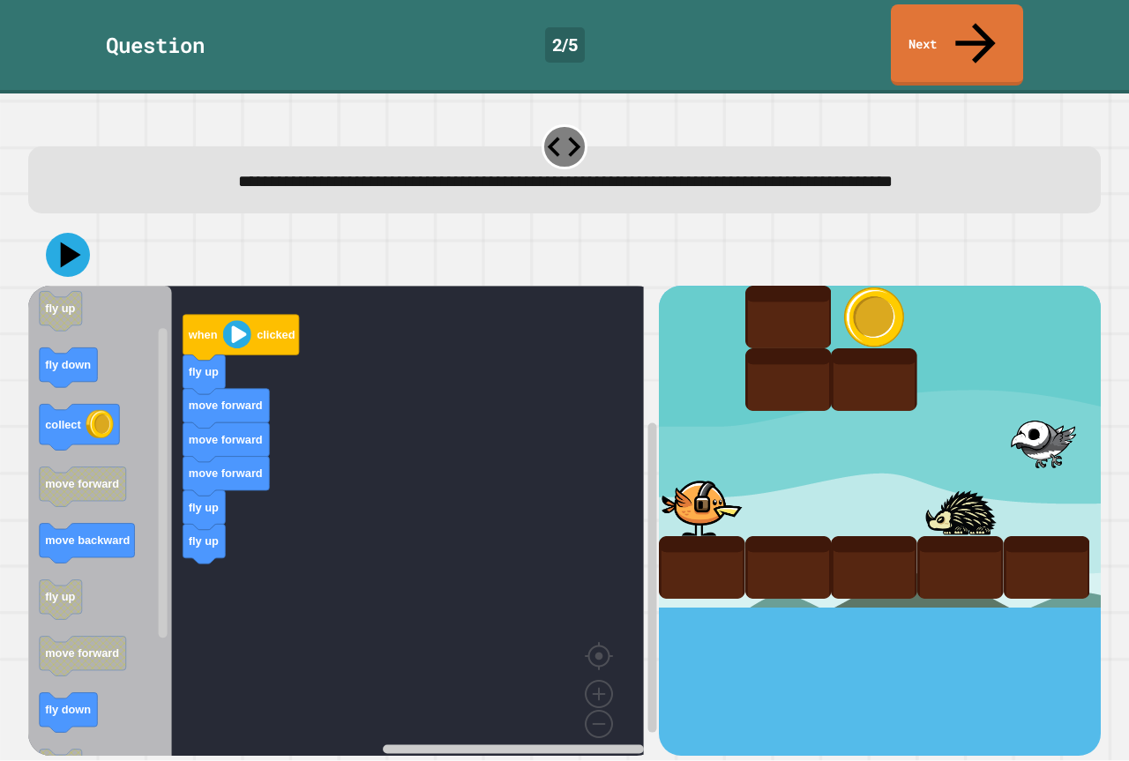
click at [246, 462] on div "when clicked fly up move forward move forward move forward fly up fly up when c…" at bounding box center [343, 520] width 631 height 469
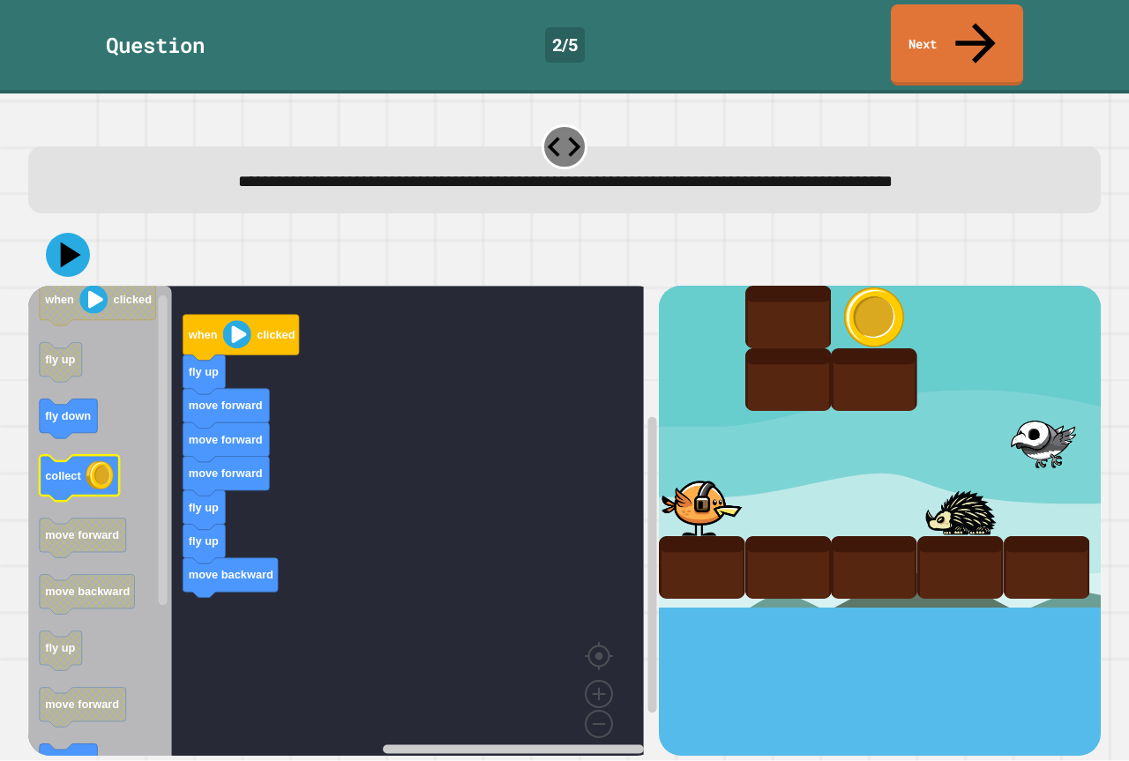
click at [201, 430] on div "when clicked fly up move forward move forward move forward fly up fly up move b…" at bounding box center [343, 520] width 631 height 469
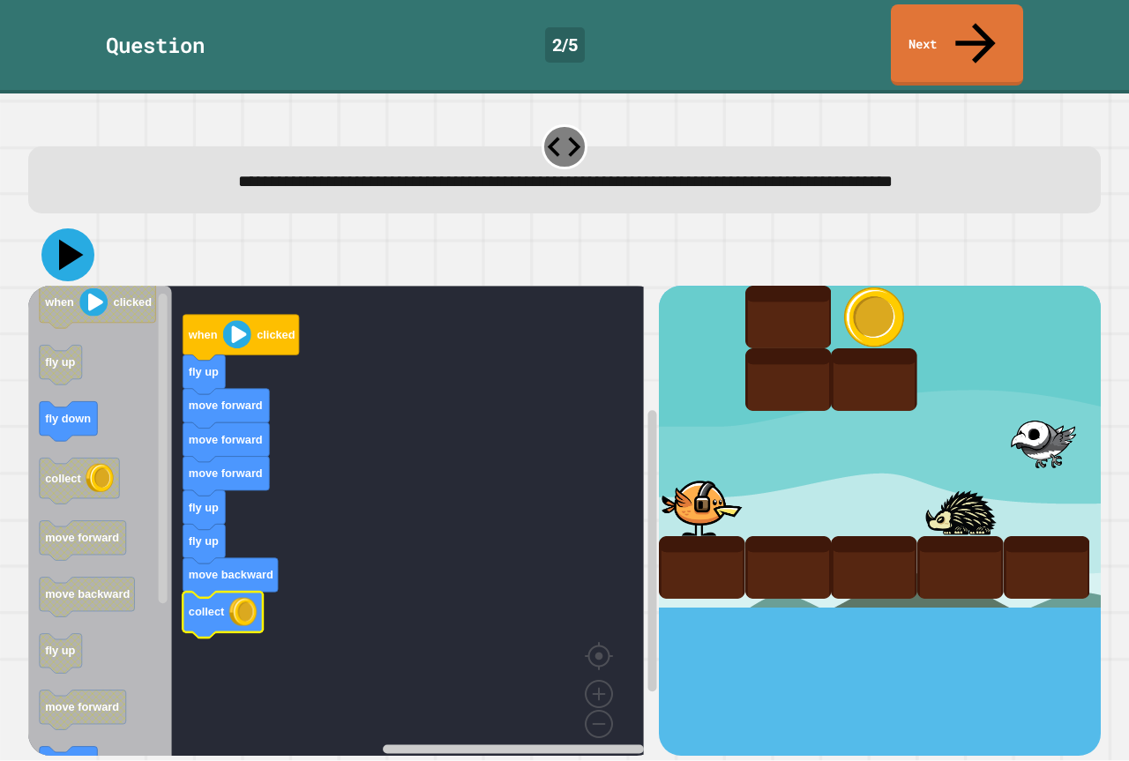
click at [58, 228] on icon at bounding box center [67, 254] width 53 height 53
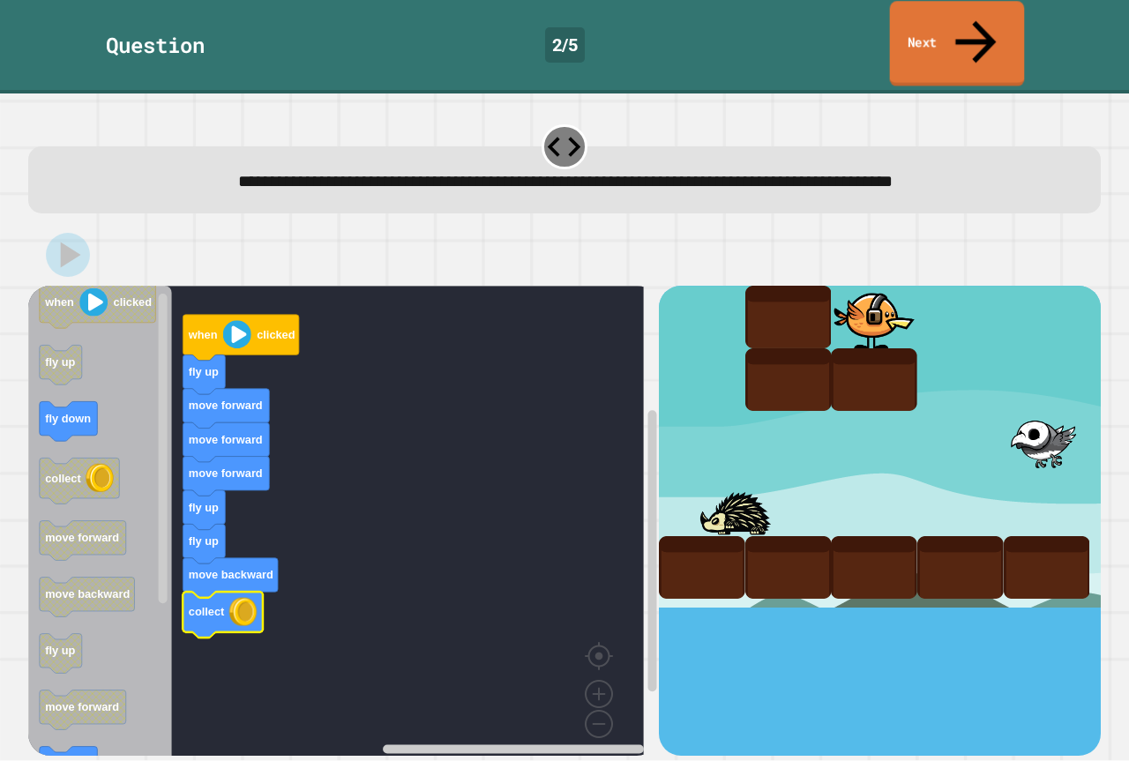
click at [947, 12] on link "Next" at bounding box center [957, 44] width 135 height 86
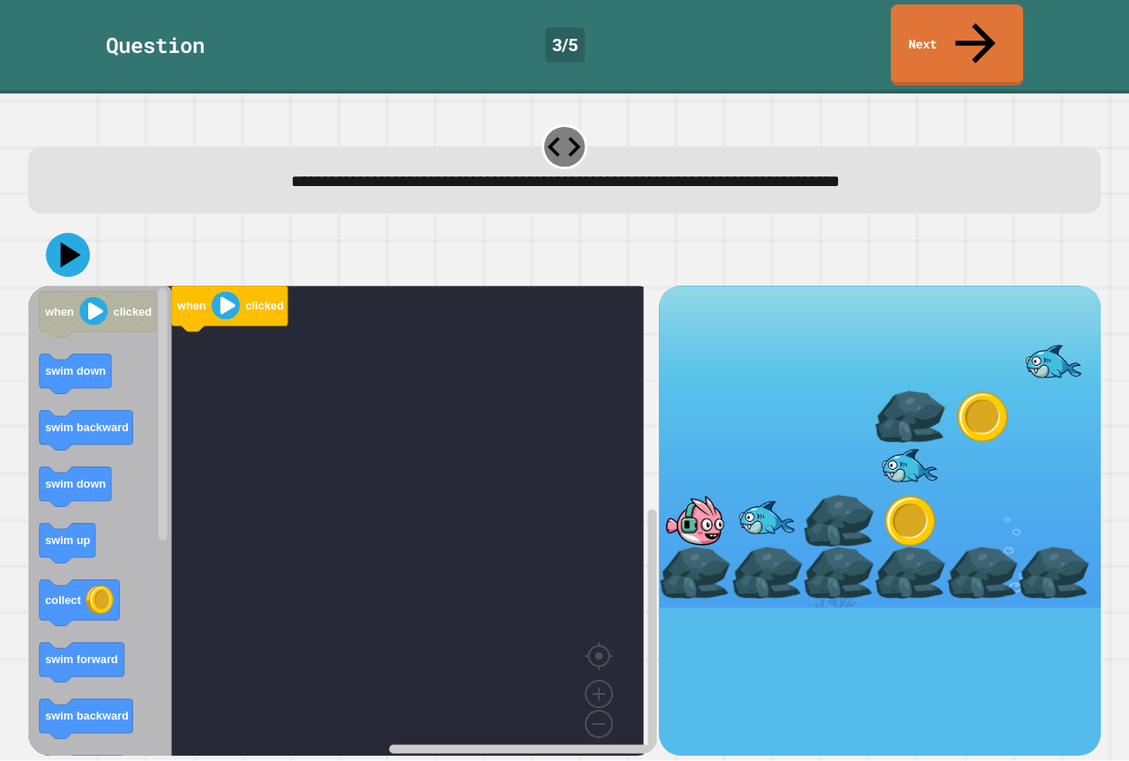
click at [317, 427] on rect "Blockly Workspace" at bounding box center [336, 527] width 616 height 483
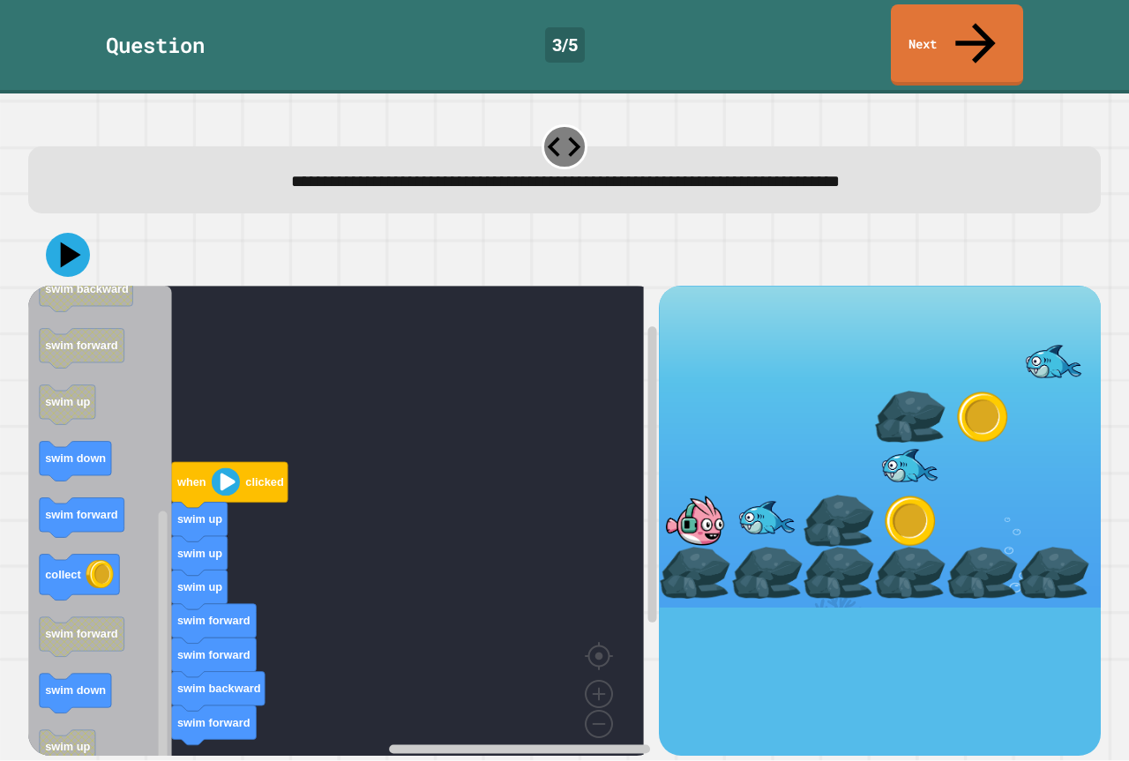
click at [176, 686] on div "when clicked swim up swim up swim up swim forward swim forward swim backward sw…" at bounding box center [343, 520] width 631 height 469
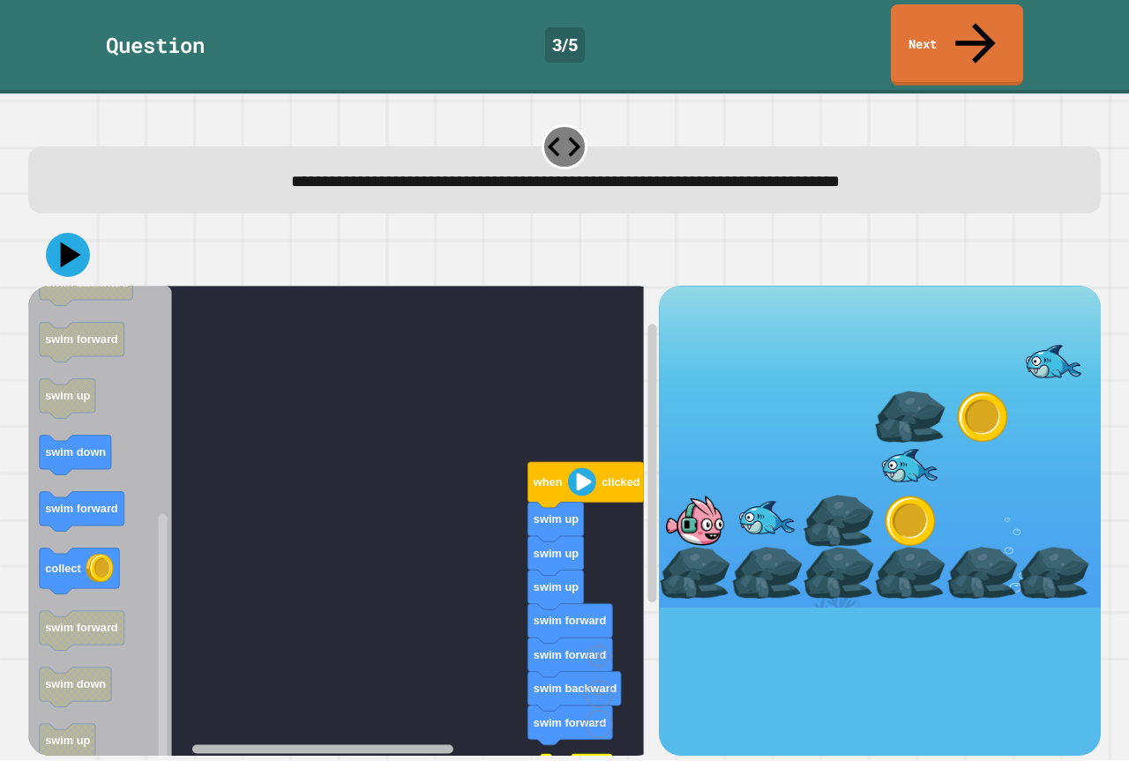
click at [293, 695] on div "when clicked swim up swim up swim up swim forward swim forward swim backward sw…" at bounding box center [343, 520] width 631 height 469
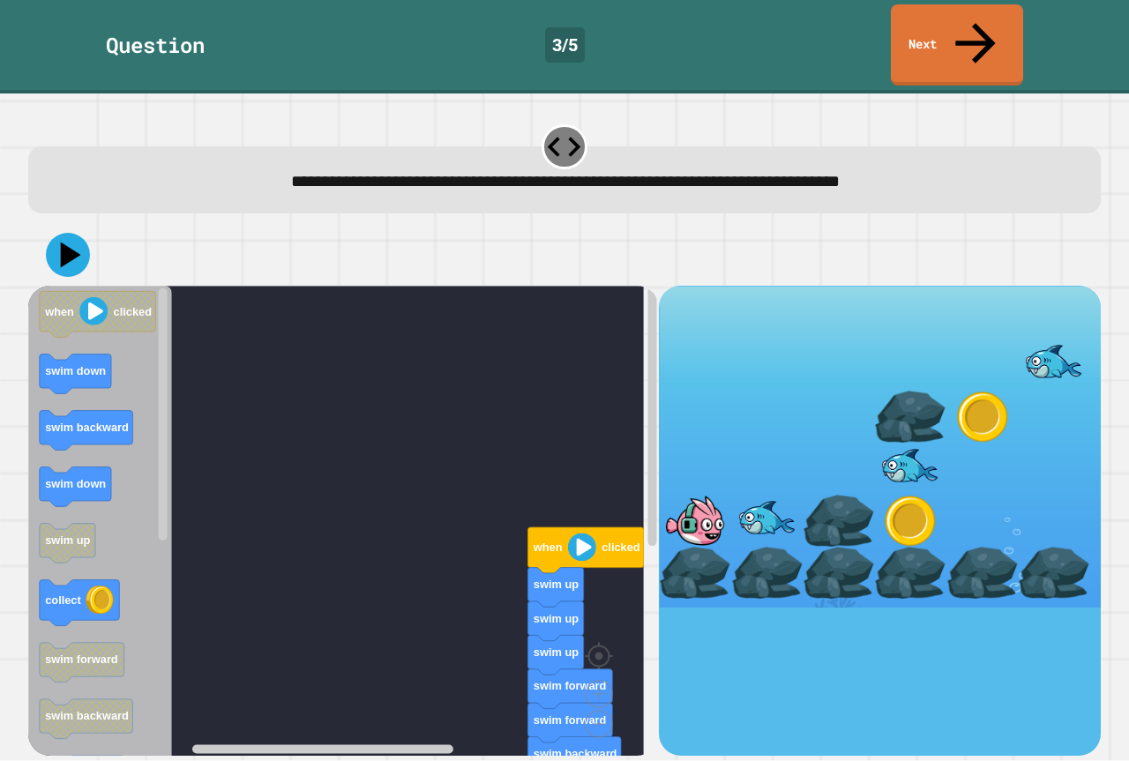
click at [320, 425] on div "when clicked swim up swim up swim up swim forward swim forward swim backward sw…" at bounding box center [343, 520] width 631 height 469
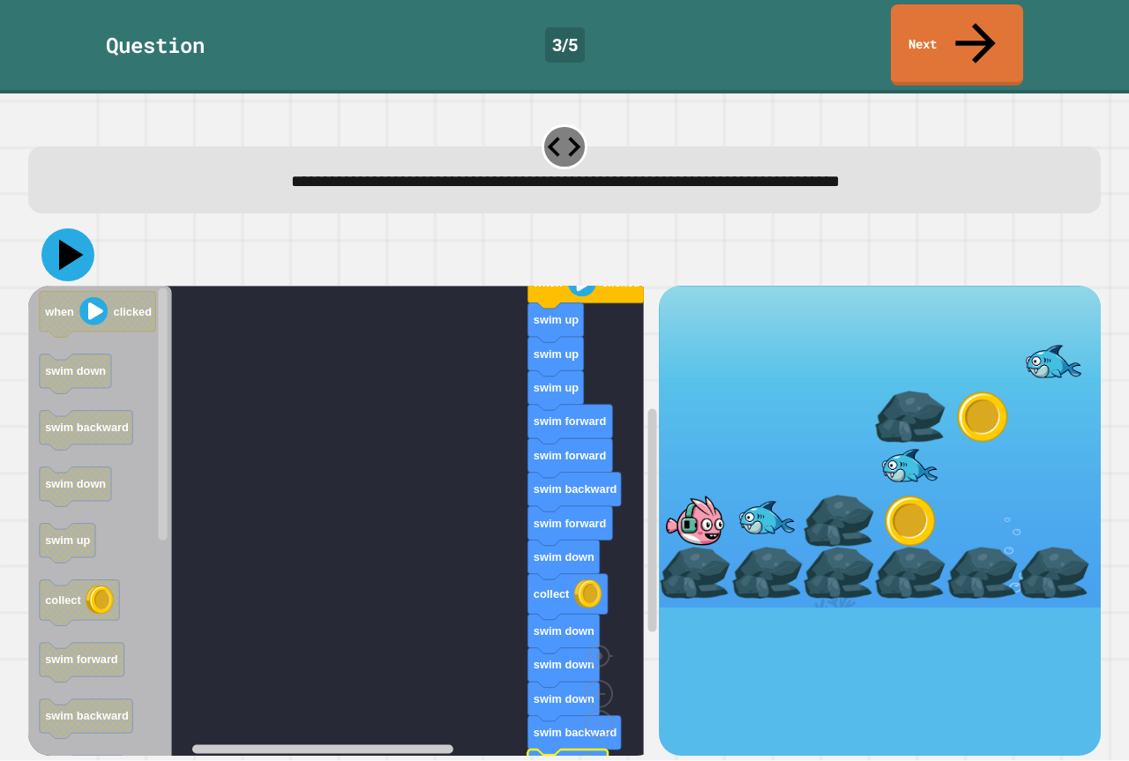
drag, startPoint x: 52, startPoint y: 218, endPoint x: 311, endPoint y: 330, distance: 282.5
click at [55, 228] on icon at bounding box center [67, 254] width 53 height 53
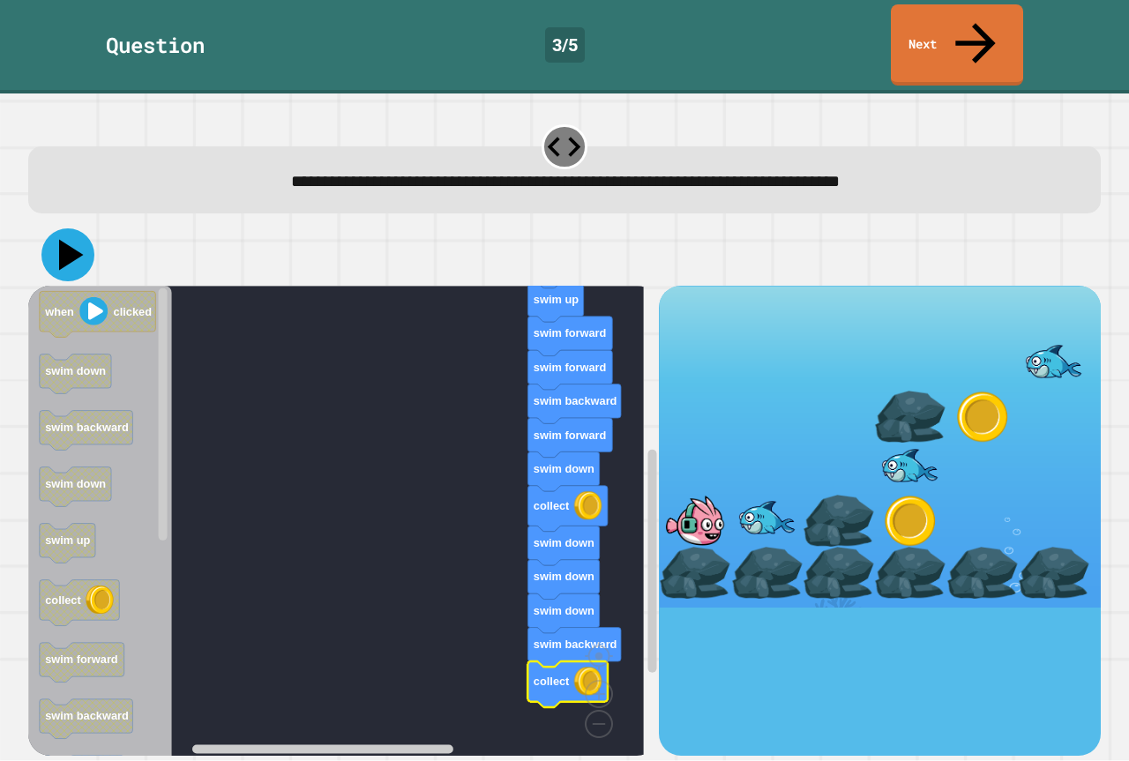
click at [61, 240] on icon at bounding box center [71, 255] width 25 height 31
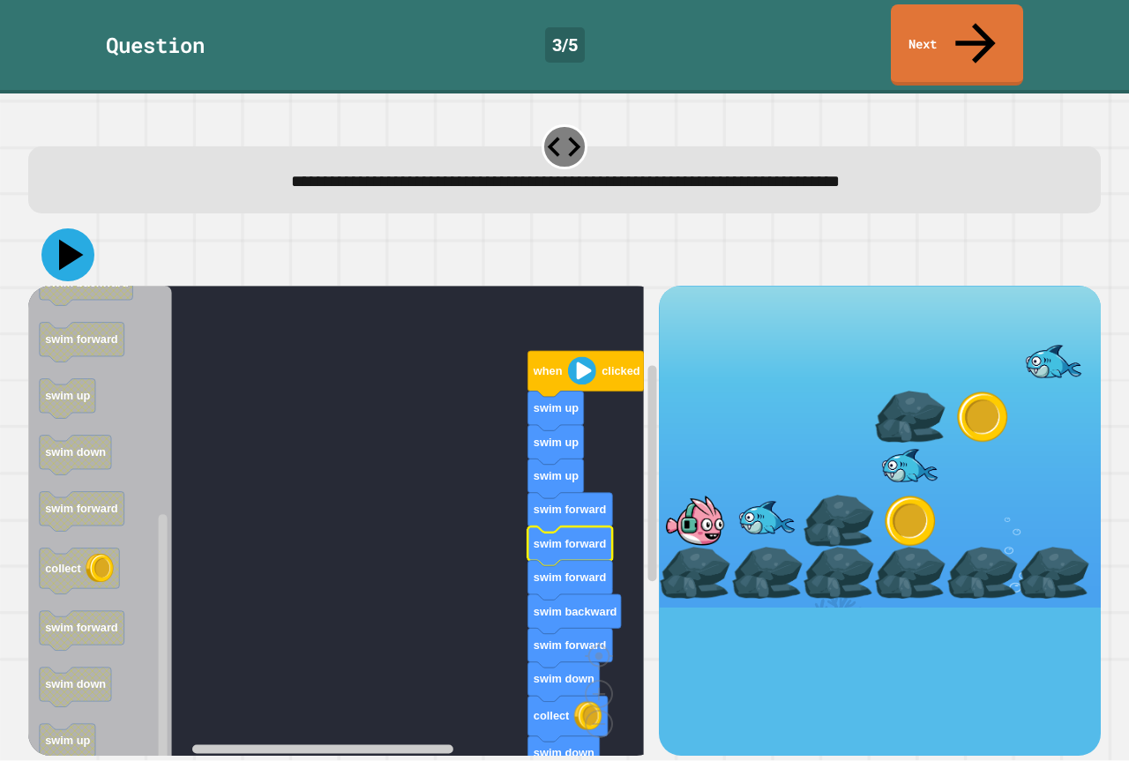
click at [71, 228] on icon at bounding box center [67, 254] width 53 height 53
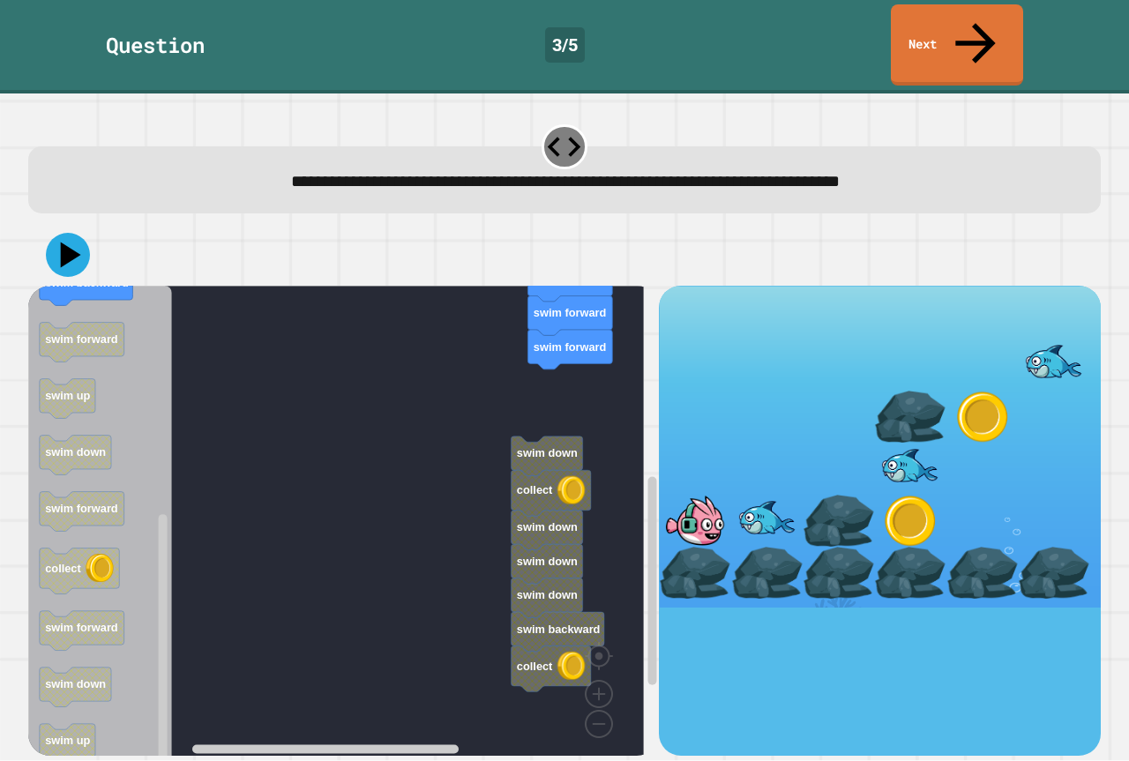
click at [554, 403] on g "when clicked swim up swim up swim up swim forward swim forward swim forward swi…" at bounding box center [348, 427] width 641 height 683
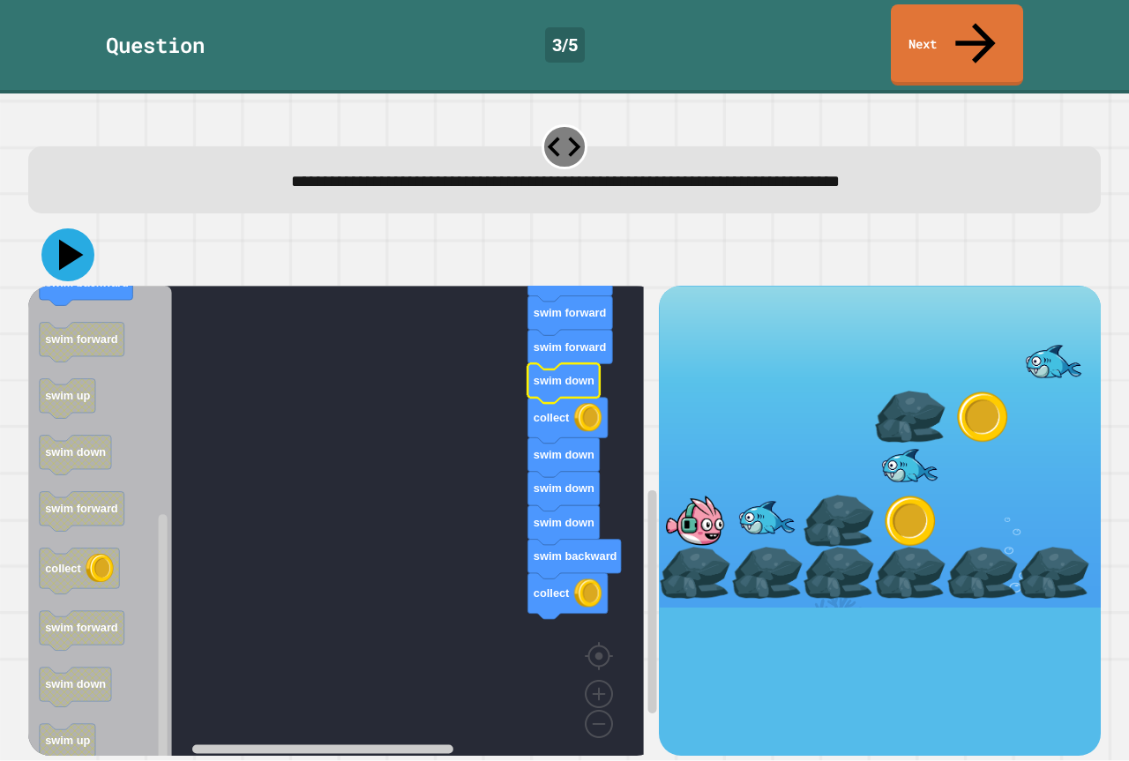
drag, startPoint x: 80, startPoint y: 224, endPoint x: 214, endPoint y: 292, distance: 150.3
click at [97, 259] on div "when clicked swim up swim up swim up swim forward swim forward swim forward swi…" at bounding box center [564, 489] width 1073 height 531
drag, startPoint x: 19, startPoint y: 208, endPoint x: 75, endPoint y: 207, distance: 56.5
click at [57, 208] on div "**********" at bounding box center [564, 427] width 1129 height 668
click at [75, 228] on icon at bounding box center [67, 254] width 53 height 53
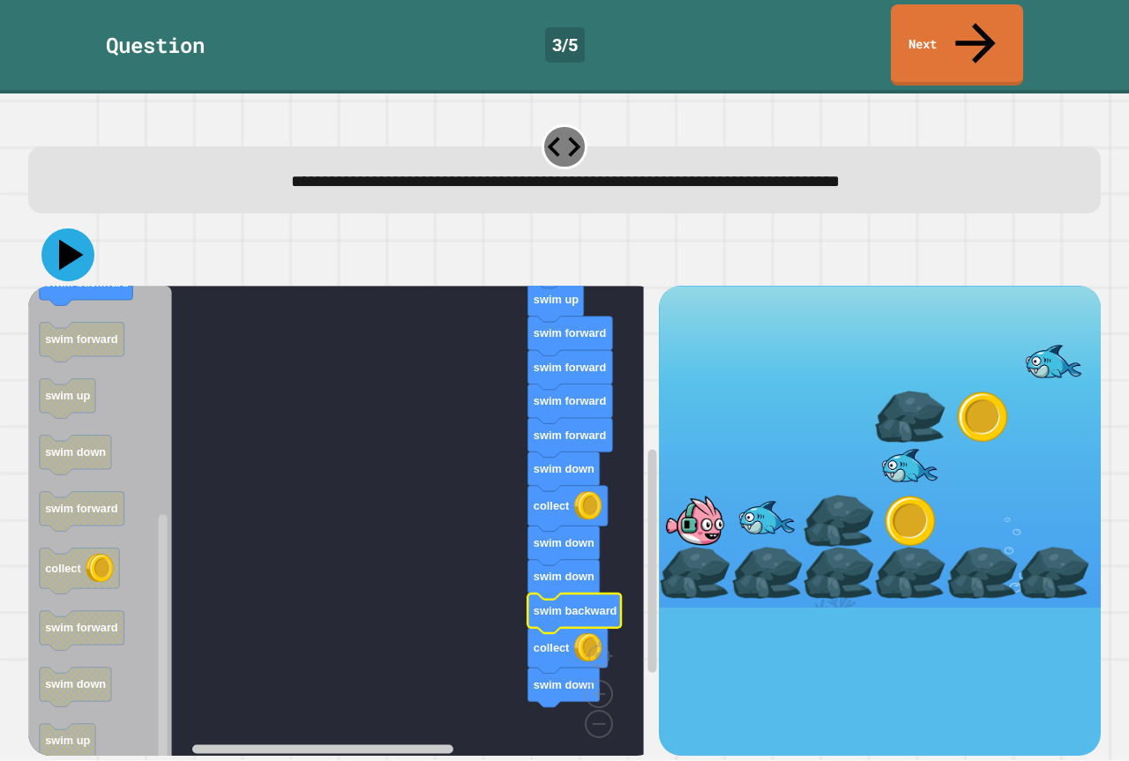
click at [88, 228] on icon at bounding box center [67, 254] width 53 height 53
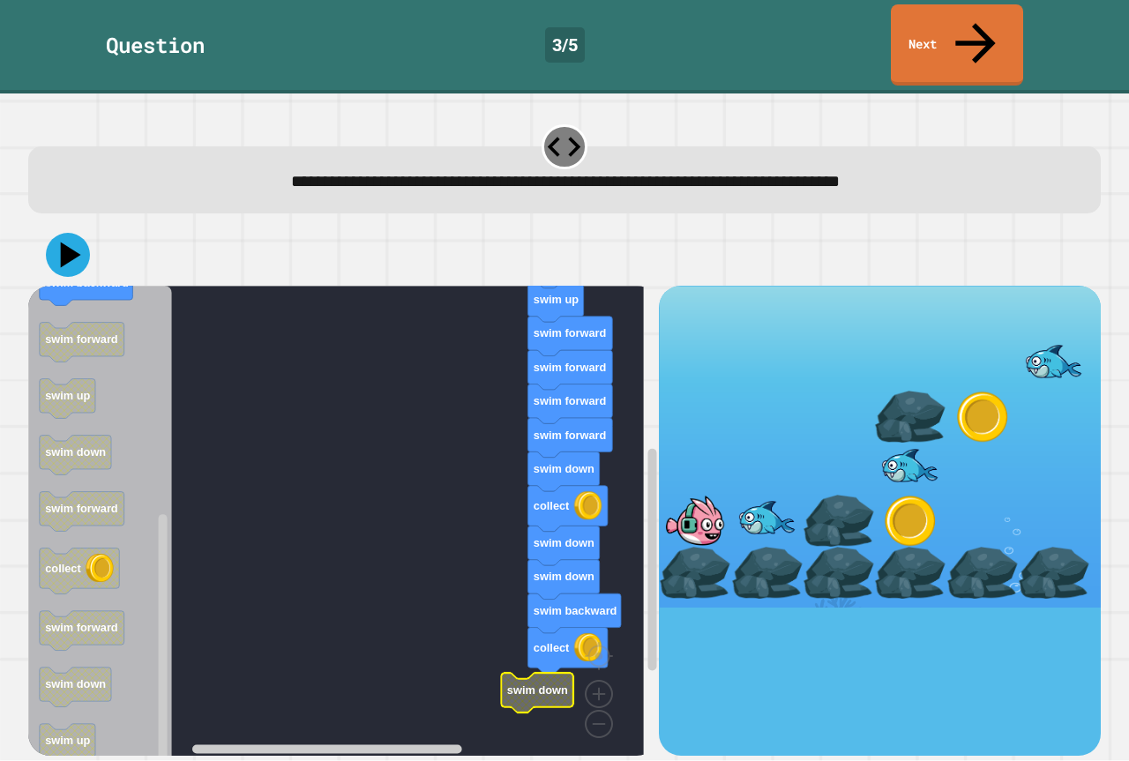
drag, startPoint x: 4, startPoint y: 206, endPoint x: 54, endPoint y: 205, distance: 50.3
click at [41, 204] on div "**********" at bounding box center [564, 427] width 1129 height 668
click at [55, 228] on icon at bounding box center [67, 254] width 53 height 53
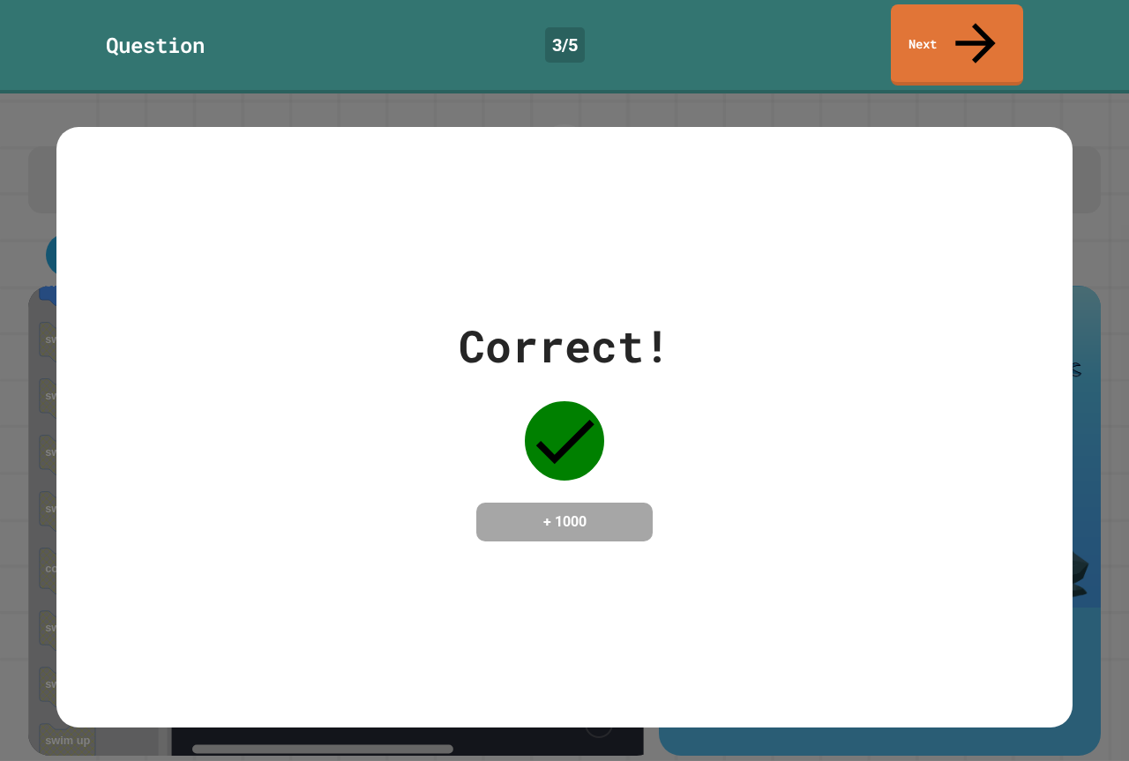
click at [966, 43] on div "Question 3 / 5 Next" at bounding box center [564, 44] width 1129 height 81
click at [946, 27] on link "Next" at bounding box center [957, 43] width 123 height 86
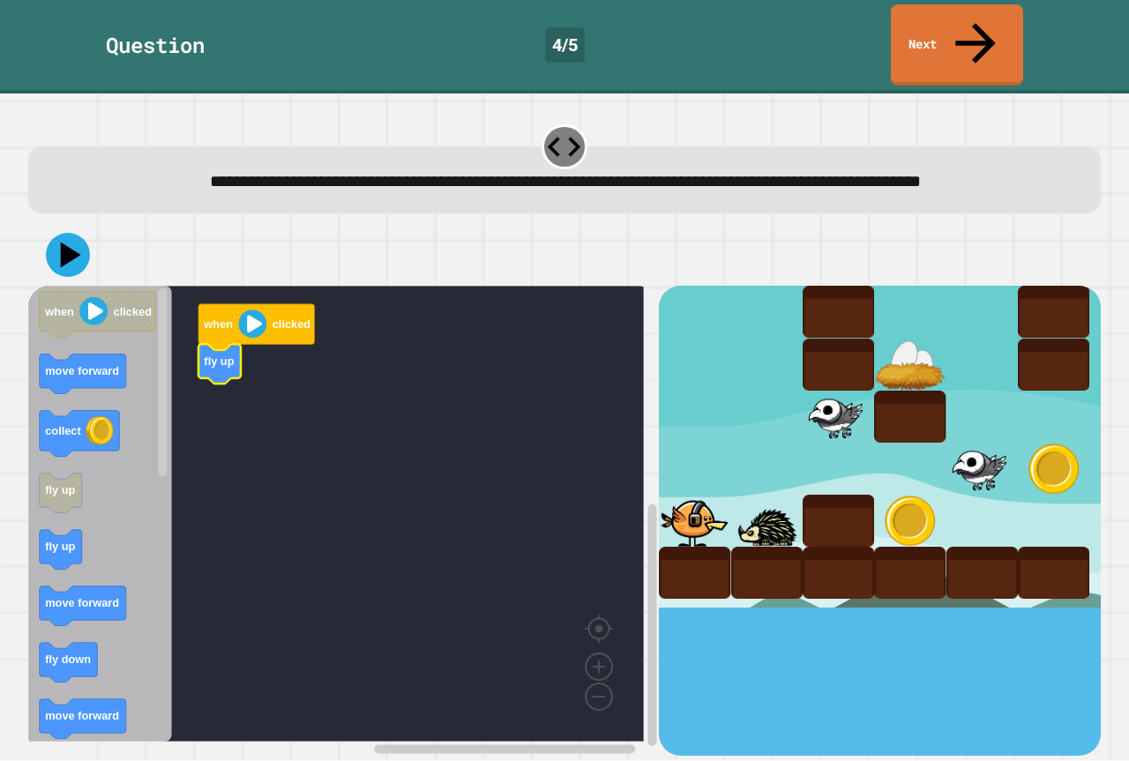
click at [94, 378] on icon "when clicked move forward collect fly up fly up move forward fly down move forw…" at bounding box center [100, 514] width 144 height 456
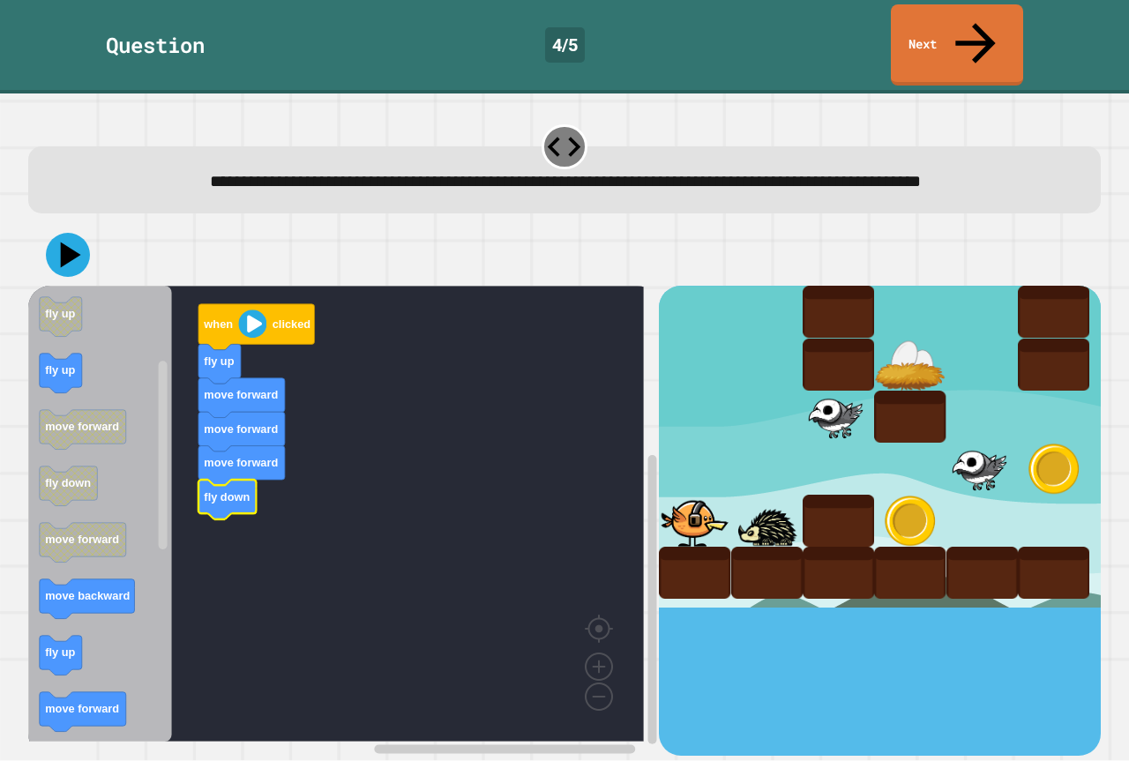
click at [68, 338] on icon "Blockly Workspace" at bounding box center [100, 514] width 144 height 456
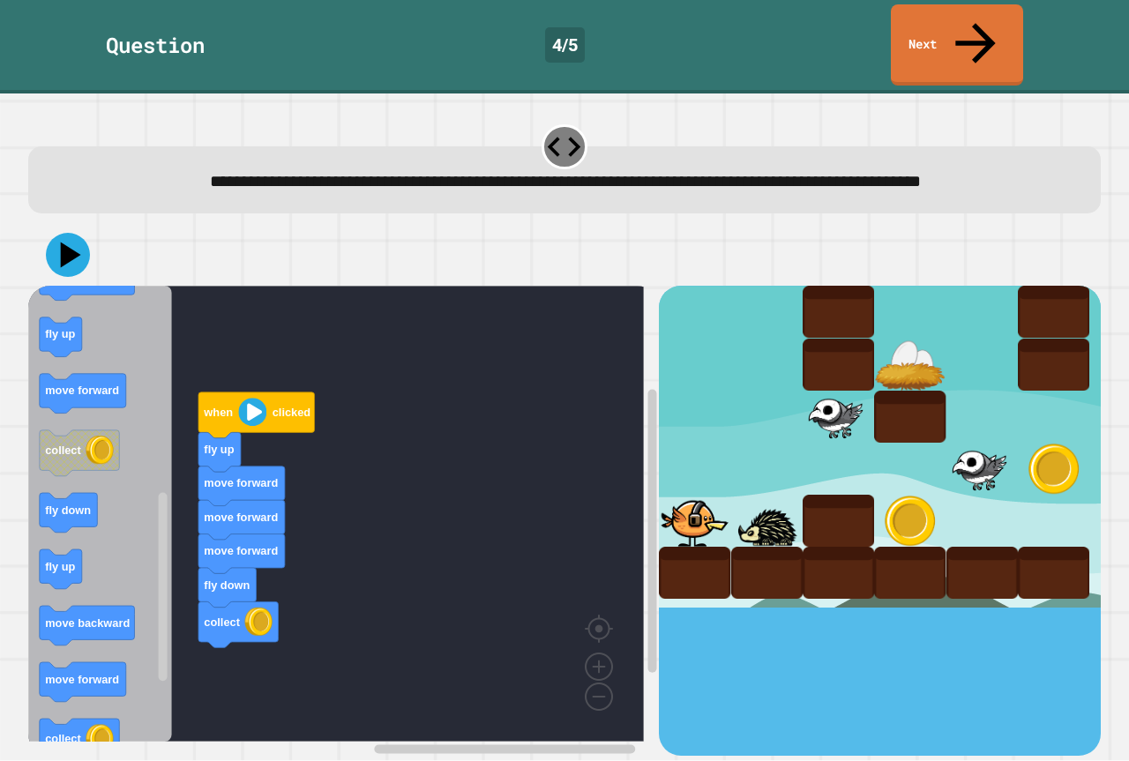
click at [160, 658] on div "when clicked fly up move forward move forward move forward fly down collect whe…" at bounding box center [343, 520] width 631 height 469
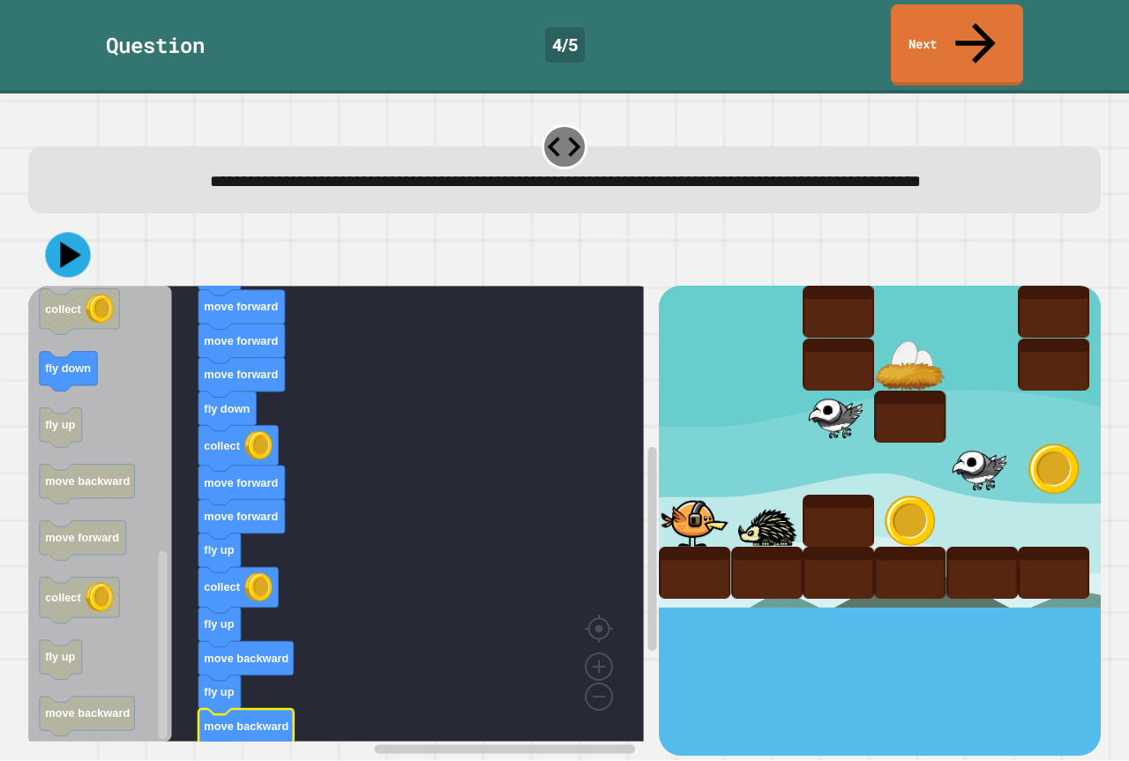
click at [98, 240] on div at bounding box center [564, 255] width 1073 height 62
click at [84, 242] on icon at bounding box center [68, 255] width 46 height 46
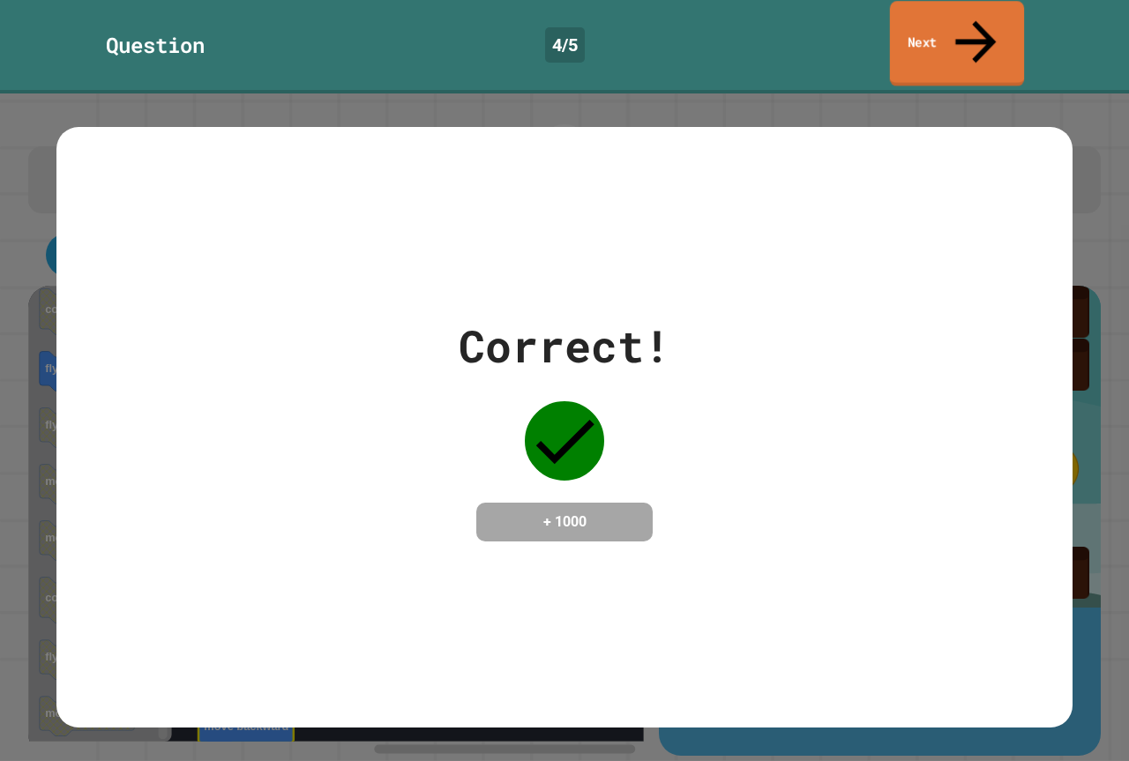
click at [923, 26] on link "Next" at bounding box center [957, 44] width 134 height 86
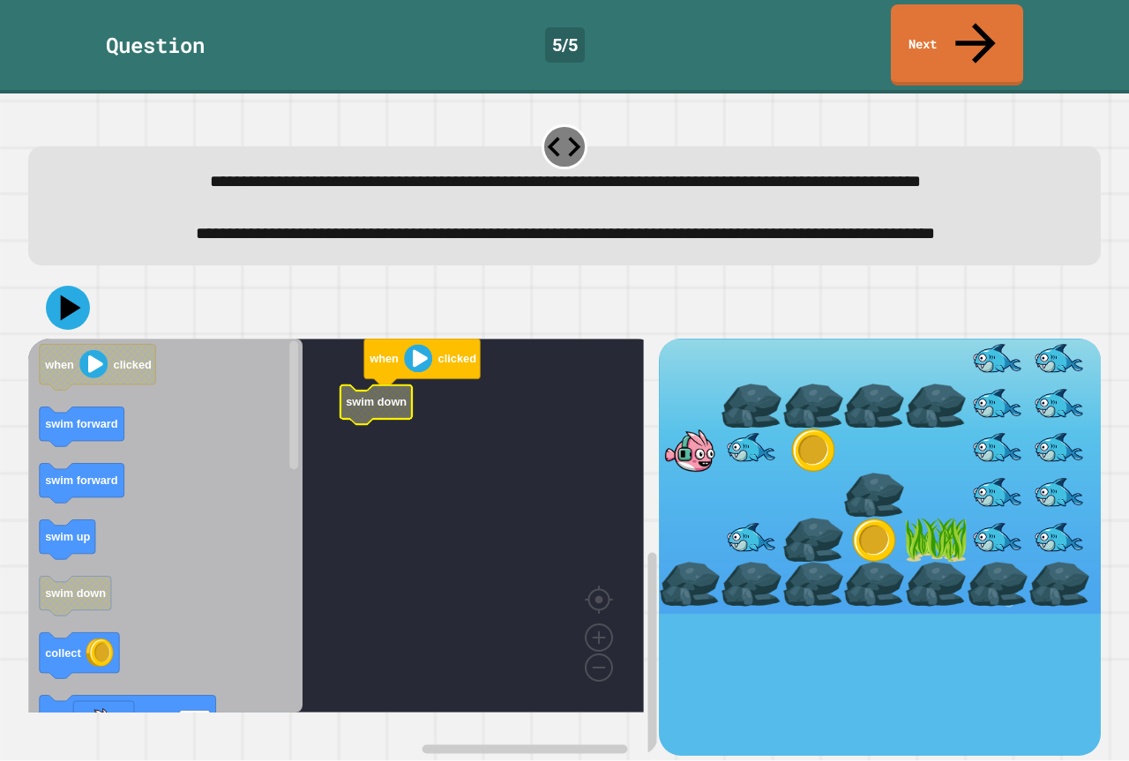
click at [430, 401] on rect "Blockly Workspace" at bounding box center [336, 526] width 616 height 374
click at [385, 424] on g "when clicked swim down" at bounding box center [348, 526] width 641 height 374
click at [364, 409] on rect "Blockly Workspace" at bounding box center [336, 526] width 616 height 374
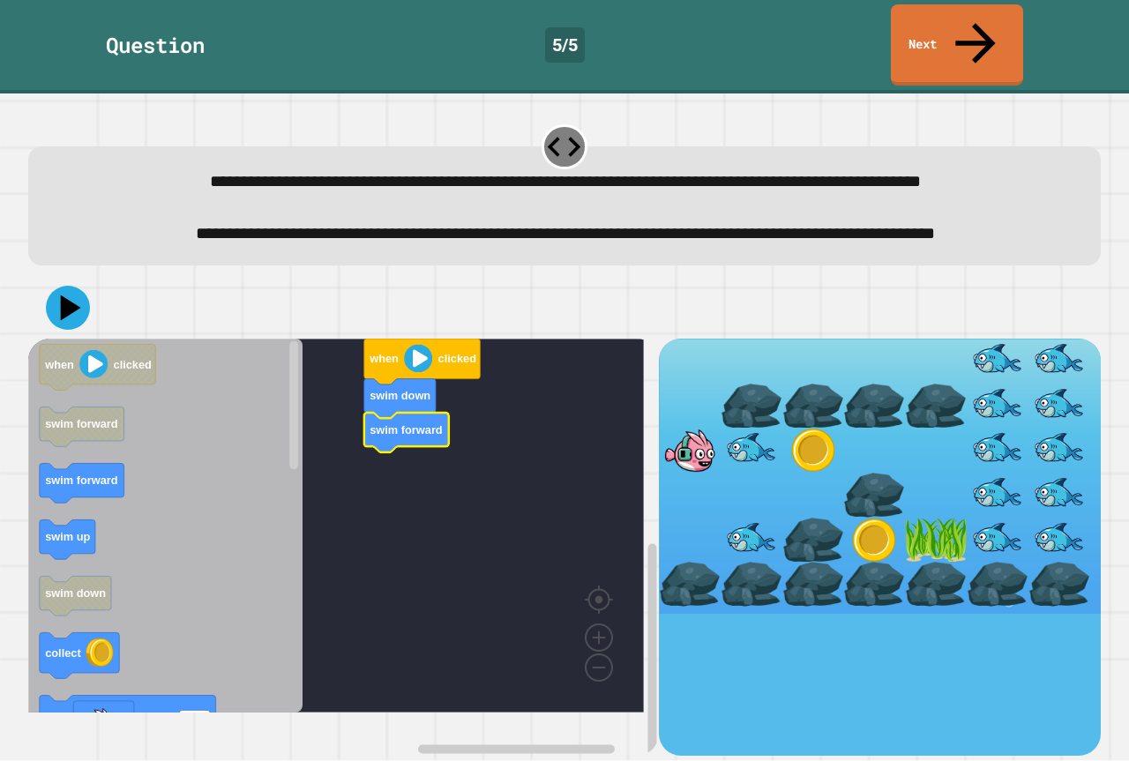
click at [121, 480] on icon "when clicked swim forward swim forward swim up swim down collect set size to 10…" at bounding box center [165, 526] width 274 height 374
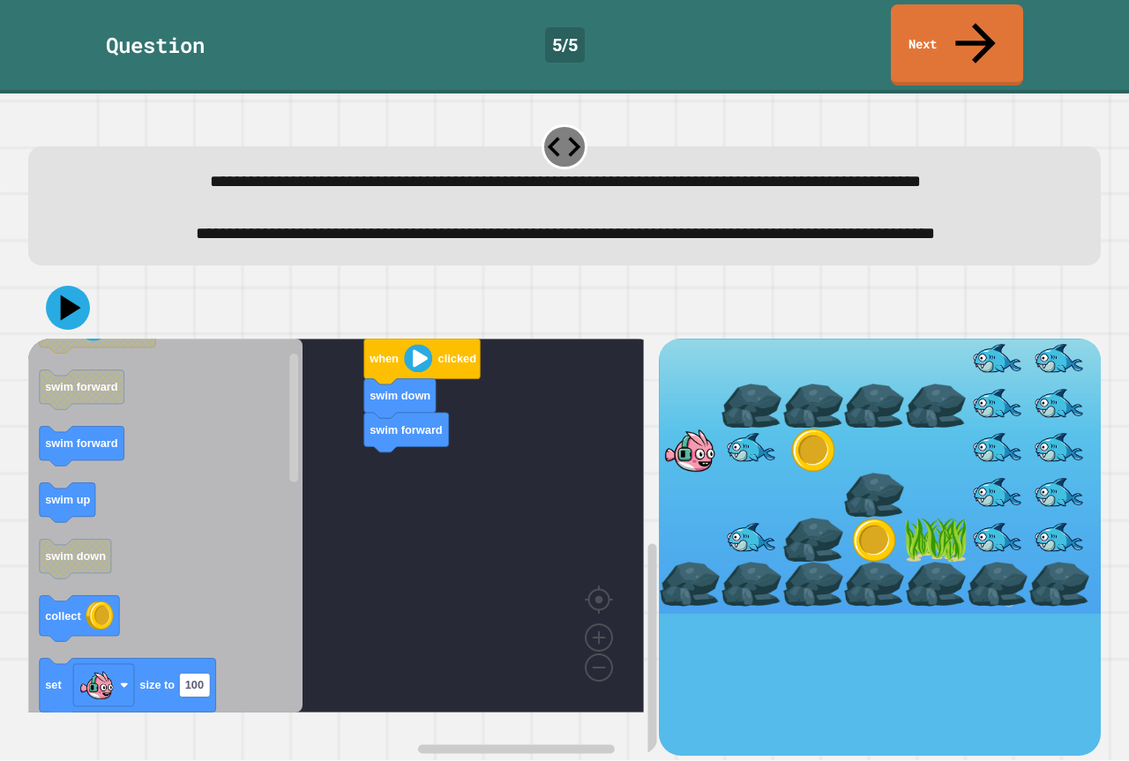
click at [170, 483] on icon "Blockly Workspace" at bounding box center [165, 526] width 274 height 374
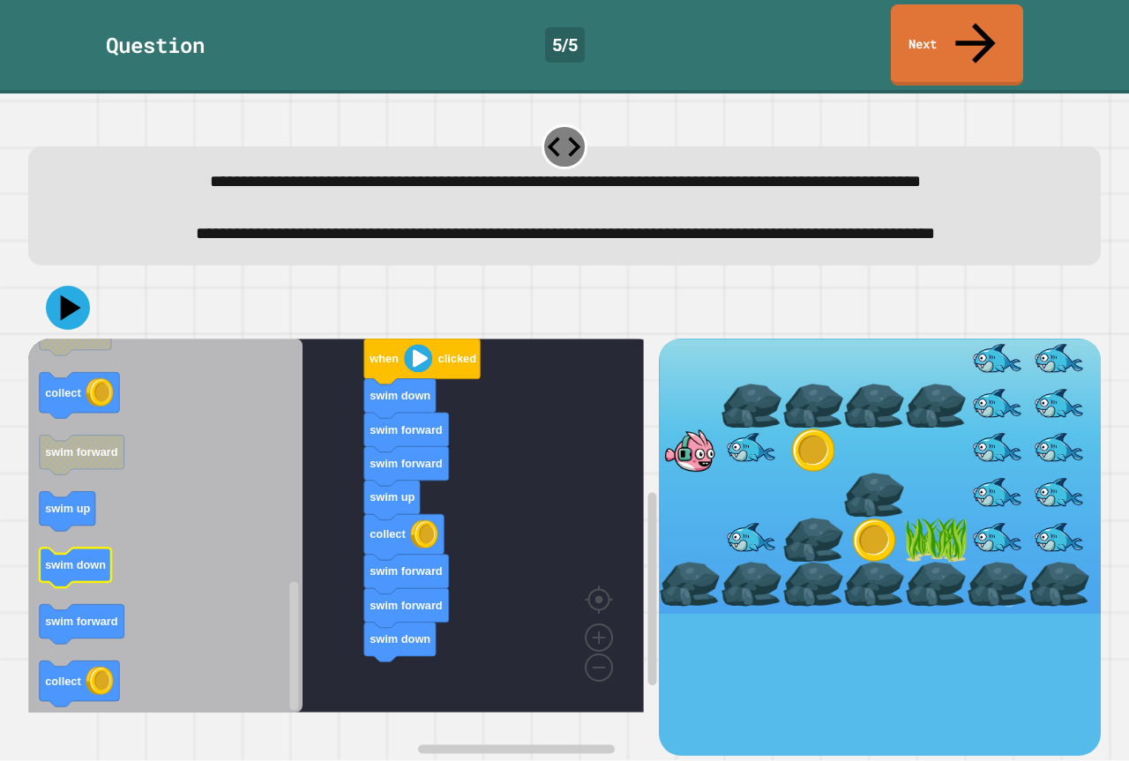
click at [94, 588] on rect "Blockly Workspace" at bounding box center [75, 569] width 71 height 40
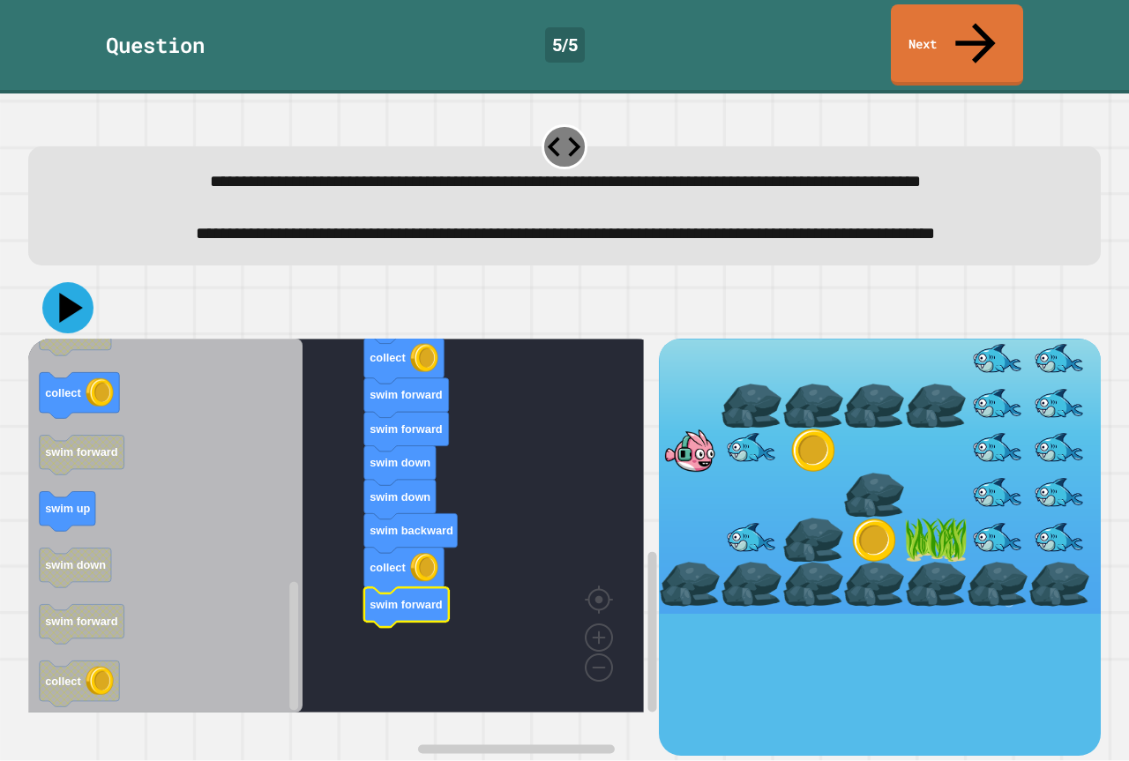
click at [74, 330] on icon at bounding box center [67, 307] width 51 height 51
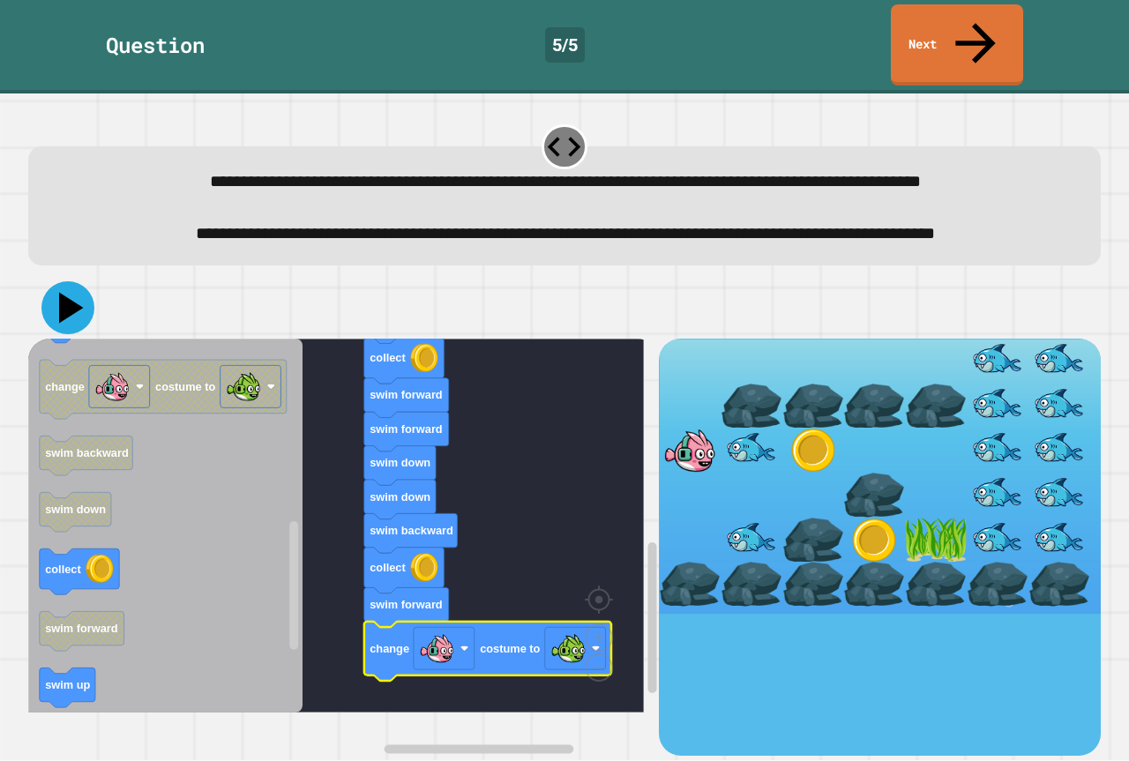
drag, startPoint x: 58, startPoint y: 340, endPoint x: 64, endPoint y: 327, distance: 13.4
click at [64, 327] on icon at bounding box center [67, 307] width 53 height 53
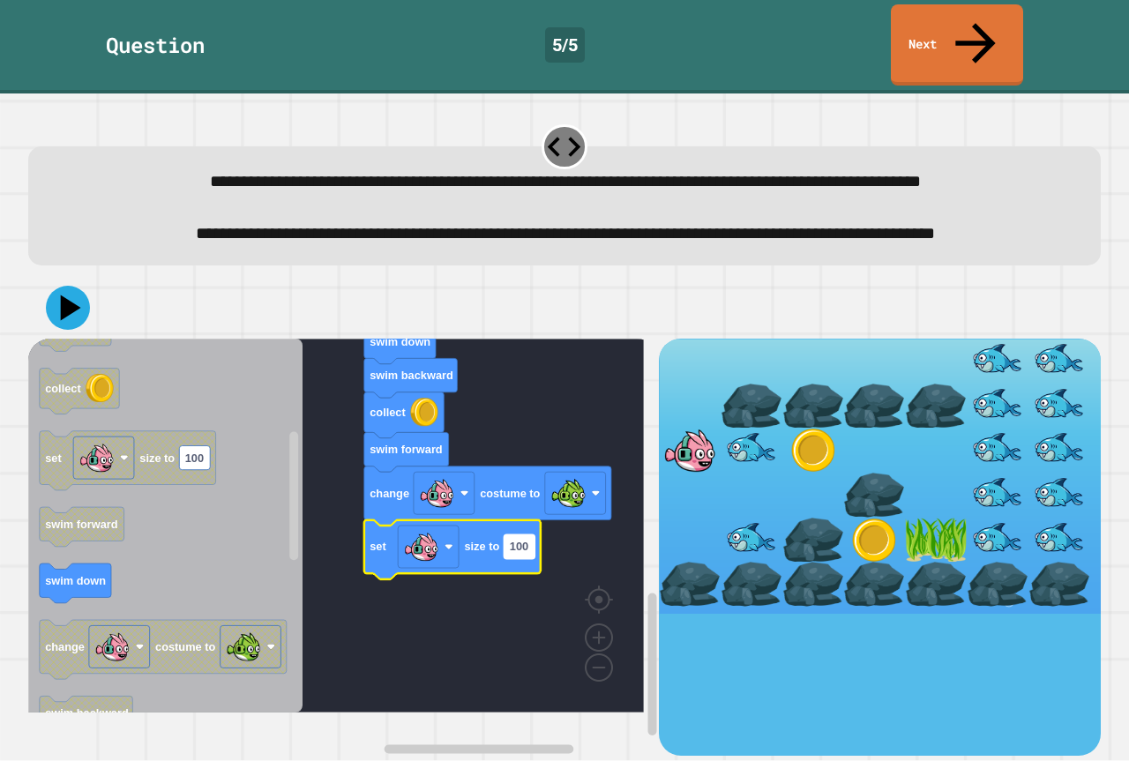
click at [520, 554] on text "100" at bounding box center [519, 547] width 19 height 13
type input "*"
click at [49, 318] on icon at bounding box center [67, 307] width 50 height 50
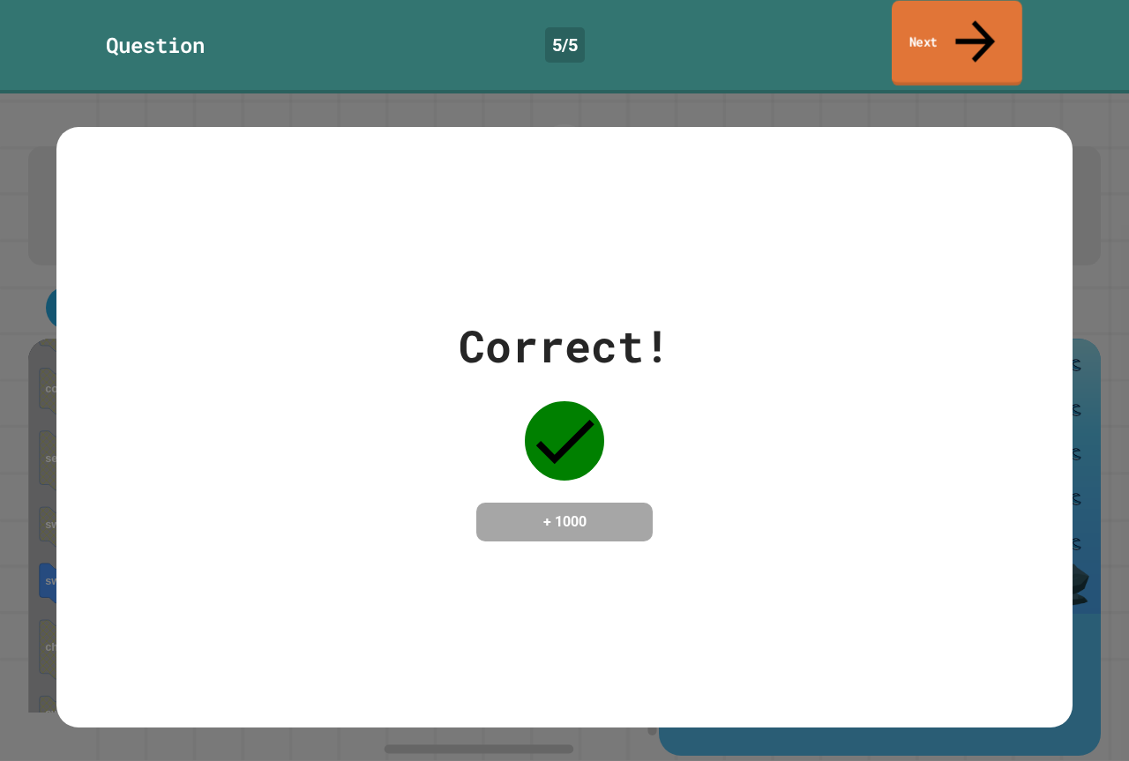
click at [955, 36] on link "Next" at bounding box center [957, 44] width 131 height 86
